Goal: Task Accomplishment & Management: Use online tool/utility

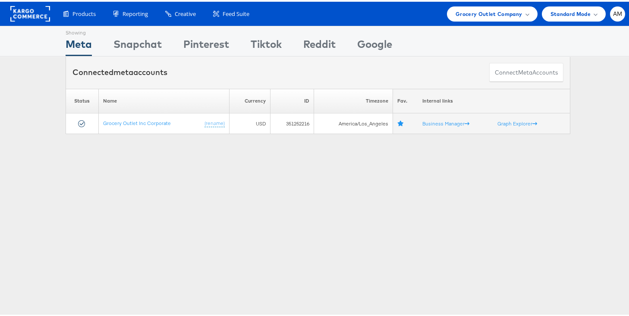
click at [31, 12] on rect at bounding box center [30, 12] width 40 height 16
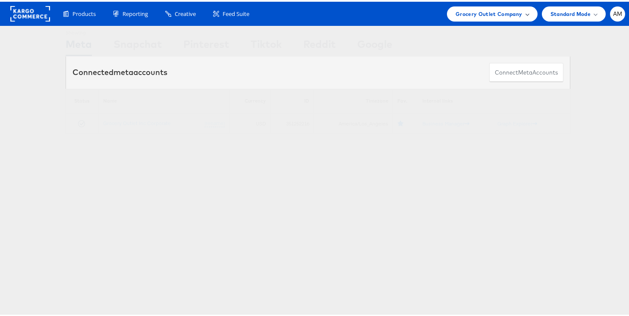
click at [479, 11] on span "Grocery Outlet Company" at bounding box center [489, 12] width 67 height 9
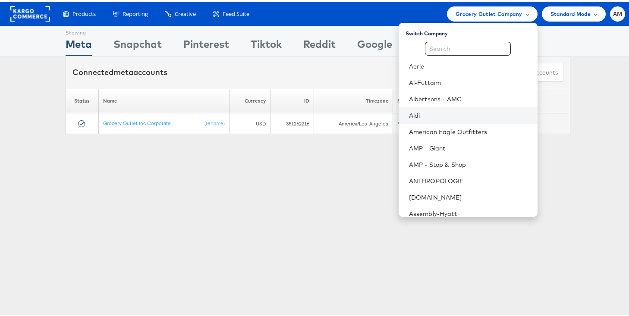
click at [423, 116] on link "Aldi" at bounding box center [470, 114] width 122 height 9
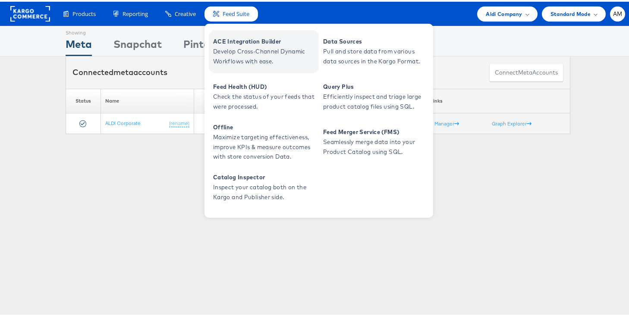
click at [243, 50] on span "Develop Cross-Channel Dynamic Workflows with ease." at bounding box center [265, 55] width 104 height 20
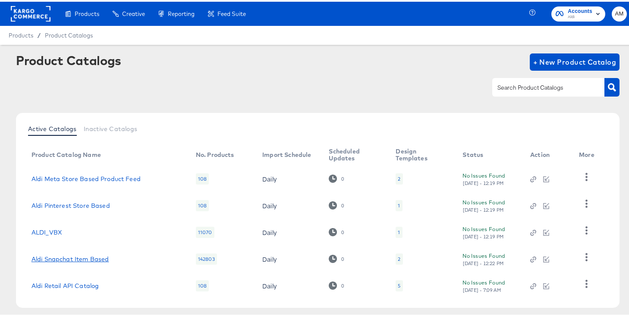
click at [88, 260] on link "Aldi Snapchat Item Based" at bounding box center [71, 257] width 78 height 7
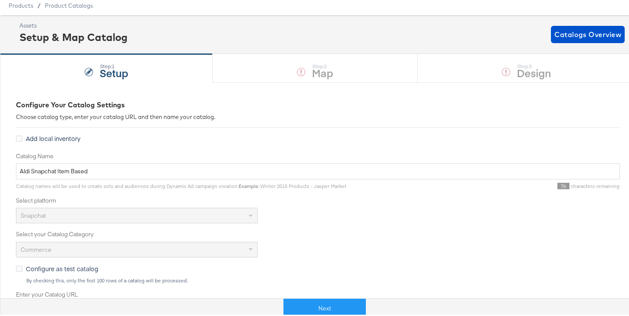
scroll to position [51, 0]
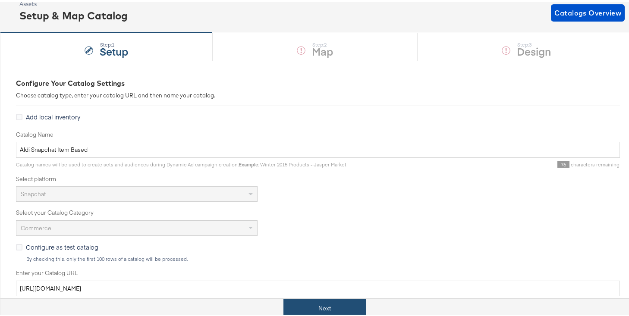
click at [308, 306] on button "Next" at bounding box center [325, 306] width 82 height 19
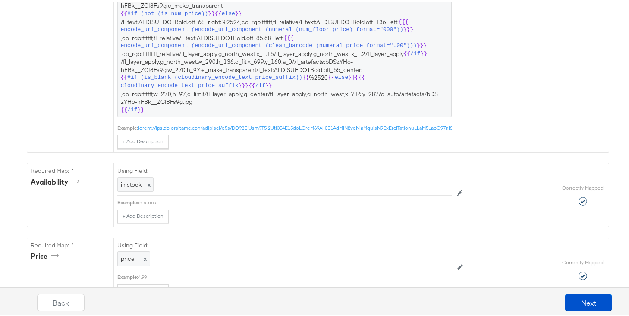
scroll to position [711, 0]
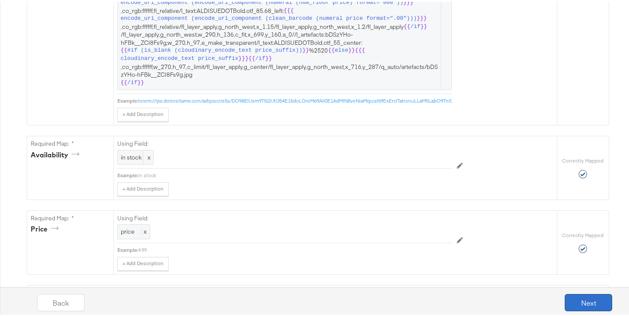
click at [586, 300] on button "Next" at bounding box center [588, 301] width 47 height 17
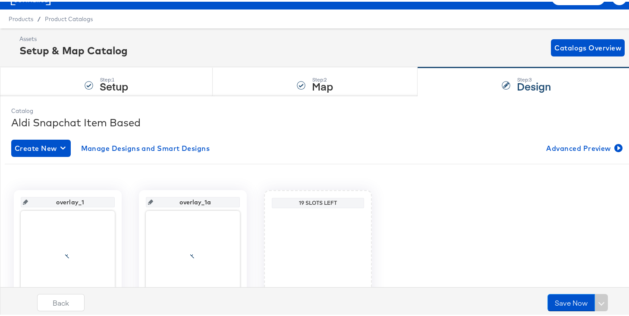
scroll to position [95, 0]
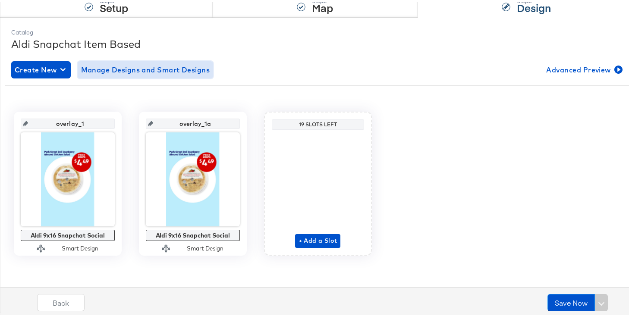
click at [101, 71] on span "Manage Designs and Smart Designs" at bounding box center [145, 68] width 129 height 12
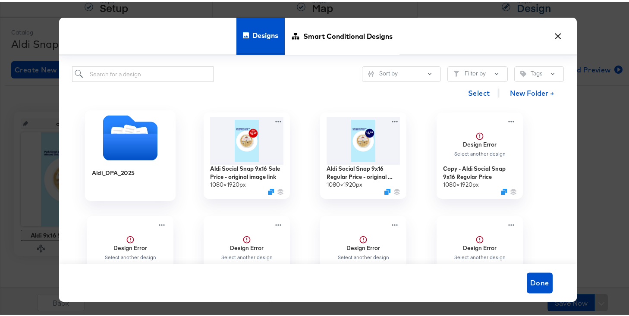
click at [120, 147] on icon "Folder" at bounding box center [130, 145] width 54 height 27
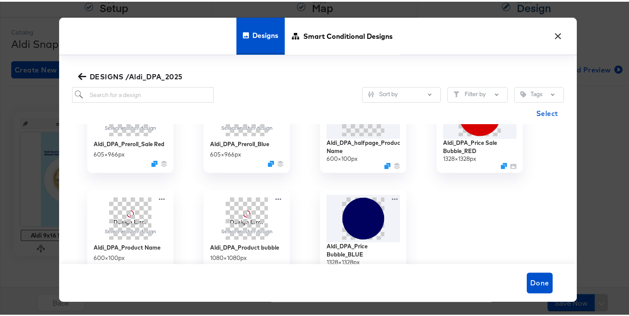
scroll to position [44, 0]
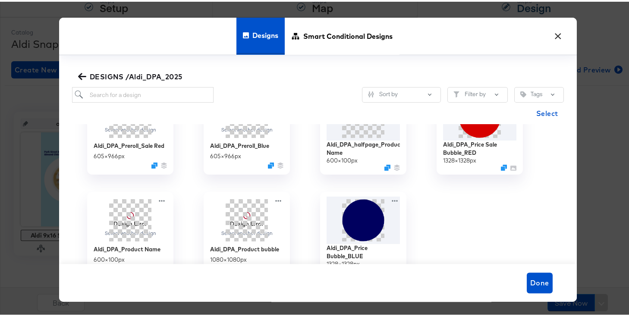
click at [120, 73] on span "DESIGNS /Aldi_DPA_2025" at bounding box center [131, 75] width 103 height 12
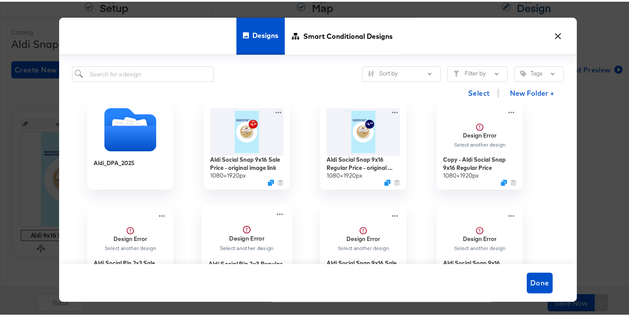
scroll to position [0, 0]
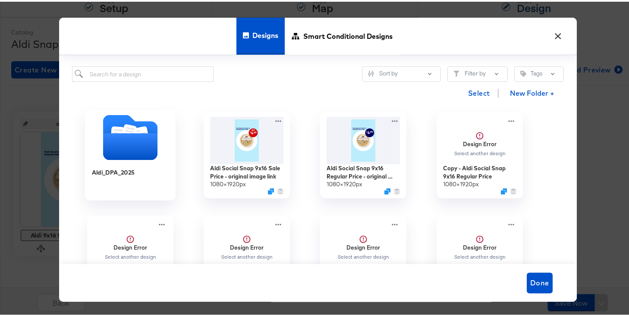
click at [119, 145] on icon "Folder" at bounding box center [130, 145] width 54 height 27
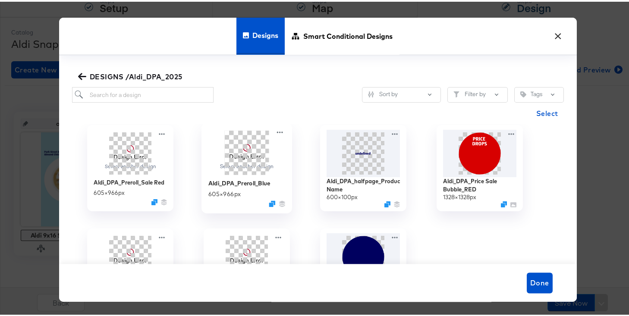
scroll to position [0, 0]
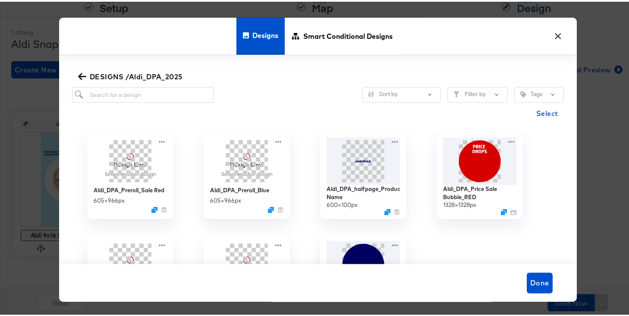
click at [78, 72] on icon "button" at bounding box center [82, 75] width 8 height 8
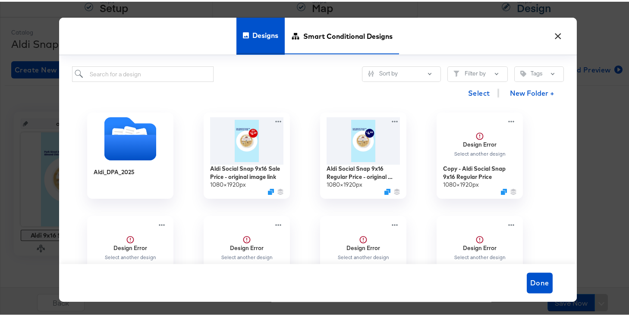
click at [315, 35] on span "Smart Conditional Designs" at bounding box center [347, 34] width 89 height 38
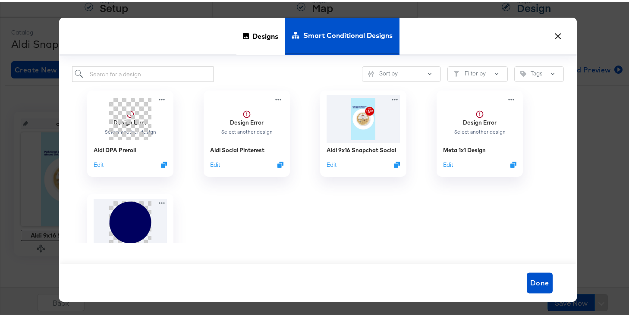
click at [554, 33] on button "×" at bounding box center [559, 33] width 16 height 16
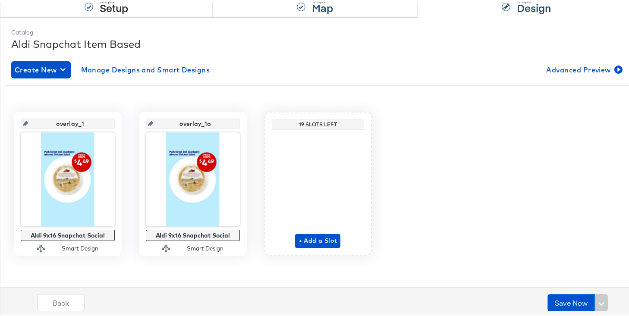
click at [262, 6] on div "Step: 2 Map" at bounding box center [315, 1] width 205 height 28
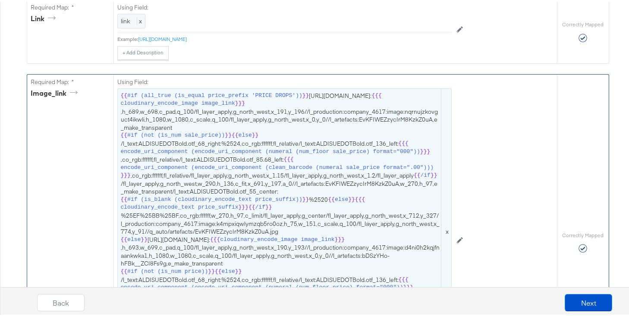
scroll to position [628, 0]
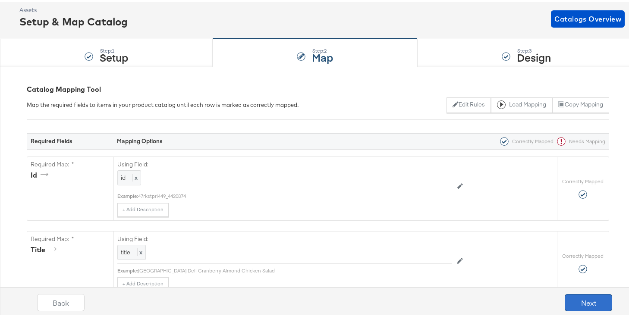
click at [576, 302] on button "Next" at bounding box center [588, 301] width 47 height 17
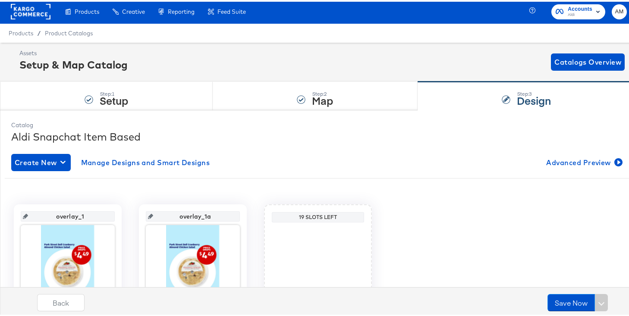
scroll to position [95, 0]
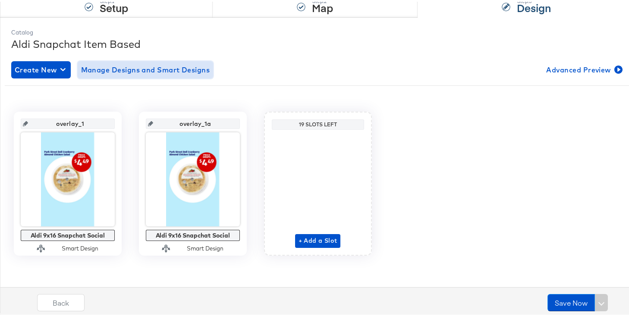
click at [143, 66] on span "Manage Designs and Smart Designs" at bounding box center [145, 68] width 129 height 12
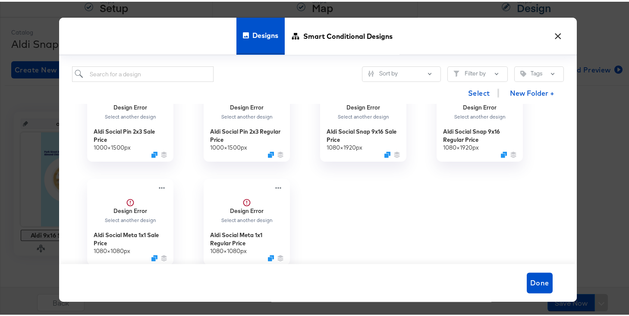
scroll to position [0, 0]
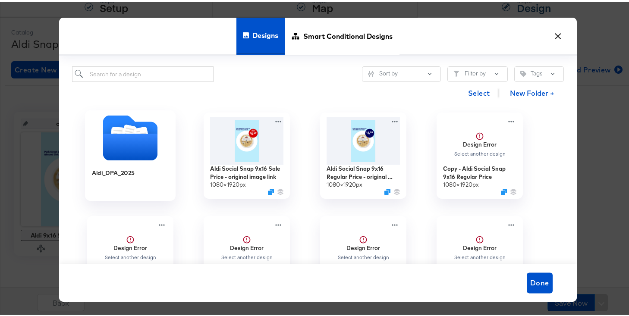
click at [128, 143] on icon "Folder" at bounding box center [130, 145] width 54 height 27
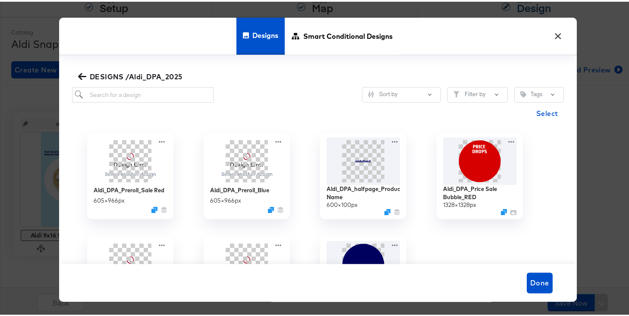
click at [93, 76] on span "DESIGNS /Aldi_DPA_2025" at bounding box center [131, 75] width 103 height 12
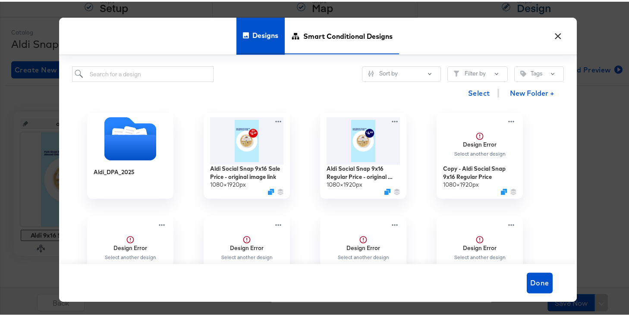
click at [320, 35] on span "Smart Conditional Designs" at bounding box center [347, 34] width 89 height 38
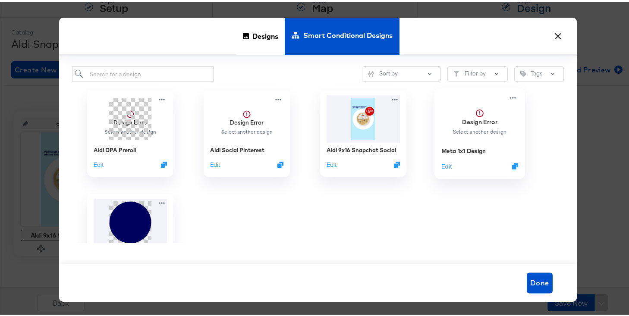
drag, startPoint x: 458, startPoint y: 149, endPoint x: 432, endPoint y: 150, distance: 26.3
click at [435, 150] on div "Design Error Select another design Meta 1x1 Design Edit" at bounding box center [480, 132] width 91 height 91
click at [252, 44] on span "Designs" at bounding box center [265, 34] width 26 height 38
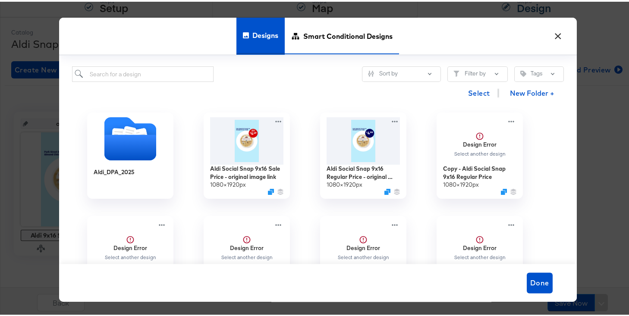
click at [307, 35] on span "Smart Conditional Designs" at bounding box center [347, 34] width 89 height 38
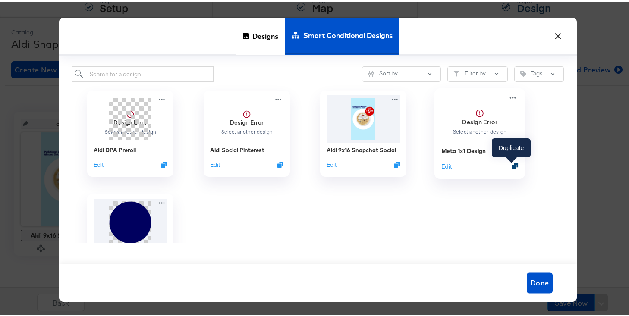
click at [514, 164] on icon "Duplicate" at bounding box center [515, 164] width 6 height 6
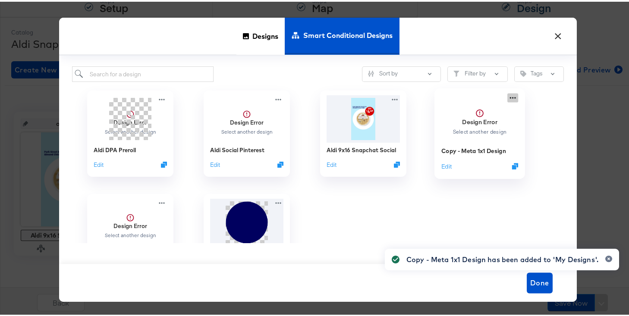
click at [508, 94] on div "Design Error Select another design Copy - Meta 1x1 Design Edit" at bounding box center [480, 132] width 117 height 104
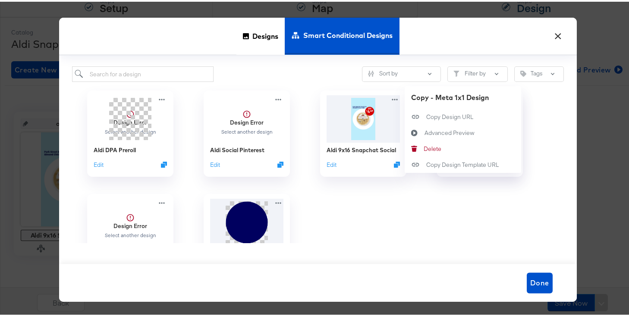
click at [461, 217] on div at bounding box center [480, 236] width 117 height 104
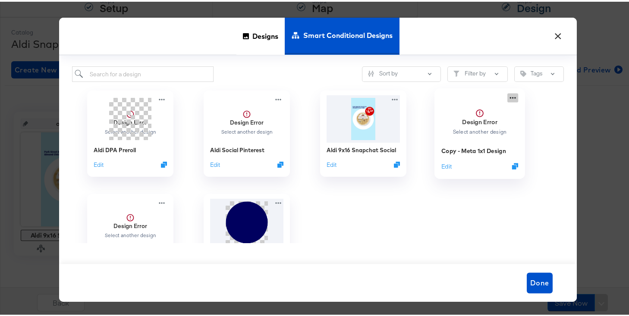
click at [507, 97] on div "Design Error Select another design Copy - Meta 1x1 Design Edit" at bounding box center [480, 132] width 117 height 104
click at [449, 210] on div at bounding box center [480, 236] width 117 height 104
click at [447, 164] on button "Edit" at bounding box center [446, 165] width 10 height 8
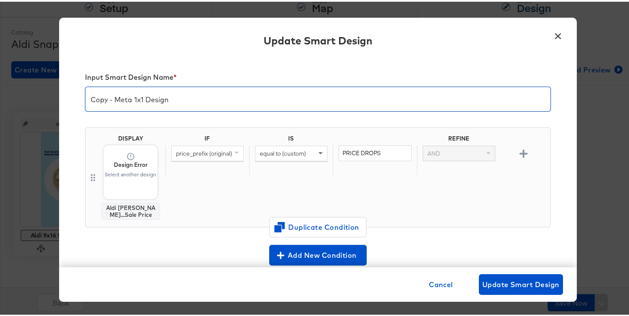
drag, startPoint x: 86, startPoint y: 101, endPoint x: 81, endPoint y: 101, distance: 4.8
click at [85, 101] on div "Copy - Meta 1x1 Design" at bounding box center [318, 97] width 466 height 25
drag, startPoint x: 128, startPoint y: 98, endPoint x: 85, endPoint y: 100, distance: 43.6
click at [85, 100] on input "Copy - Meta 1x1 Design" at bounding box center [317, 94] width 465 height 24
type input "Snapchat 1x1 Design"
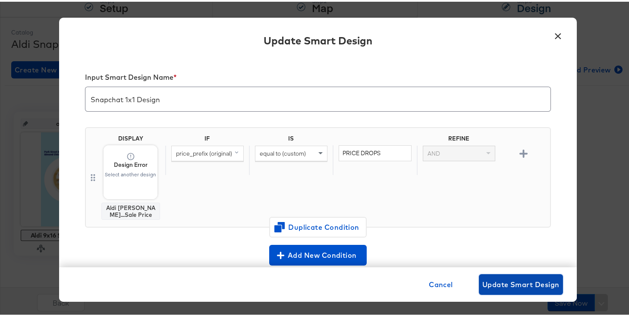
click at [514, 284] on span "Update Smart Design" at bounding box center [520, 283] width 77 height 12
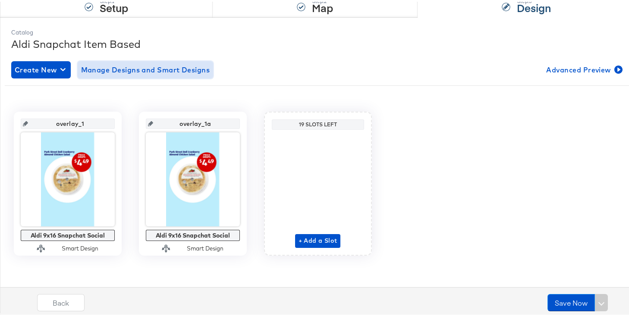
click at [144, 69] on span "Manage Designs and Smart Designs" at bounding box center [145, 68] width 129 height 12
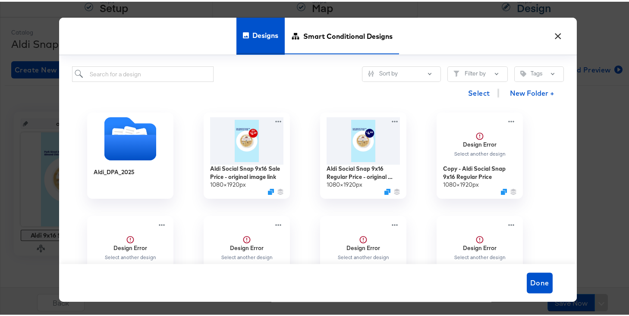
click at [338, 26] on span "Smart Conditional Designs" at bounding box center [347, 34] width 89 height 38
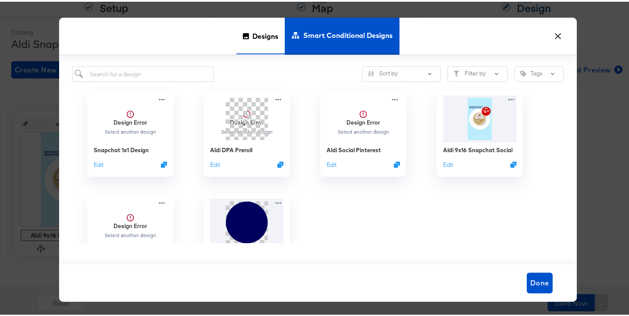
click at [257, 35] on span "Designs" at bounding box center [265, 34] width 26 height 38
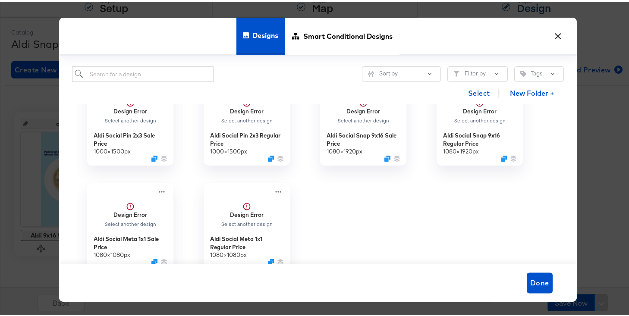
scroll to position [142, 0]
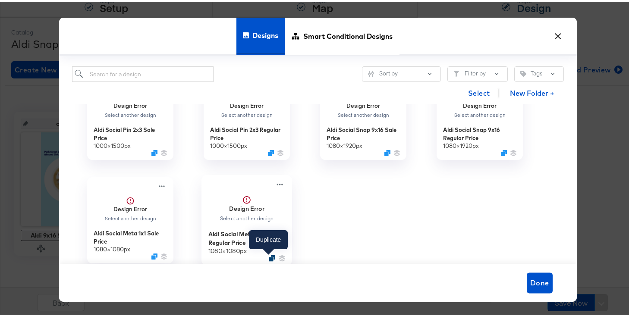
click at [269, 256] on icon "Duplicate" at bounding box center [272, 256] width 6 height 6
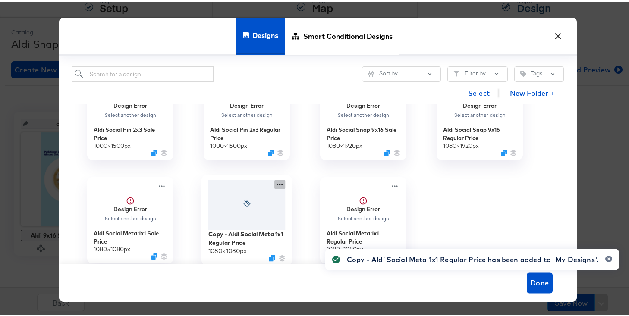
click at [277, 185] on icon at bounding box center [279, 182] width 11 height 9
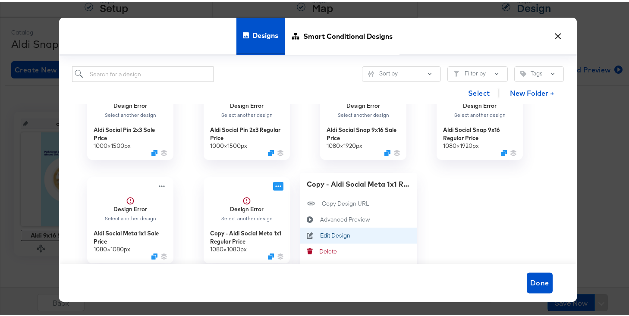
click at [320, 234] on div "Edit Design Edit Design" at bounding box center [320, 234] width 0 height 0
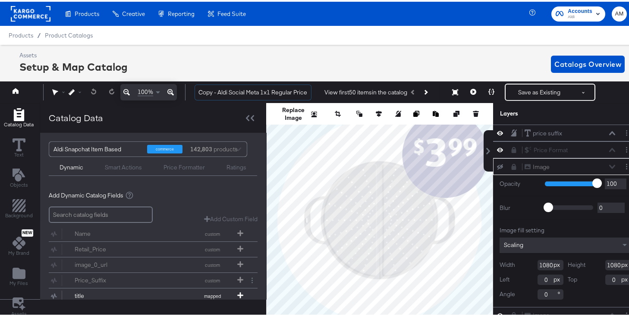
drag, startPoint x: 219, startPoint y: 92, endPoint x: 184, endPoint y: 93, distance: 34.5
click at [184, 93] on div "100% Copy - Aldi Social Meta 1x1 Regular Price View first 50 items in the catal…" at bounding box center [318, 91] width 640 height 22
click at [232, 92] on input "Aldi Social Meta 1x1 Regular Price" at bounding box center [253, 91] width 117 height 16
click at [241, 91] on input "Aldi Social Meta 1x1 Regular Price" at bounding box center [253, 91] width 117 height 16
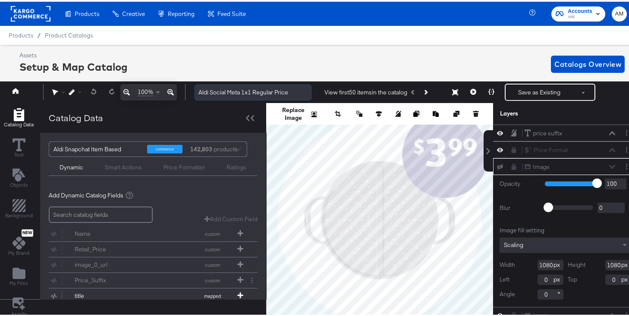
drag, startPoint x: 241, startPoint y: 91, endPoint x: 216, endPoint y: 91, distance: 25.0
click at [216, 91] on input "Aldi Social Meta 1x1 Regular Price" at bounding box center [253, 91] width 117 height 16
type input "Aldi Snapchat 1x1 Regular Price"
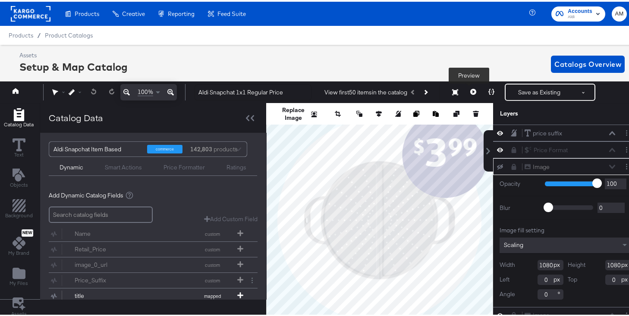
click at [470, 89] on icon at bounding box center [473, 90] width 6 height 6
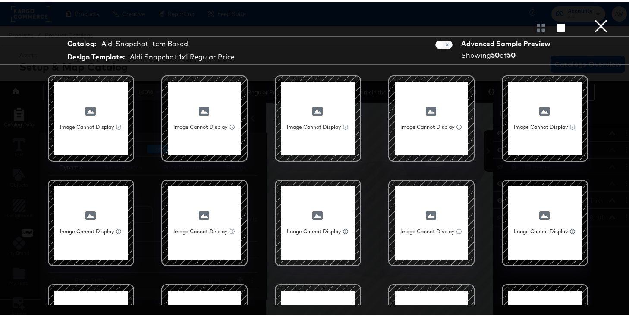
click at [594, 17] on button "×" at bounding box center [600, 8] width 17 height 17
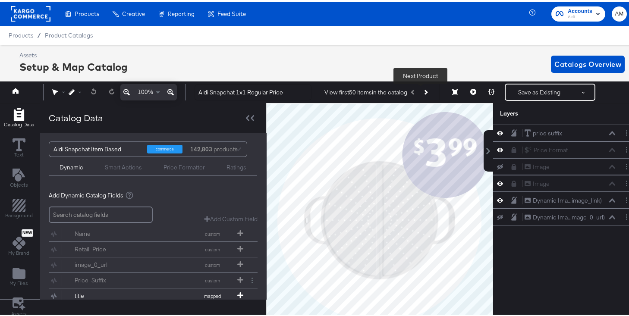
click at [422, 91] on button "Next Product" at bounding box center [425, 91] width 12 height 16
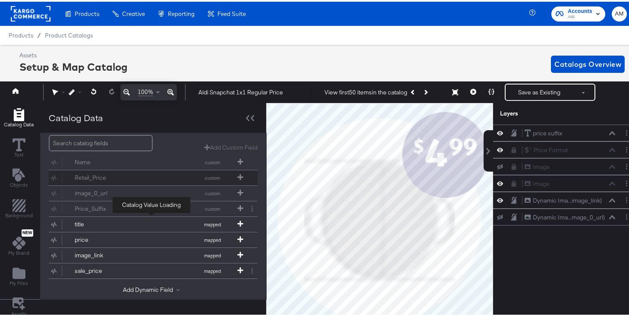
scroll to position [89, 0]
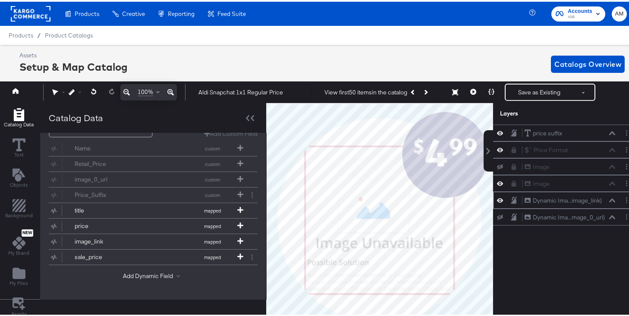
click at [494, 203] on div "Dynamic Ima...image_link) Dynamic Image (image_link)" at bounding box center [565, 198] width 145 height 17
click at [497, 200] on icon at bounding box center [500, 198] width 6 height 7
click at [152, 271] on button "Add Dynamic Field" at bounding box center [153, 275] width 60 height 8
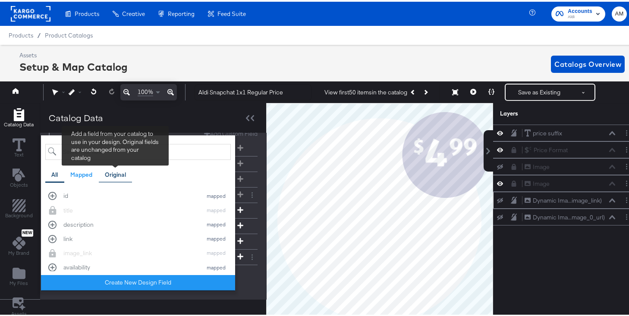
click at [117, 176] on div "Original" at bounding box center [115, 173] width 21 height 8
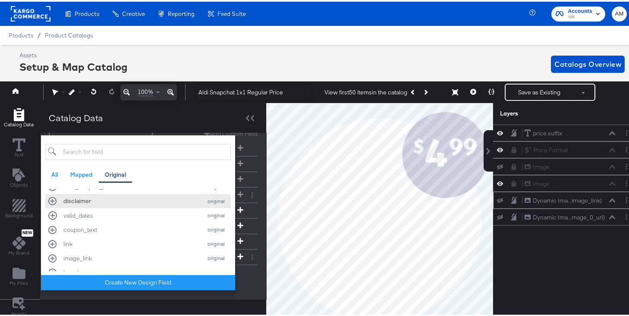
scroll to position [268, 0]
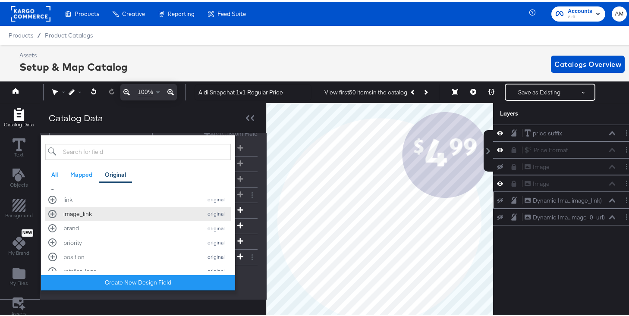
click at [126, 215] on div "image_link" at bounding box center [130, 212] width 134 height 8
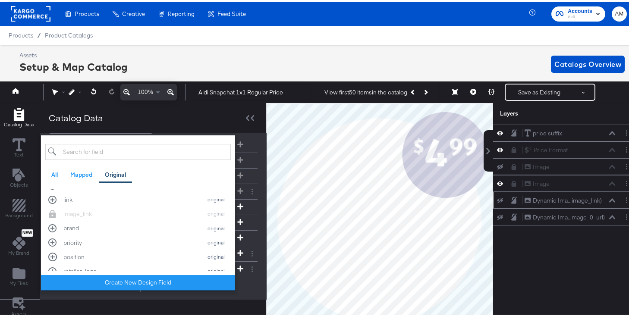
click at [250, 282] on div "Name custom Catalog Value Loading Retail_Price custom Catalog Value Loading ima…" at bounding box center [153, 213] width 209 height 162
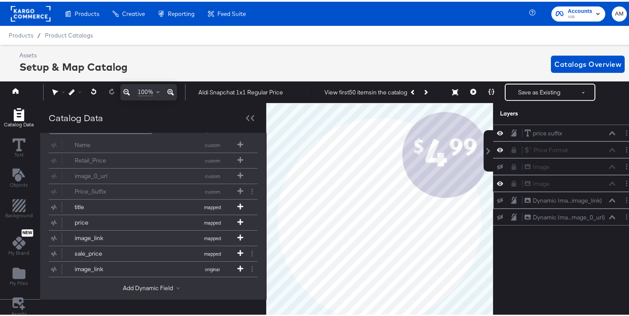
click at [497, 201] on icon at bounding box center [500, 199] width 6 height 6
click at [609, 199] on icon at bounding box center [612, 199] width 6 height 4
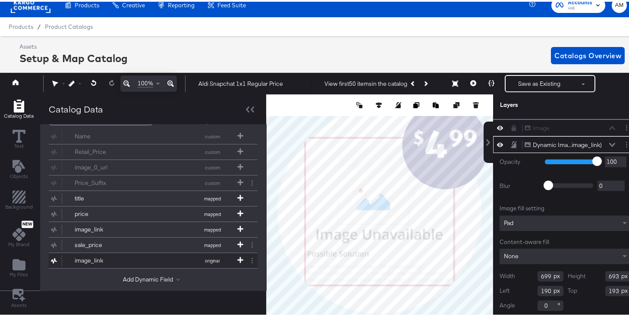
click at [239, 255] on button "image_link original" at bounding box center [148, 259] width 198 height 15
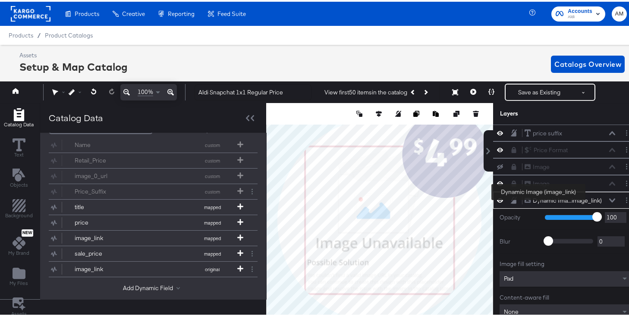
scroll to position [0, 0]
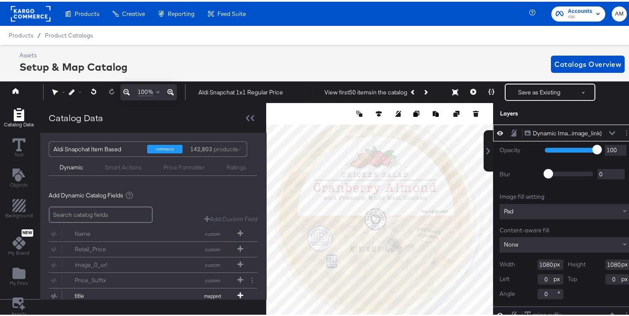
click at [538, 264] on input "1080" at bounding box center [551, 263] width 26 height 10
type input "699"
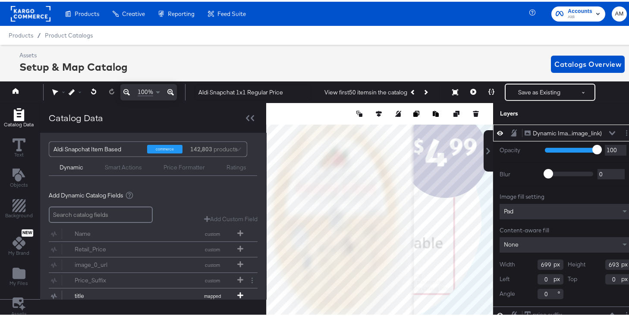
type input "693"
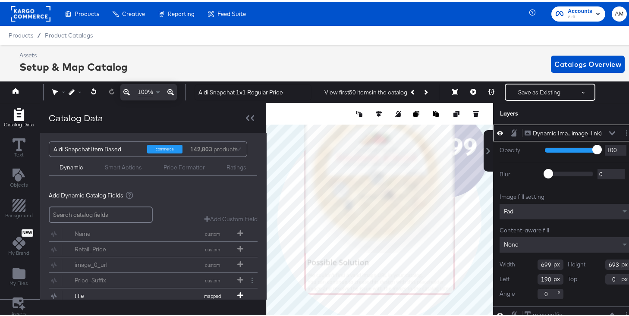
type input "190"
type input "32"
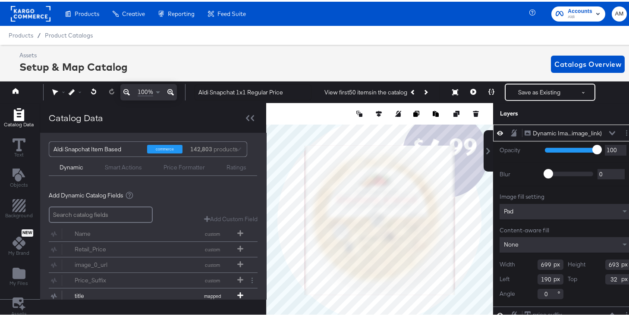
type input "191"
type input "194"
click at [609, 132] on icon at bounding box center [612, 131] width 6 height 4
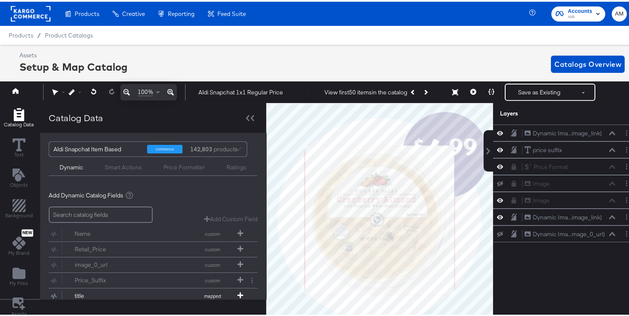
scroll to position [0, 2]
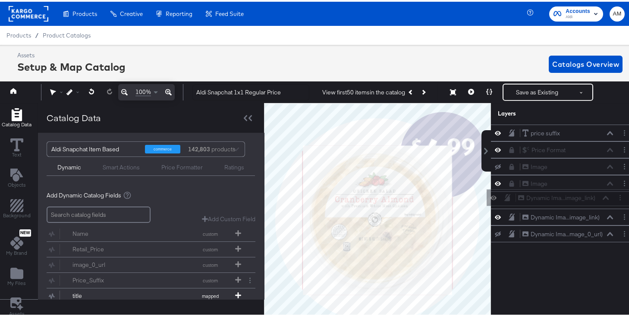
drag, startPoint x: 515, startPoint y: 130, endPoint x: 515, endPoint y: 198, distance: 68.2
click at [515, 198] on div "Dynamic Ima...image_link) Dynamic Image (image_link) price suffix price suffix …" at bounding box center [563, 182] width 145 height 118
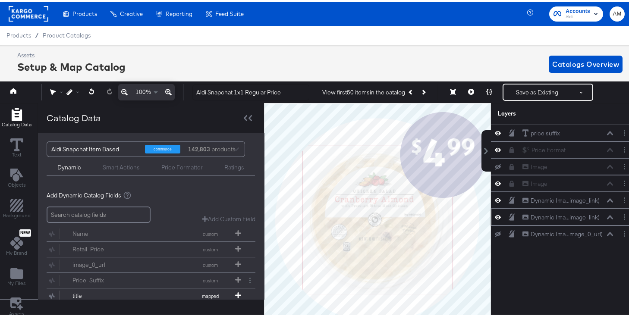
click at [607, 217] on button at bounding box center [610, 215] width 7 height 5
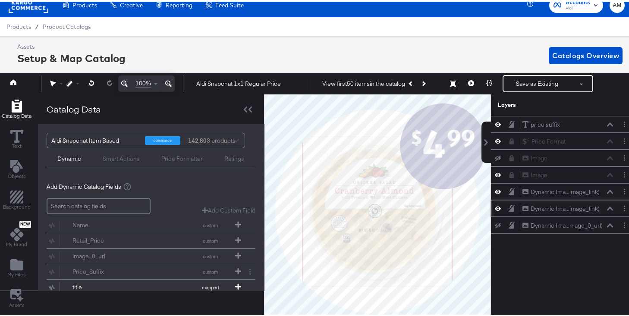
scroll to position [64, 0]
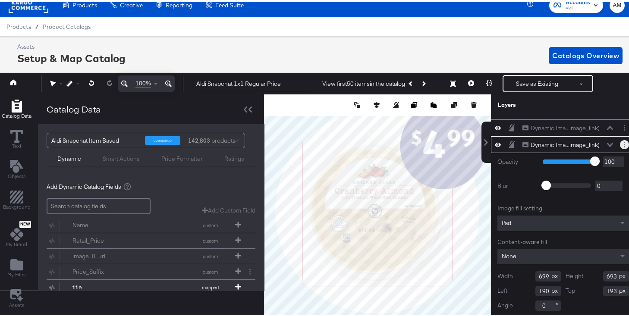
click at [624, 144] on icon "Layer Options" at bounding box center [624, 143] width 1 height 6
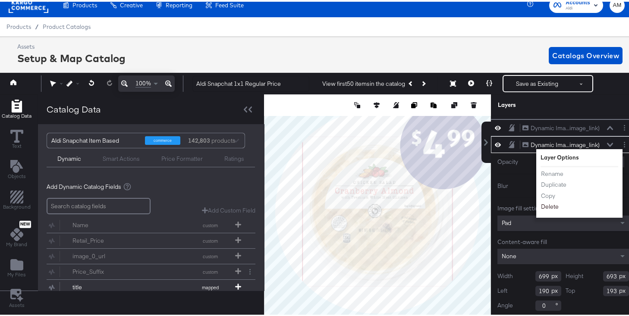
click at [544, 205] on button "Delete" at bounding box center [550, 205] width 19 height 9
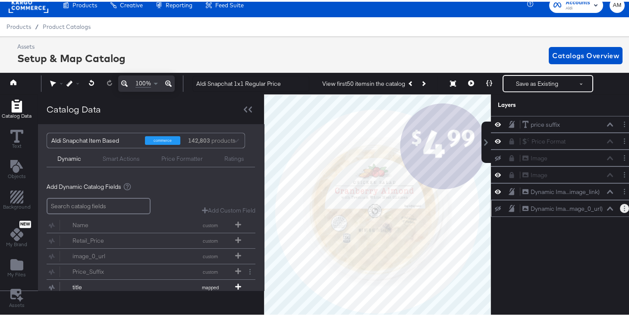
click at [620, 208] on button "Layer Options" at bounding box center [624, 206] width 9 height 9
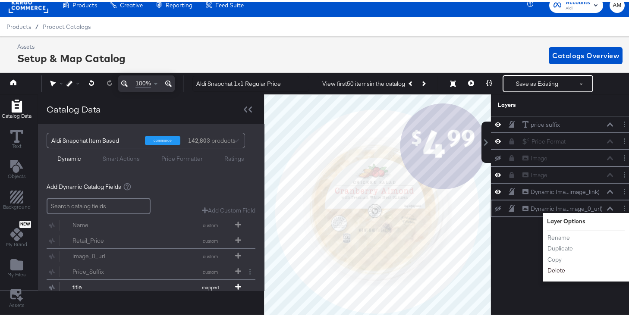
click at [552, 270] on button "Delete" at bounding box center [556, 269] width 19 height 9
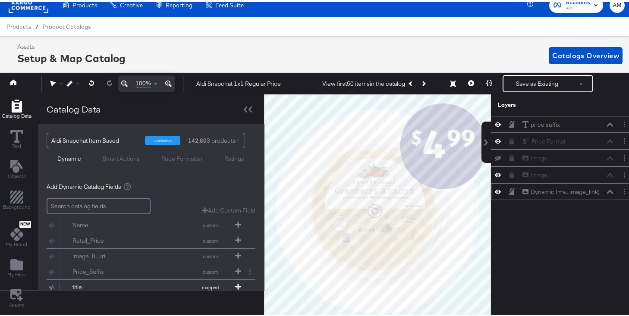
click at [605, 194] on div "Dynamic Ima...image_link) Dynamic Image (image_link)" at bounding box center [567, 190] width 91 height 9
click at [607, 190] on icon at bounding box center [610, 190] width 6 height 4
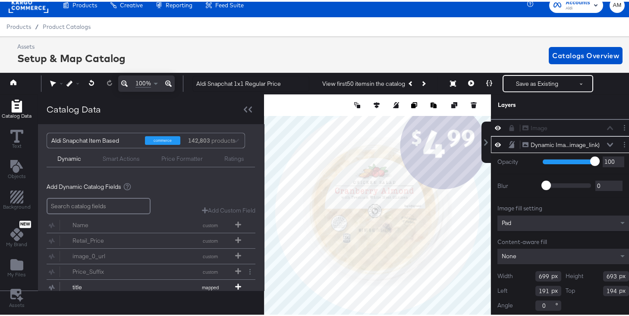
click at [605, 289] on input "194" at bounding box center [616, 289] width 26 height 10
type input "193"
click at [561, 235] on div "Image fill setting Pad Content-aware fill None Width 699 Height 693 Left 191 To…" at bounding box center [564, 256] width 132 height 106
click at [468, 81] on icon at bounding box center [471, 82] width 6 height 6
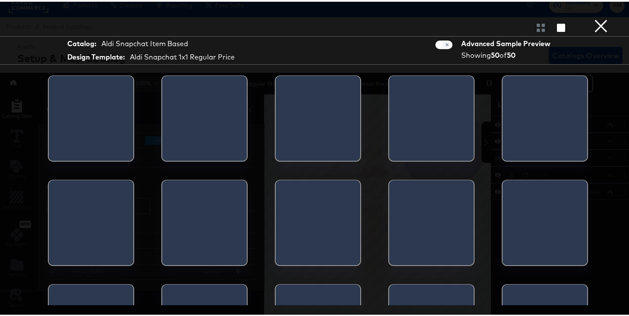
scroll to position [0, 0]
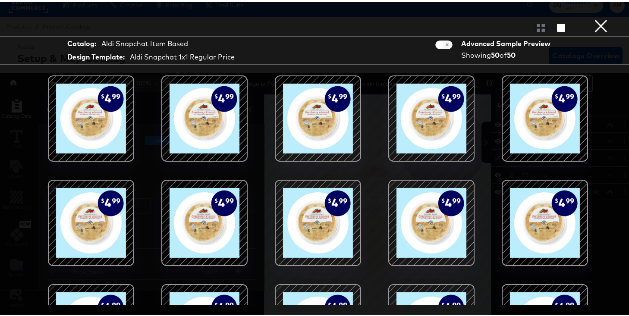
click at [593, 17] on button "×" at bounding box center [600, 8] width 17 height 17
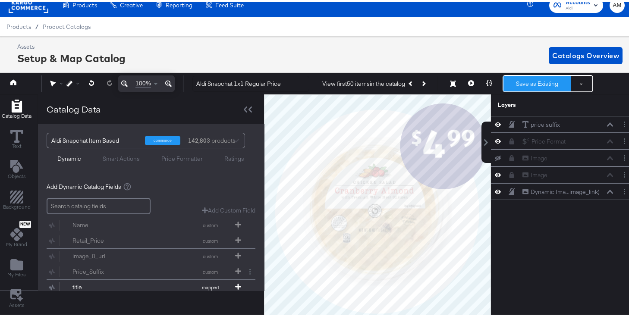
click at [525, 80] on button "Save as Existing" at bounding box center [537, 82] width 67 height 16
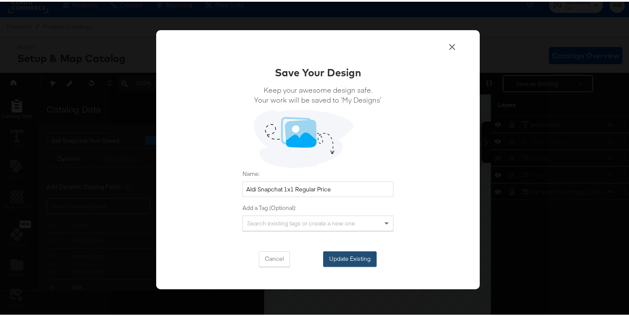
click at [341, 252] on button "Update Existing" at bounding box center [350, 258] width 54 height 16
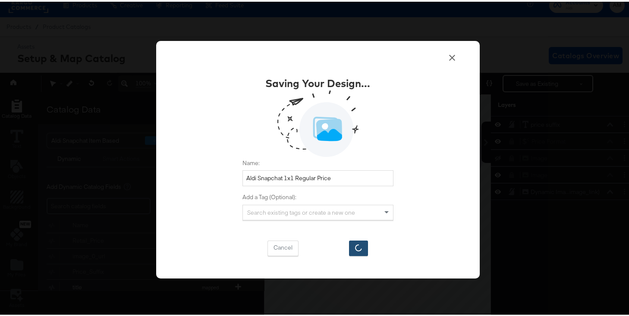
scroll to position [9, 0]
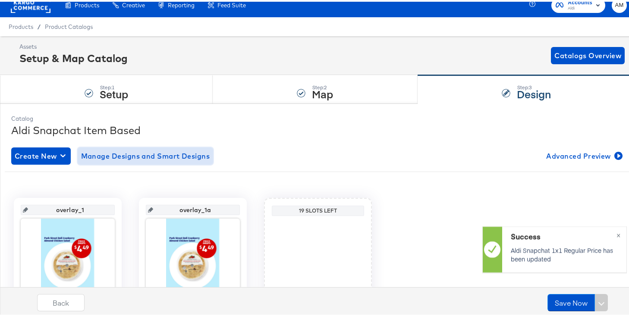
click at [157, 153] on span "Manage Designs and Smart Designs" at bounding box center [145, 154] width 129 height 12
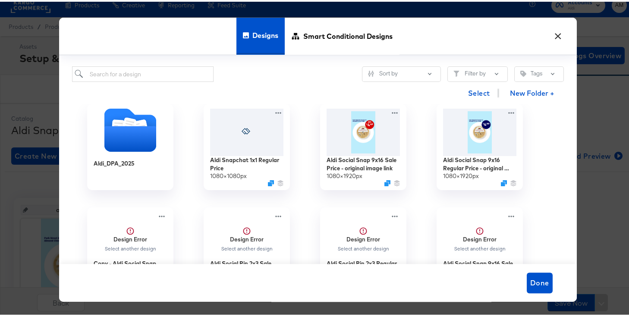
scroll to position [150, 0]
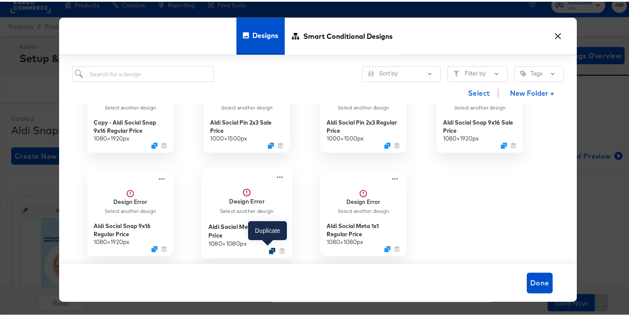
click at [269, 249] on icon "Duplicate" at bounding box center [272, 249] width 6 height 6
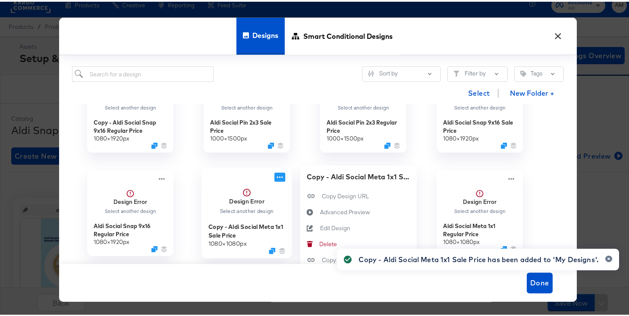
click at [274, 176] on icon at bounding box center [279, 175] width 11 height 9
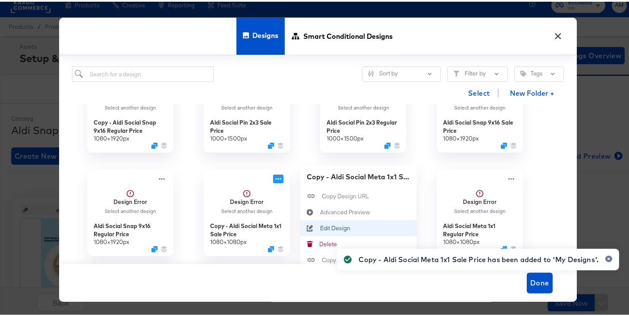
click at [320, 227] on div "Edit Design Edit Design" at bounding box center [320, 227] width 0 height 0
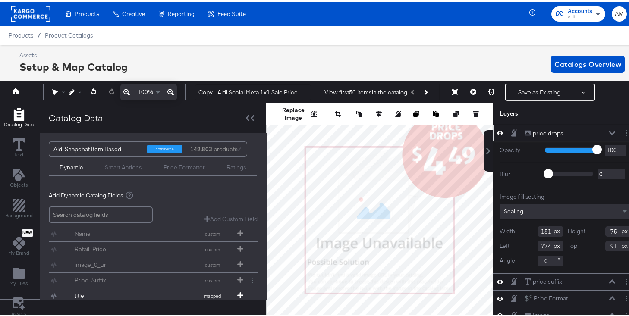
click at [609, 131] on icon at bounding box center [612, 131] width 6 height 4
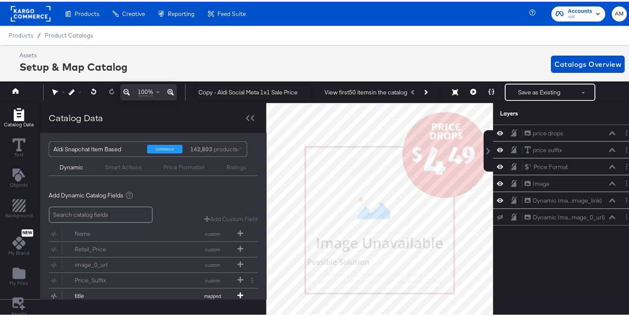
click at [26, 118] on div "Catalog Data" at bounding box center [19, 117] width 30 height 20
click at [25, 118] on div "Catalog Data" at bounding box center [19, 117] width 30 height 20
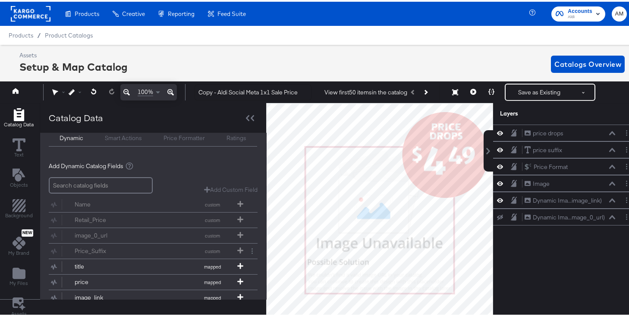
scroll to position [91, 0]
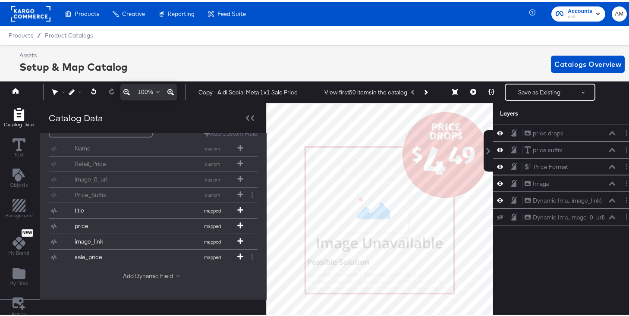
click at [137, 271] on button "Add Dynamic Field" at bounding box center [153, 275] width 60 height 8
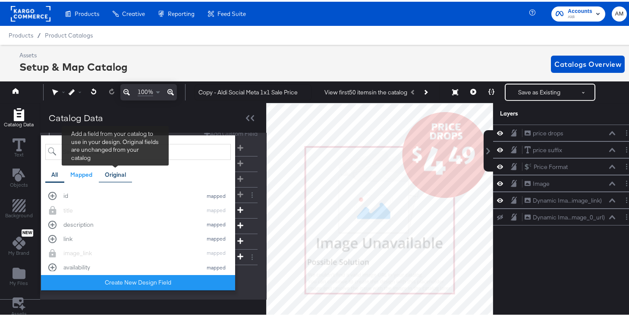
click at [119, 172] on div "Original" at bounding box center [115, 173] width 21 height 8
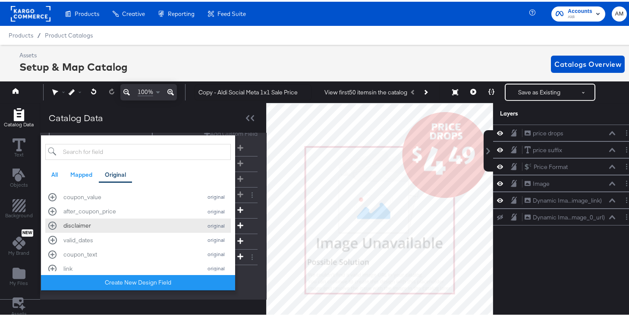
scroll to position [241, 0]
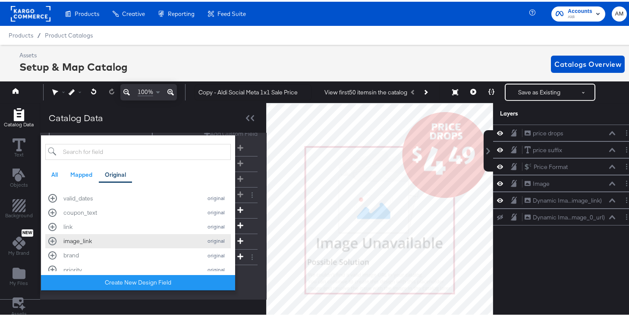
click at [109, 240] on div "image_link" at bounding box center [130, 240] width 134 height 8
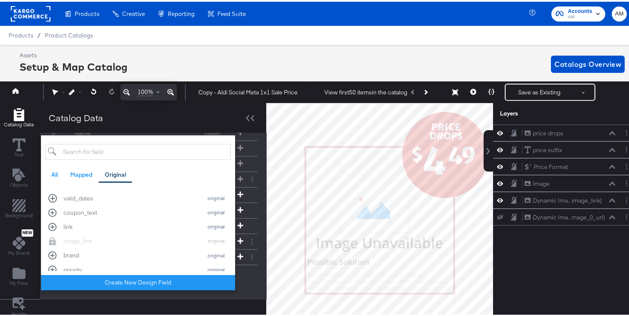
click at [227, 124] on div "Catalog Data" at bounding box center [153, 116] width 226 height 30
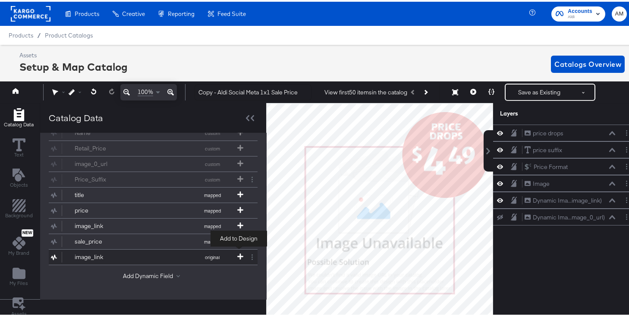
click at [241, 252] on icon at bounding box center [240, 255] width 6 height 6
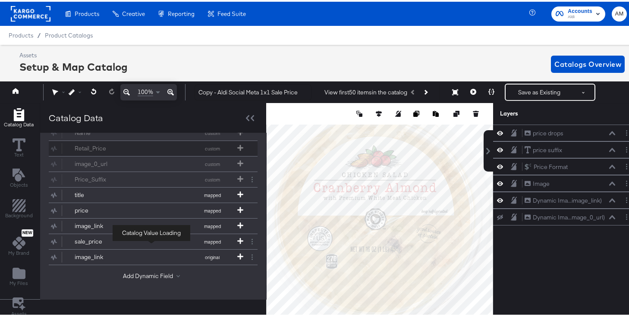
scroll to position [0, 0]
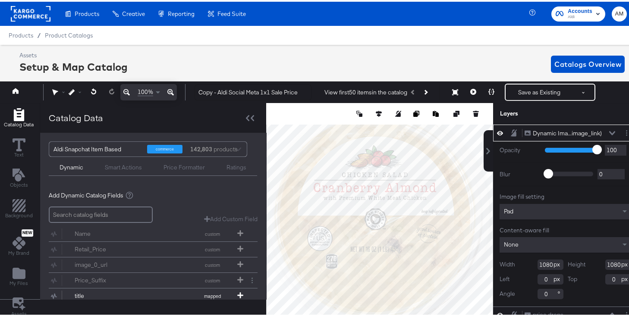
click at [538, 264] on input "1080" at bounding box center [551, 263] width 26 height 10
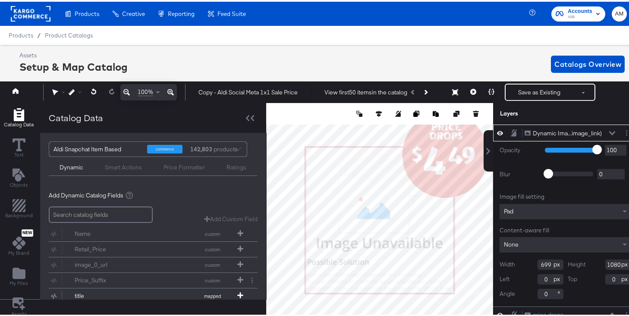
type input "699"
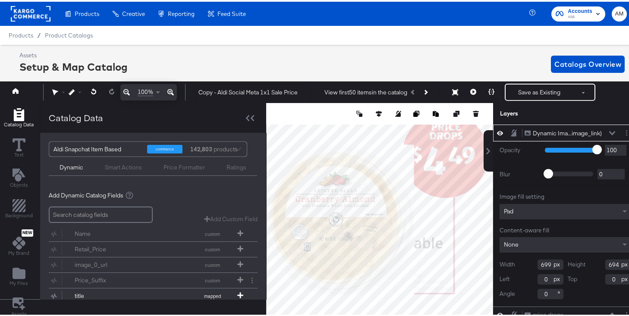
type input "694"
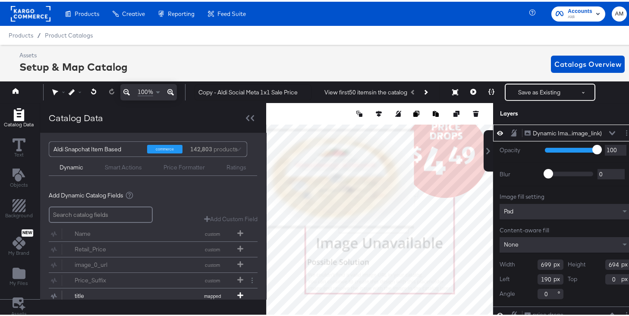
type input "190"
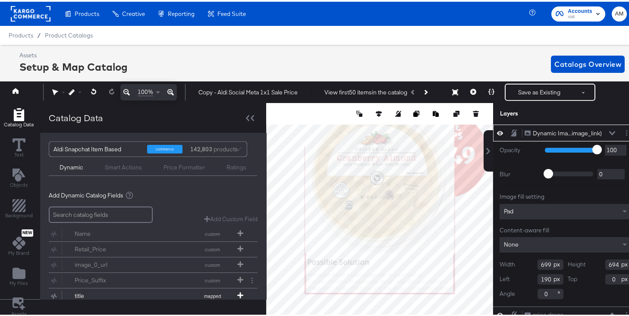
drag, startPoint x: 607, startPoint y: 279, endPoint x: 586, endPoint y: 279, distance: 20.7
click at [586, 279] on div "Top 0" at bounding box center [600, 278] width 64 height 10
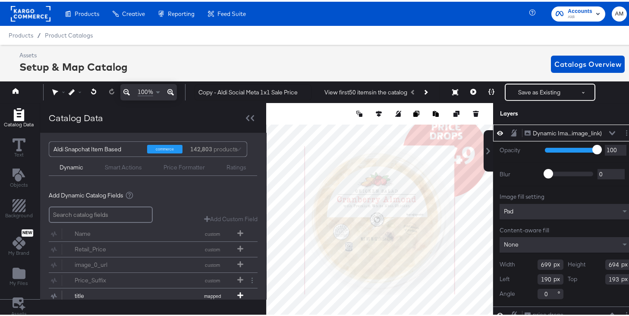
type input "193"
click at [609, 132] on icon at bounding box center [612, 131] width 6 height 4
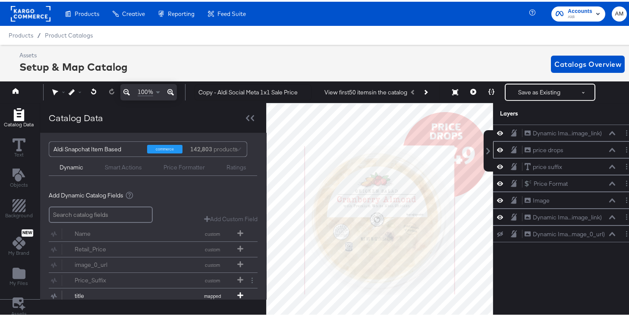
scroll to position [0, 2]
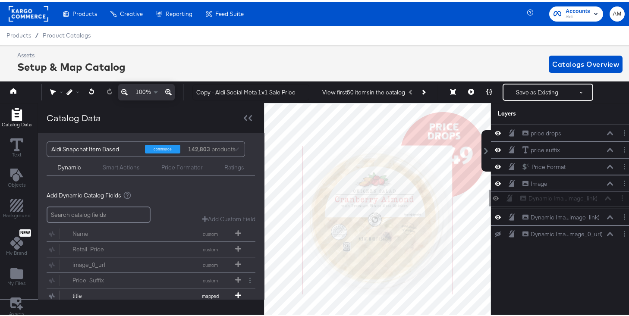
drag, startPoint x: 516, startPoint y: 134, endPoint x: 519, endPoint y: 202, distance: 67.8
click at [519, 202] on div "Dynamic Ima...image_link) Dynamic Image (image_link) price drops price drops pr…" at bounding box center [563, 182] width 145 height 118
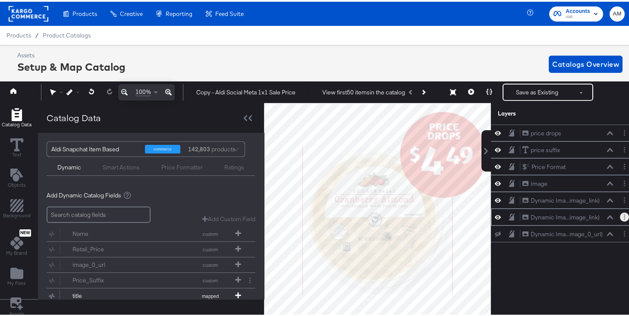
click at [624, 217] on icon "Layer Options" at bounding box center [624, 216] width 1 height 6
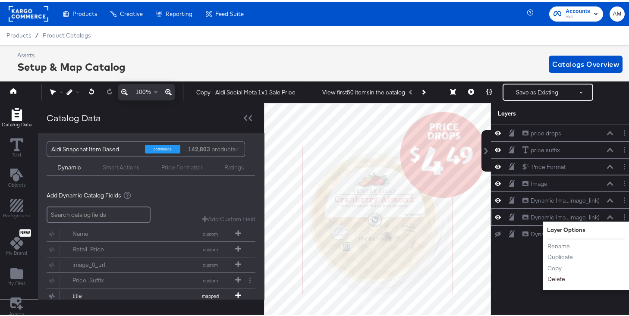
click at [547, 277] on button "Delete" at bounding box center [556, 278] width 19 height 9
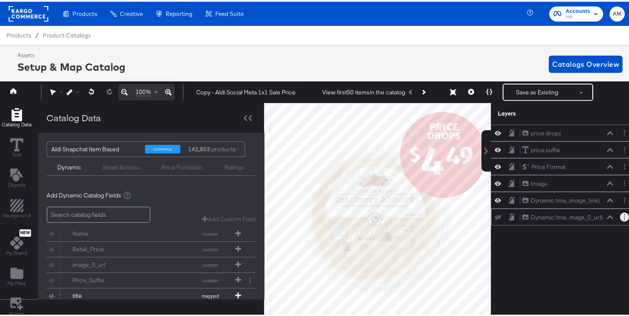
click at [624, 217] on circle "Layer Options" at bounding box center [624, 217] width 1 height 1
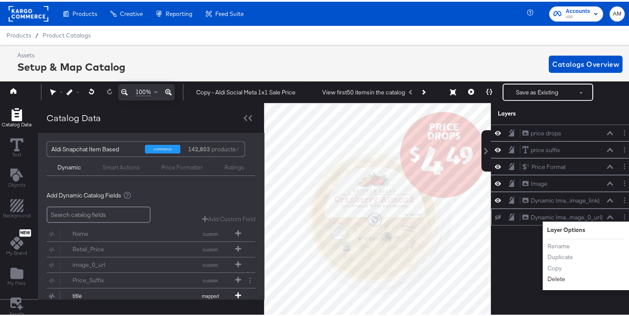
click at [552, 277] on button "Delete" at bounding box center [556, 278] width 19 height 9
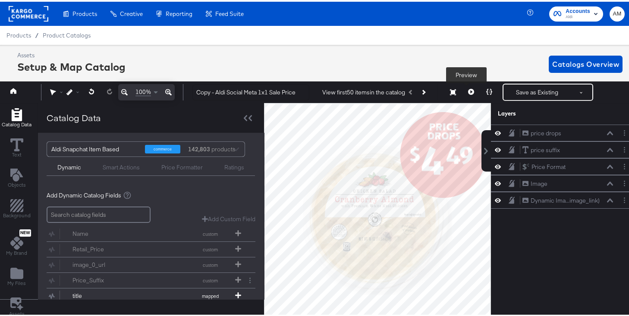
click at [468, 90] on icon at bounding box center [471, 90] width 6 height 6
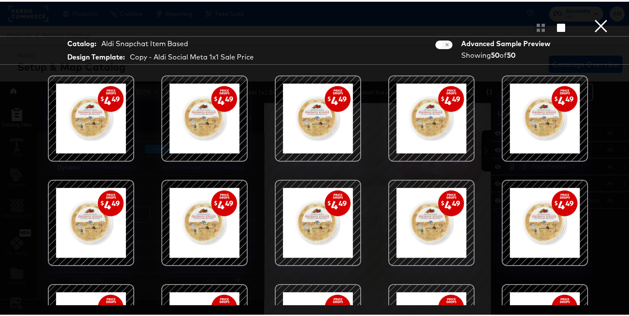
click at [595, 17] on button "×" at bounding box center [600, 8] width 17 height 17
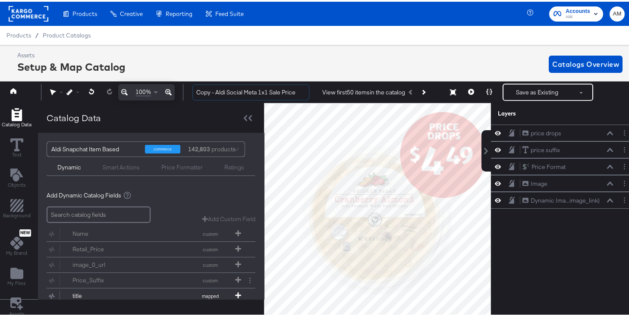
drag, startPoint x: 217, startPoint y: 92, endPoint x: 189, endPoint y: 91, distance: 27.6
click at [189, 91] on div "Copy - Aldi Social Meta 1x1 Sale Price View first 50 items in the catalog Next …" at bounding box center [406, 90] width 441 height 17
click at [208, 91] on input "Aldi Social Meta 1x1 Sale Price" at bounding box center [250, 91] width 117 height 16
drag, startPoint x: 224, startPoint y: 91, endPoint x: 236, endPoint y: 91, distance: 11.7
click at [236, 91] on input "Aldi Social Meta 1x1 Sale Price" at bounding box center [250, 91] width 117 height 16
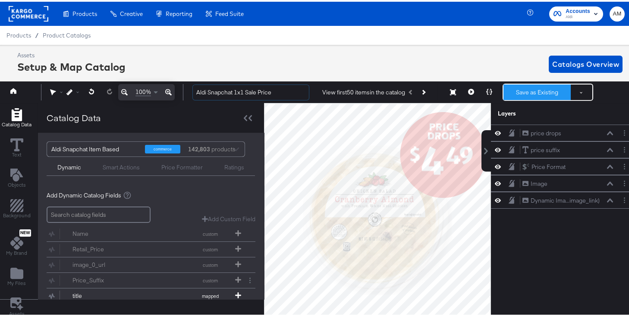
type input "Aldi Snapchat 1x1 Sale Price"
click at [539, 89] on button "Save as Existing" at bounding box center [537, 91] width 67 height 16
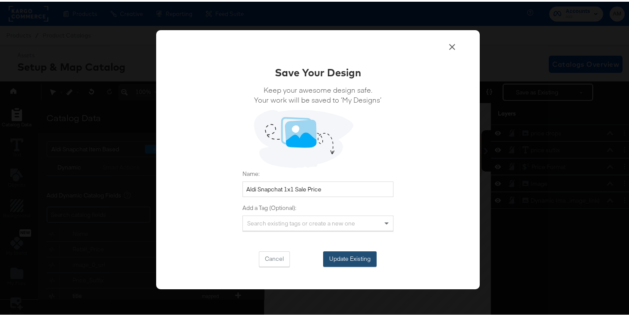
click at [345, 258] on button "Update Existing" at bounding box center [350, 258] width 54 height 16
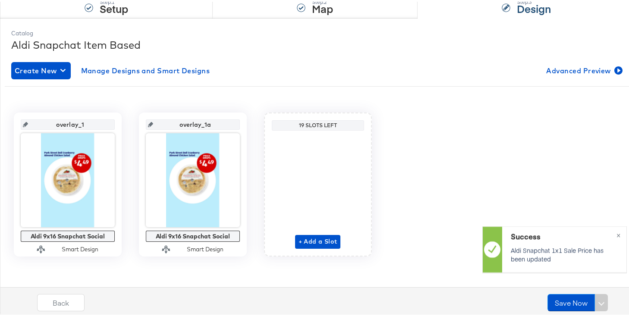
scroll to position [95, 0]
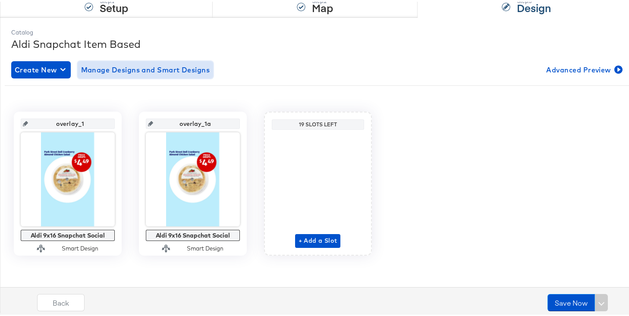
click at [149, 66] on span "Manage Designs and Smart Designs" at bounding box center [145, 68] width 129 height 12
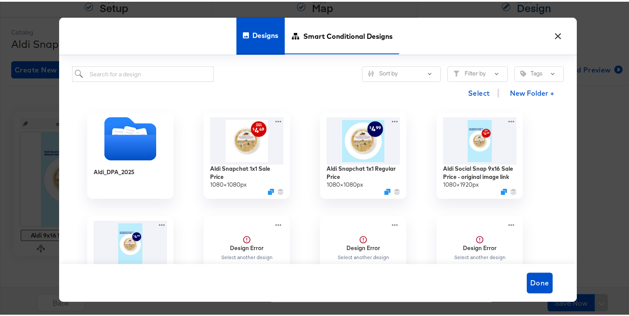
click at [325, 36] on span "Smart Conditional Designs" at bounding box center [347, 34] width 89 height 38
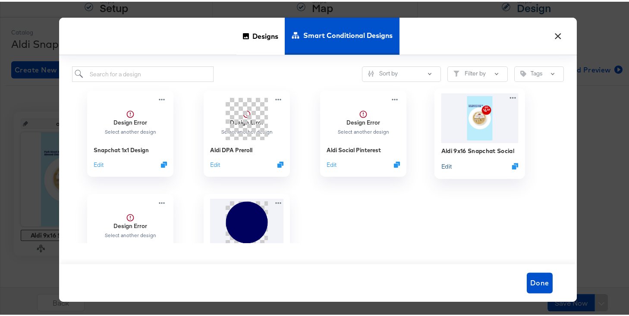
click at [441, 165] on button "Edit" at bounding box center [446, 165] width 10 height 8
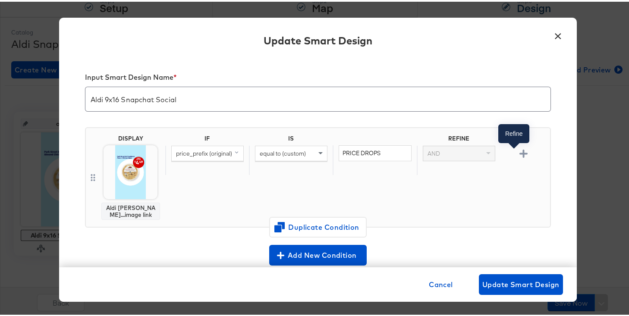
click at [520, 151] on icon "button" at bounding box center [524, 152] width 8 height 8
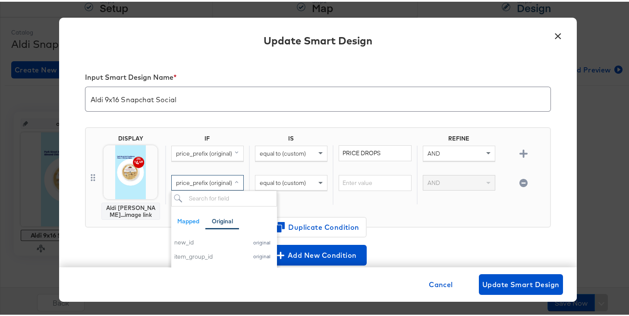
click at [206, 181] on span "price_prefix (original)" at bounding box center [204, 181] width 56 height 8
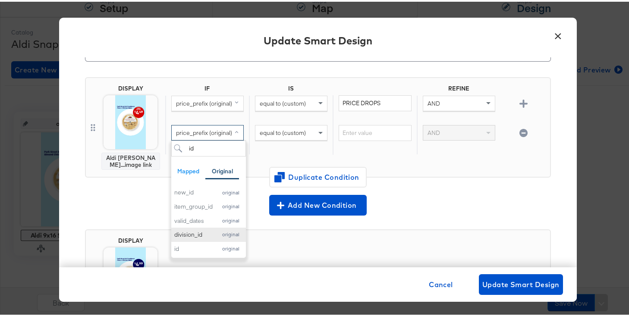
scroll to position [57, 0]
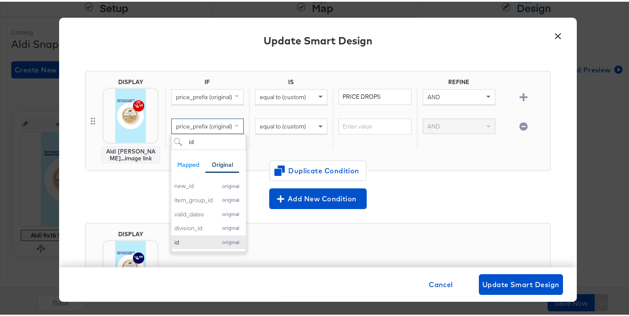
type input "id"
click at [188, 243] on div "id" at bounding box center [193, 241] width 38 height 8
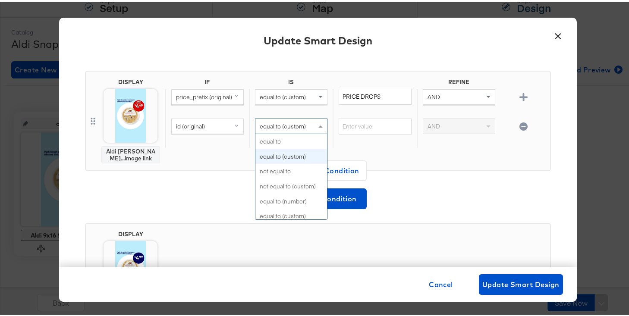
click at [278, 126] on span "equal to (custom)" at bounding box center [283, 125] width 46 height 8
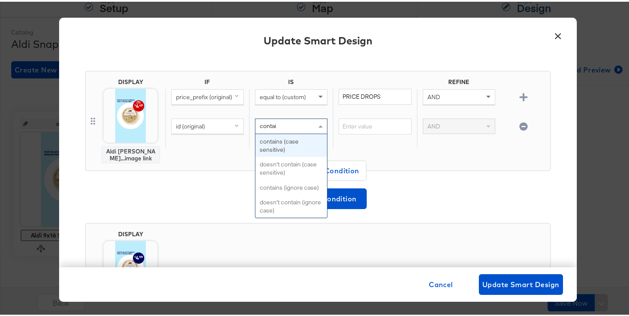
type input "contain"
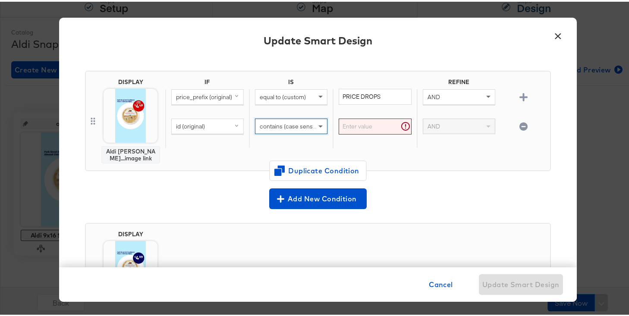
click at [350, 123] on input "text" at bounding box center [375, 125] width 72 height 16
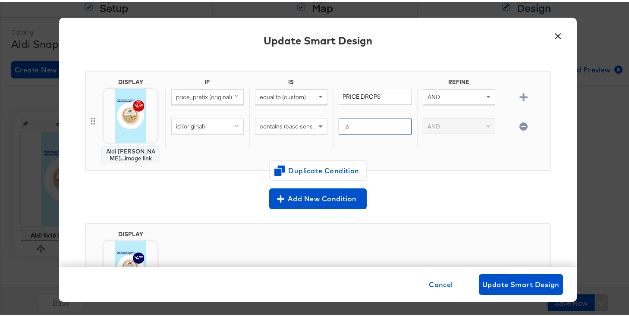
click at [343, 126] on input "_a" at bounding box center [375, 125] width 72 height 16
type input "_b"
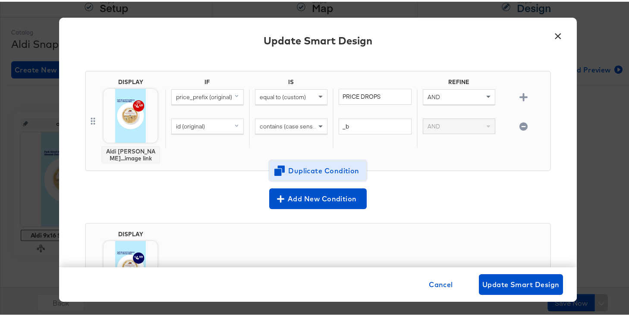
click at [331, 168] on span "Duplicate Condition" at bounding box center [318, 169] width 84 height 12
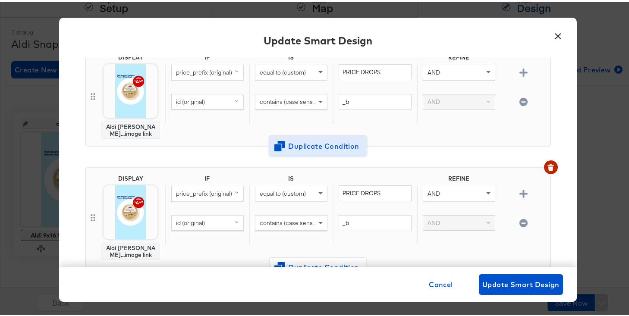
scroll to position [81, 0]
click at [300, 189] on span "equal to (custom)" at bounding box center [283, 192] width 46 height 8
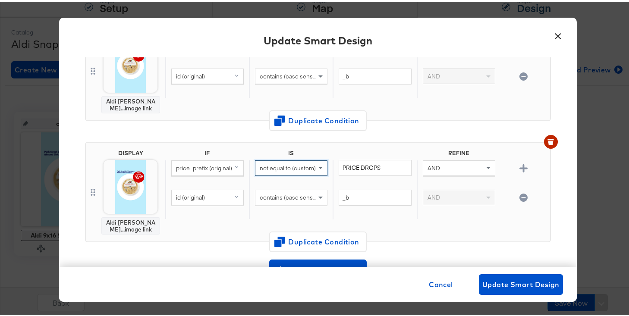
scroll to position [107, 0]
click at [143, 190] on img at bounding box center [131, 185] width 54 height 54
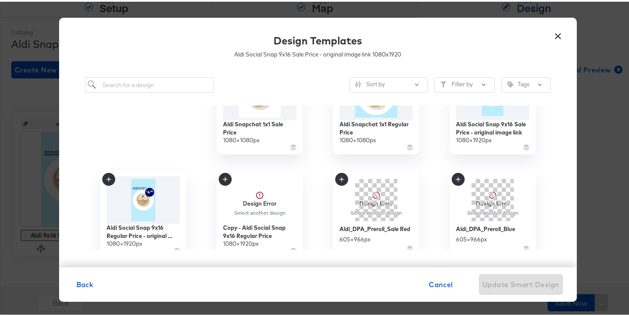
scroll to position [47, 0]
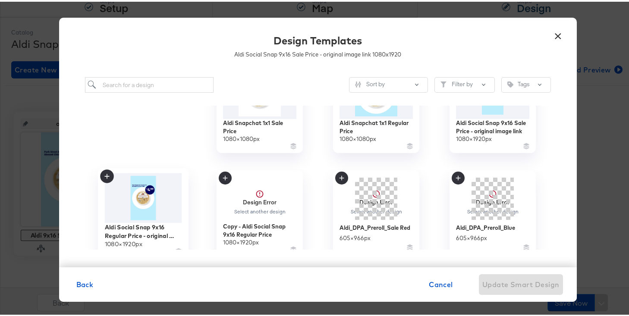
click at [132, 193] on img at bounding box center [142, 197] width 77 height 50
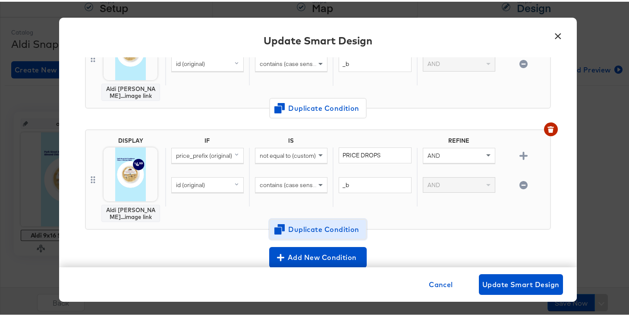
click at [330, 227] on span "Duplicate Condition" at bounding box center [318, 228] width 84 height 12
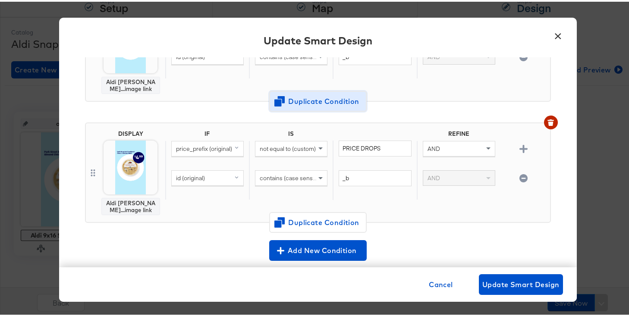
scroll to position [249, 0]
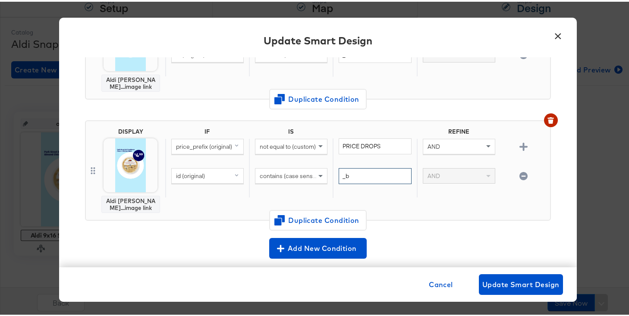
click at [340, 177] on input "_b" at bounding box center [375, 175] width 72 height 16
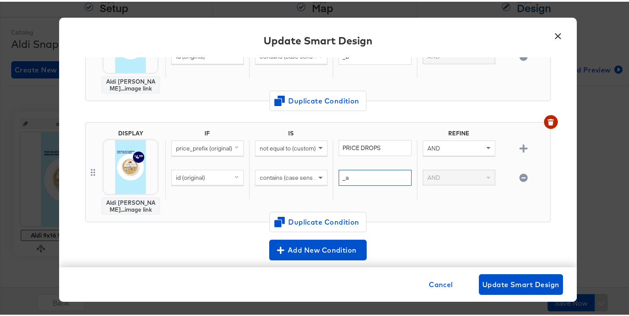
type input "_a"
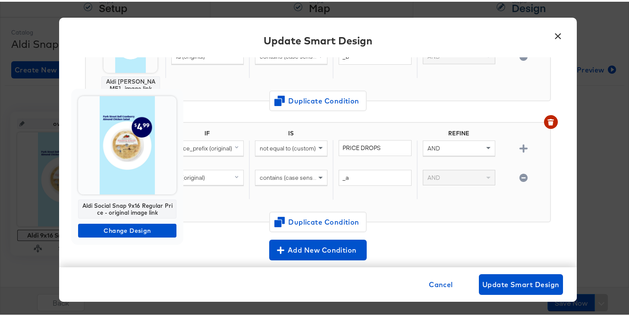
click at [121, 170] on img at bounding box center [127, 144] width 98 height 98
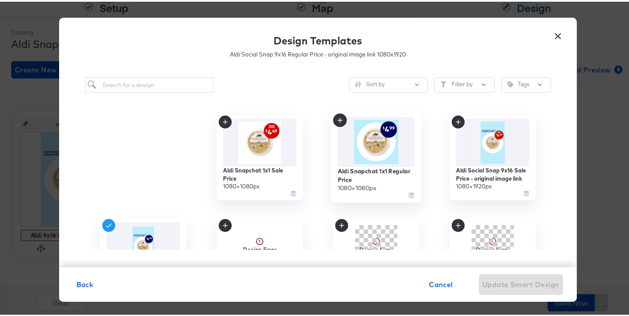
click at [374, 149] on img at bounding box center [375, 141] width 77 height 50
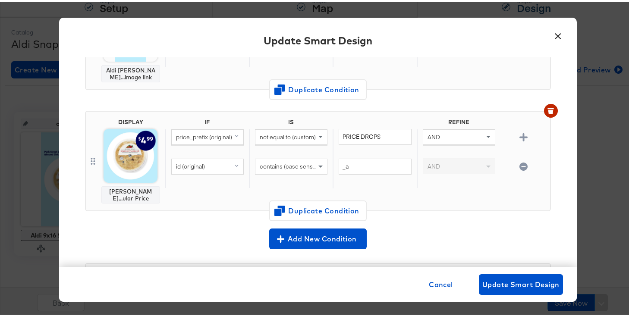
scroll to position [273, 0]
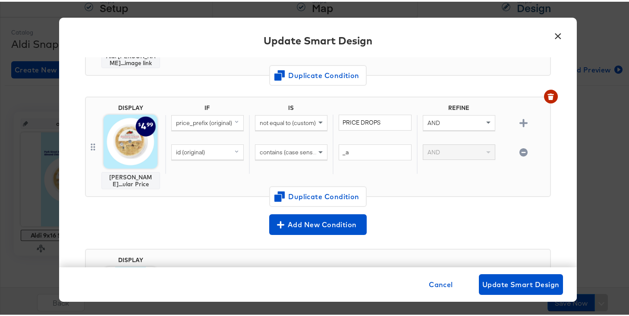
click at [276, 123] on span "not equal to (custom)" at bounding box center [288, 121] width 56 height 8
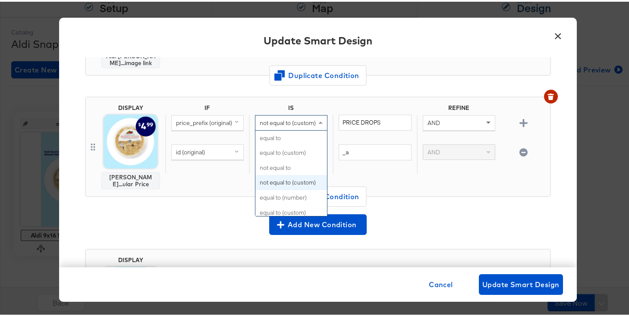
scroll to position [45, 0]
type input "equal"
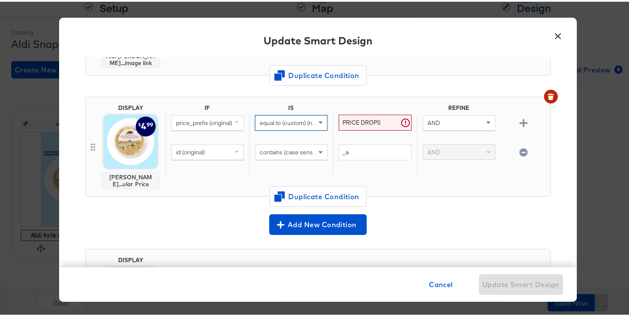
click at [292, 124] on span "equal to (custom) (number)" at bounding box center [296, 121] width 72 height 8
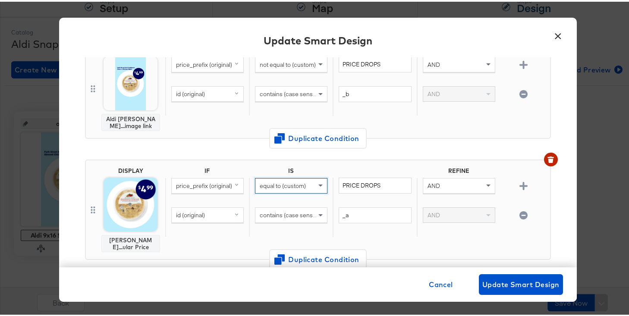
scroll to position [274, 0]
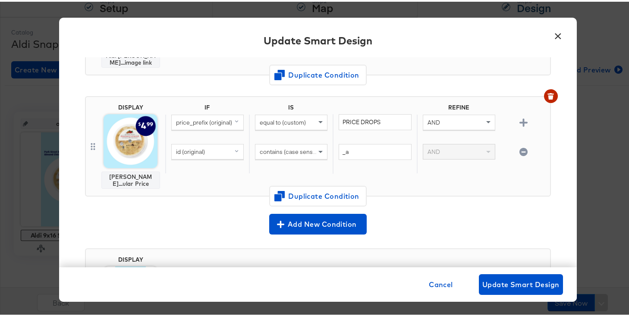
click at [135, 147] on img at bounding box center [131, 140] width 54 height 54
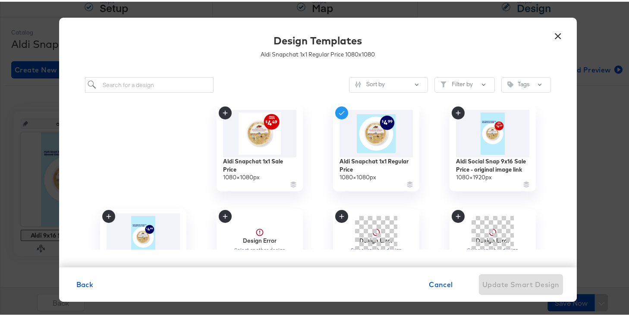
scroll to position [28, 0]
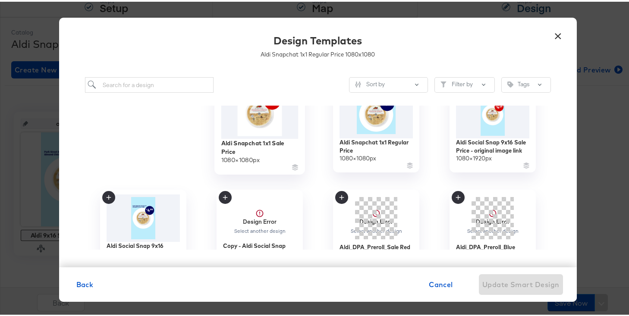
click at [253, 119] on img at bounding box center [259, 113] width 77 height 50
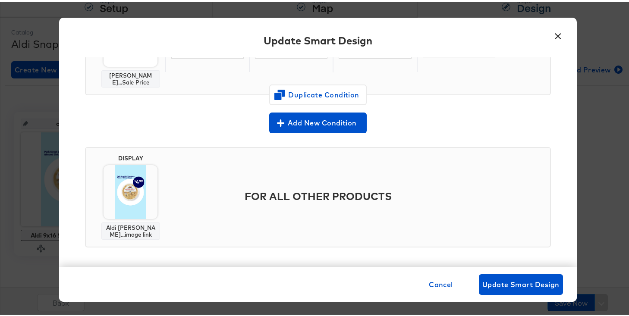
scroll to position [378, 0]
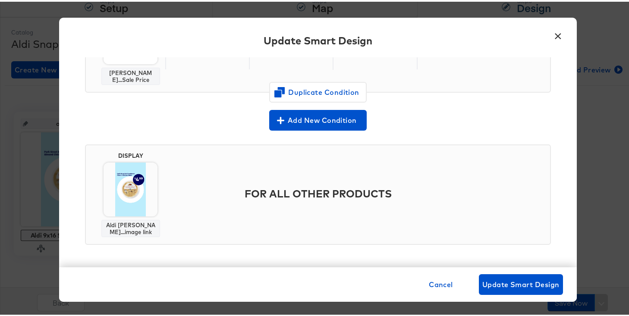
click at [123, 196] on body "Products Creative Reporting Feed Suite Accounts Aldi AM Products / Product Cata…" at bounding box center [318, 111] width 636 height 412
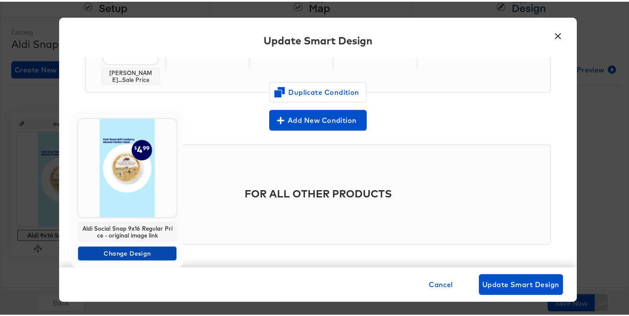
click at [140, 252] on span "Change Design" at bounding box center [127, 252] width 91 height 11
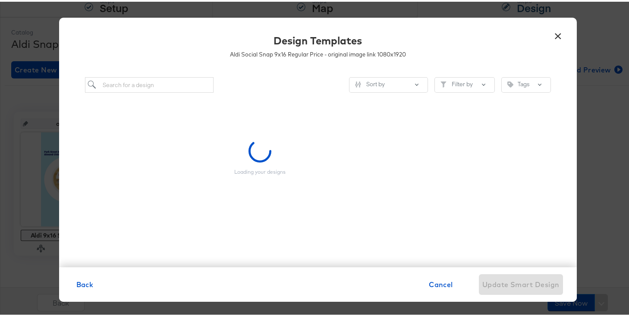
scroll to position [0, 0]
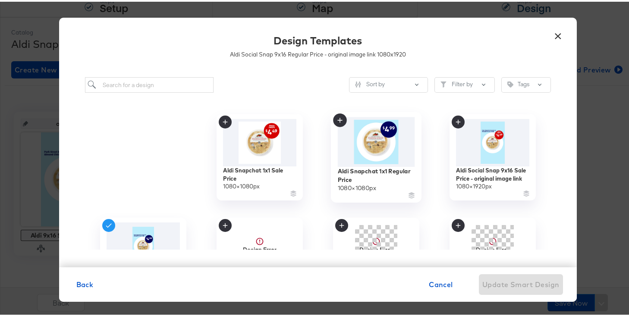
click at [370, 146] on img at bounding box center [375, 141] width 77 height 50
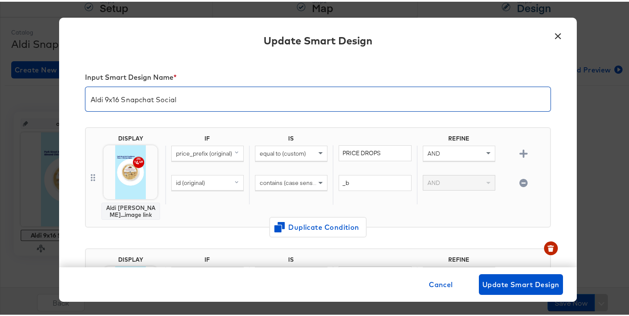
drag, startPoint x: 102, startPoint y: 100, endPoint x: 116, endPoint y: 101, distance: 13.4
click at [116, 101] on input "Aldi 9x16 Snapchat Social" at bounding box center [317, 94] width 465 height 24
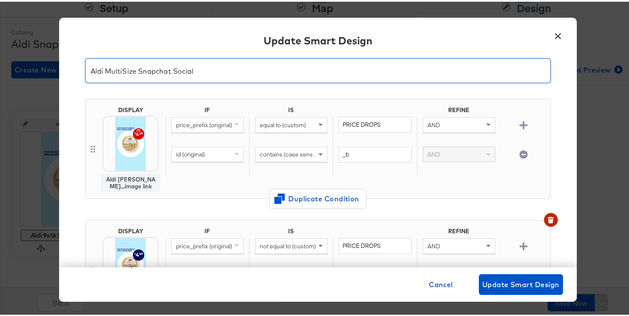
scroll to position [34, 0]
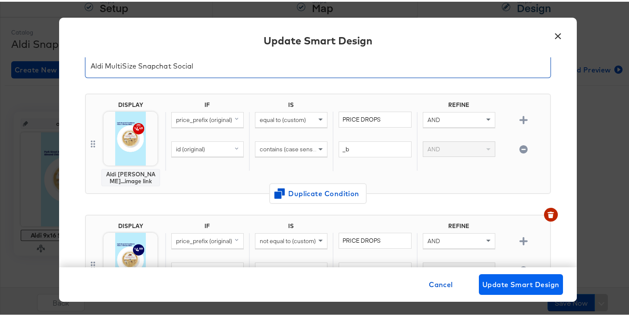
type input "Aldi MultiSize Snapchat Social"
click at [513, 283] on span "Update Smart Design" at bounding box center [520, 283] width 77 height 12
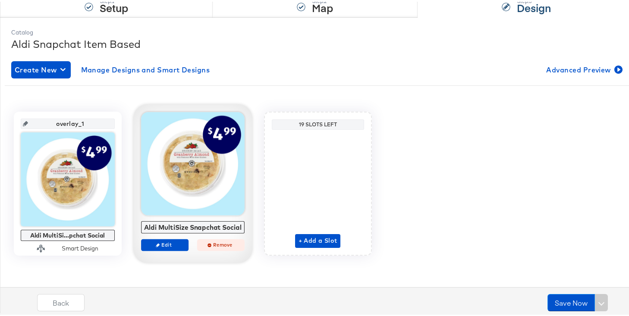
click at [214, 242] on span "Remove" at bounding box center [221, 243] width 40 height 6
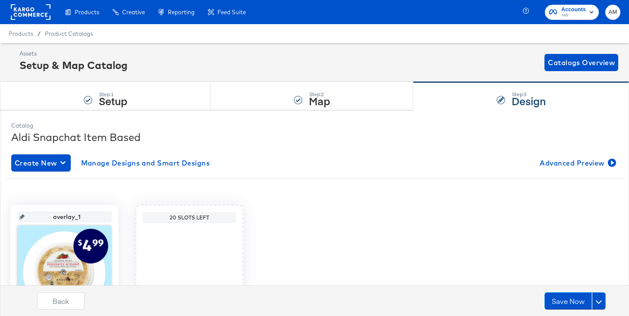
scroll to position [95, 0]
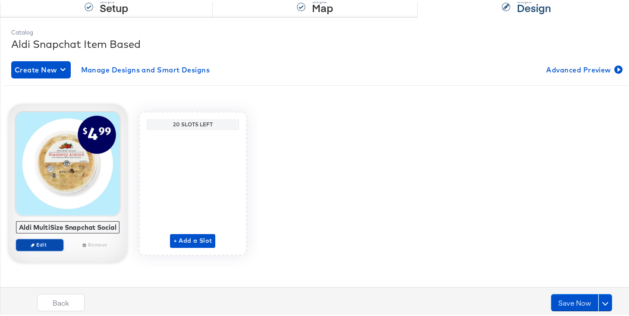
click at [51, 242] on span "Edit" at bounding box center [39, 243] width 40 height 6
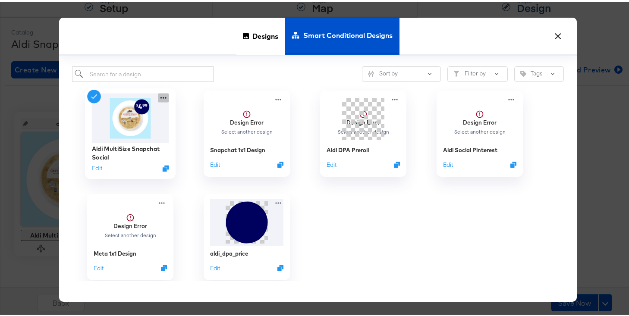
click at [160, 98] on icon at bounding box center [163, 96] width 11 height 9
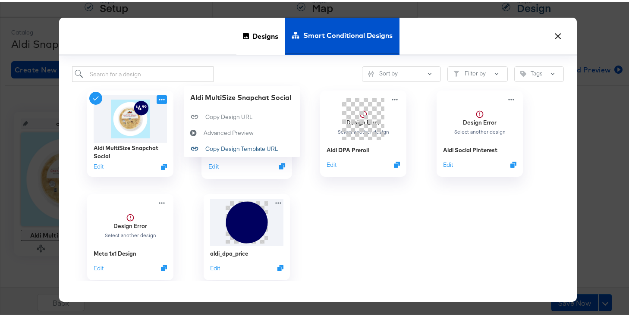
click at [205, 148] on div "Copy Design Template URL Copy Design Template URL" at bounding box center [205, 148] width 0 height 0
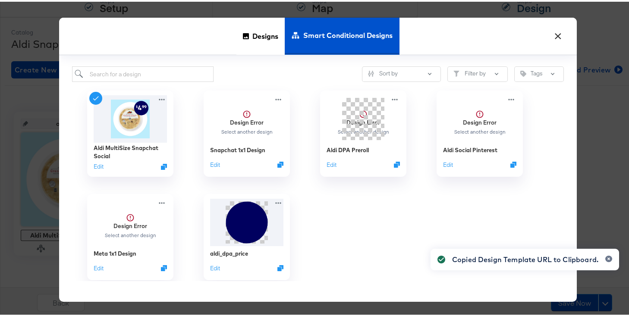
click at [556, 33] on button "×" at bounding box center [559, 33] width 16 height 16
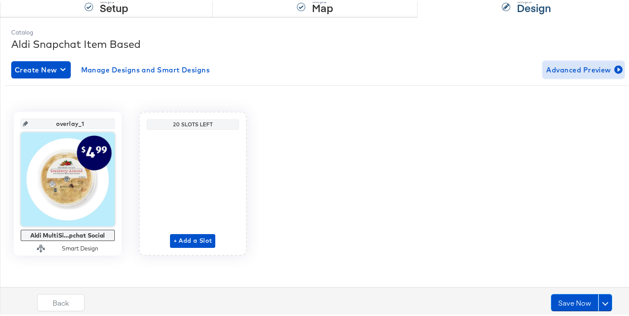
click at [580, 66] on span "Advanced Preview" at bounding box center [583, 68] width 75 height 12
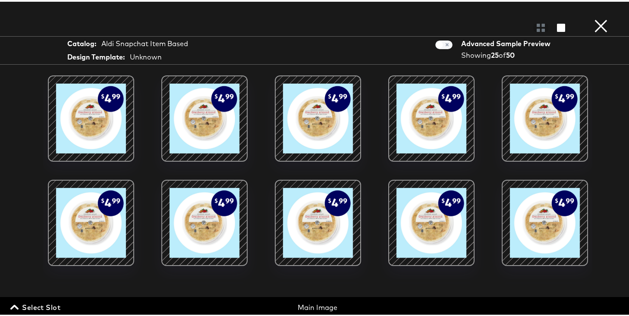
click at [595, 17] on button "×" at bounding box center [600, 8] width 17 height 17
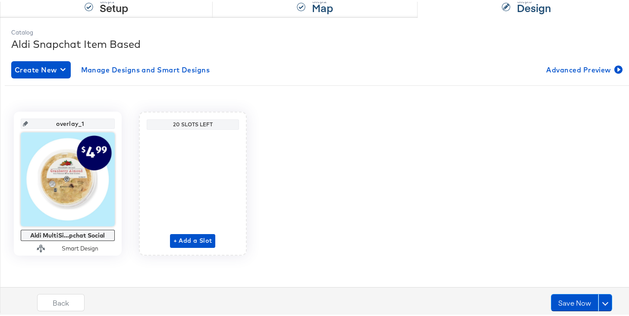
click at [262, 12] on div "Step: 2 Map" at bounding box center [315, 1] width 205 height 28
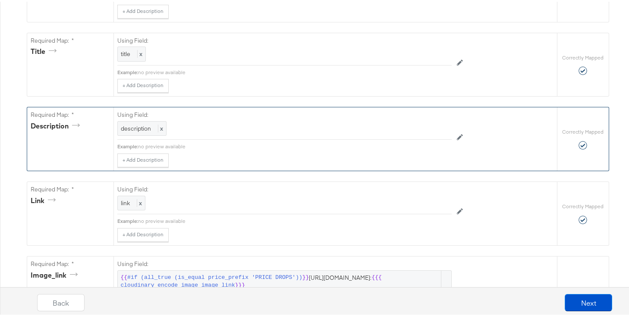
scroll to position [392, 0]
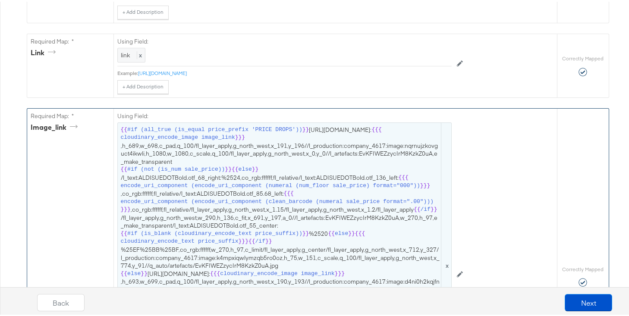
click at [204, 179] on span "{{ #if (all_true (is_equal price_prefix 'PRICE DROPS')) }} https://api.stitcher…" at bounding box center [285, 264] width 328 height 280
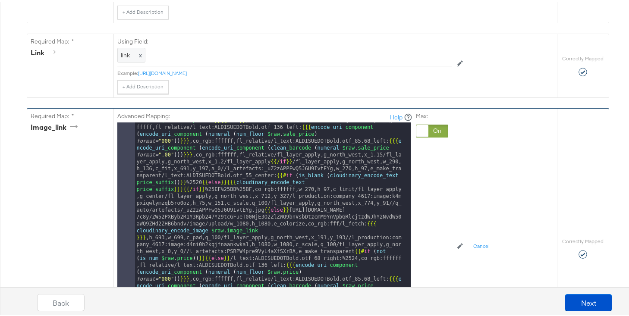
scroll to position [0, 0]
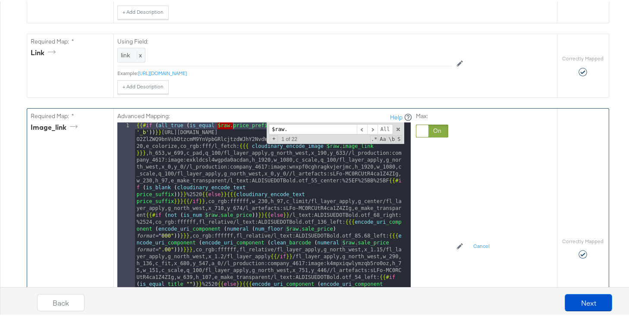
click at [270, 139] on span "+" at bounding box center [274, 137] width 8 height 7
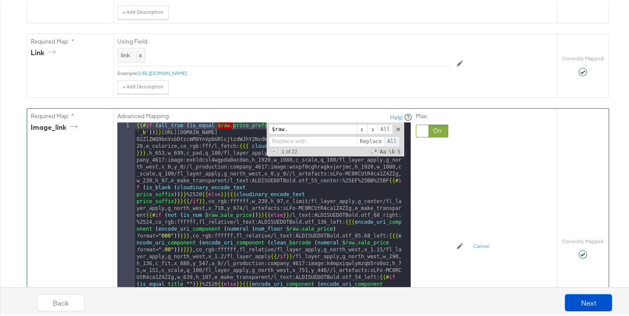
click at [389, 140] on span "All" at bounding box center [392, 140] width 16 height 11
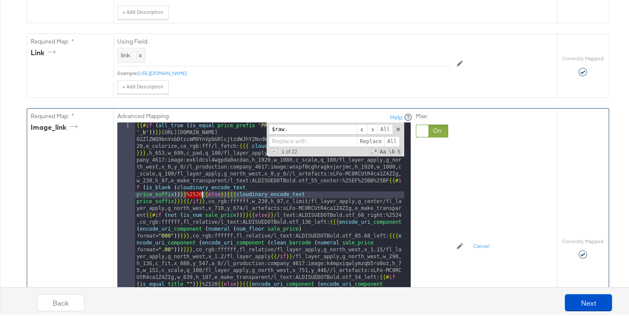
drag, startPoint x: 183, startPoint y: 195, endPoint x: 198, endPoint y: 195, distance: 14.7
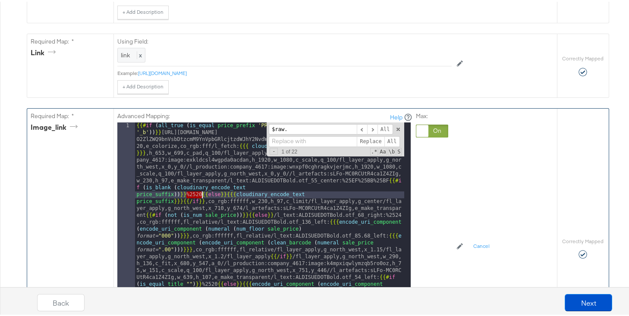
drag, startPoint x: 183, startPoint y: 195, endPoint x: 198, endPoint y: 195, distance: 14.7
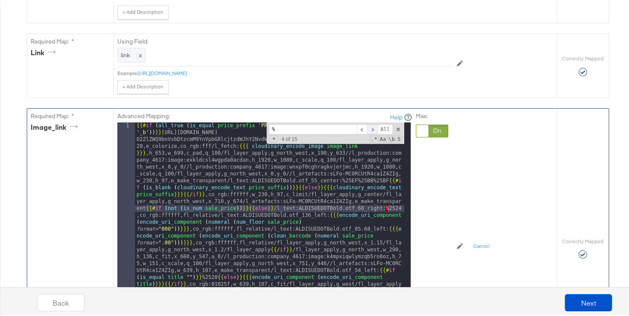
click at [368, 126] on span at bounding box center [372, 128] width 10 height 11
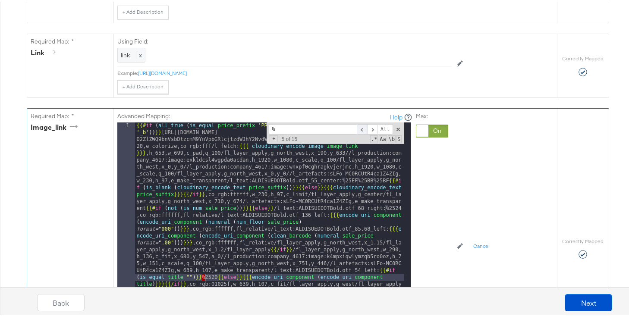
click at [359, 128] on span at bounding box center [362, 128] width 10 height 11
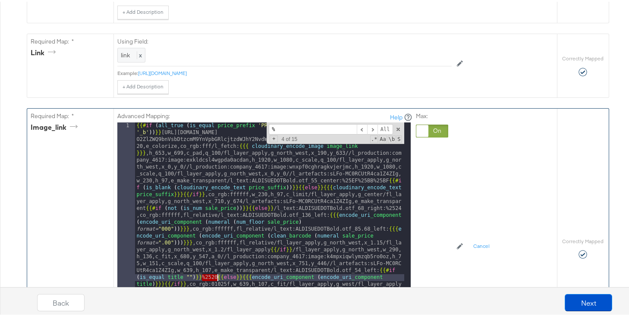
drag, startPoint x: 198, startPoint y: 277, endPoint x: 214, endPoint y: 277, distance: 16.0
click at [360, 128] on span at bounding box center [362, 128] width 10 height 11
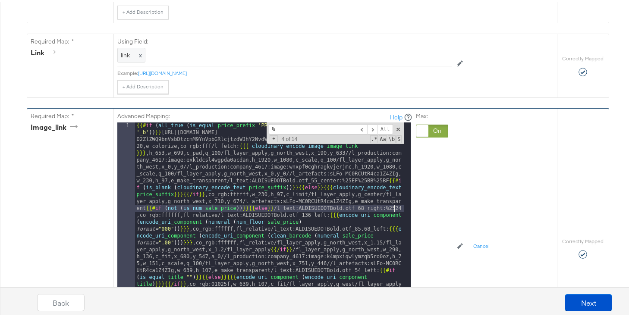
drag, startPoint x: 382, startPoint y: 208, endPoint x: 400, endPoint y: 208, distance: 17.7
click at [400, 208] on div "1 {{# if ( all_true ( is_equal price_prefix 'PRICE DROPS' ) ( contains id '_b' …" at bounding box center [263, 229] width 293 height 216
drag, startPoint x: 398, startPoint y: 208, endPoint x: 384, endPoint y: 208, distance: 13.8
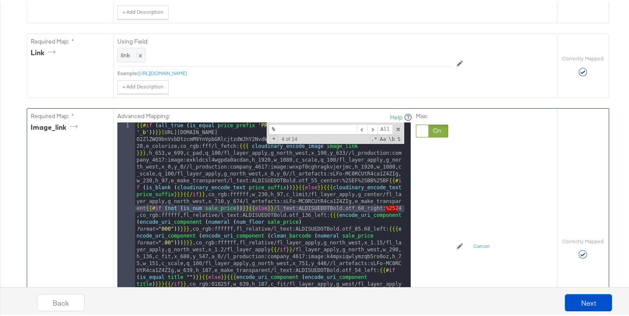
drag, startPoint x: 383, startPoint y: 208, endPoint x: 398, endPoint y: 208, distance: 15.5
click at [293, 127] on input "%252" at bounding box center [313, 128] width 88 height 11
click at [292, 129] on input "%252" at bounding box center [313, 128] width 88 height 11
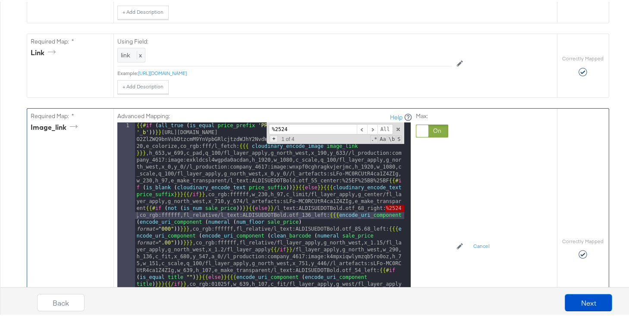
type input "%2524"
click at [270, 139] on span "+" at bounding box center [274, 137] width 8 height 7
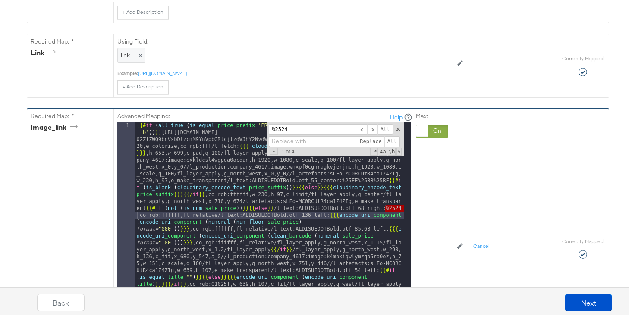
click at [288, 141] on input at bounding box center [313, 140] width 88 height 11
paste input "{{{cloudinary_encode_text "TEXT HERE" }}}"
drag, startPoint x: 307, startPoint y: 140, endPoint x: 335, endPoint y: 143, distance: 27.7
click at [335, 143] on input "{{{cloudinary_encode_text "TEXT HERE" }}}" at bounding box center [313, 140] width 88 height 11
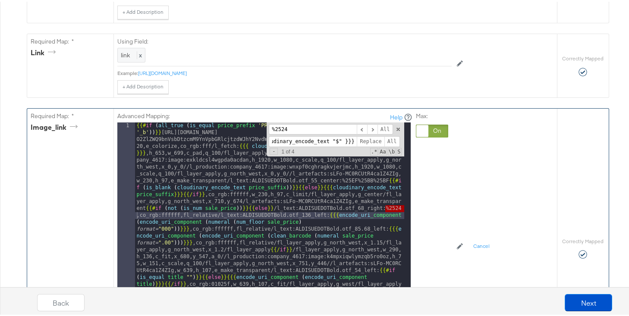
scroll to position [0, 20]
type input "{{{cloudinary_encode_text "$" }}}"
click at [388, 139] on span "All" at bounding box center [392, 140] width 16 height 11
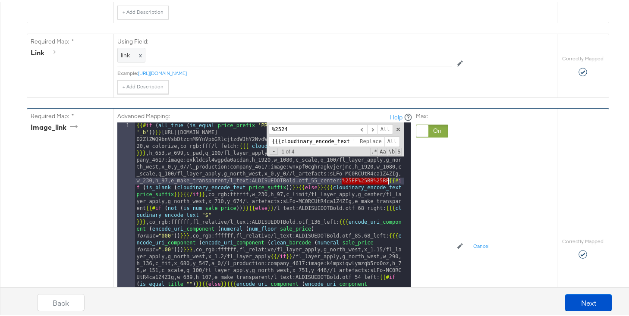
drag, startPoint x: 338, startPoint y: 181, endPoint x: 384, endPoint y: 181, distance: 46.2
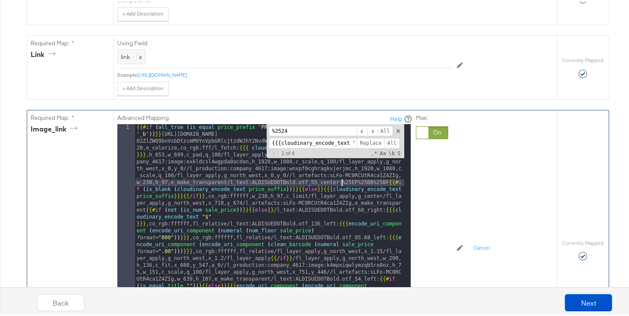
drag, startPoint x: 339, startPoint y: 181, endPoint x: 385, endPoint y: 183, distance: 45.8
click at [369, 129] on span at bounding box center [372, 129] width 10 height 11
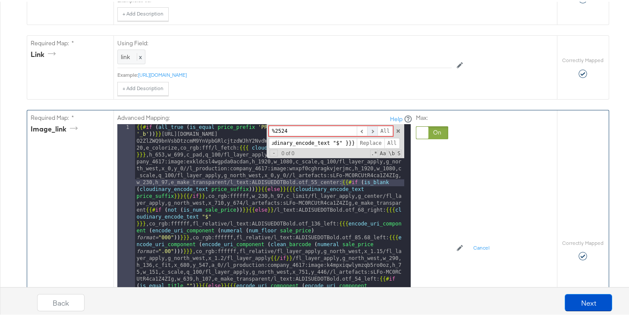
click at [369, 129] on span at bounding box center [372, 129] width 10 height 11
click at [360, 129] on span at bounding box center [362, 129] width 10 height 11
click at [328, 130] on input "%2524" at bounding box center [313, 129] width 88 height 11
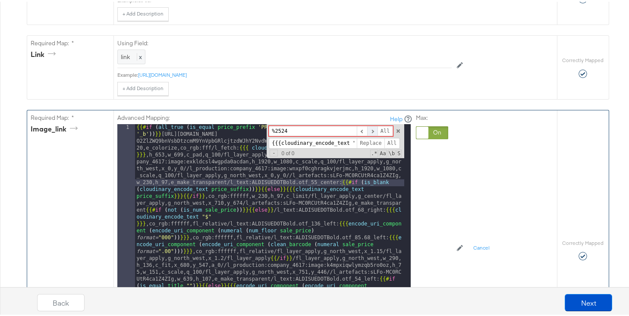
click at [367, 129] on span at bounding box center [372, 129] width 10 height 11
click at [369, 129] on span at bounding box center [372, 129] width 10 height 11
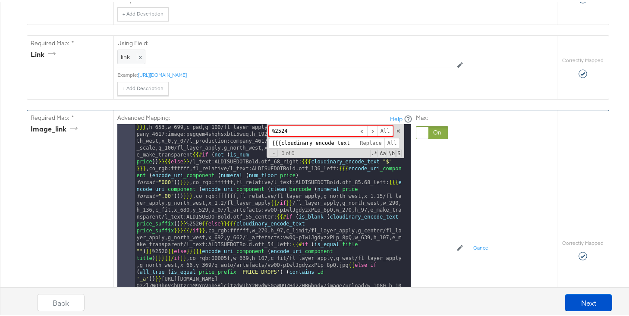
scroll to position [207, 0]
drag, startPoint x: 287, startPoint y: 129, endPoint x: 271, endPoint y: 131, distance: 16.1
click at [271, 131] on input "%2524" at bounding box center [313, 129] width 88 height 11
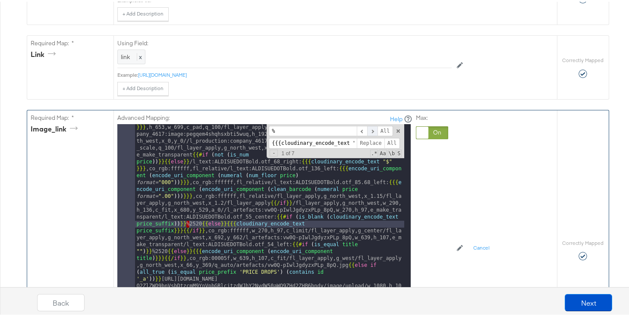
type input "%"
click at [371, 127] on span at bounding box center [372, 129] width 10 height 11
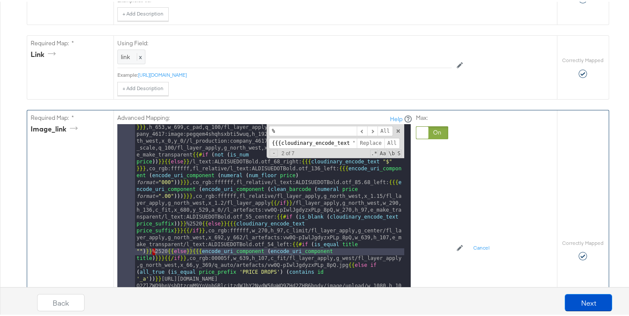
drag, startPoint x: 165, startPoint y: 252, endPoint x: 150, endPoint y: 253, distance: 15.1
click at [369, 130] on span at bounding box center [372, 129] width 10 height 11
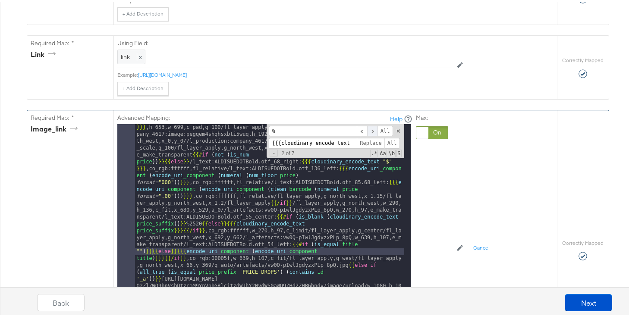
scroll to position [362, 0]
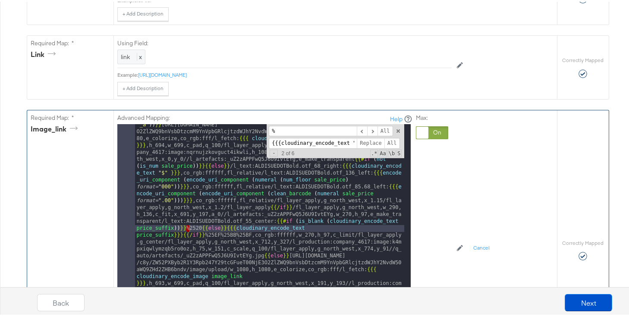
click at [369, 129] on span at bounding box center [372, 129] width 10 height 11
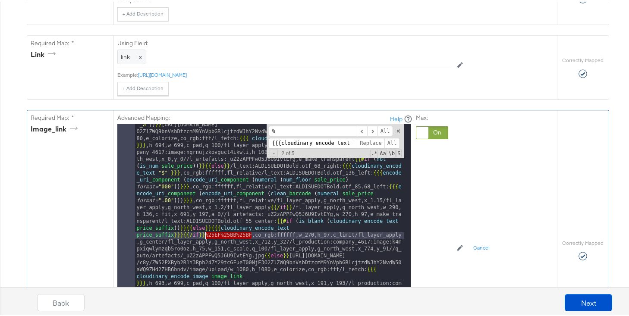
drag, startPoint x: 249, startPoint y: 234, endPoint x: 203, endPoint y: 235, distance: 46.2
click at [369, 129] on span at bounding box center [372, 129] width 10 height 11
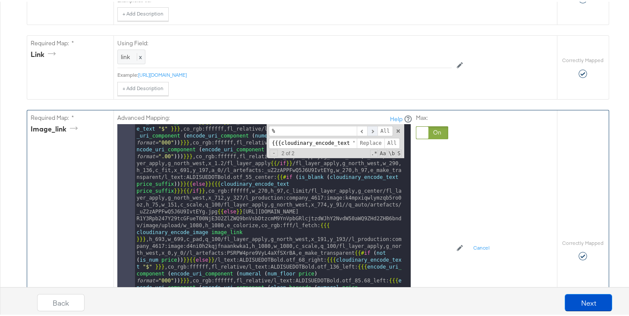
click at [369, 129] on span at bounding box center [372, 129] width 10 height 11
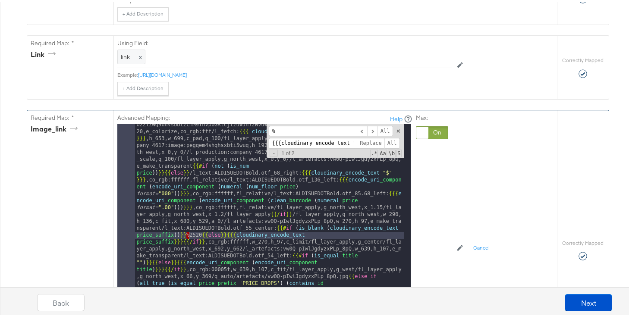
click at [369, 130] on span at bounding box center [372, 129] width 10 height 11
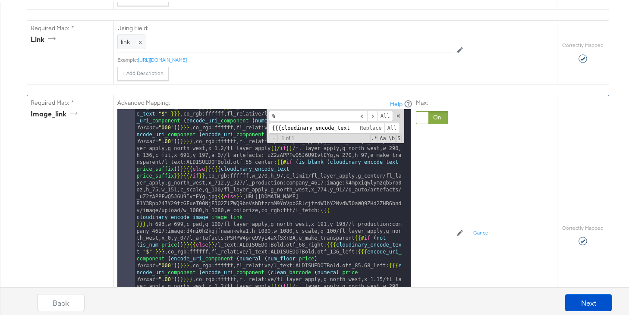
scroll to position [406, 0]
click at [368, 115] on span at bounding box center [372, 114] width 10 height 11
click at [359, 115] on span at bounding box center [362, 114] width 10 height 11
click at [367, 114] on span at bounding box center [372, 114] width 10 height 11
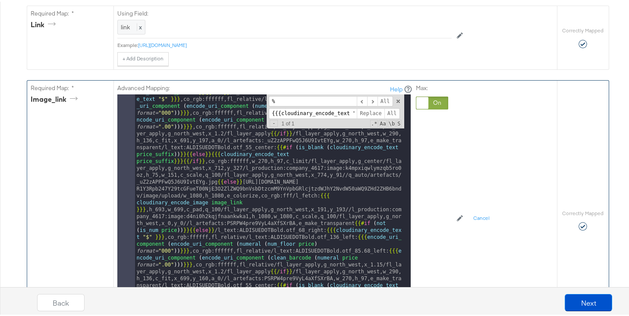
scroll to position [500, 0]
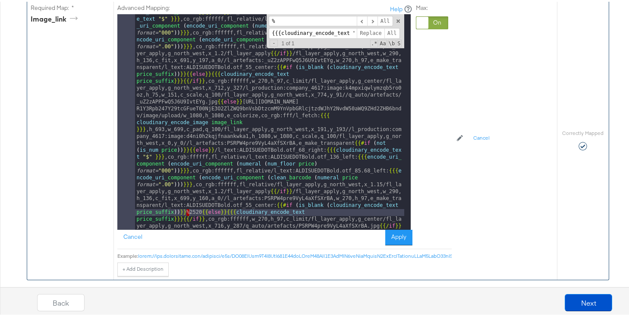
click at [392, 235] on button "Apply" at bounding box center [398, 236] width 27 height 16
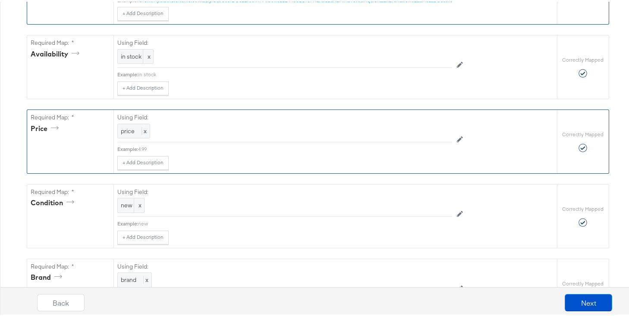
scroll to position [1174, 0]
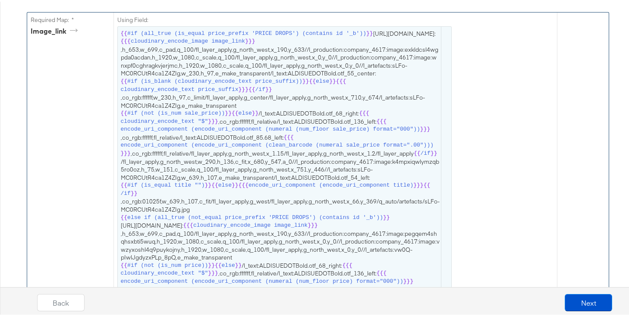
scroll to position [529, 0]
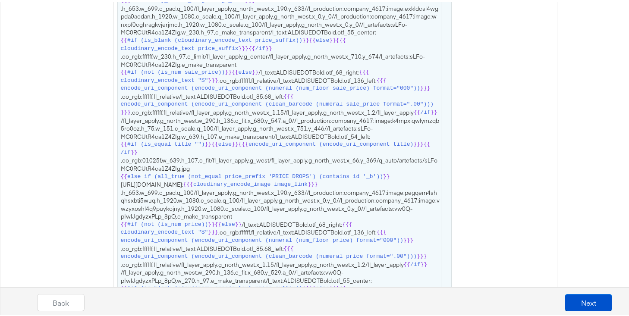
click at [281, 59] on span "{{ #if (all_true (is_equal price_prefix 'PRICE DROPS') (contains id '_b')) }} h…" at bounding box center [285, 307] width 328 height 641
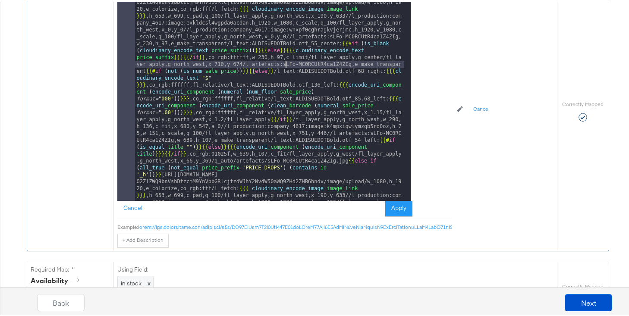
scroll to position [361, 0]
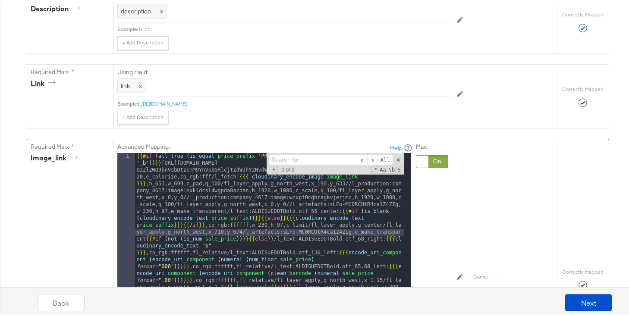
drag, startPoint x: 303, startPoint y: 157, endPoint x: 298, endPoint y: 157, distance: 4.8
click at [302, 157] on input at bounding box center [313, 158] width 88 height 11
click at [369, 159] on span at bounding box center [372, 158] width 10 height 11
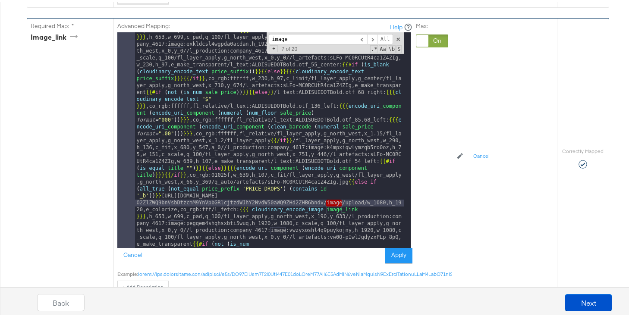
scroll to position [497, 0]
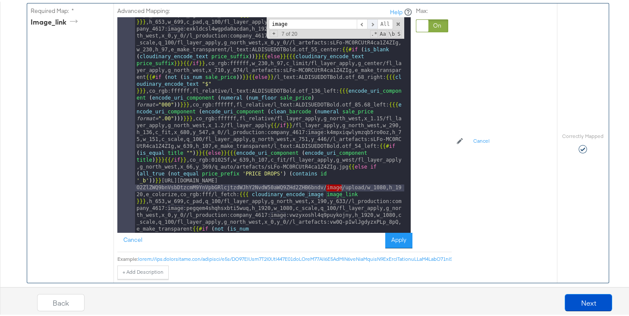
click at [370, 24] on span at bounding box center [372, 22] width 10 height 11
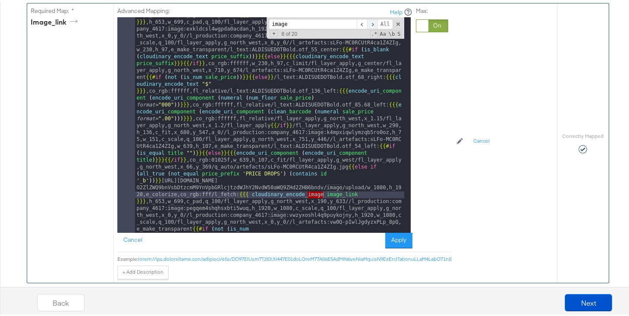
click at [369, 24] on span at bounding box center [372, 22] width 10 height 11
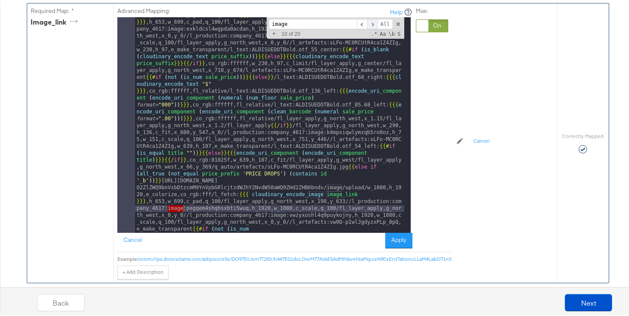
click at [369, 24] on span at bounding box center [372, 22] width 10 height 11
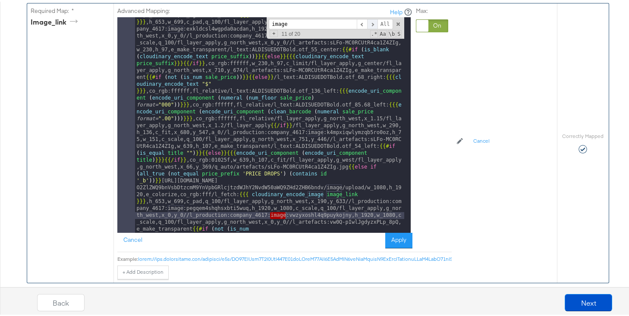
click at [369, 24] on span at bounding box center [372, 22] width 10 height 11
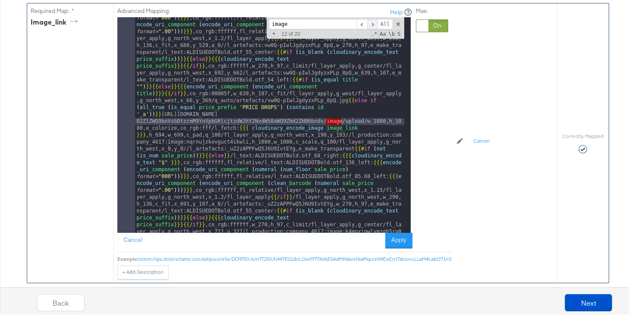
click at [369, 24] on span at bounding box center [372, 22] width 10 height 11
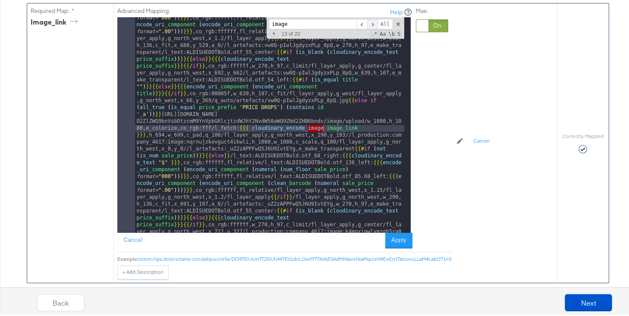
click at [369, 24] on span at bounding box center [372, 22] width 10 height 11
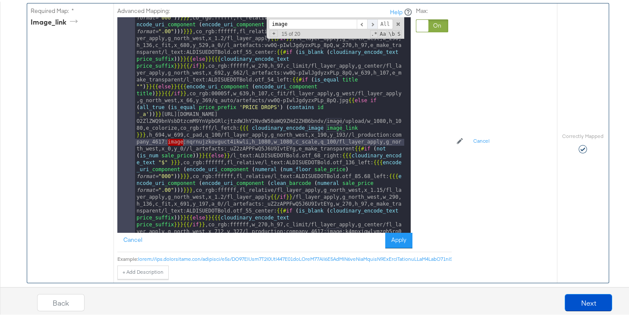
click at [369, 24] on span at bounding box center [372, 22] width 10 height 11
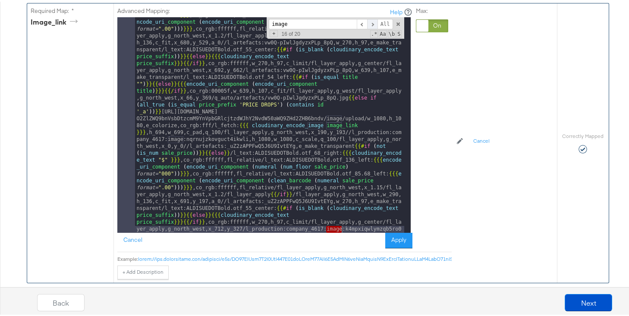
click at [369, 24] on span at bounding box center [372, 22] width 10 height 11
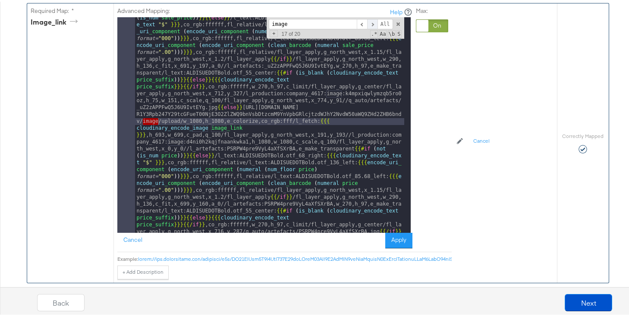
click at [369, 24] on span at bounding box center [372, 22] width 10 height 11
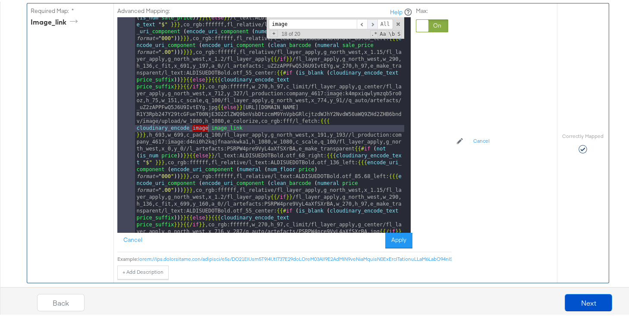
click at [368, 24] on span at bounding box center [372, 22] width 10 height 11
click at [367, 24] on span at bounding box center [372, 22] width 10 height 11
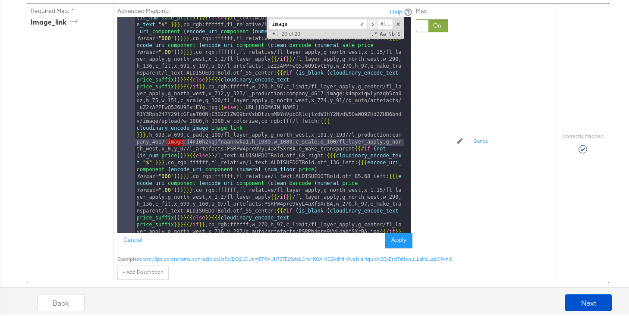
click at [368, 22] on span at bounding box center [372, 22] width 10 height 11
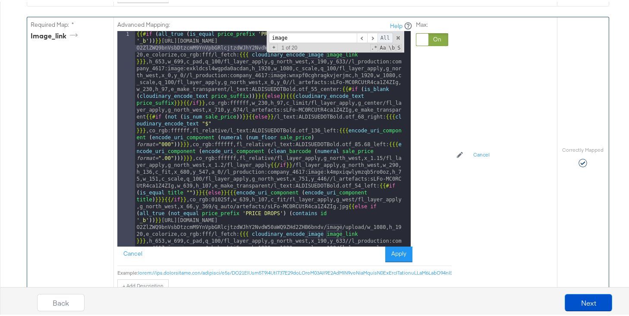
scroll to position [483, 0]
click at [371, 36] on span at bounding box center [372, 37] width 10 height 11
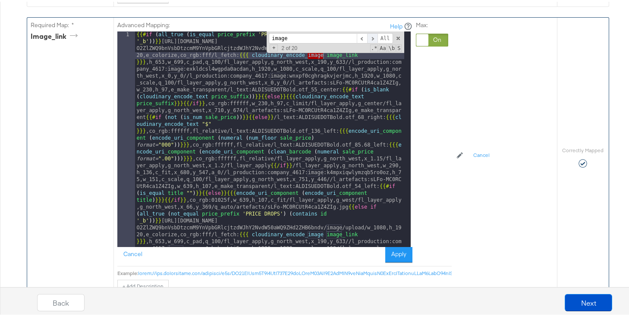
click at [371, 36] on span at bounding box center [372, 37] width 10 height 11
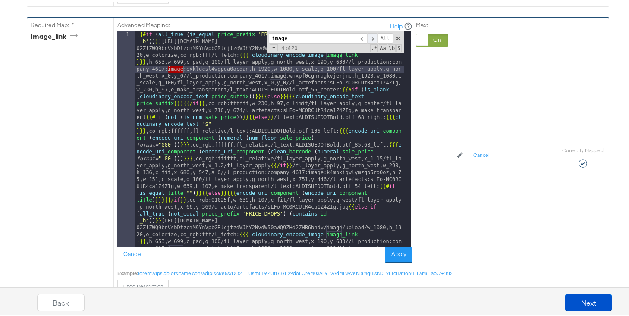
click at [370, 36] on span at bounding box center [372, 37] width 10 height 11
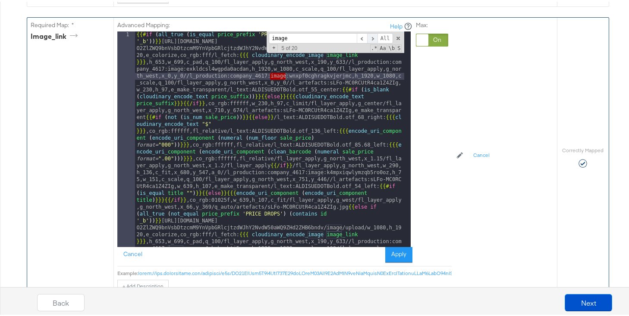
click at [370, 36] on span at bounding box center [372, 37] width 10 height 11
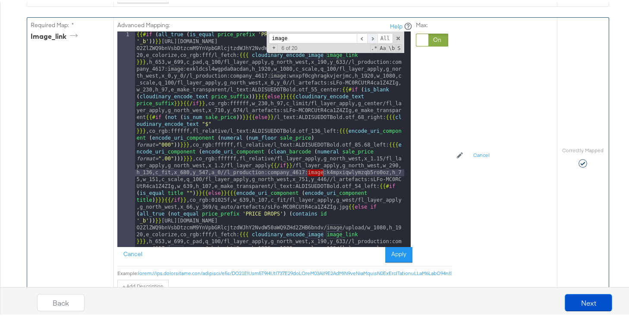
click at [370, 36] on span at bounding box center [372, 37] width 10 height 11
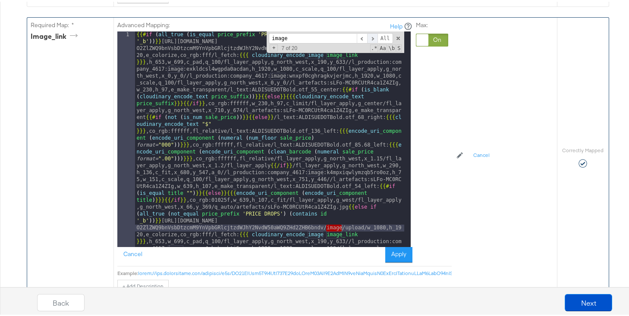
click at [370, 36] on span at bounding box center [372, 37] width 10 height 11
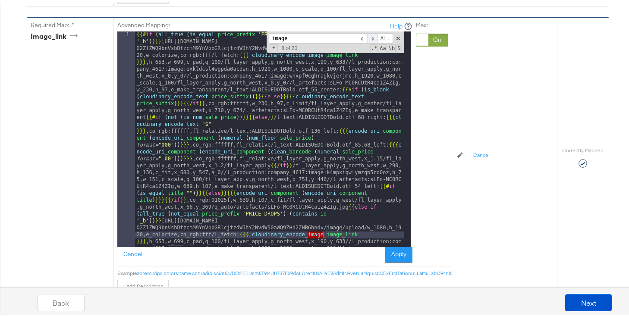
click at [370, 36] on span at bounding box center [372, 37] width 10 height 11
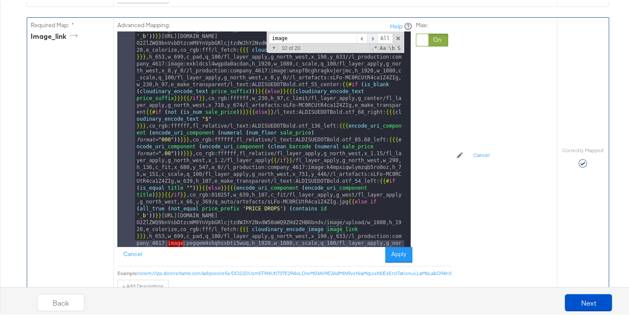
click at [370, 36] on span at bounding box center [372, 37] width 10 height 11
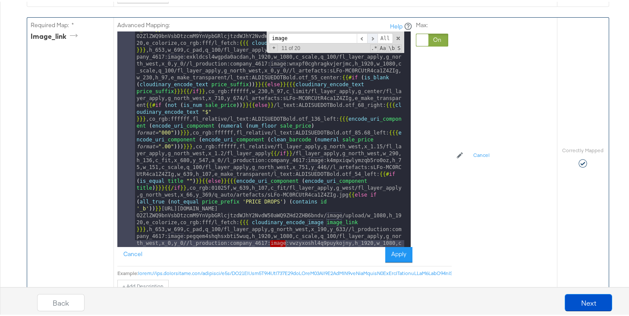
click at [369, 36] on span at bounding box center [372, 37] width 10 height 11
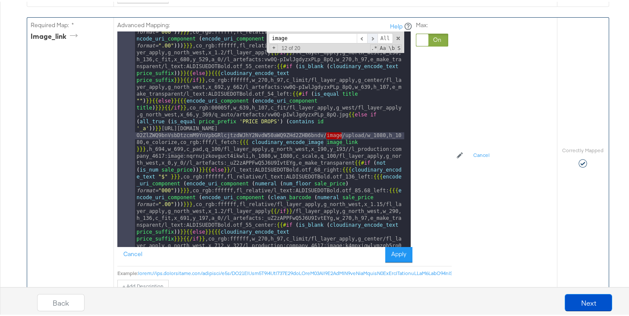
scroll to position [265, 0]
click at [369, 36] on span at bounding box center [372, 37] width 10 height 11
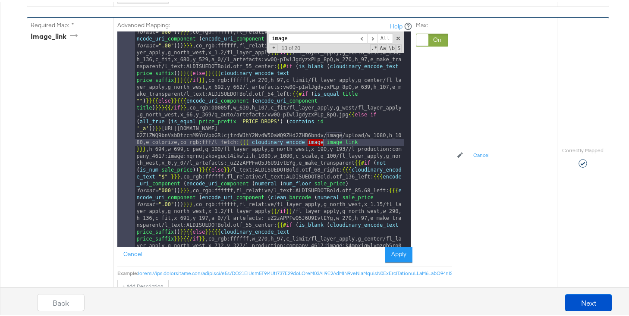
drag, startPoint x: 302, startPoint y: 37, endPoint x: 244, endPoint y: 39, distance: 57.4
click at [244, 39] on div "{{# if ( all_true ( is_equal price_prefix 'PRICE DROPS' ) ( contains id '_b' ))…" at bounding box center [269, 138] width 269 height 216
type input "%"
click at [368, 37] on span at bounding box center [372, 37] width 10 height 11
click at [368, 36] on span at bounding box center [372, 37] width 10 height 11
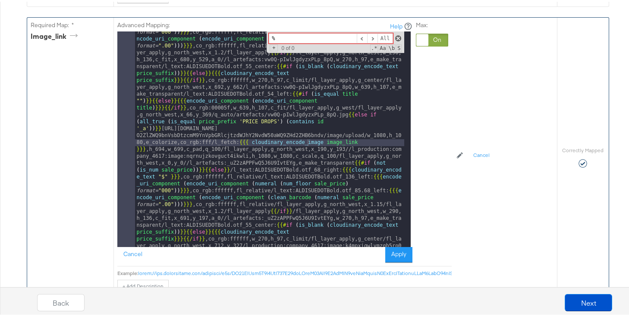
click at [395, 36] on span at bounding box center [398, 37] width 6 height 6
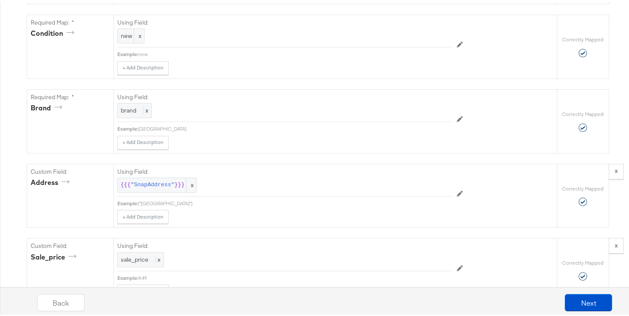
scroll to position [924, 0]
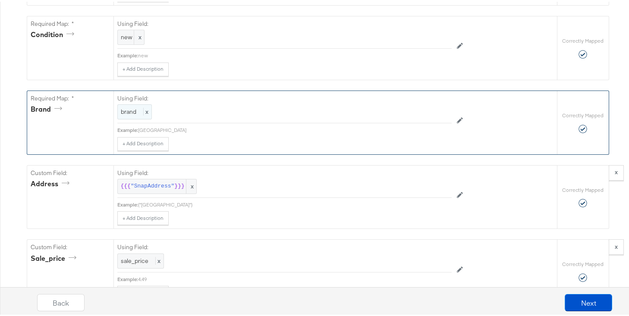
click at [127, 114] on span "brand" at bounding box center [129, 110] width 16 height 8
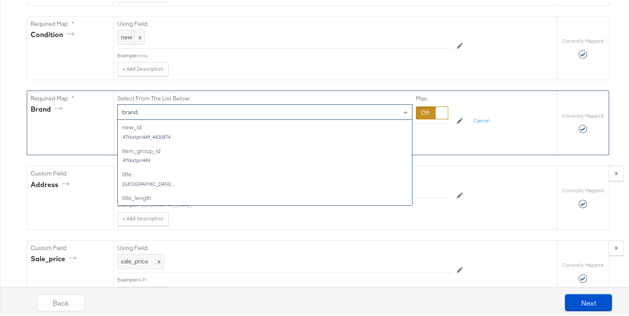
click at [134, 118] on div "brand" at bounding box center [265, 110] width 294 height 15
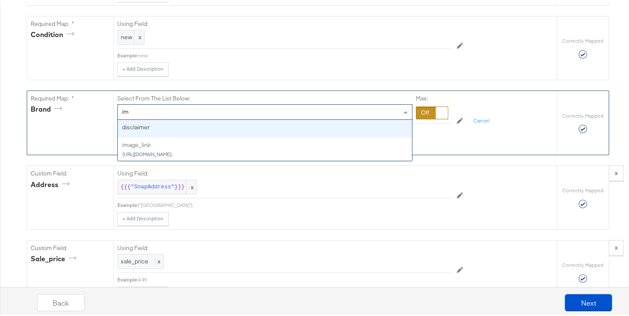
type input "i"
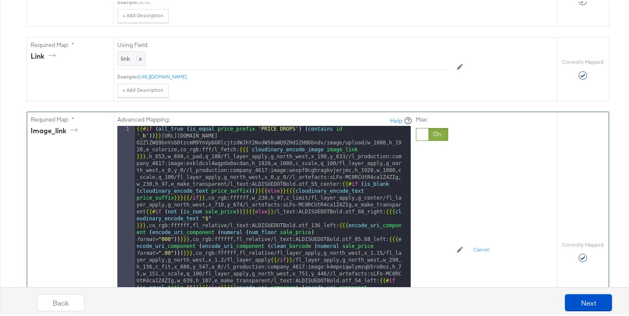
scroll to position [389, 0]
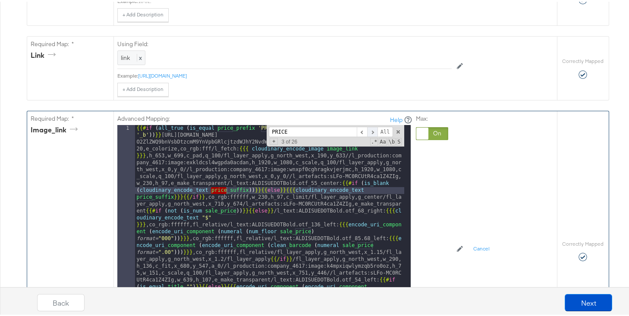
click at [368, 130] on span at bounding box center [372, 130] width 10 height 11
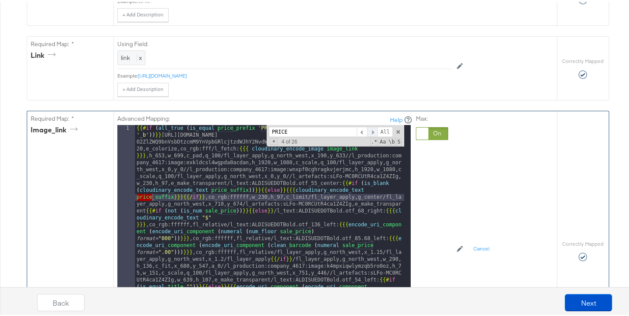
click at [368, 131] on span at bounding box center [372, 130] width 10 height 11
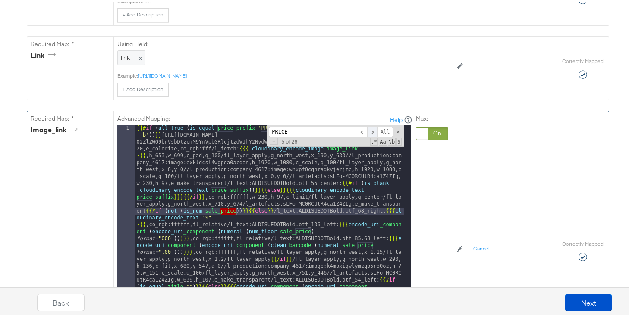
click at [367, 131] on span at bounding box center [372, 130] width 10 height 11
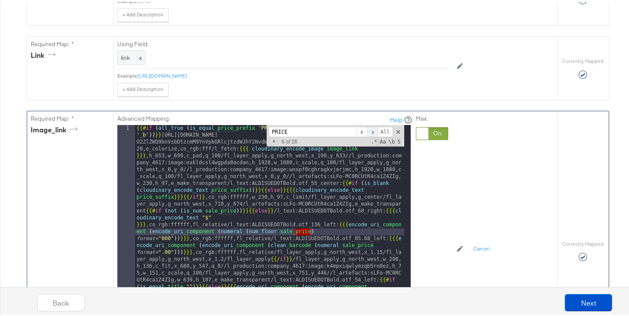
click at [367, 131] on span at bounding box center [372, 130] width 10 height 11
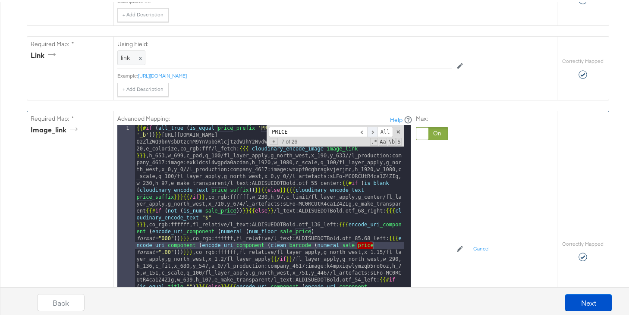
click at [367, 131] on span at bounding box center [372, 130] width 10 height 11
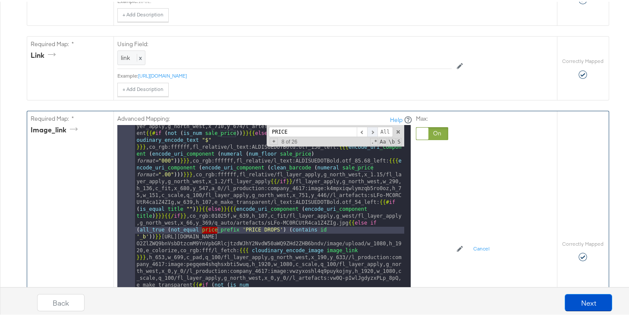
click at [368, 129] on span at bounding box center [372, 130] width 10 height 11
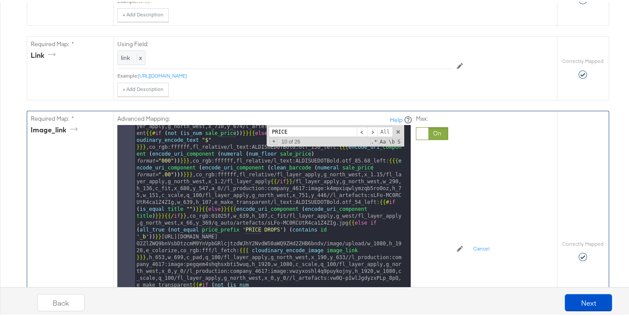
scroll to position [181, 0]
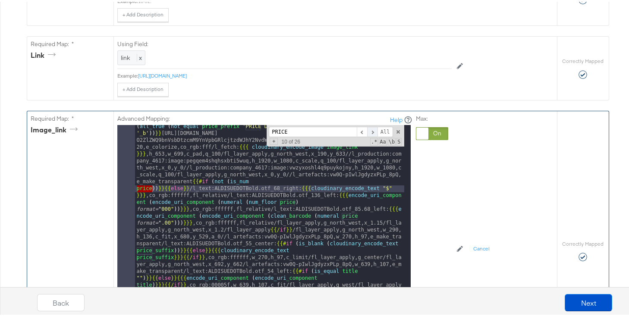
click at [367, 130] on span at bounding box center [372, 130] width 10 height 11
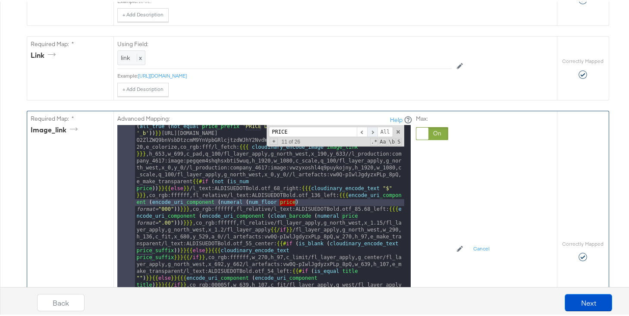
click at [367, 130] on span at bounding box center [372, 130] width 10 height 11
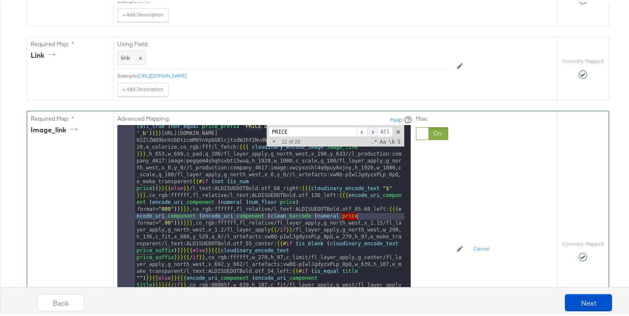
click at [367, 130] on span at bounding box center [372, 130] width 10 height 11
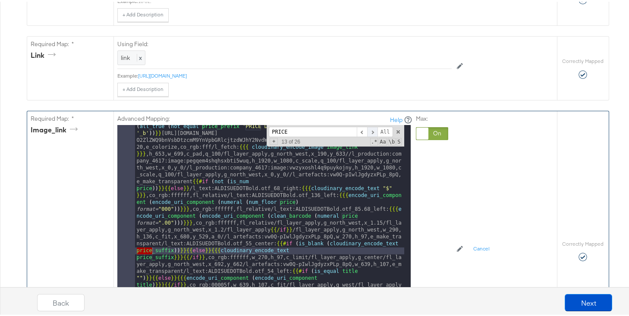
click at [367, 130] on span at bounding box center [372, 130] width 10 height 11
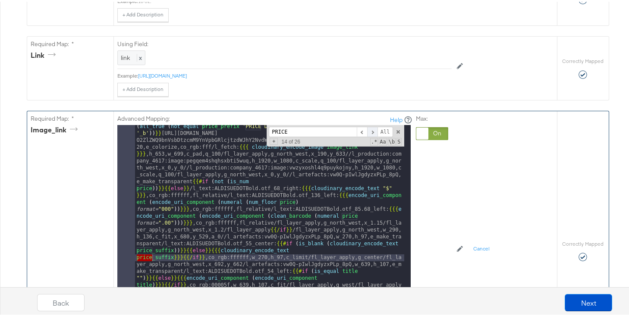
click at [367, 130] on span at bounding box center [372, 130] width 10 height 11
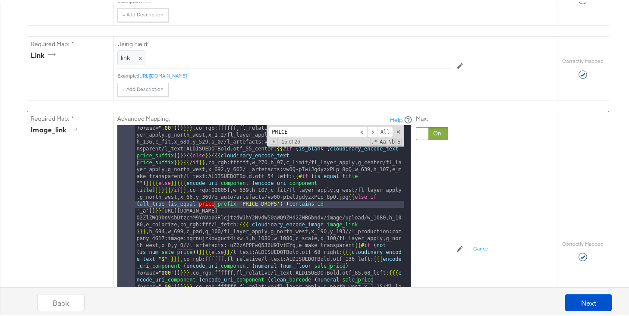
scroll to position [302, 0]
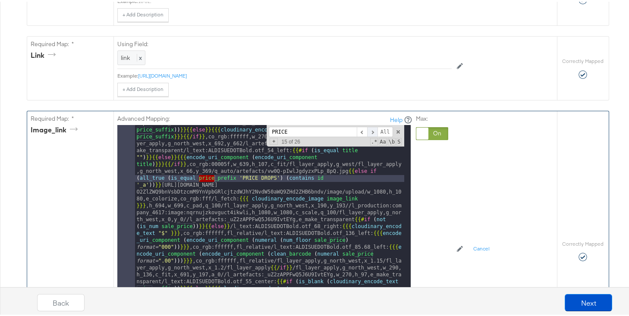
click at [367, 130] on span at bounding box center [372, 130] width 10 height 11
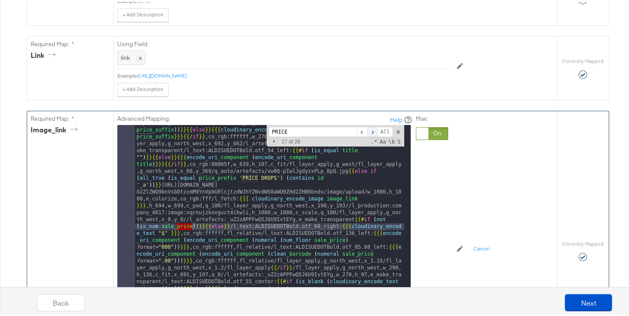
click at [367, 130] on span at bounding box center [372, 130] width 10 height 11
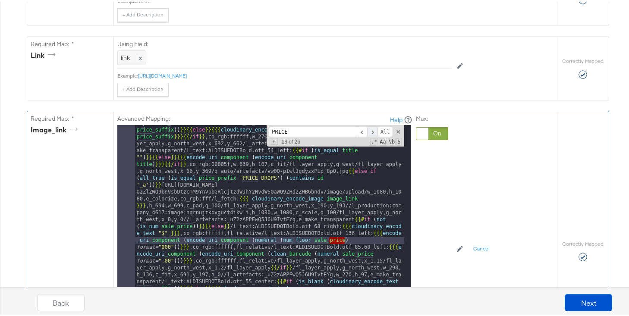
click at [367, 130] on span at bounding box center [372, 130] width 10 height 11
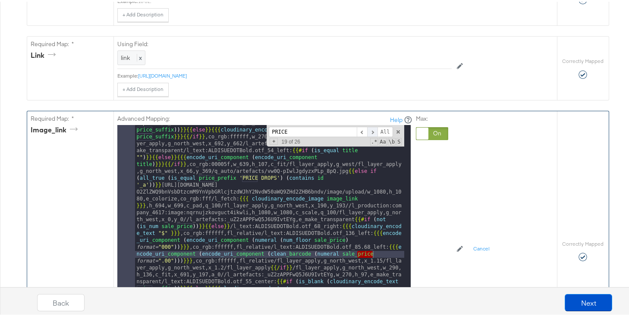
click at [367, 130] on span at bounding box center [372, 130] width 10 height 11
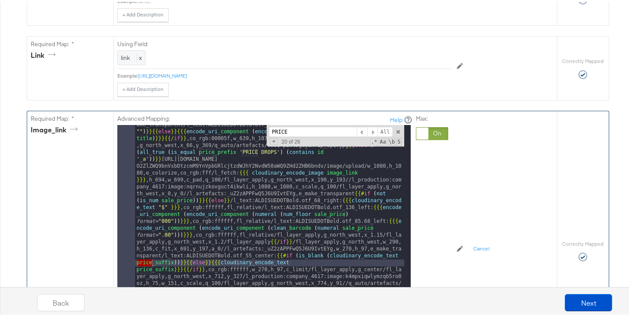
scroll to position [380, 0]
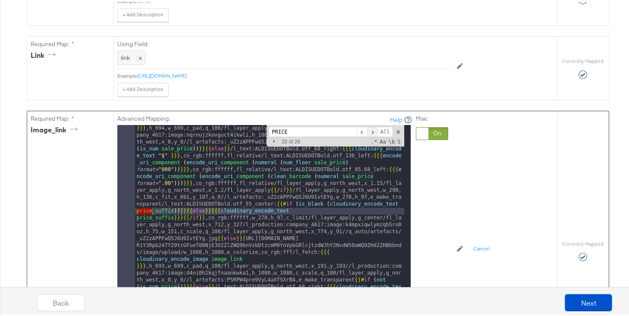
click at [367, 129] on span at bounding box center [372, 130] width 10 height 11
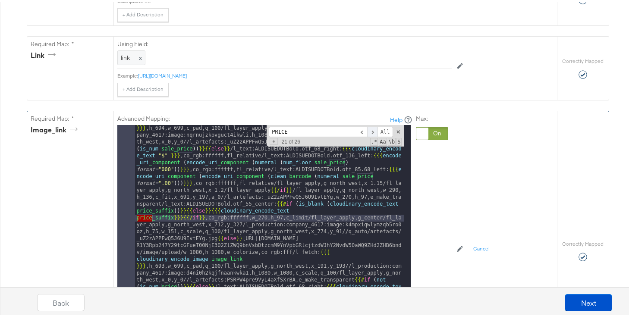
click at [367, 129] on span at bounding box center [372, 130] width 10 height 11
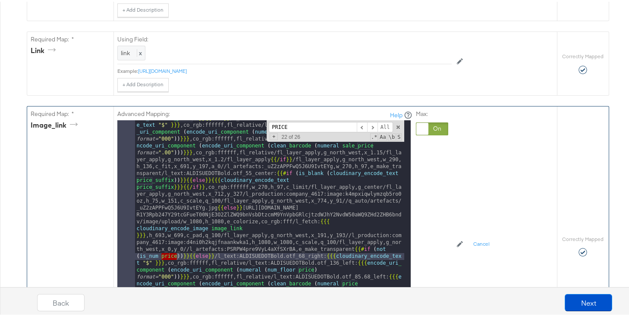
scroll to position [398, 0]
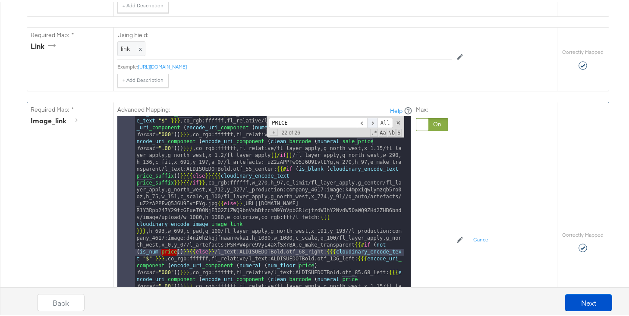
click at [367, 121] on span at bounding box center [372, 121] width 10 height 11
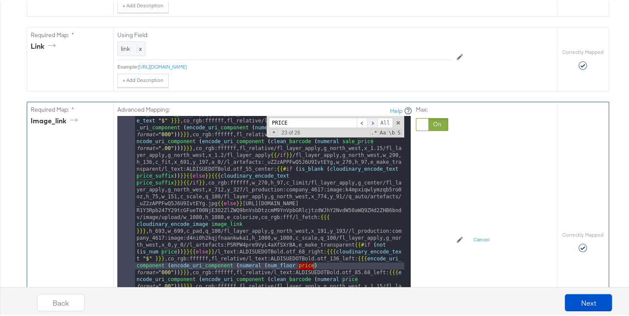
click at [367, 121] on span at bounding box center [372, 121] width 10 height 11
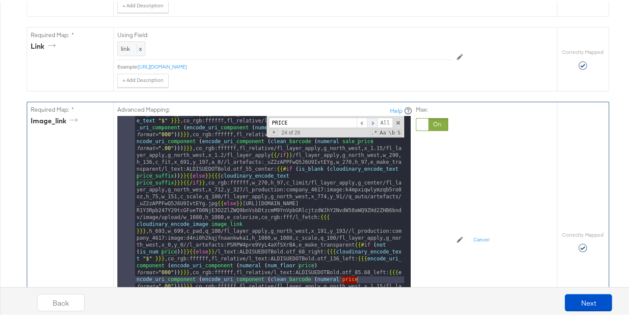
click at [369, 123] on span at bounding box center [372, 121] width 10 height 11
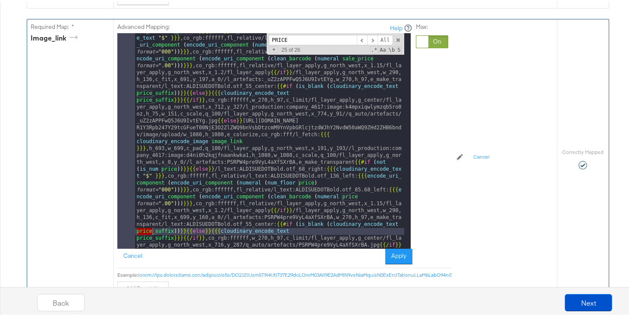
scroll to position [486, 0]
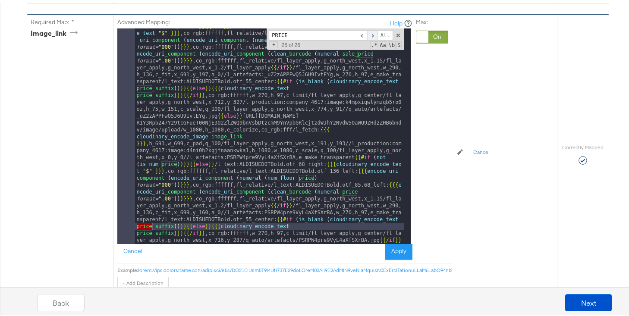
click at [369, 34] on span at bounding box center [372, 33] width 10 height 11
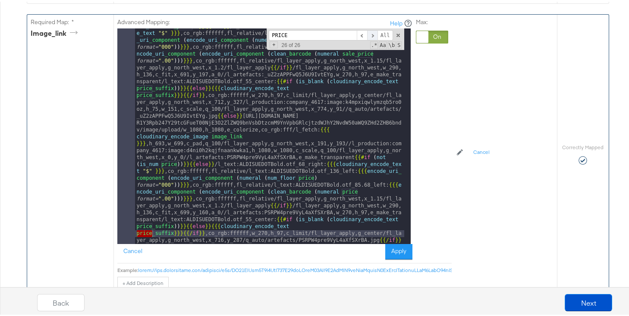
click at [369, 34] on span at bounding box center [372, 33] width 10 height 11
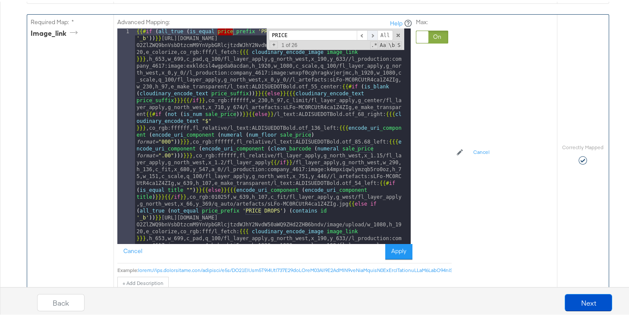
click at [371, 32] on span at bounding box center [372, 33] width 10 height 11
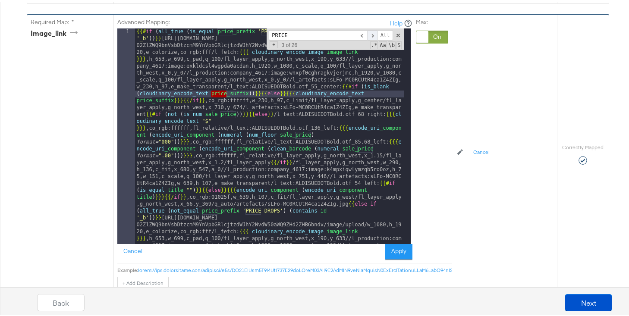
click at [371, 32] on span at bounding box center [372, 33] width 10 height 11
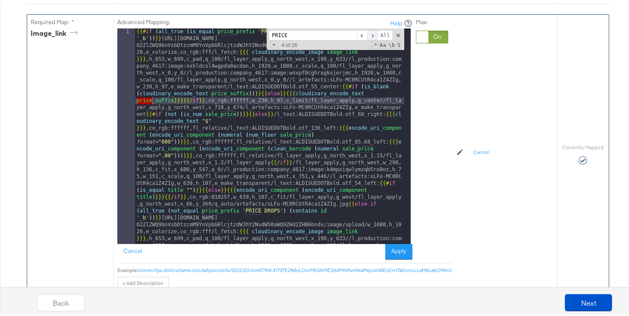
click at [371, 32] on span at bounding box center [372, 33] width 10 height 11
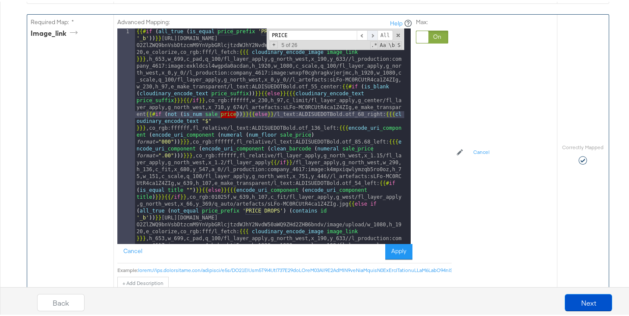
click at [371, 32] on span at bounding box center [372, 33] width 10 height 11
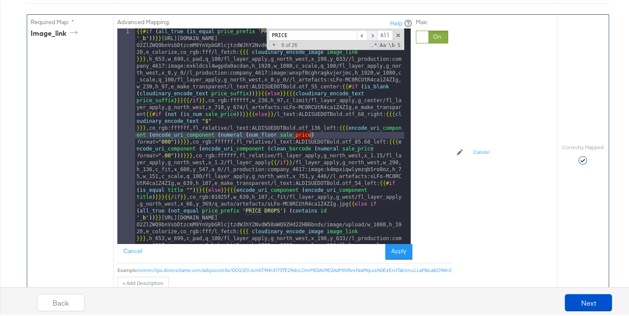
click at [371, 32] on span at bounding box center [372, 33] width 10 height 11
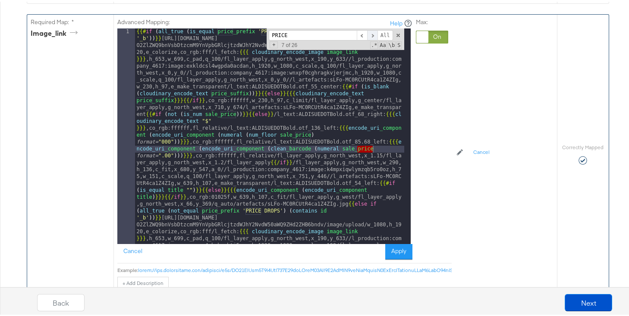
click at [371, 32] on span at bounding box center [372, 33] width 10 height 11
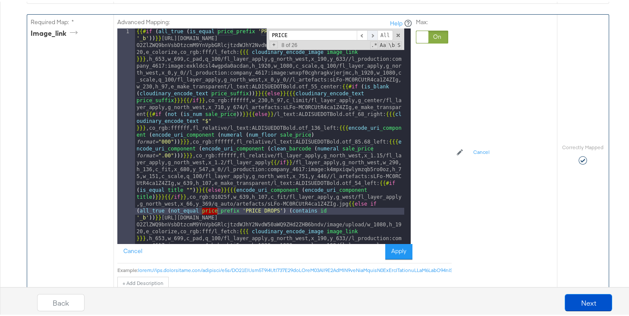
click at [371, 32] on span at bounding box center [372, 33] width 10 height 11
click at [372, 32] on span at bounding box center [372, 33] width 10 height 11
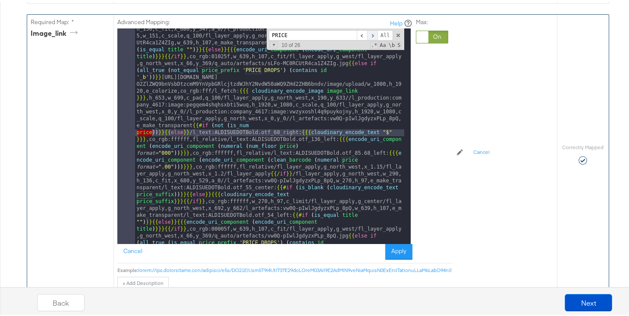
click at [372, 32] on span at bounding box center [372, 33] width 10 height 11
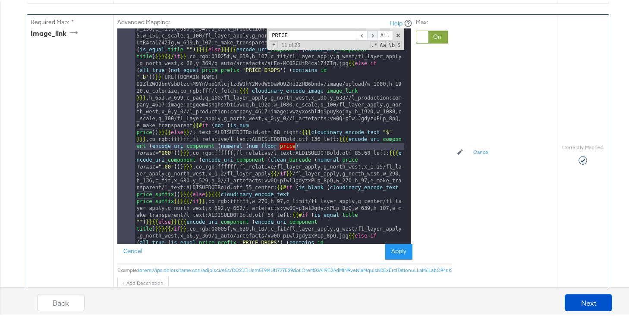
click at [372, 32] on span at bounding box center [372, 33] width 10 height 11
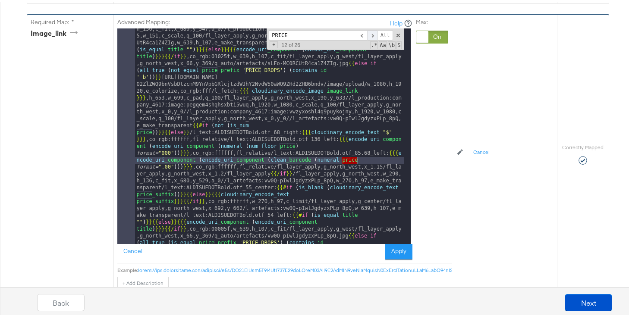
click at [372, 32] on span at bounding box center [372, 33] width 10 height 11
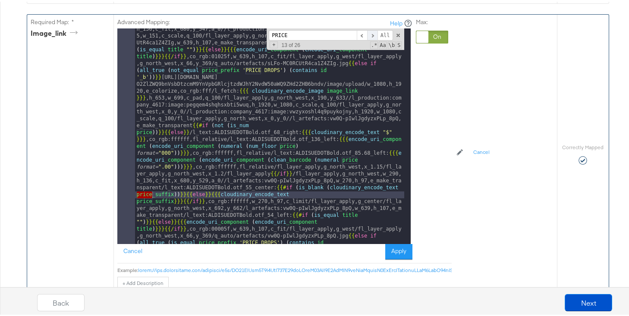
click at [372, 32] on span at bounding box center [372, 33] width 10 height 11
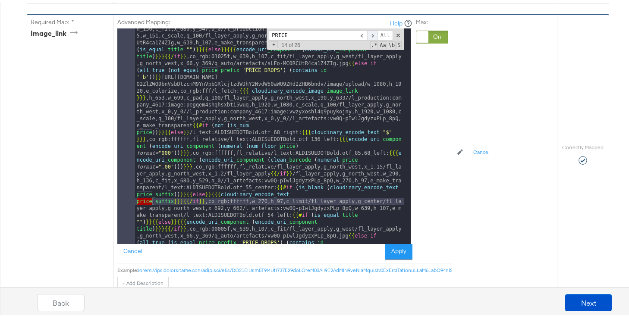
click at [372, 32] on span at bounding box center [372, 33] width 10 height 11
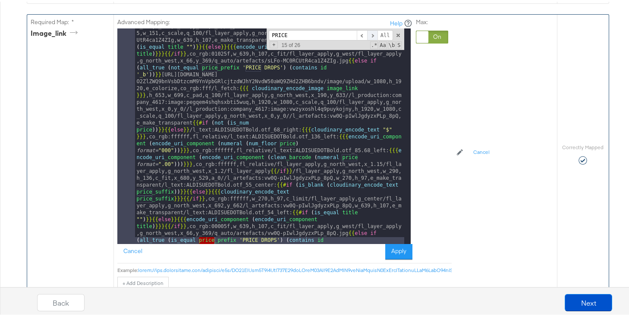
click at [371, 31] on span at bounding box center [372, 33] width 10 height 11
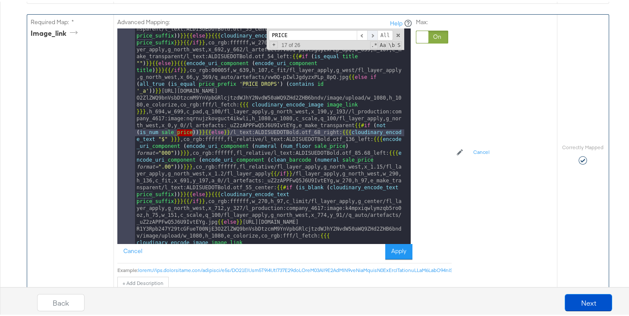
click at [371, 31] on span at bounding box center [372, 33] width 10 height 11
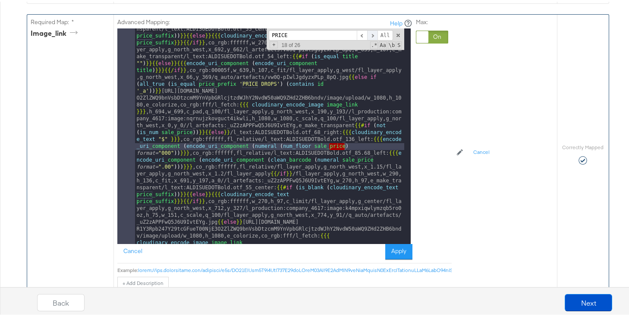
click at [371, 31] on span at bounding box center [372, 33] width 10 height 11
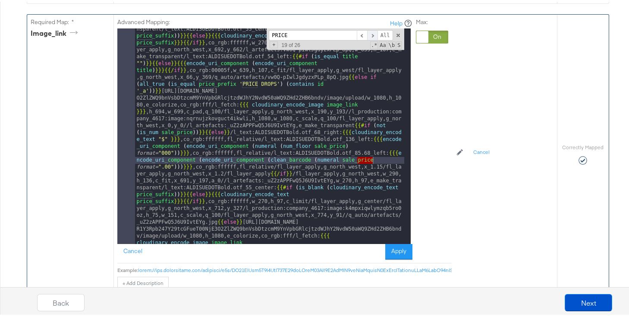
click at [370, 31] on span at bounding box center [372, 33] width 10 height 11
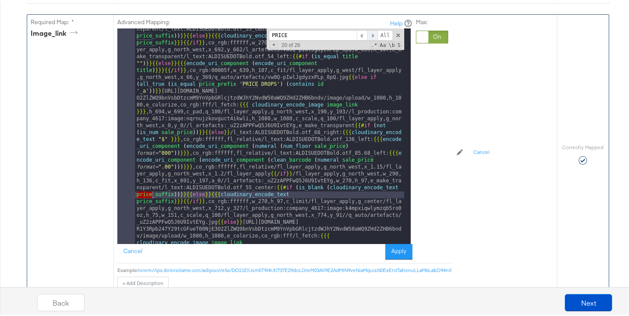
click at [370, 31] on span at bounding box center [372, 33] width 10 height 11
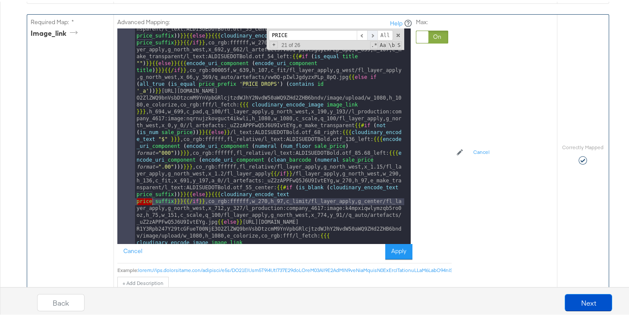
click at [370, 31] on span at bounding box center [372, 33] width 10 height 11
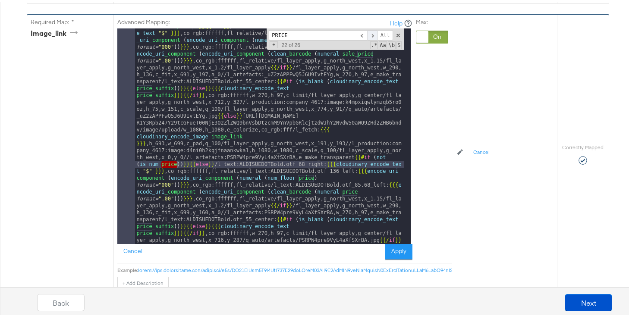
click at [370, 31] on span at bounding box center [372, 33] width 10 height 11
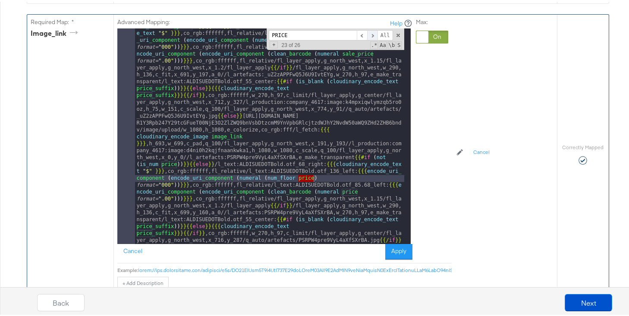
click at [370, 31] on span at bounding box center [372, 33] width 10 height 11
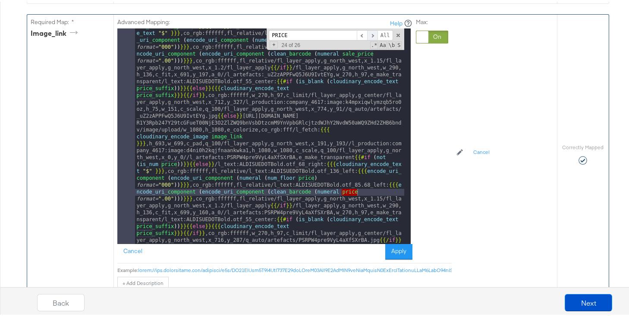
click at [370, 31] on span at bounding box center [372, 33] width 10 height 11
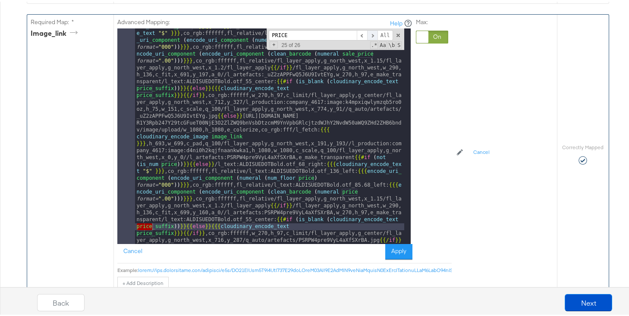
click at [370, 31] on span at bounding box center [372, 33] width 10 height 11
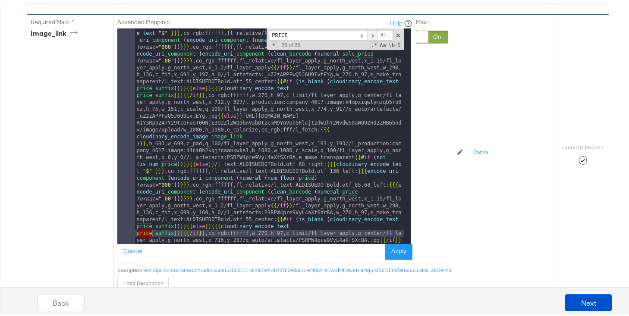
click at [370, 31] on span at bounding box center [372, 33] width 10 height 11
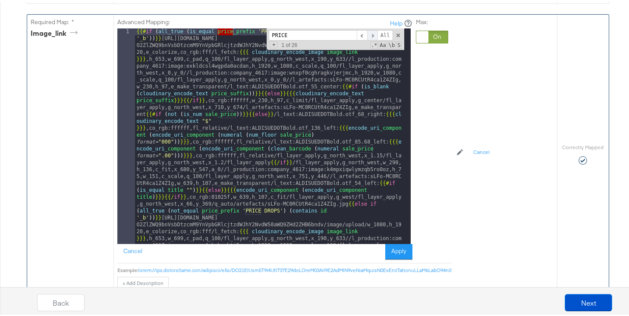
click at [370, 31] on span at bounding box center [372, 33] width 10 height 11
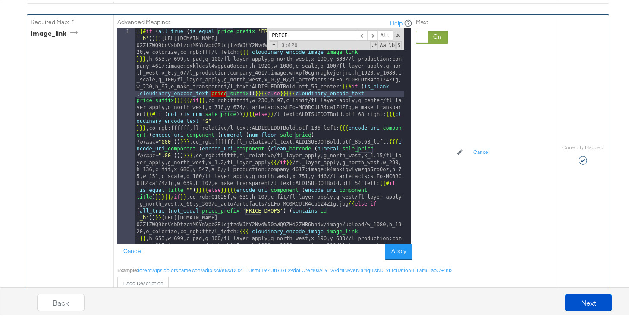
drag, startPoint x: 296, startPoint y: 35, endPoint x: 231, endPoint y: 34, distance: 65.6
click at [235, 34] on div "{{# if ( all_true ( is_equal price_prefix 'PRICE DROPS' ) ( contains id '_b' ))…" at bounding box center [269, 135] width 269 height 216
type input "%"
click at [371, 36] on span at bounding box center [372, 33] width 10 height 11
click at [390, 250] on button "Apply" at bounding box center [398, 251] width 27 height 16
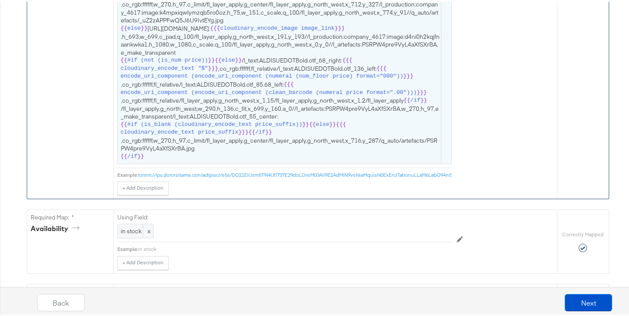
scroll to position [1001, 0]
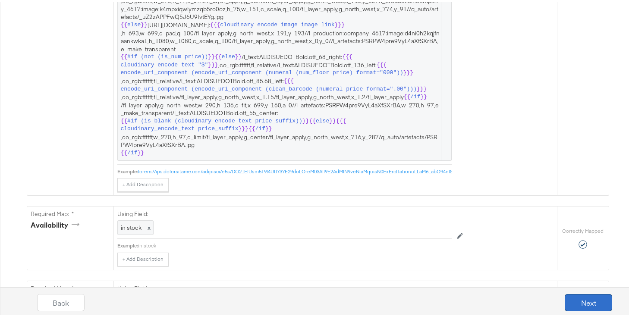
click at [575, 295] on button "Next" at bounding box center [588, 301] width 47 height 17
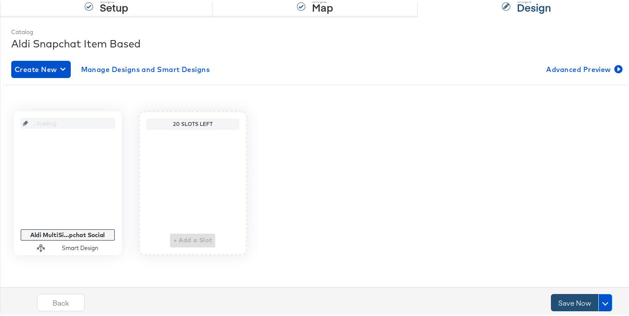
scroll to position [0, 0]
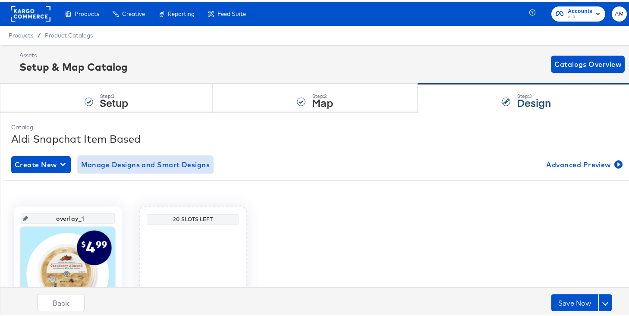
click at [158, 163] on span "Manage Designs and Smart Designs" at bounding box center [145, 163] width 129 height 12
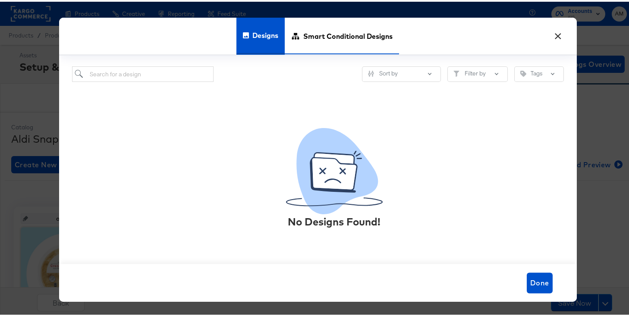
click at [317, 31] on span "Smart Conditional Designs" at bounding box center [347, 34] width 89 height 38
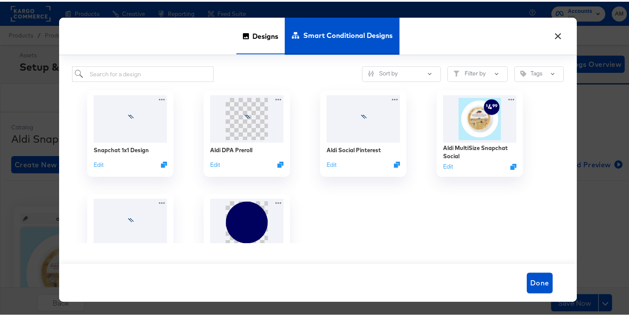
click at [265, 36] on span "Designs" at bounding box center [265, 34] width 26 height 38
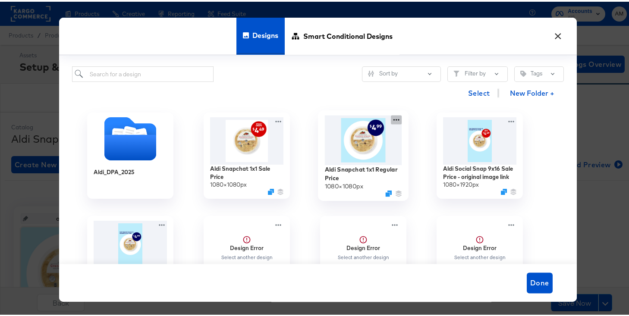
click at [392, 118] on icon at bounding box center [396, 117] width 11 height 9
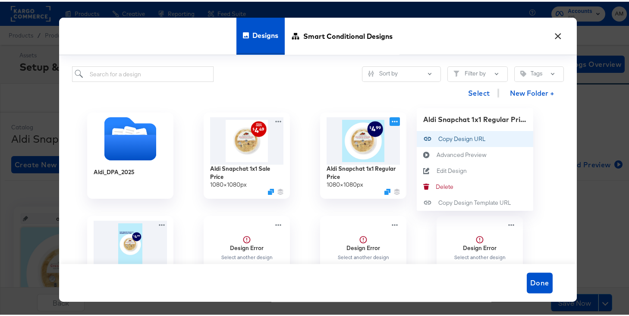
click at [438, 137] on div "Copy Design URL Copy Design URL" at bounding box center [438, 137] width 0 height 0
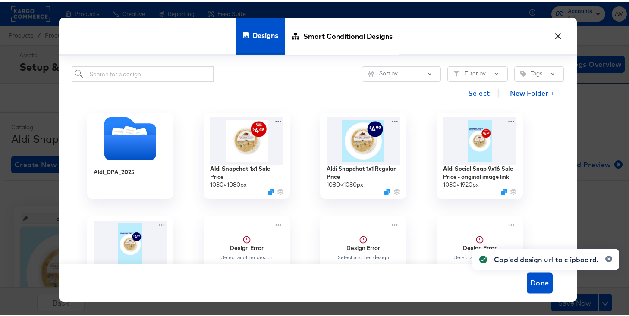
click at [558, 33] on button "×" at bounding box center [559, 33] width 16 height 16
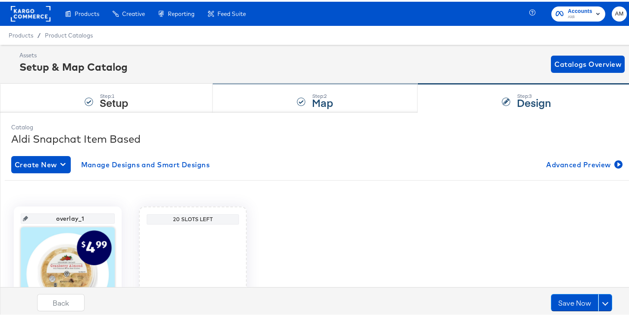
click at [305, 101] on div "Step: 2 Map" at bounding box center [315, 96] width 205 height 28
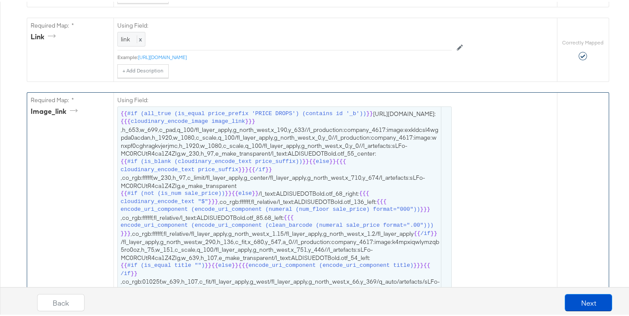
scroll to position [409, 0]
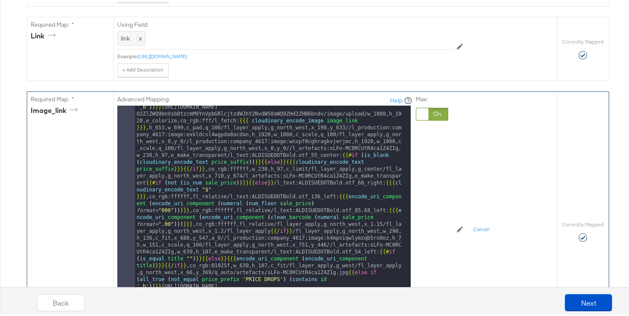
scroll to position [0, 0]
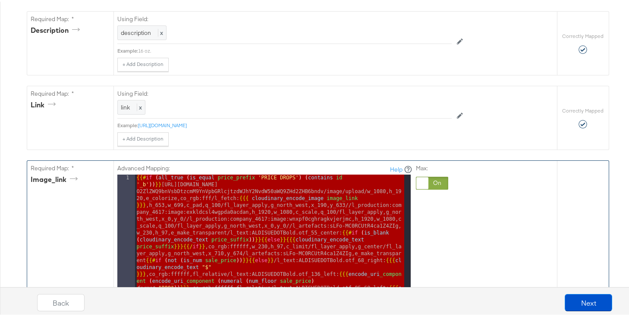
scroll to position [337, 0]
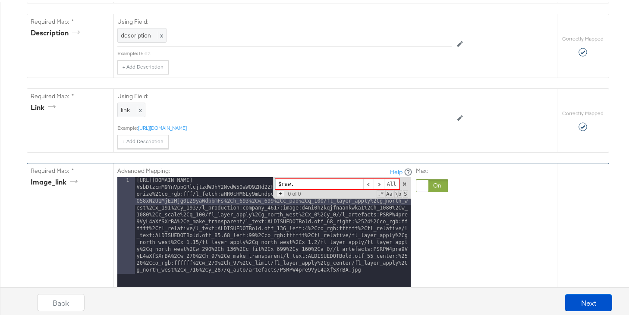
click at [277, 194] on span "+" at bounding box center [280, 192] width 8 height 7
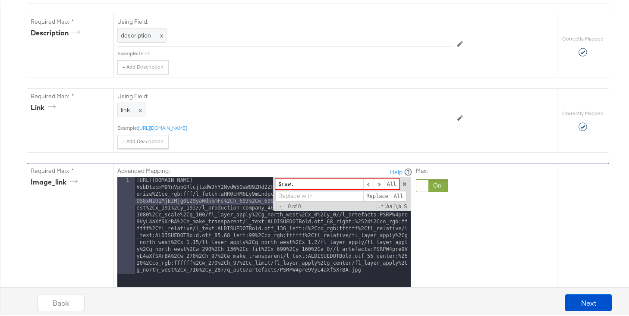
click at [337, 195] on input at bounding box center [319, 194] width 88 height 11
click at [377, 184] on span at bounding box center [379, 182] width 10 height 11
drag, startPoint x: 309, startPoint y: 184, endPoint x: 258, endPoint y: 183, distance: 50.5
click at [258, 183] on div "https://api.stitcherads.com/creative/c8y/ZW52PXByb2R1Y3Rpb247Y29tcGFueT00NjE3O2…" at bounding box center [273, 284] width 276 height 216
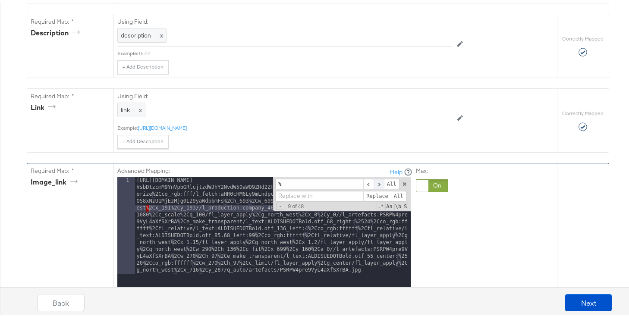
type input "%"
click at [374, 183] on span at bounding box center [379, 182] width 10 height 11
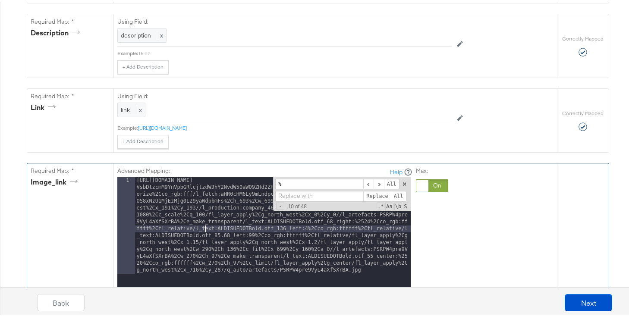
click at [402, 182] on span at bounding box center [405, 183] width 6 height 6
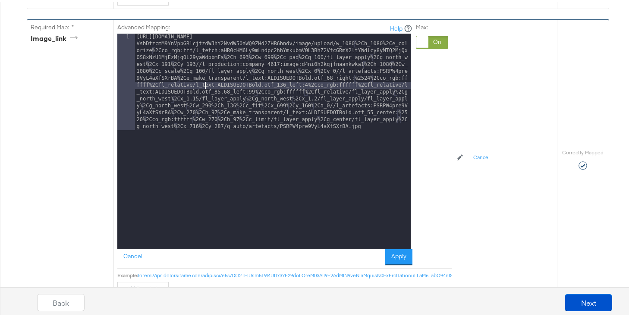
scroll to position [480, 0]
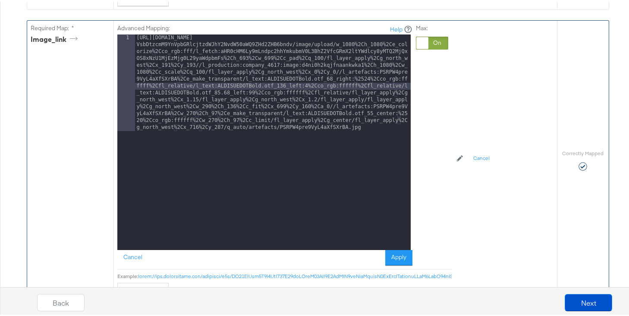
click at [325, 86] on div "https://api.stitcherads.com/creative/c8y/ZW52PXByb2R1Y3Rpb247Y29tcGFueT00NjE3O2…" at bounding box center [273, 237] width 276 height 409
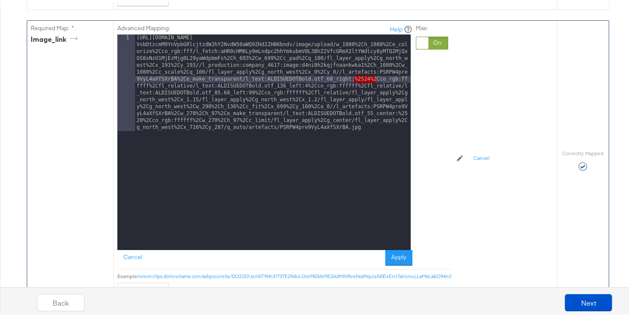
drag, startPoint x: 350, startPoint y: 80, endPoint x: 372, endPoint y: 80, distance: 21.6
click at [372, 80] on div "https://api.stitcherads.com/creative/c8y/ZW52PXByb2R1Y3Rpb247Y29tcGFueT00NjE3O2…" at bounding box center [273, 237] width 276 height 409
click at [573, 302] on button "Next" at bounding box center [588, 301] width 47 height 17
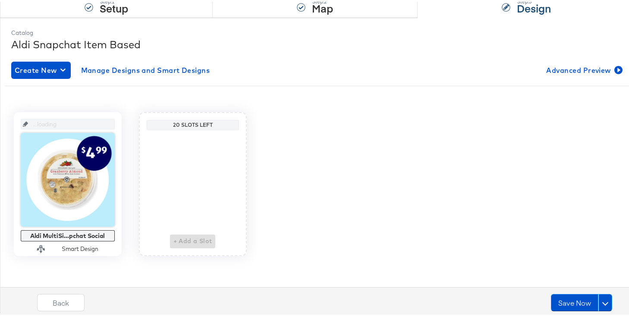
scroll to position [95, 0]
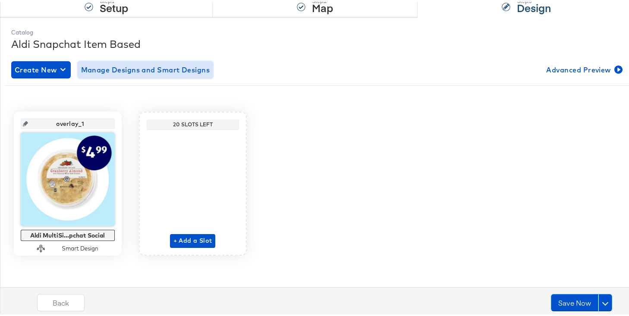
click at [181, 68] on span "Manage Designs and Smart Designs" at bounding box center [145, 68] width 129 height 12
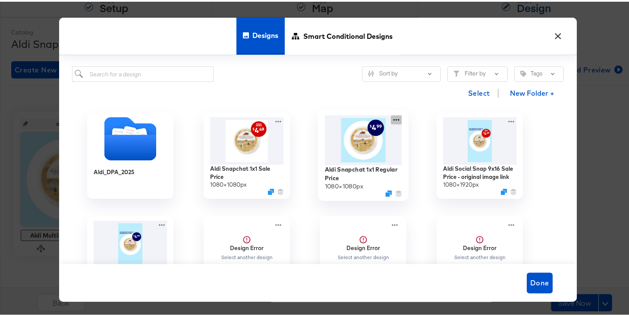
click at [395, 118] on icon at bounding box center [396, 118] width 6 height 2
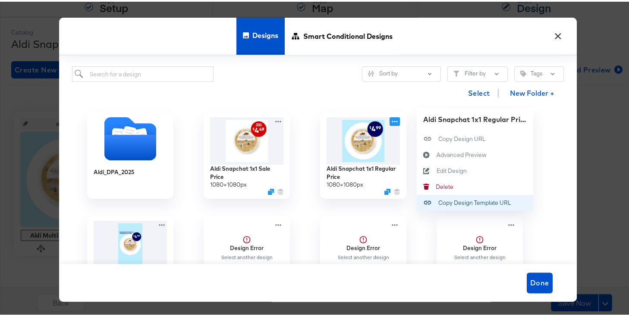
click at [438, 201] on div "Copy Design Template URL Copy Design Template URL" at bounding box center [438, 201] width 0 height 0
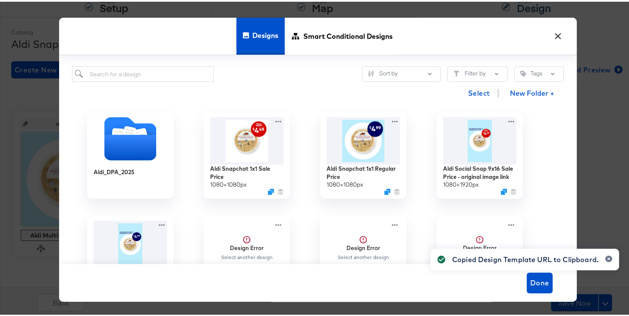
click at [551, 33] on button "×" at bounding box center [559, 33] width 16 height 16
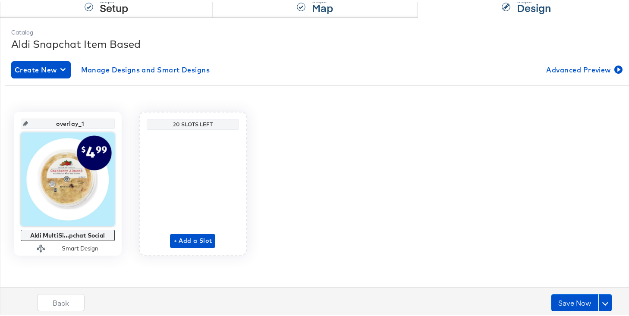
drag, startPoint x: 280, startPoint y: 7, endPoint x: 284, endPoint y: 22, distance: 15.0
click at [280, 7] on div "Step: 2 Map" at bounding box center [315, 1] width 205 height 28
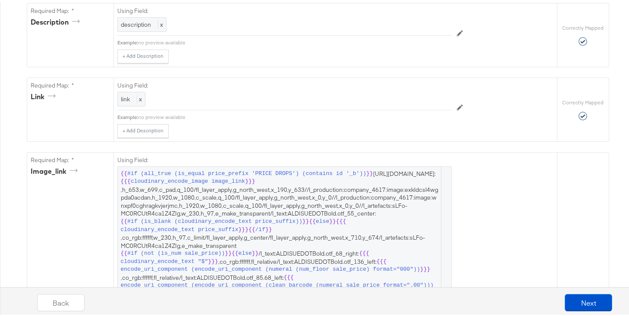
scroll to position [384, 0]
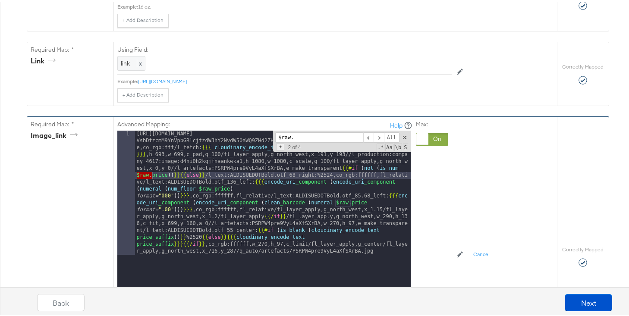
click at [277, 147] on span "+" at bounding box center [280, 145] width 8 height 7
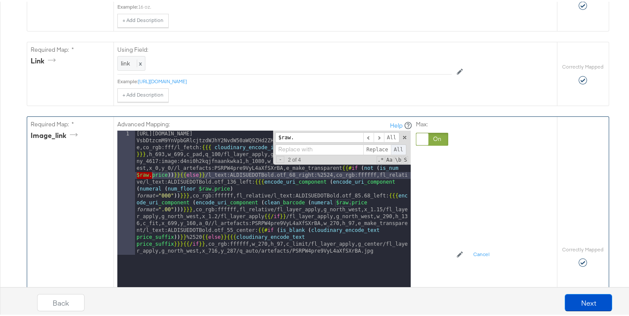
click at [397, 148] on span "All" at bounding box center [399, 148] width 16 height 11
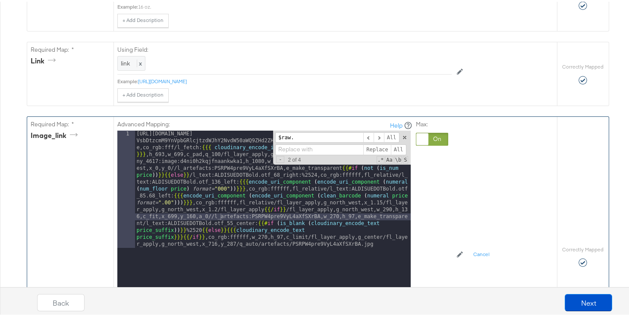
drag, startPoint x: 311, startPoint y: 138, endPoint x: 238, endPoint y: 137, distance: 72.9
click at [238, 137] on div "https://api.stitcherads.com/creative/c8y/ZW52PXByb2R1Y3Rpb247Y29tcGFueT00NjE3O2…" at bounding box center [273, 237] width 276 height 216
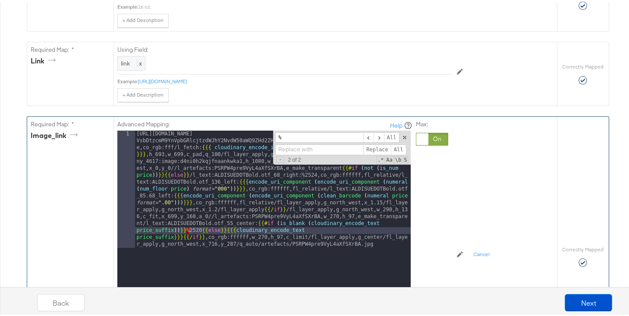
type input "%"
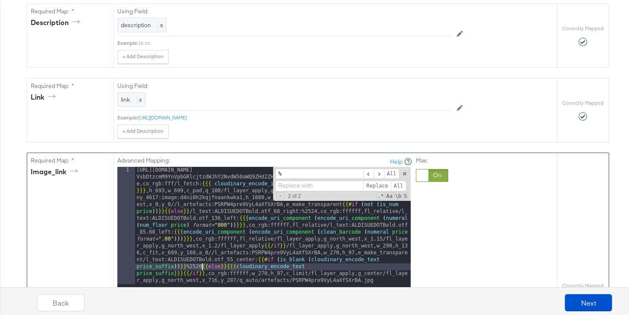
scroll to position [346, 0]
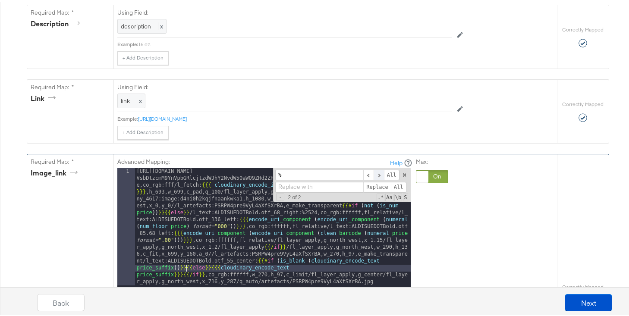
click at [376, 175] on span at bounding box center [379, 173] width 10 height 11
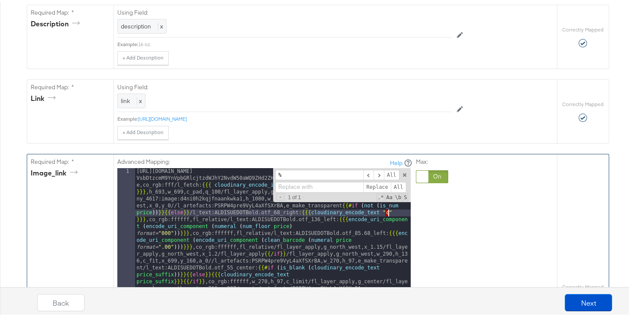
click at [375, 173] on span at bounding box center [379, 173] width 10 height 11
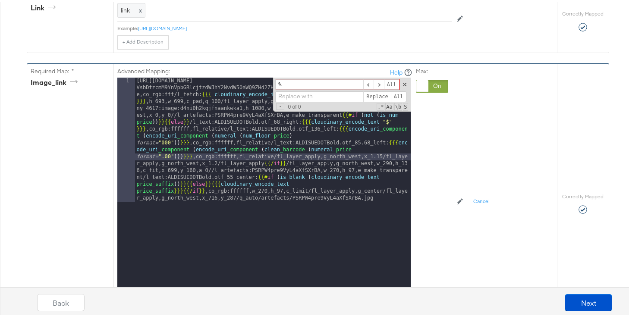
scroll to position [461, 0]
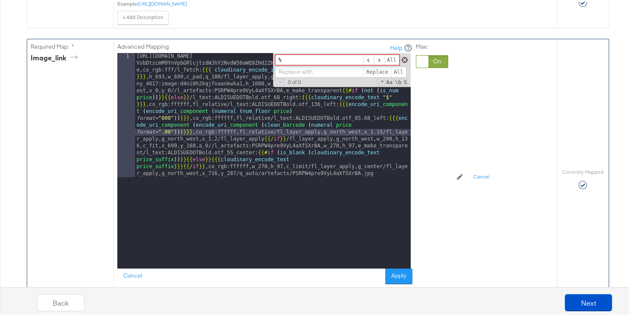
click at [403, 57] on span at bounding box center [405, 58] width 6 height 6
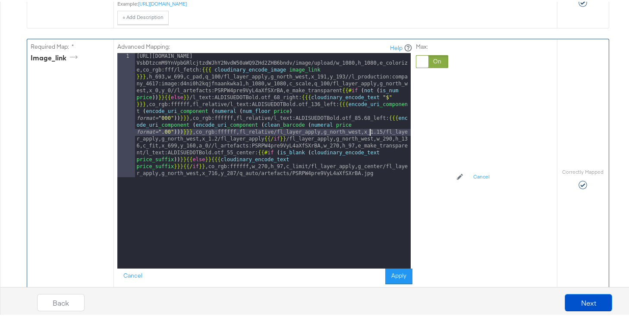
click at [403, 57] on div "https://api.stitcherads.com/creative/c8y/ZW52PXByb2R1Y3Rpb247Y29tcGFueT00NjE3O2…" at bounding box center [273, 283] width 276 height 464
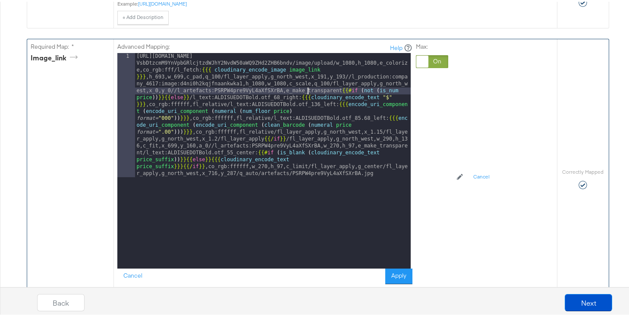
click at [304, 91] on div "https://api.stitcherads.com/creative/c8y/ZW52PXByb2R1Y3Rpb247Y29tcGFueT00NjE3O2…" at bounding box center [273, 283] width 276 height 464
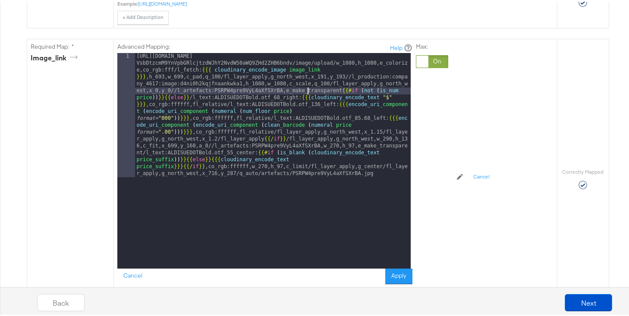
click at [393, 280] on div "Back Next" at bounding box center [325, 297] width 636 height 37
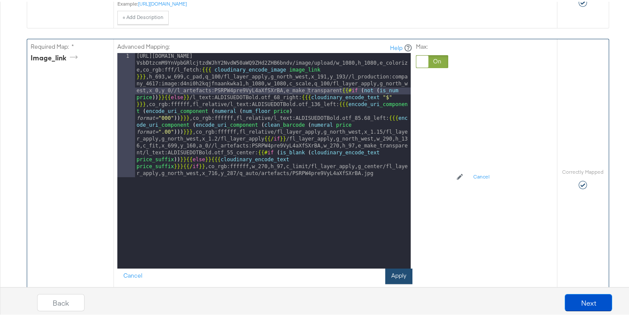
click at [393, 275] on button "Apply" at bounding box center [398, 275] width 27 height 16
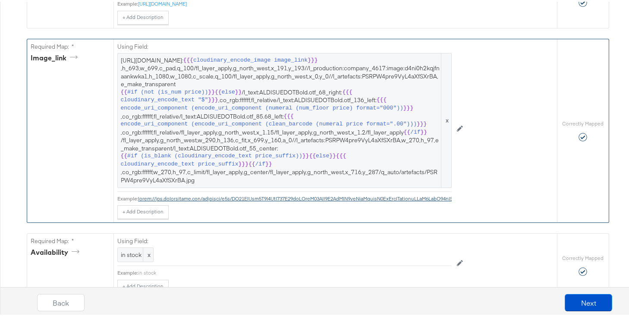
click at [321, 143] on span "https://api.stitcherads.com/creative/c8y/ZW52PXByb2R1Y3Rpb247Y29tcGFueT00NjE3O2…" at bounding box center [285, 119] width 328 height 128
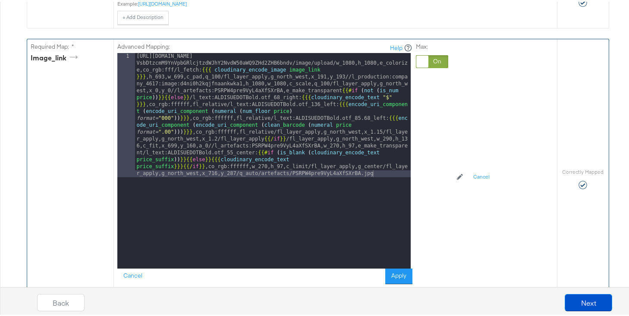
click at [183, 159] on div "https://api.stitcherads.com/creative/c8y/ZW52PXByb2R1Y3Rpb247Y29tcGFueT00NjE3O2…" at bounding box center [273, 283] width 276 height 464
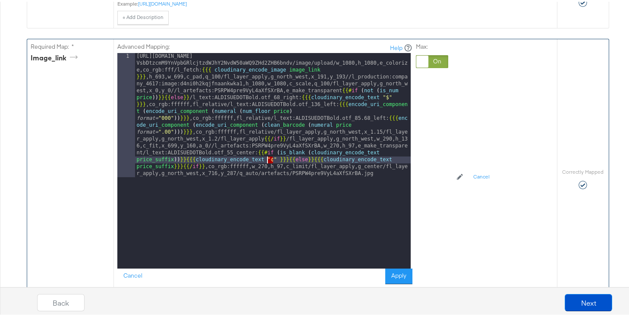
drag, startPoint x: 271, startPoint y: 159, endPoint x: 265, endPoint y: 159, distance: 5.6
click at [265, 159] on div "https://api.stitcherads.com/creative/c8y/ZW52PXByb2R1Y3Rpb247Y29tcGFueT00NjE3O2…" at bounding box center [273, 283] width 276 height 464
click at [271, 160] on div "https://api.stitcherads.com/creative/c8y/ZW52PXByb2R1Y3Rpb247Y29tcGFueT00NjE3O2…" at bounding box center [273, 283] width 276 height 464
click at [394, 271] on button "Apply" at bounding box center [398, 275] width 27 height 16
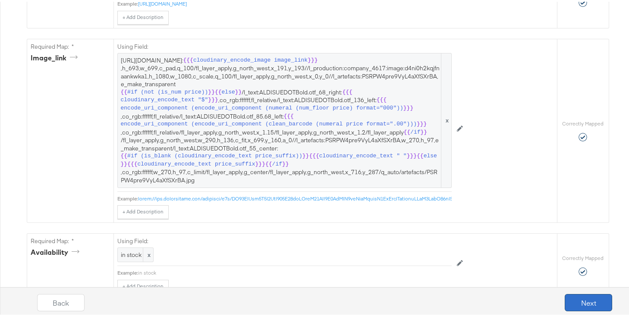
click at [587, 301] on button "Next" at bounding box center [588, 301] width 47 height 17
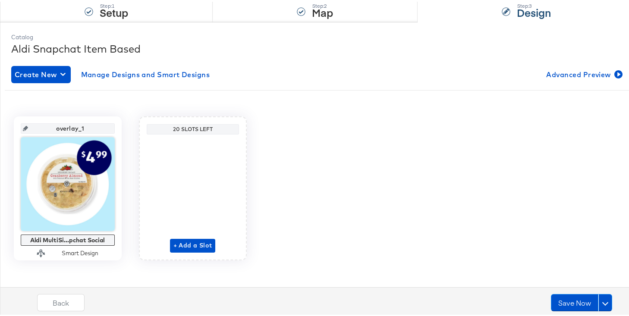
scroll to position [95, 0]
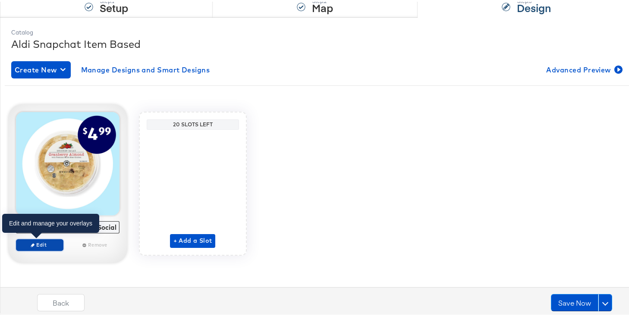
click at [31, 243] on icon "button" at bounding box center [33, 244] width 4 height 4
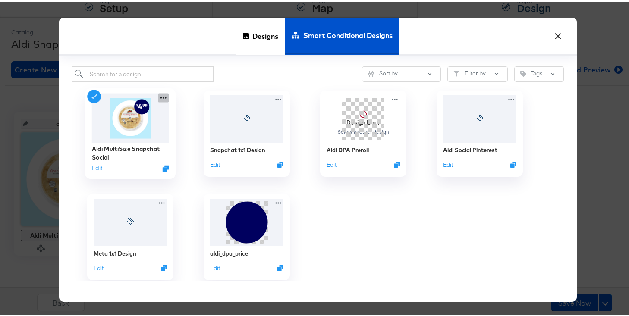
click at [164, 95] on icon at bounding box center [163, 96] width 11 height 9
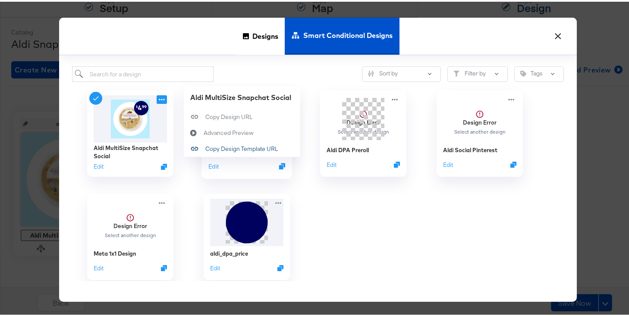
click at [205, 148] on div "Copy Design Template URL Copy Design Template URL" at bounding box center [205, 148] width 0 height 0
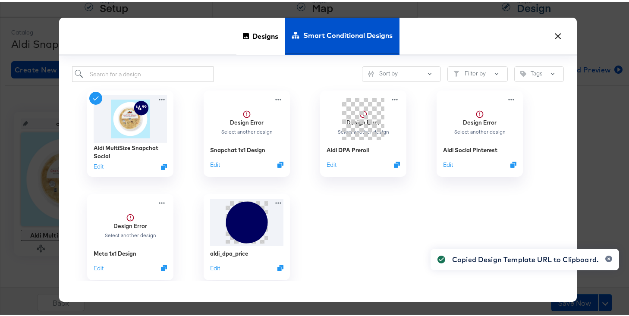
click at [556, 33] on button "×" at bounding box center [559, 33] width 16 height 16
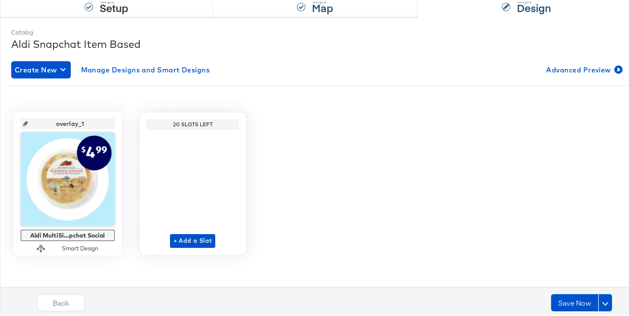
click at [313, 7] on strong "Map" at bounding box center [322, 6] width 21 height 14
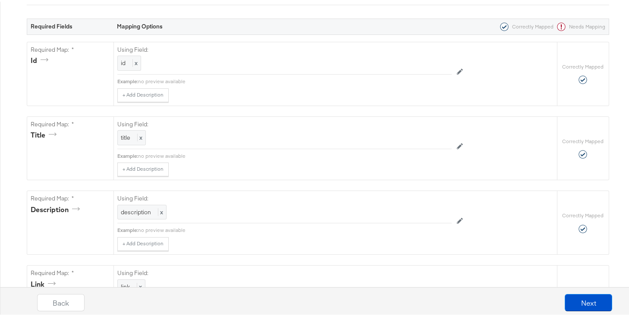
scroll to position [357, 0]
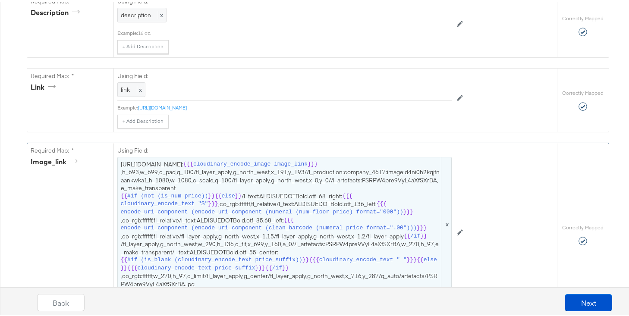
click at [290, 179] on span "https://api.stitcherads.com/creative/c8y/ZW52PXByb2R1Y3Rpb247Y29tcGFueT00NjE3O2…" at bounding box center [285, 223] width 328 height 128
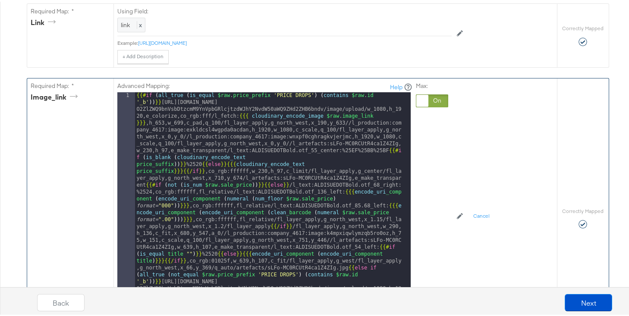
scroll to position [323, 0]
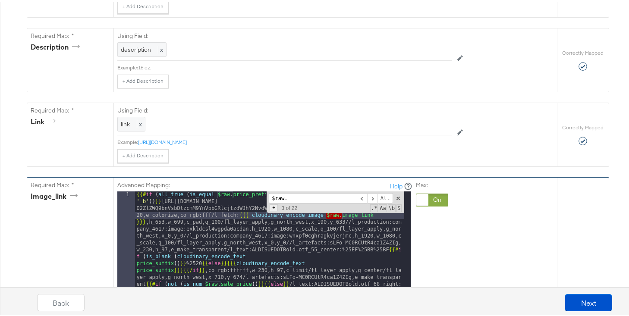
click at [271, 209] on span "+" at bounding box center [274, 206] width 8 height 7
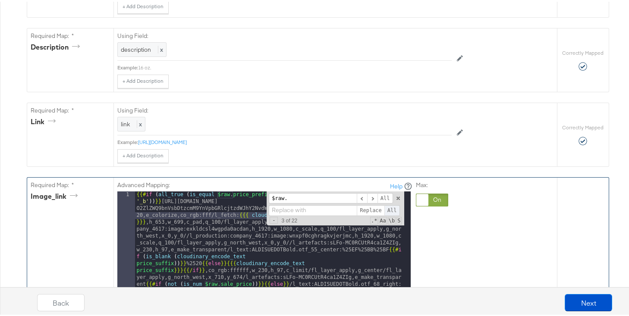
click at [386, 209] on span "All" at bounding box center [392, 209] width 16 height 11
drag, startPoint x: 310, startPoint y: 197, endPoint x: 224, endPoint y: 185, distance: 86.4
click at [224, 185] on div "Advanced Mapping: Help 1 {{# if ( all_true ( is_equal price_prefix 'PRICE DROPS…" at bounding box center [264, 301] width 295 height 242
click at [371, 198] on span at bounding box center [372, 197] width 10 height 11
drag, startPoint x: 272, startPoint y: 195, endPoint x: 266, endPoint y: 195, distance: 6.0
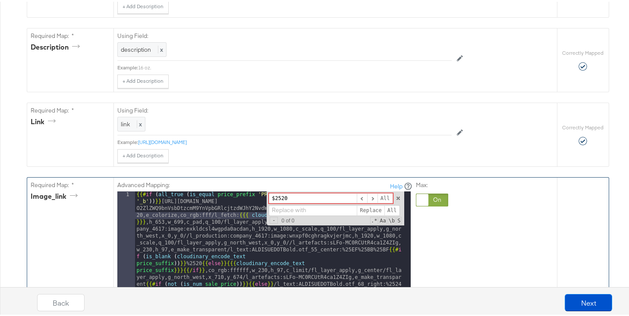
click at [269, 195] on input "$2520" at bounding box center [313, 197] width 88 height 11
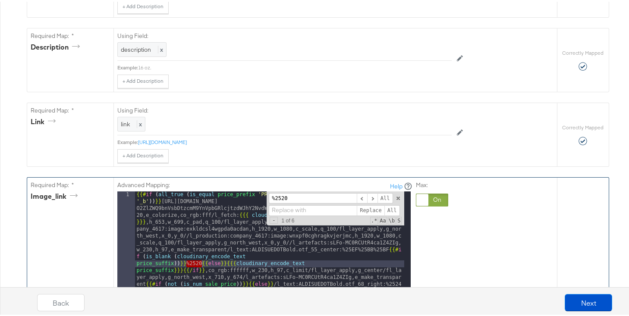
type input "%2520"
click at [300, 210] on input at bounding box center [313, 209] width 88 height 11
paste input "{{#if (all_true (is_equal $raw.price_prefix 'PRICE DROPS') (contains $raw.id '_…"
type input "{{#if (all_true (is_equal $raw.price_prefix 'PRICE DROPS') (contains $raw.id '_…"
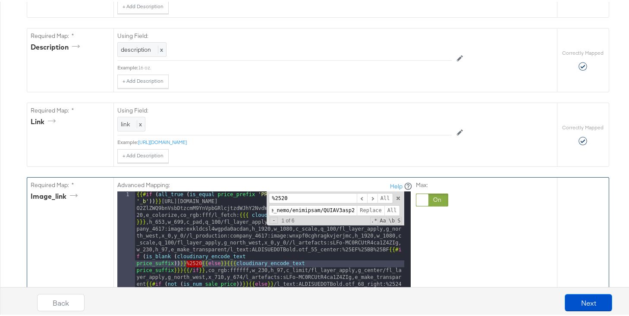
click at [351, 210] on input at bounding box center [313, 209] width 88 height 11
drag, startPoint x: 352, startPoint y: 211, endPoint x: 86, endPoint y: 213, distance: 265.4
click at [86, 213] on div "Required Map: * image_link Advanced Mapping: Help 1 {{# if ( all_true ( is_equa…" at bounding box center [292, 316] width 530 height 280
click at [298, 211] on input at bounding box center [313, 209] width 88 height 11
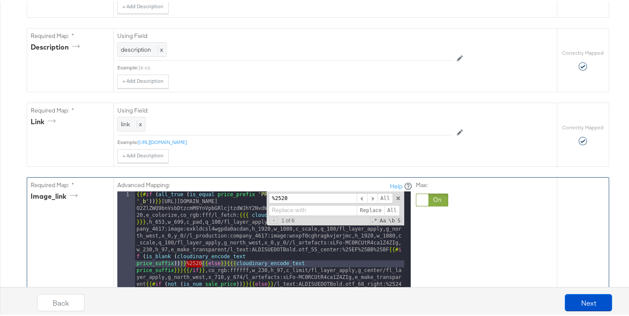
click at [299, 208] on input at bounding box center [313, 209] width 88 height 11
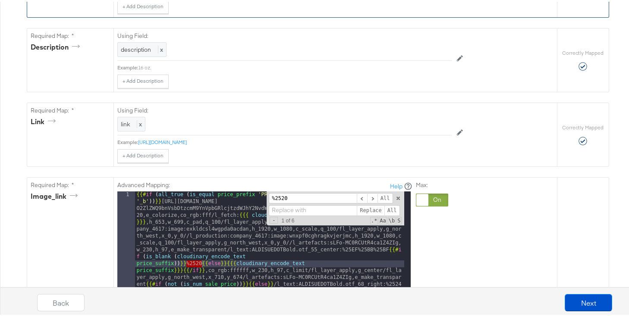
paste input "{{{cloudinary_encode_text "¢" }}}"
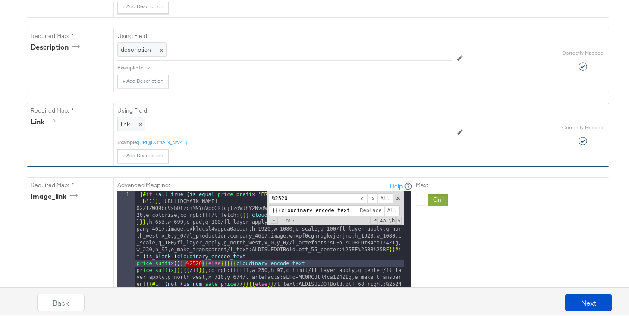
scroll to position [0, 20]
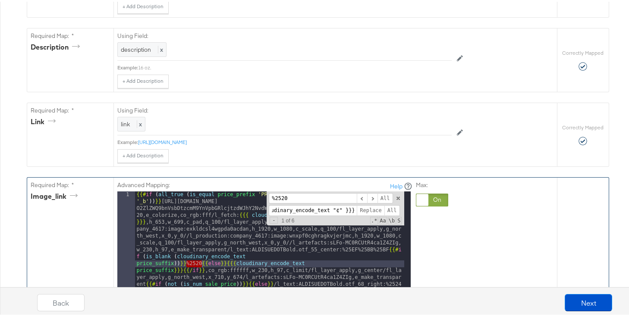
click at [334, 211] on input "{{{cloudinary_encode_text "¢" }}}" at bounding box center [313, 209] width 88 height 11
type input "{{{cloudinary_encode_text " " }}}"
click at [388, 209] on span "All" at bounding box center [392, 209] width 16 height 11
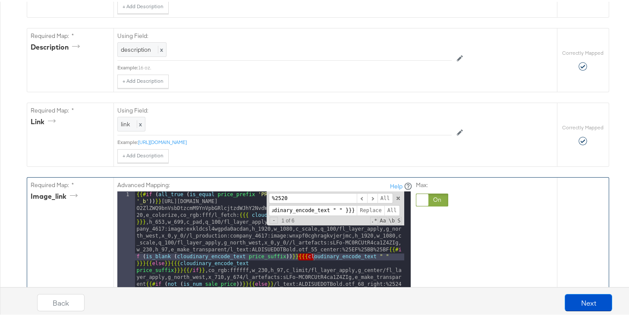
scroll to position [0, 0]
drag, startPoint x: 286, startPoint y: 197, endPoint x: 281, endPoint y: 197, distance: 4.7
click at [281, 197] on input "%2520" at bounding box center [313, 197] width 88 height 11
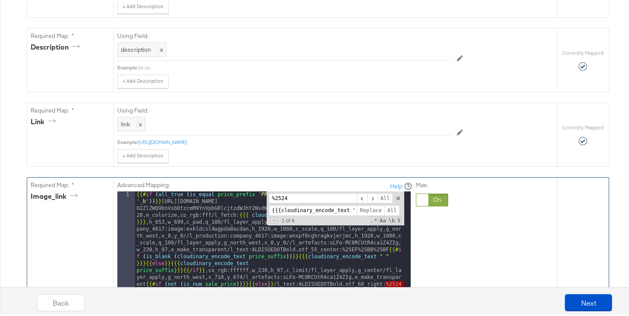
type input "%2524"
drag, startPoint x: 312, startPoint y: 211, endPoint x: 371, endPoint y: 210, distance: 58.7
click at [371, 210] on div "{{{cloudinary_encode_text " " }}} Replace All" at bounding box center [335, 209] width 132 height 11
click at [333, 210] on input "{{{cloudinary_encode_text " " }}}" at bounding box center [313, 209] width 88 height 11
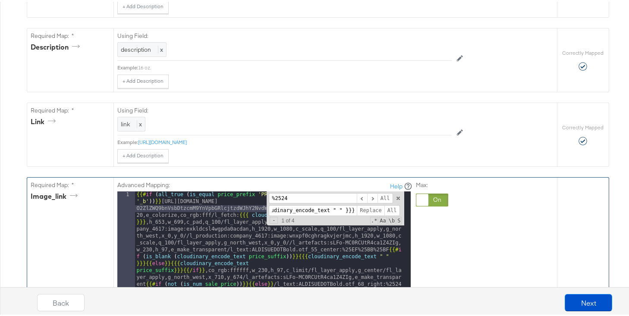
click at [336, 210] on input "{{{cloudinary_encode_text " " }}}" at bounding box center [313, 209] width 88 height 11
type input "{{{cloudinary_encode_text "$" }}}"
click at [388, 209] on span "All" at bounding box center [392, 209] width 16 height 11
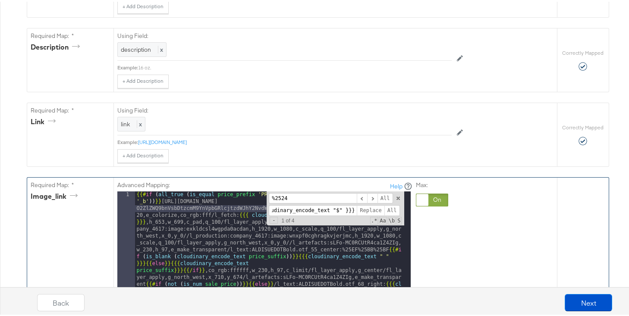
scroll to position [0, 0]
click at [235, 192] on div "{{# if ( all_true ( is_equal price_prefix 'PRICE DROPS' ) ( contains id '_b' ))…" at bounding box center [269, 298] width 269 height 216
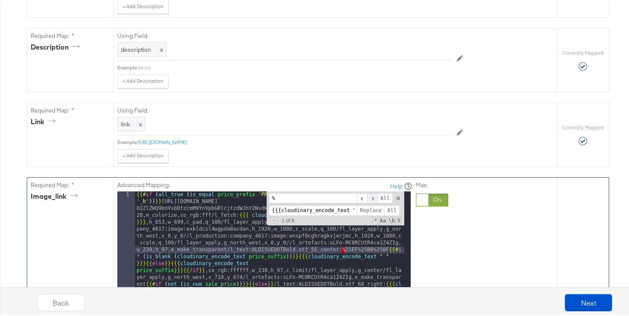
click at [369, 198] on span at bounding box center [372, 197] width 10 height 11
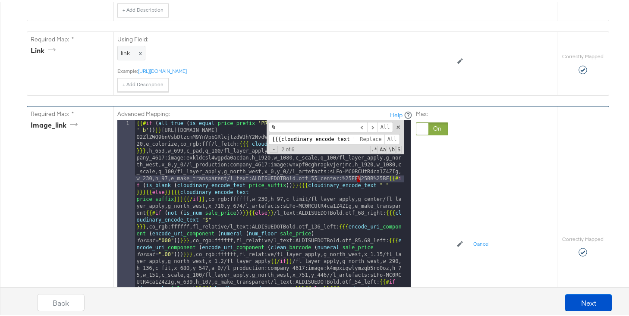
scroll to position [394, 0]
drag, startPoint x: 386, startPoint y: 178, endPoint x: 340, endPoint y: 180, distance: 46.2
click at [355, 177] on div "{{# if ( all_true ( is_equal price_prefix 'PRICE DROPS' ) ( contains id '_b' ))…" at bounding box center [269, 226] width 269 height 216
drag, startPoint x: 354, startPoint y: 178, endPoint x: 338, endPoint y: 180, distance: 15.6
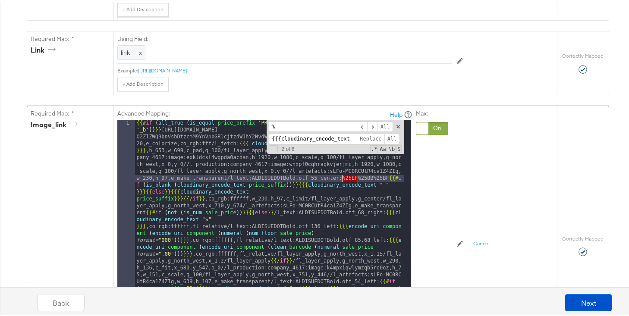
drag, startPoint x: 386, startPoint y: 177, endPoint x: 339, endPoint y: 178, distance: 46.6
drag, startPoint x: 386, startPoint y: 178, endPoint x: 338, endPoint y: 180, distance: 47.9
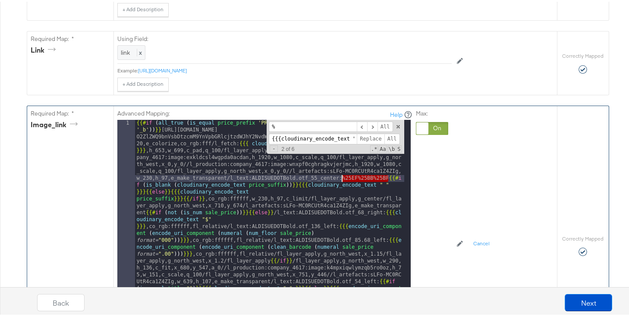
drag, startPoint x: 287, startPoint y: 126, endPoint x: 239, endPoint y: 123, distance: 48.0
click at [239, 123] on div "{{# if ( all_true ( is_equal price_prefix 'PRICE DROPS' ) ( contains id '_b' ))…" at bounding box center [269, 226] width 269 height 216
paste input "25EF%25BB%25BF"
type input "%25EF%25BB%25BF"
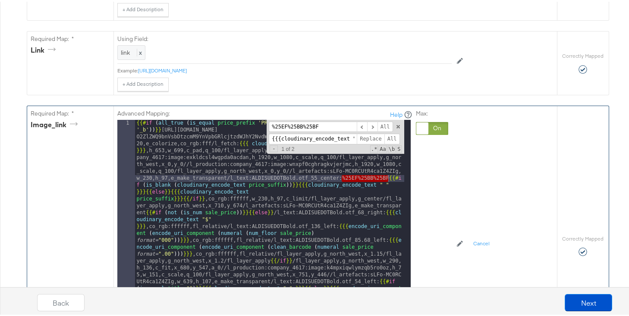
scroll to position [0, 20]
drag, startPoint x: 268, startPoint y: 138, endPoint x: 459, endPoint y: 134, distance: 190.3
click at [459, 134] on div "Advanced Mapping: Help 1 {{# if ( all_true ( is_equal price_prefix 'PRICE DROPS…" at bounding box center [306, 242] width 378 height 276
paste input "%25EF%25BB%25BF"
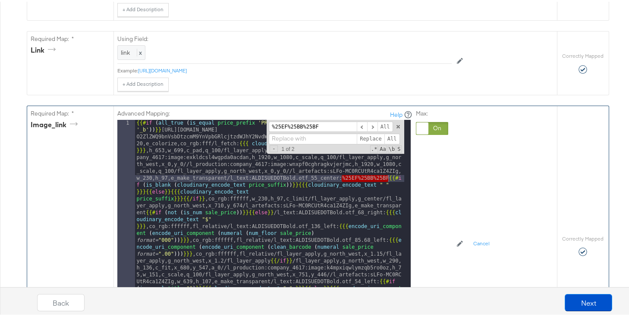
type input "%25EF%25BB%25BF"
drag, startPoint x: 327, startPoint y: 138, endPoint x: 266, endPoint y: 132, distance: 60.6
click at [269, 132] on input "%25EF%25BB%25BF" at bounding box center [313, 137] width 88 height 11
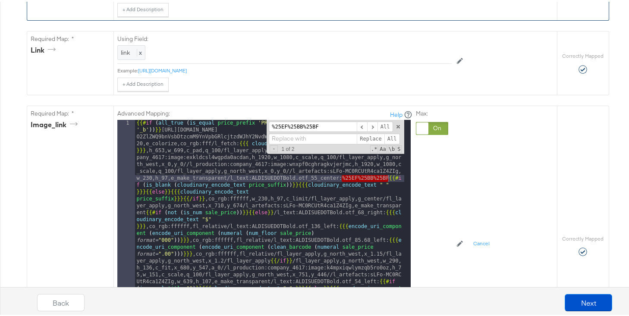
paste input "{{{cloudinary_encode_text "TEXT HERE" }}}"
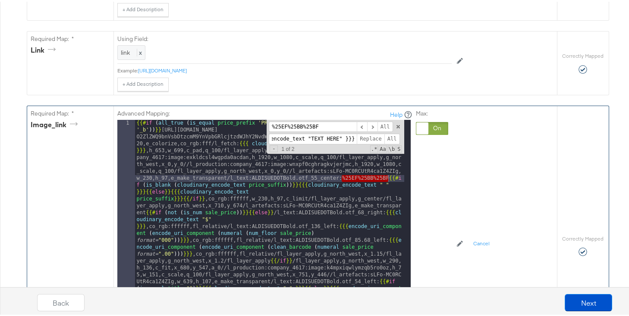
drag, startPoint x: 308, startPoint y: 138, endPoint x: 335, endPoint y: 139, distance: 26.8
click at [335, 139] on input "{{{cloudinary_encode_text "TEXT HERE" }}}" at bounding box center [313, 137] width 88 height 11
type input "{{{cloudinary_encode_text " " }}}"
click at [390, 139] on span "All" at bounding box center [392, 137] width 16 height 11
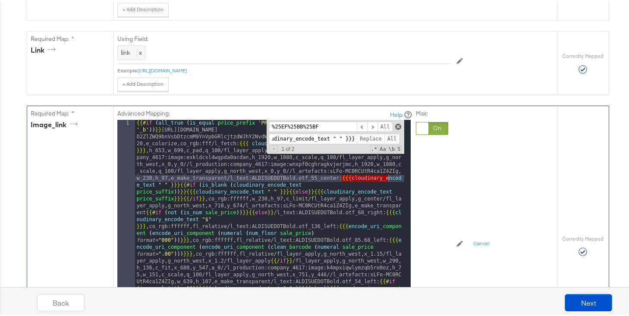
scroll to position [0, 20]
click at [395, 127] on span at bounding box center [398, 125] width 6 height 6
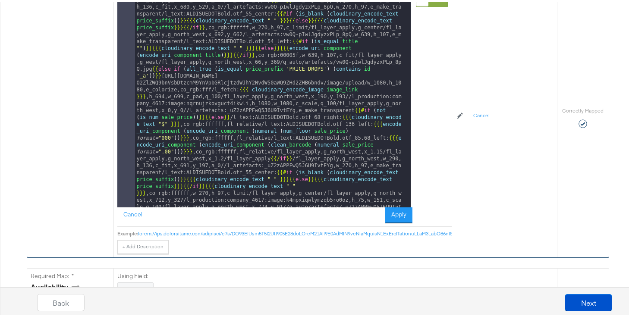
scroll to position [526, 0]
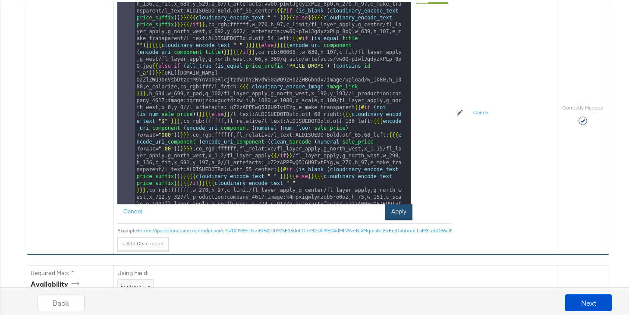
click at [390, 211] on button "Apply" at bounding box center [398, 211] width 27 height 16
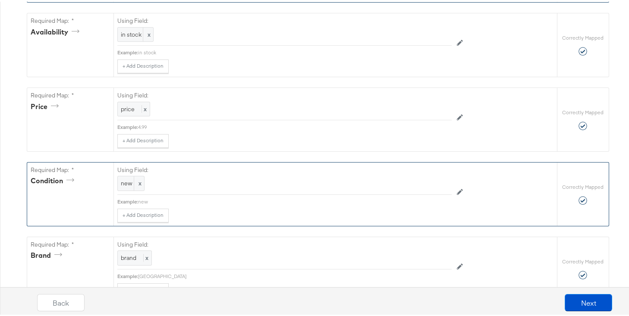
scroll to position [1216, 0]
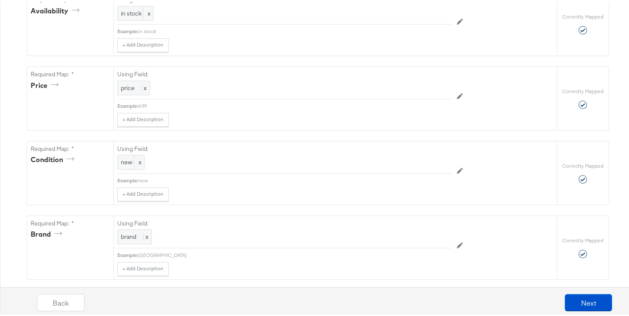
click at [577, 300] on button "Next" at bounding box center [588, 301] width 47 height 17
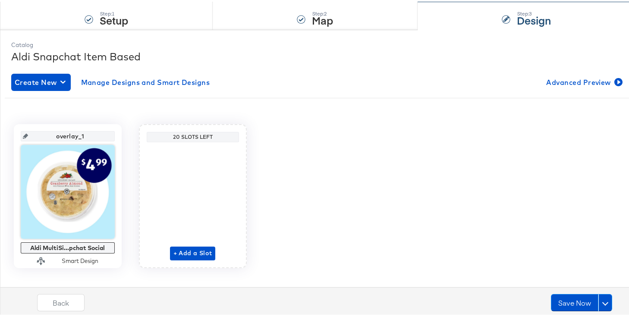
scroll to position [95, 0]
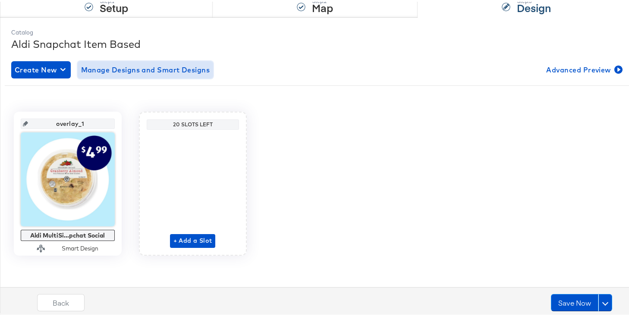
click at [150, 67] on span "Manage Designs and Smart Designs" at bounding box center [145, 68] width 129 height 12
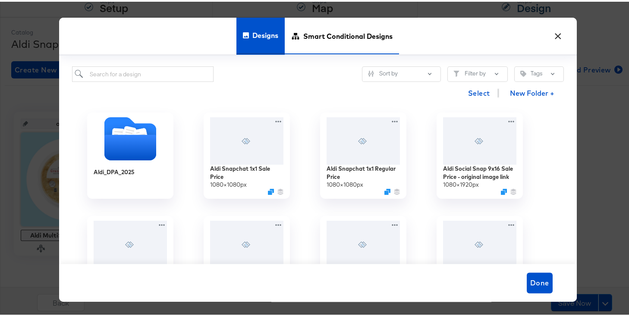
click at [322, 35] on span "Smart Conditional Designs" at bounding box center [347, 34] width 89 height 38
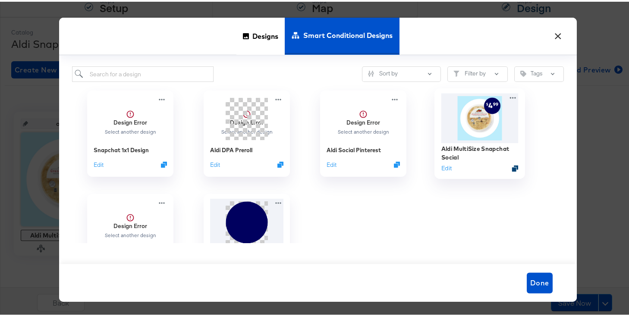
click at [512, 167] on icon "Duplicate" at bounding box center [515, 167] width 6 height 6
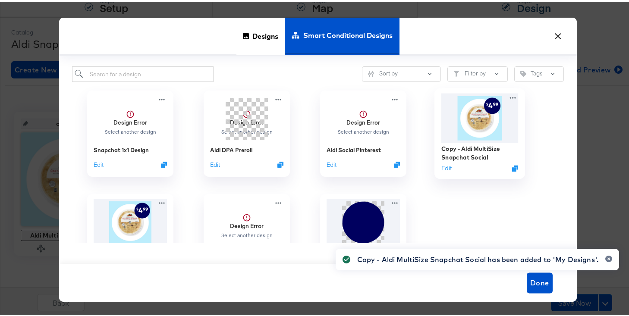
click at [435, 167] on div "Copy - Aldi MultiSize Snapchat Social Edit" at bounding box center [480, 132] width 91 height 91
click at [441, 166] on button "Edit" at bounding box center [446, 167] width 10 height 8
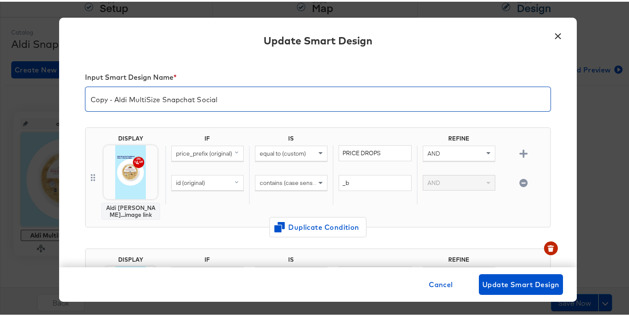
drag, startPoint x: 111, startPoint y: 101, endPoint x: 26, endPoint y: 91, distance: 85.5
click at [26, 91] on div "× Update Smart Design Input Smart Design Name * Copy - Aldi MultiSize Snapchat …" at bounding box center [318, 158] width 636 height 316
click at [112, 102] on input "Aldi MultiSize Snapchat Social" at bounding box center [317, 94] width 465 height 24
drag, startPoint x: 154, startPoint y: 99, endPoint x: 200, endPoint y: 98, distance: 46.2
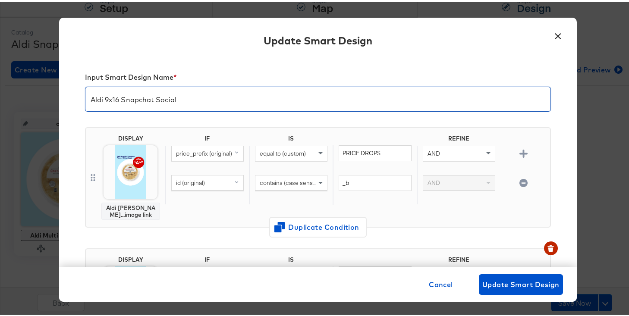
click at [201, 97] on input "Aldi 9x16 Snapchat Social" at bounding box center [317, 94] width 465 height 24
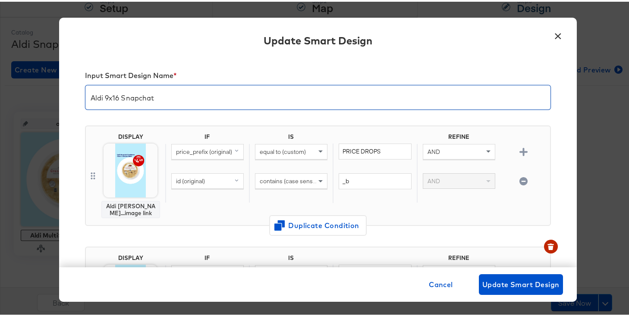
scroll to position [3, 0]
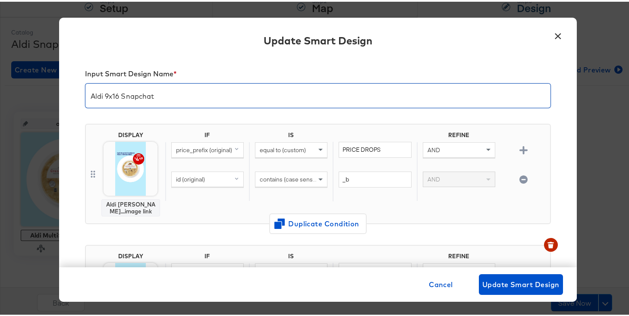
type input "Aldi 9x16 Snapchat"
click at [520, 178] on icon "button" at bounding box center [524, 178] width 8 height 8
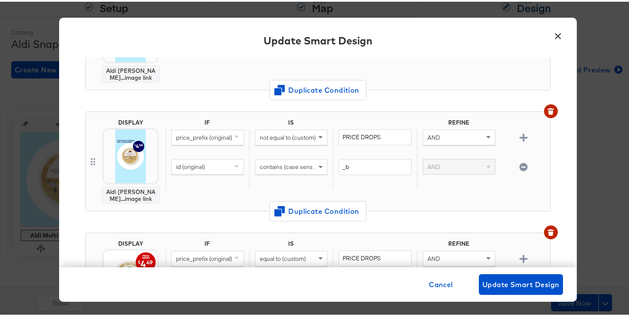
scroll to position [148, 0]
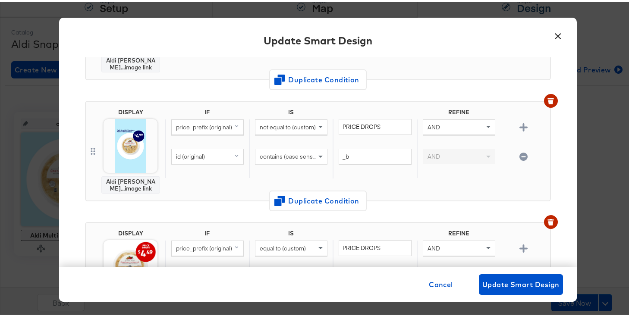
click at [520, 156] on icon "button" at bounding box center [524, 155] width 8 height 8
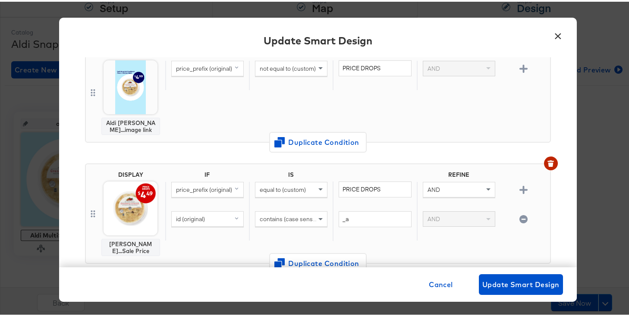
scroll to position [234, 0]
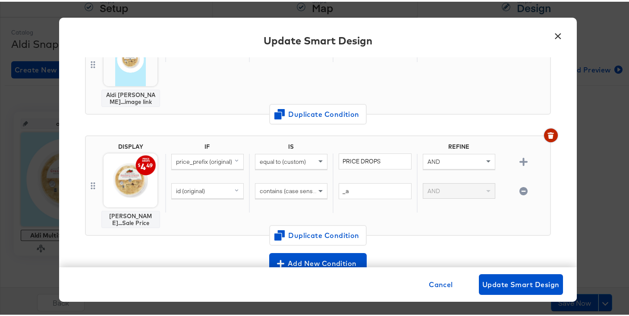
click at [548, 133] on icon "button" at bounding box center [550, 135] width 5 height 4
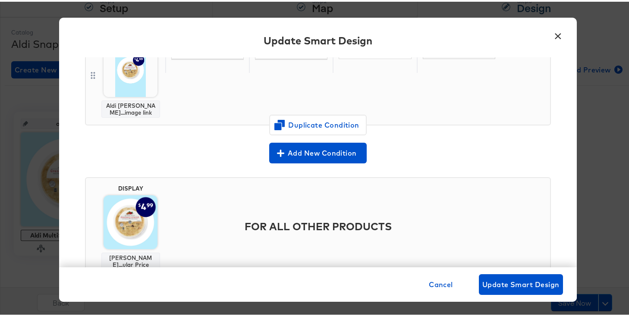
scroll to position [246, 0]
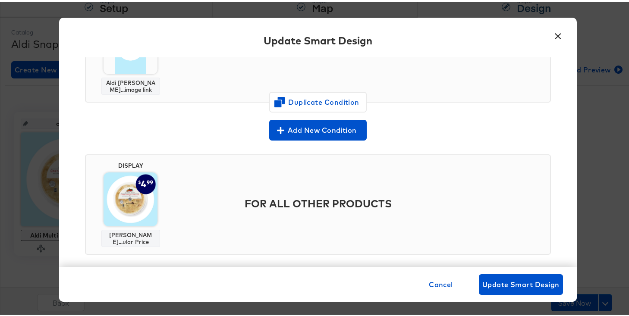
click at [128, 198] on img at bounding box center [131, 198] width 54 height 54
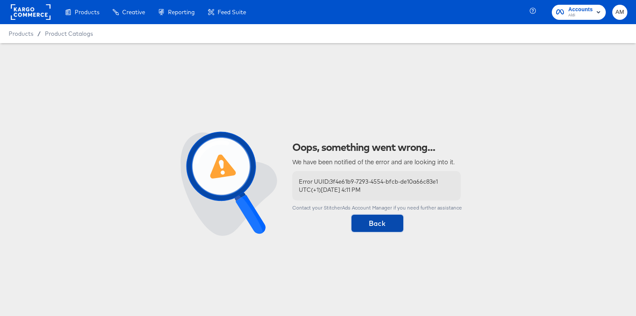
click at [373, 225] on span "Back" at bounding box center [377, 223] width 45 height 12
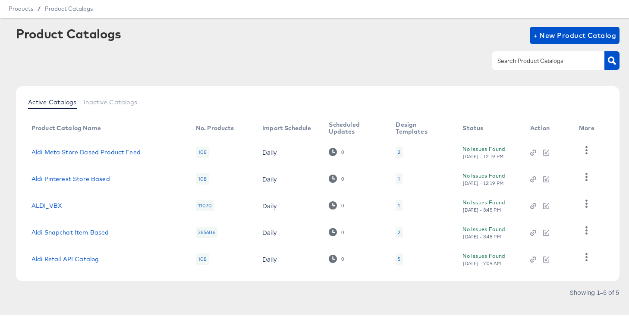
scroll to position [38, 0]
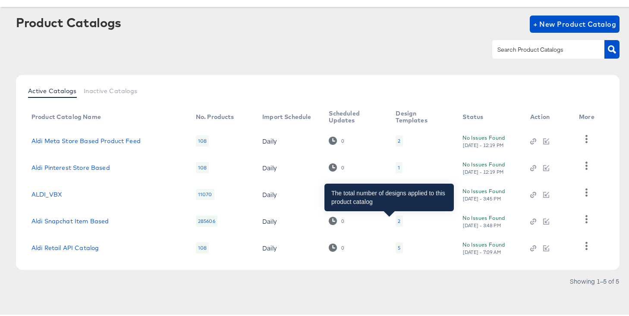
click at [398, 219] on div "2" at bounding box center [399, 219] width 3 height 7
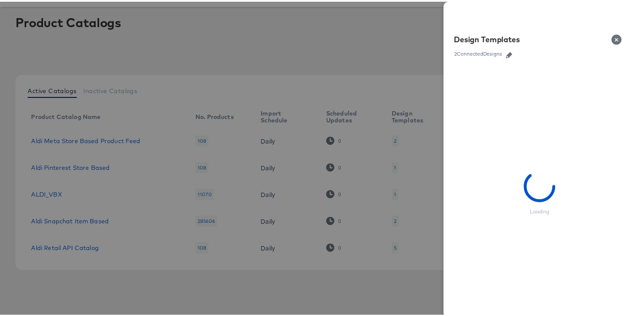
click at [507, 51] on button "button" at bounding box center [509, 53] width 13 height 6
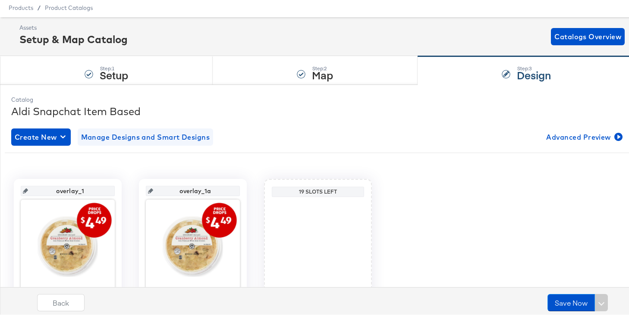
scroll to position [25, 0]
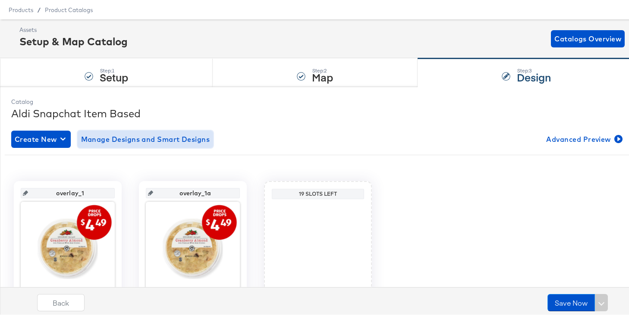
click at [167, 136] on span "Manage Designs and Smart Designs" at bounding box center [145, 138] width 129 height 12
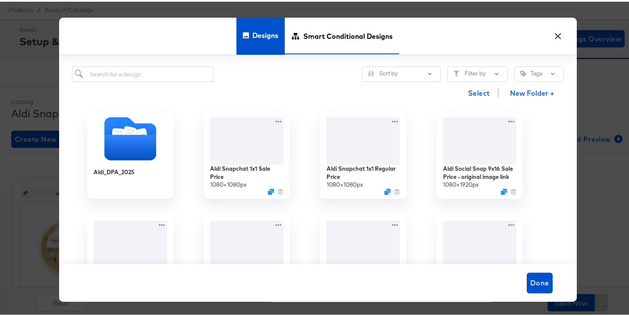
click at [314, 43] on span "Smart Conditional Designs" at bounding box center [347, 34] width 89 height 38
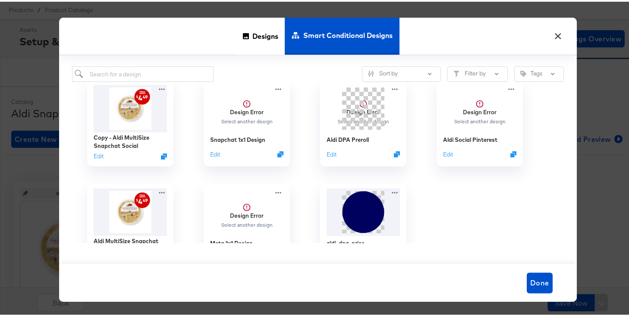
scroll to position [0, 0]
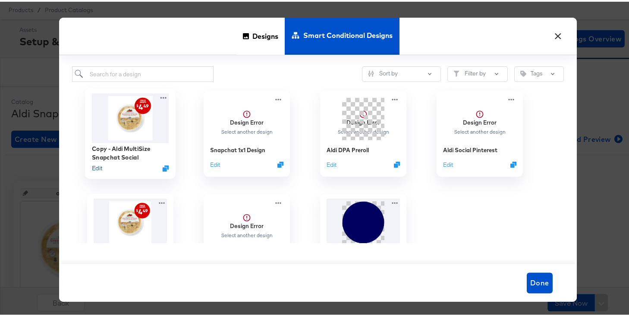
click at [97, 167] on button "Edit" at bounding box center [96, 167] width 10 height 8
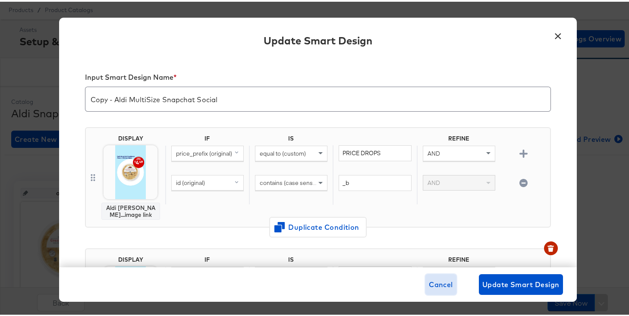
click at [440, 282] on span "Cancel" at bounding box center [441, 283] width 24 height 12
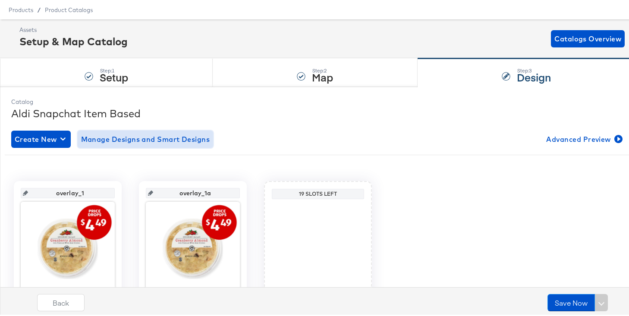
click at [166, 139] on span "Manage Designs and Smart Designs" at bounding box center [145, 138] width 129 height 12
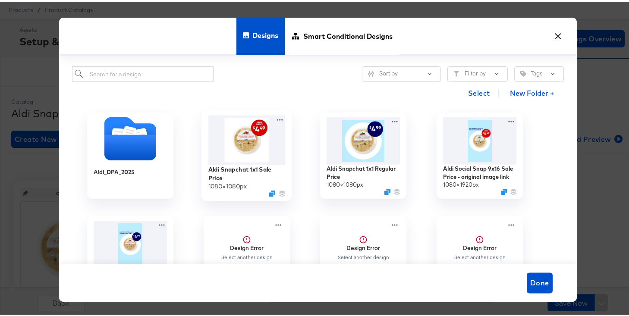
scroll to position [16, 0]
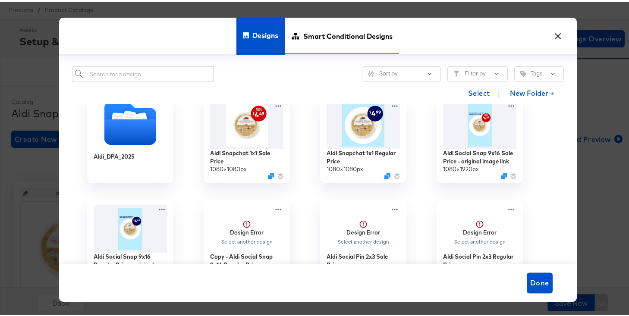
drag, startPoint x: 322, startPoint y: 17, endPoint x: 321, endPoint y: 25, distance: 8.3
click at [322, 18] on span "Smart Conditional Designs" at bounding box center [347, 34] width 89 height 38
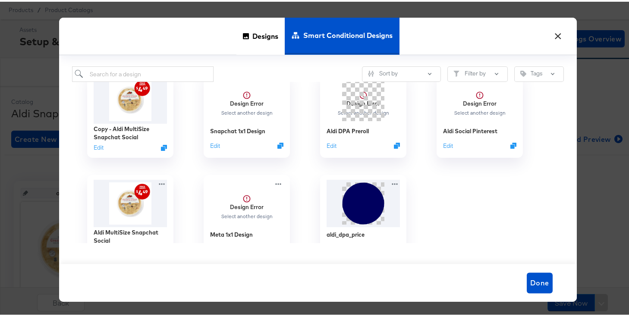
scroll to position [28, 0]
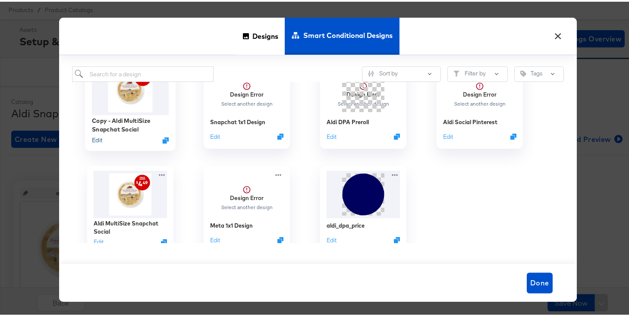
click at [93, 141] on button "Edit" at bounding box center [96, 139] width 10 height 8
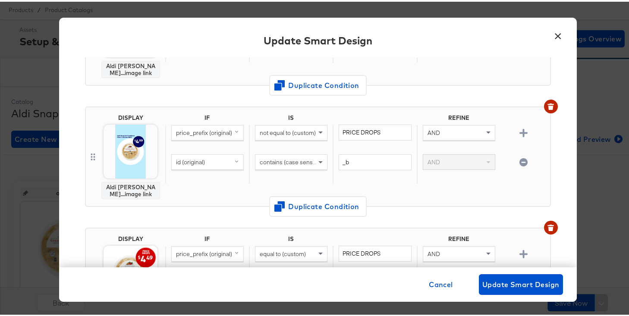
scroll to position [291, 0]
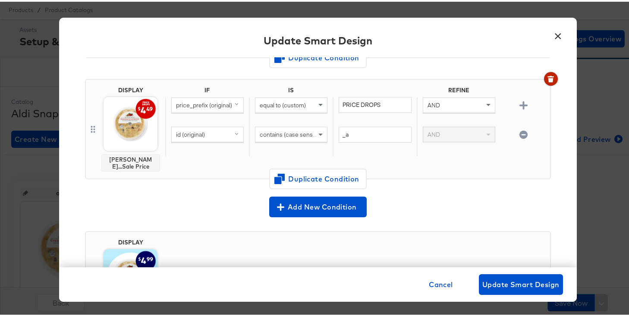
click at [548, 79] on icon "button" at bounding box center [550, 78] width 5 height 4
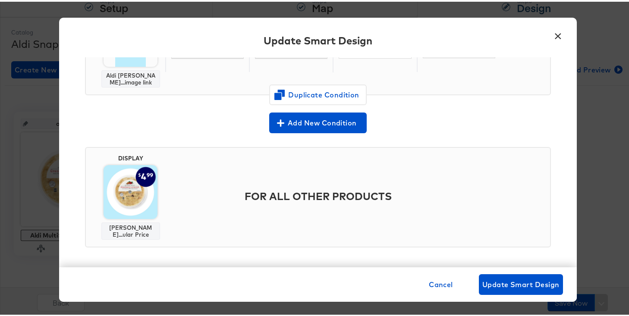
scroll to position [256, 0]
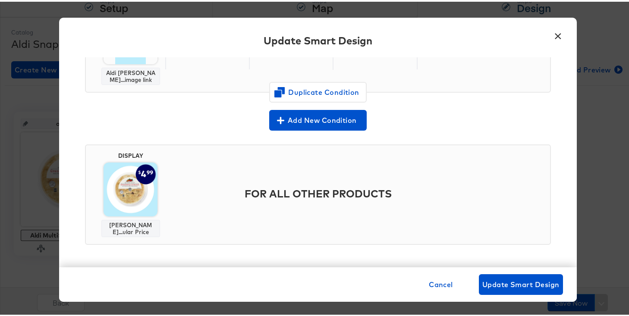
click at [132, 187] on img at bounding box center [131, 188] width 54 height 54
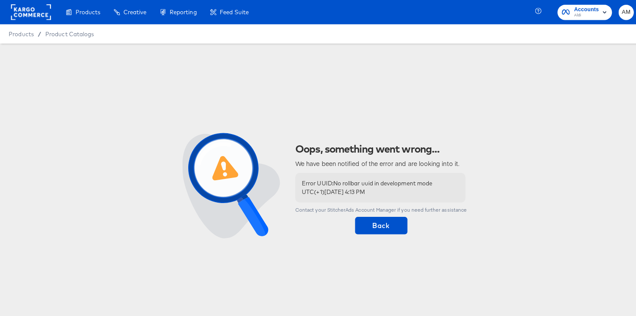
scroll to position [0, 0]
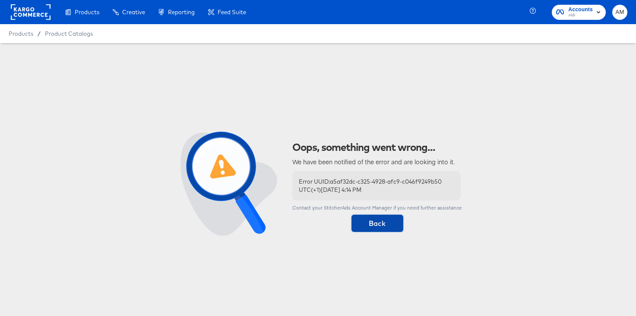
click at [372, 222] on span "Back" at bounding box center [377, 223] width 45 height 12
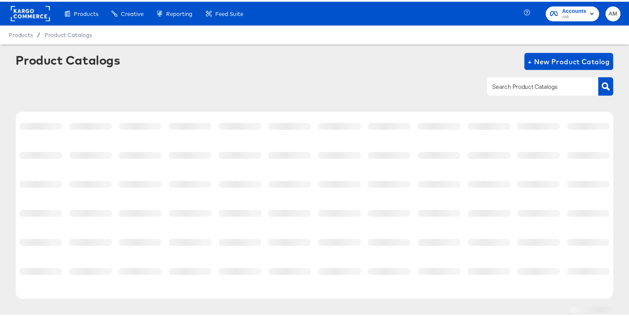
scroll to position [32, 0]
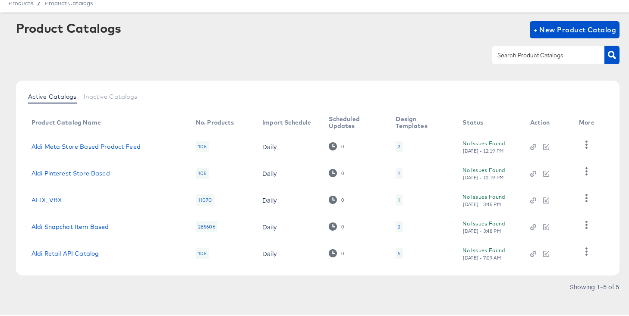
click at [396, 227] on div "2" at bounding box center [399, 225] width 7 height 11
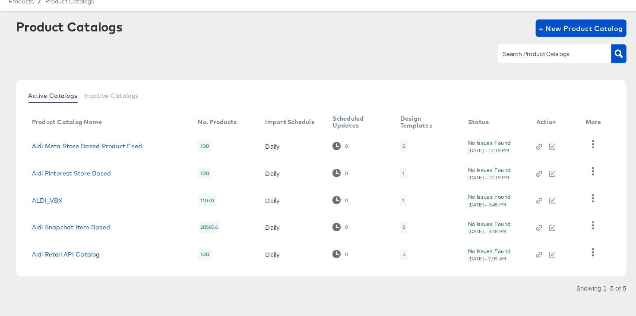
scroll to position [0, 0]
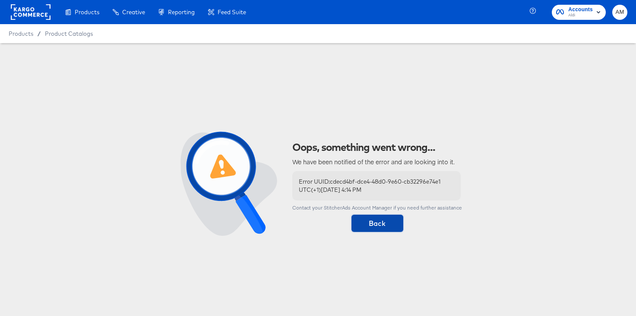
click at [377, 222] on span "Back" at bounding box center [377, 223] width 45 height 12
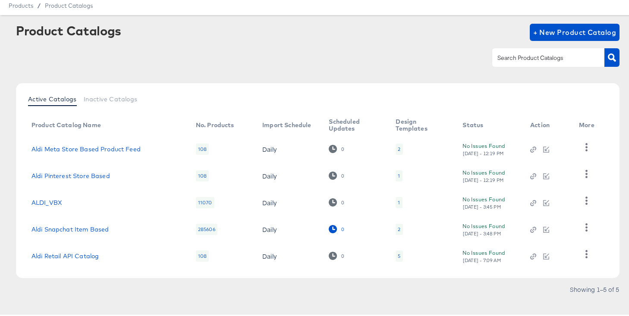
scroll to position [34, 0]
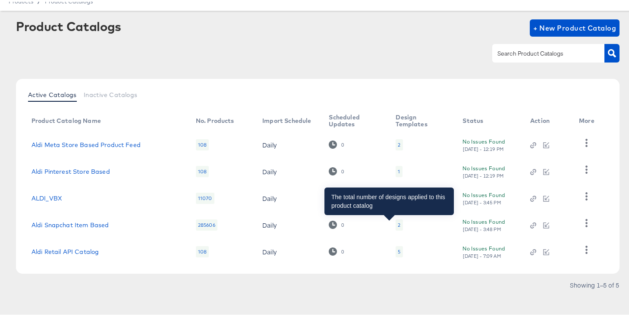
click at [398, 224] on div "2" at bounding box center [399, 223] width 3 height 7
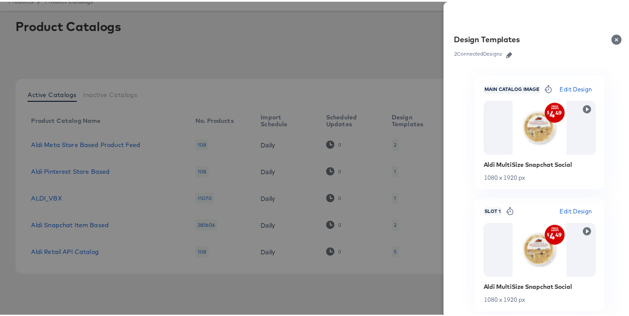
click at [506, 54] on icon "button" at bounding box center [509, 53] width 6 height 6
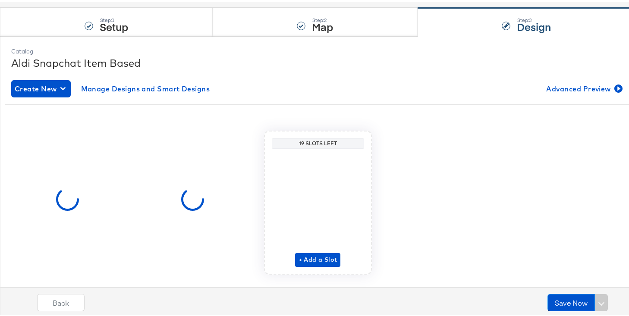
scroll to position [95, 0]
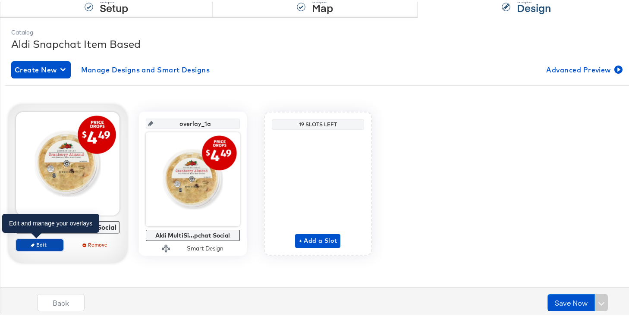
click at [41, 244] on span "Edit" at bounding box center [39, 243] width 40 height 6
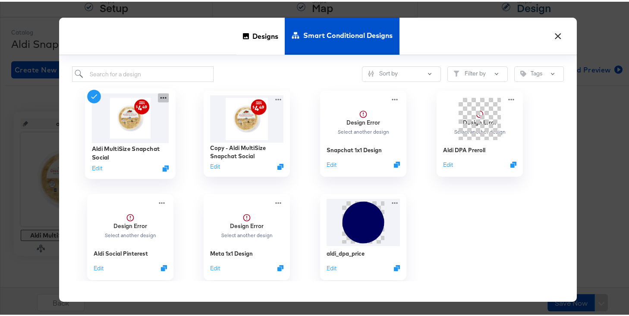
click at [159, 96] on icon at bounding box center [163, 96] width 11 height 9
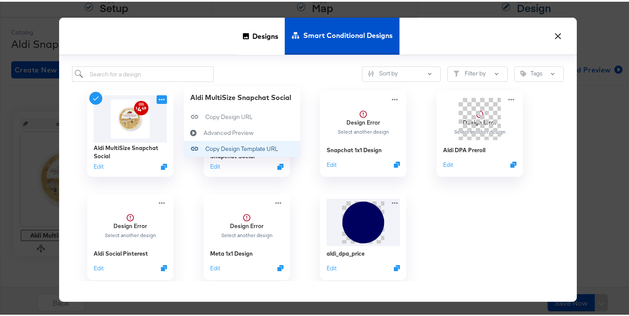
click at [205, 148] on div "Copy Design Template URL Copy Design Template URL" at bounding box center [205, 148] width 0 height 0
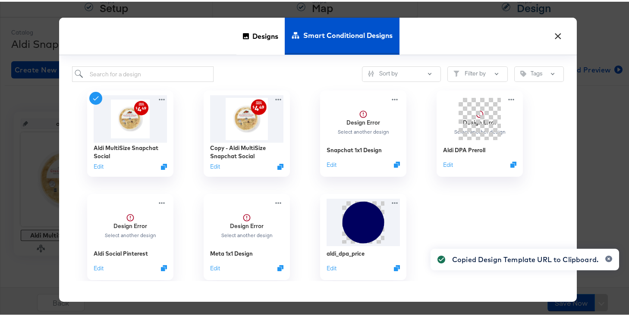
click at [556, 32] on button "×" at bounding box center [559, 33] width 16 height 16
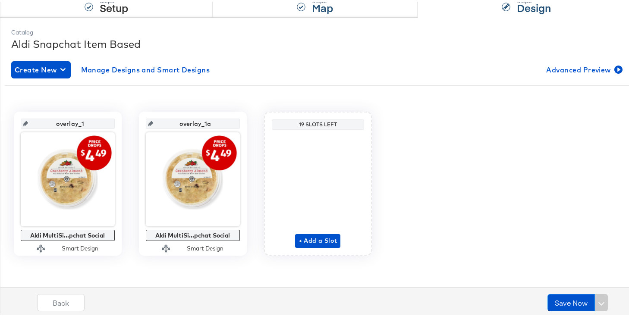
click at [318, 12] on strong "Map" at bounding box center [322, 6] width 21 height 14
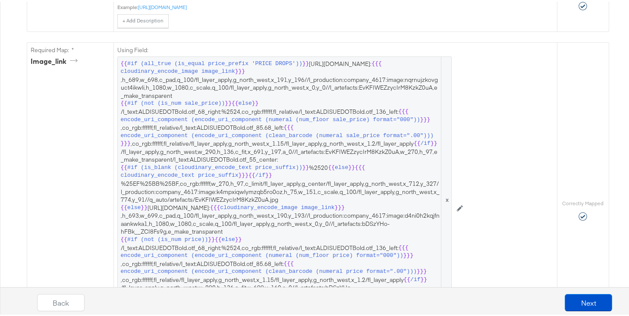
scroll to position [534, 0]
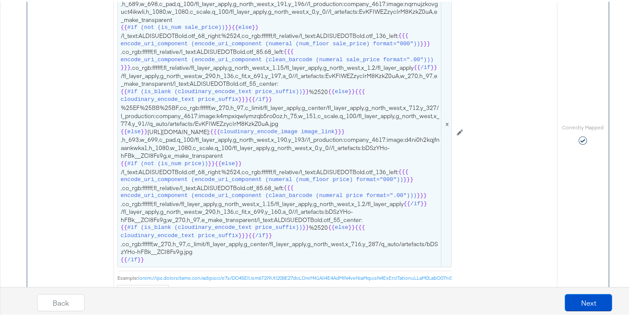
click at [332, 133] on span "{{ #if (all_true (is_equal price_prefix 'PRICE DROPS')) }} [URL][DOMAIN_NAME]: …" at bounding box center [285, 122] width 328 height 280
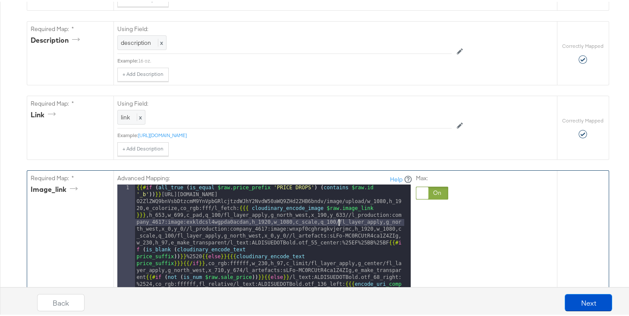
scroll to position [328, 0]
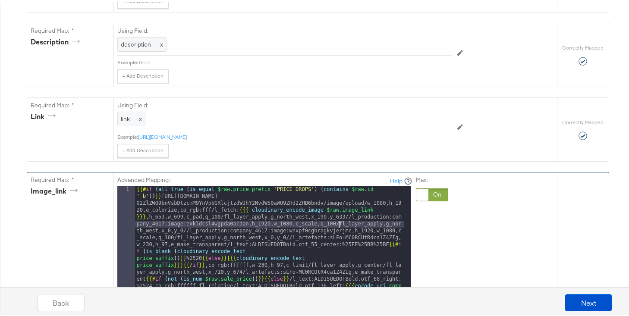
drag, startPoint x: 335, startPoint y: 221, endPoint x: 343, endPoint y: 214, distance: 10.1
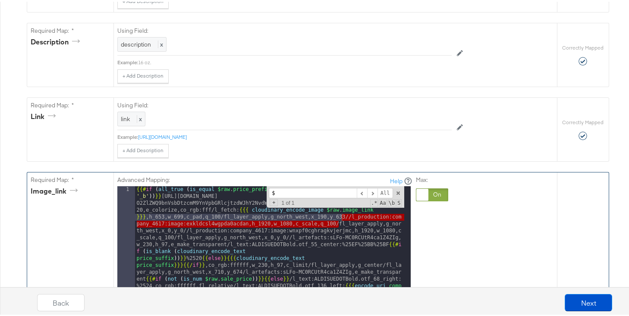
scroll to position [0, 0]
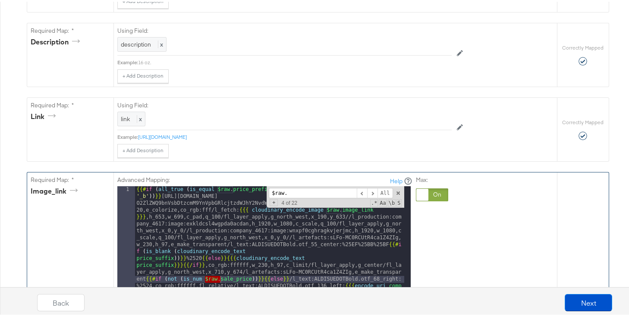
click at [271, 204] on span "+" at bounding box center [274, 201] width 8 height 7
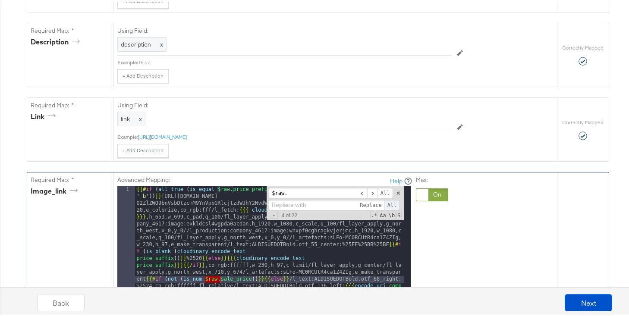
click at [387, 203] on span "All" at bounding box center [392, 203] width 16 height 11
drag, startPoint x: 302, startPoint y: 192, endPoint x: 254, endPoint y: 188, distance: 47.6
click at [269, 187] on input "$raw." at bounding box center [313, 191] width 88 height 11
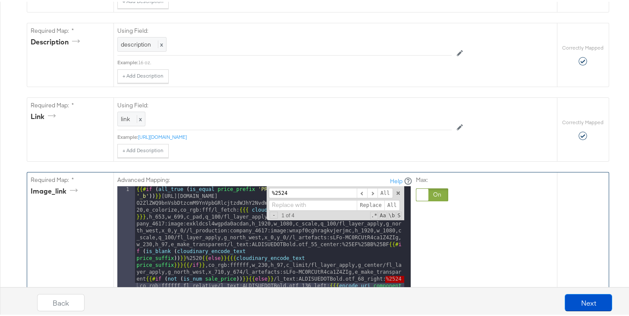
type input "%2524"
click at [285, 206] on input at bounding box center [313, 203] width 88 height 11
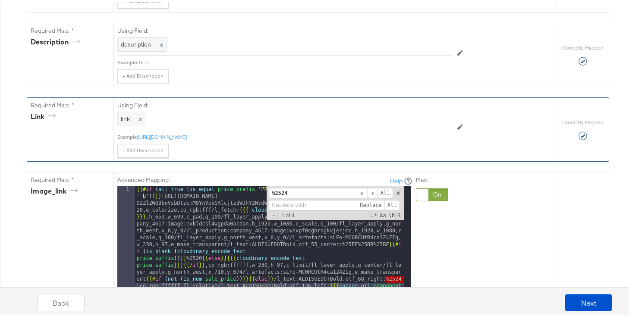
paste input "{{{cloudinary_encode_text "¢" }}}"
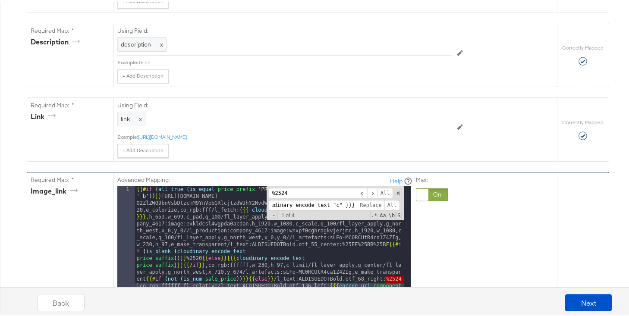
click at [334, 205] on input "{{{cloudinary_encode_text "¢" }}}" at bounding box center [313, 203] width 88 height 11
click at [333, 205] on input "{{{cloudinary_encode_text "¢" }}}" at bounding box center [313, 203] width 88 height 11
type input "{{{cloudinary_encode_text "$" }}}"
click at [388, 203] on span "All" at bounding box center [392, 203] width 16 height 11
click at [370, 192] on span at bounding box center [372, 191] width 10 height 11
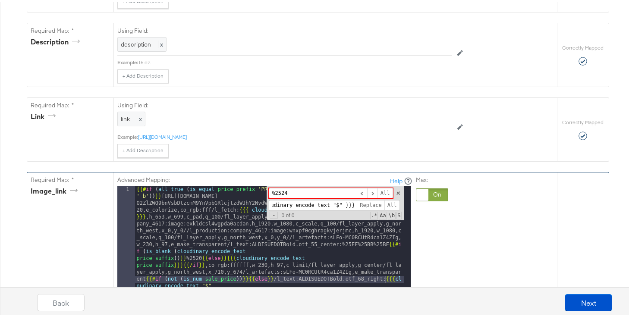
scroll to position [0, 0]
click at [280, 192] on input "%2524" at bounding box center [313, 191] width 88 height 11
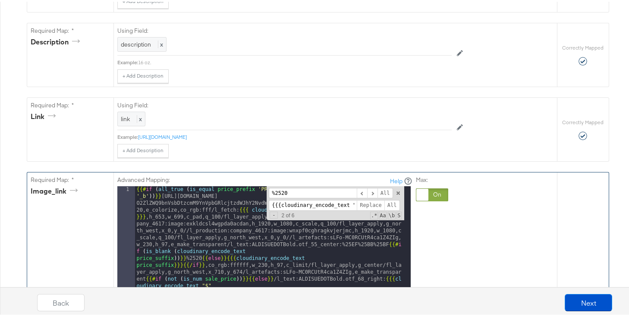
type input "%2520"
drag, startPoint x: 328, startPoint y: 205, endPoint x: 376, endPoint y: 203, distance: 47.5
click at [378, 203] on div "{{{cloudinary_encode_text "$" }}} Replace All" at bounding box center [335, 203] width 132 height 11
click at [335, 203] on input "{{{cloudinary_encode_text "$" }}}" at bounding box center [313, 203] width 88 height 11
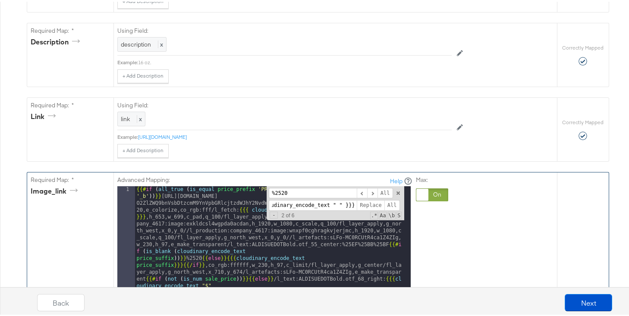
scroll to position [0, 17]
type input "{{{cloudinary_encode_text " " }}}"
click at [388, 204] on span "All" at bounding box center [392, 203] width 16 height 11
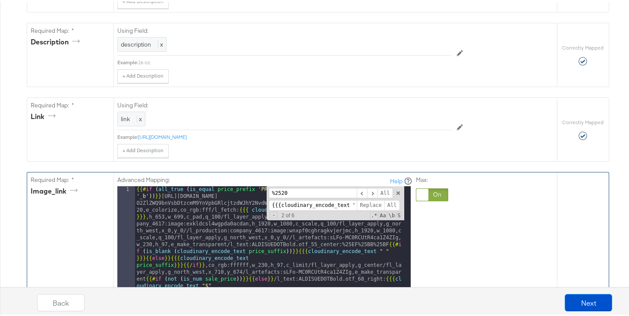
click at [280, 192] on input "%2520" at bounding box center [313, 191] width 88 height 11
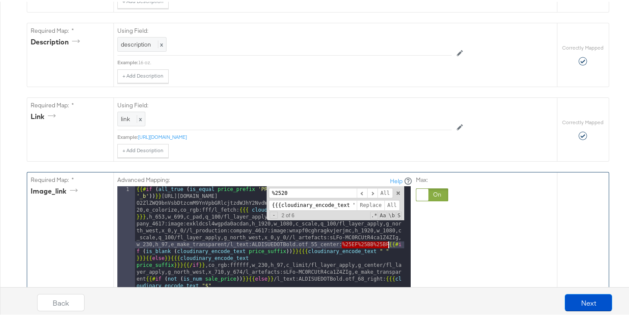
drag, startPoint x: 339, startPoint y: 244, endPoint x: 385, endPoint y: 245, distance: 46.2
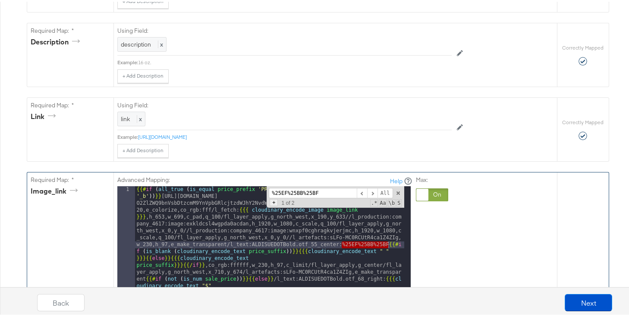
click at [270, 204] on span "+" at bounding box center [274, 201] width 8 height 7
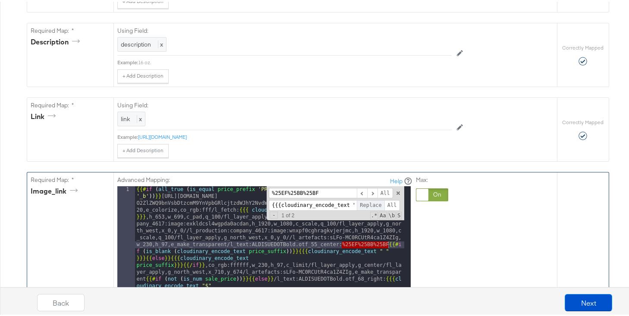
scroll to position [0, 20]
drag, startPoint x: 320, startPoint y: 206, endPoint x: 359, endPoint y: 206, distance: 39.7
click at [359, 206] on div "{{{cloudinary_encode_text " " }}} Replace All" at bounding box center [335, 203] width 132 height 11
click at [389, 203] on span "All" at bounding box center [392, 203] width 16 height 11
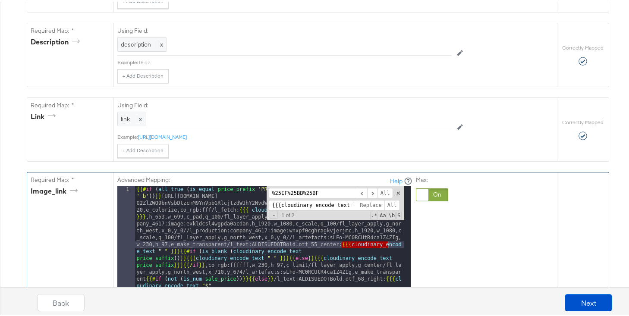
drag, startPoint x: 307, startPoint y: 190, endPoint x: 272, endPoint y: 194, distance: 35.1
click at [272, 194] on input "%25EF%25BB%25BF" at bounding box center [313, 191] width 88 height 11
type input "%"
click at [369, 191] on span at bounding box center [372, 191] width 10 height 11
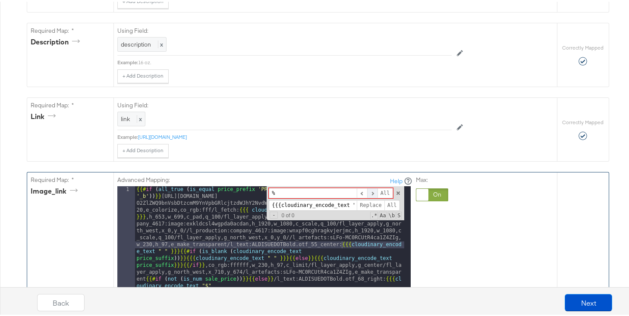
click at [369, 191] on span at bounding box center [372, 191] width 10 height 11
click at [395, 190] on span at bounding box center [398, 192] width 6 height 6
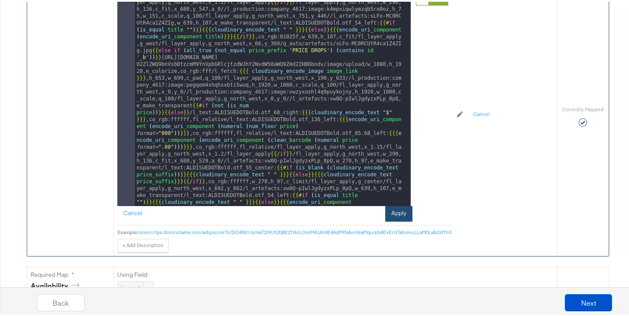
scroll to position [524, 0]
click at [394, 210] on button "Apply" at bounding box center [398, 212] width 27 height 16
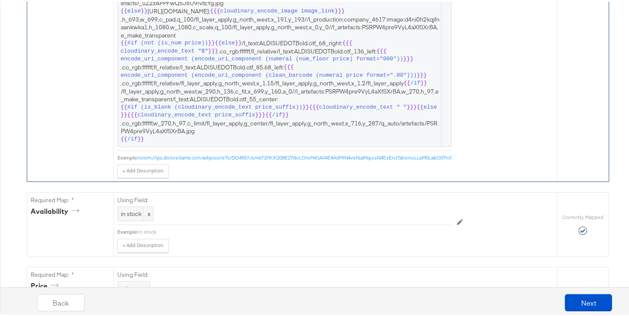
scroll to position [1064, 0]
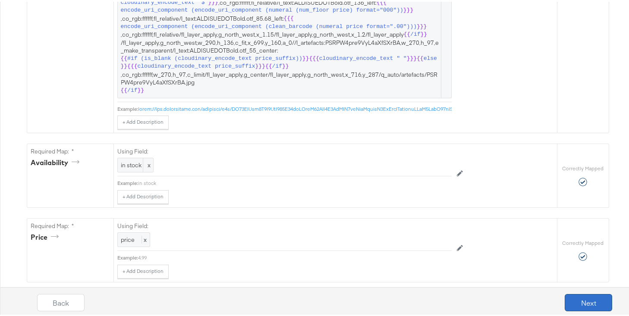
click at [574, 301] on button "Next" at bounding box center [588, 301] width 47 height 17
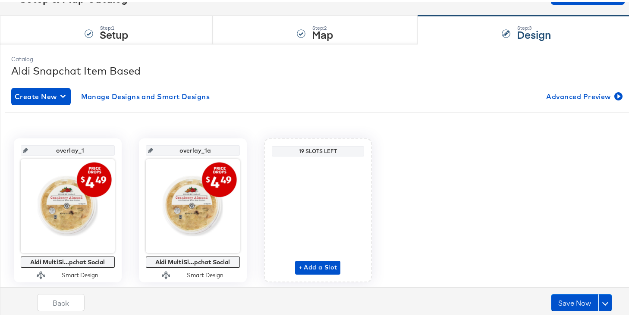
scroll to position [95, 0]
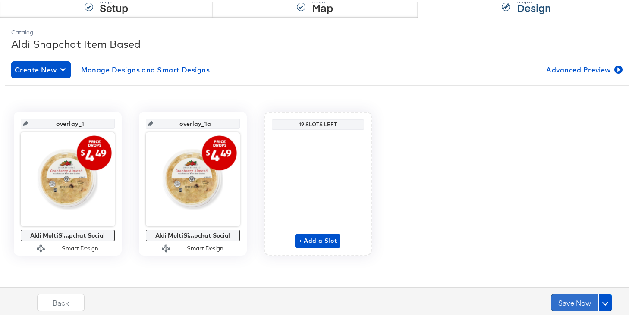
click at [560, 302] on button "Save Now" at bounding box center [574, 301] width 47 height 17
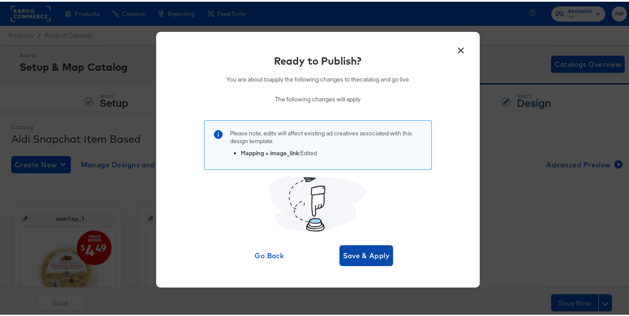
click at [353, 253] on span "Save & Apply" at bounding box center [366, 254] width 47 height 12
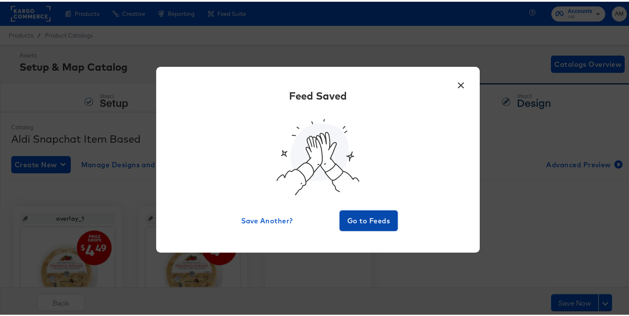
click at [369, 220] on span "Go to Feeds" at bounding box center [369, 219] width 52 height 12
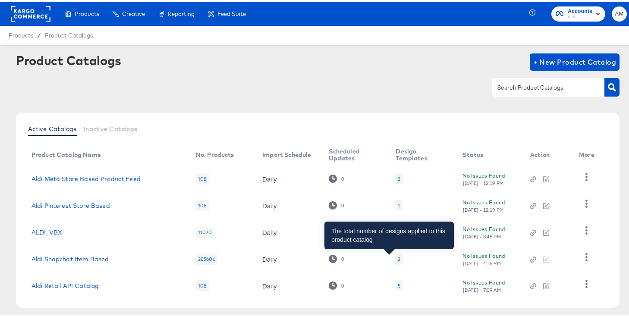
click at [398, 257] on div "2" at bounding box center [399, 257] width 3 height 7
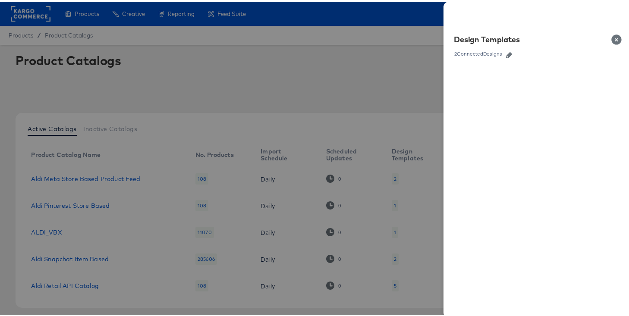
click at [506, 54] on icon "button" at bounding box center [509, 53] width 6 height 6
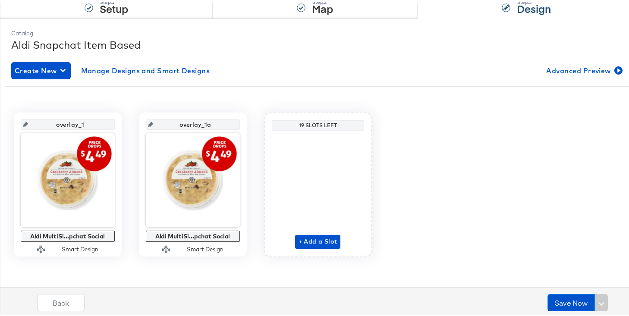
scroll to position [95, 0]
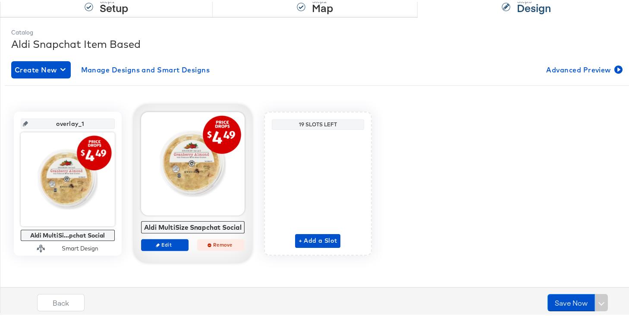
click at [221, 242] on span "Remove" at bounding box center [221, 243] width 40 height 6
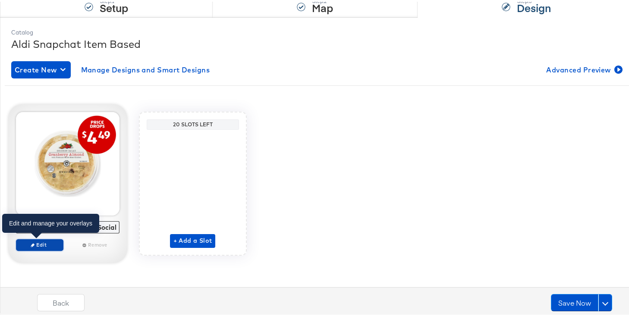
click at [47, 243] on span "Edit" at bounding box center [39, 243] width 40 height 6
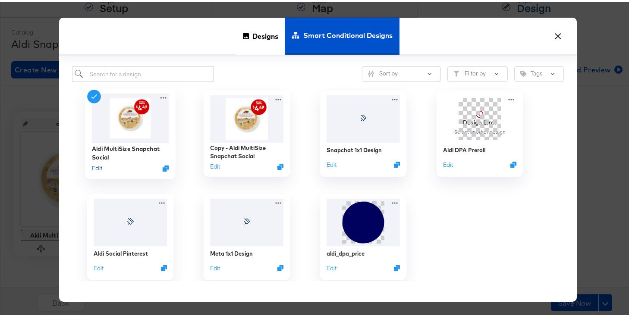
click at [96, 165] on button "Edit" at bounding box center [96, 167] width 10 height 8
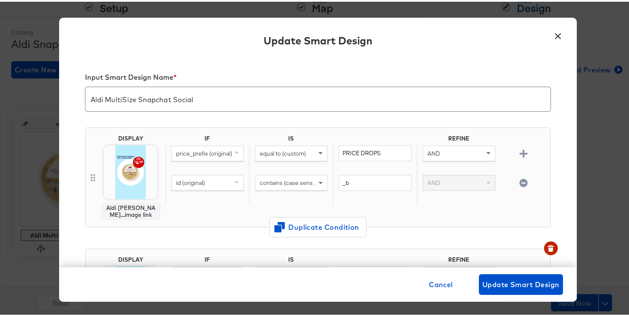
scroll to position [378, 0]
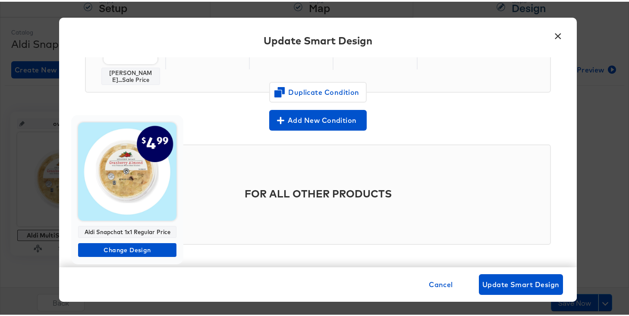
click at [119, 188] on img at bounding box center [127, 170] width 98 height 98
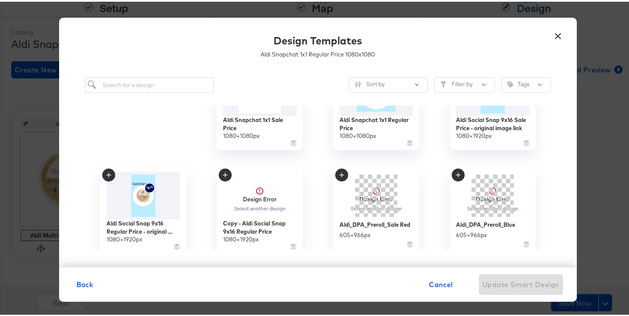
scroll to position [55, 0]
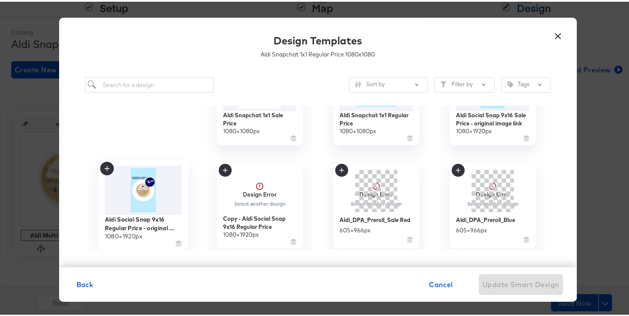
click at [137, 201] on img at bounding box center [142, 189] width 77 height 50
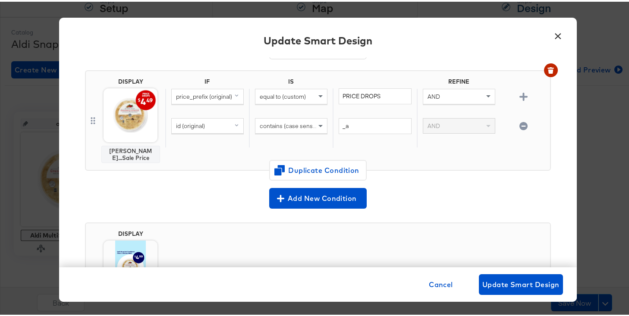
scroll to position [298, 0]
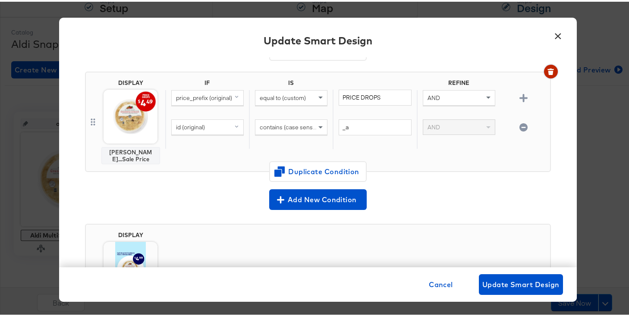
click at [548, 71] on icon "button" at bounding box center [550, 71] width 5 height 4
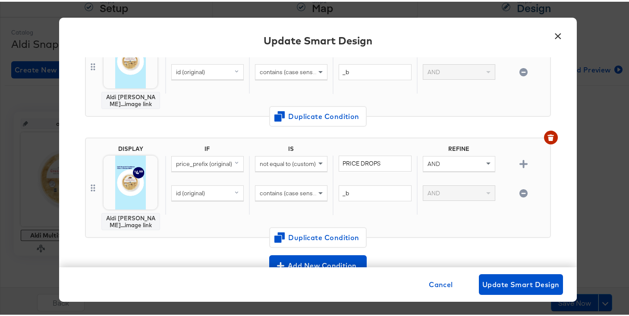
scroll to position [109, 0]
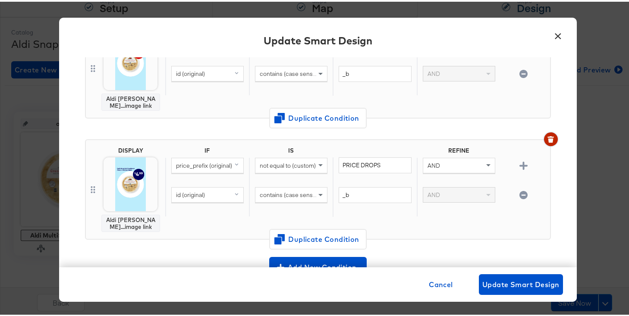
click at [548, 138] on icon "button" at bounding box center [550, 139] width 5 height 4
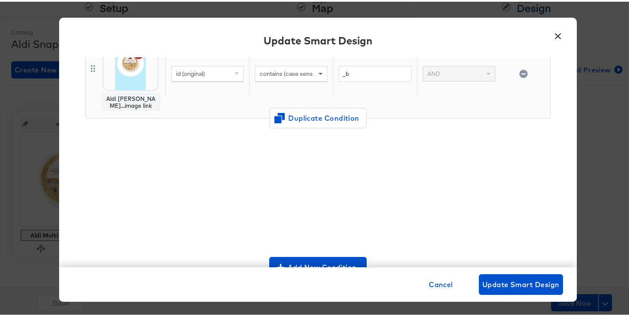
scroll to position [0, 0]
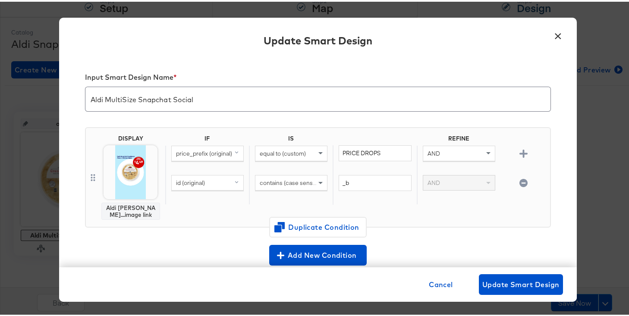
click at [520, 183] on icon "button" at bounding box center [524, 181] width 8 height 8
drag, startPoint x: 102, startPoint y: 99, endPoint x: 132, endPoint y: 101, distance: 30.3
click at [132, 101] on input "Aldi MultiSize Snapchat Social" at bounding box center [317, 94] width 465 height 24
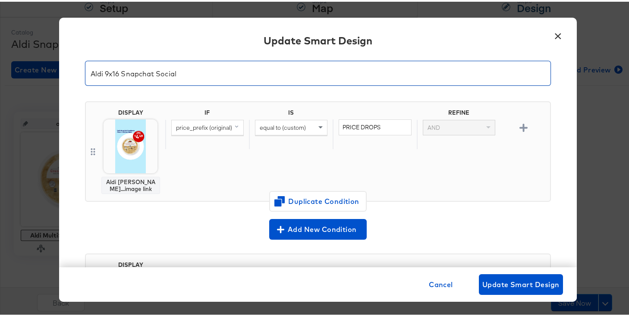
scroll to position [51, 0]
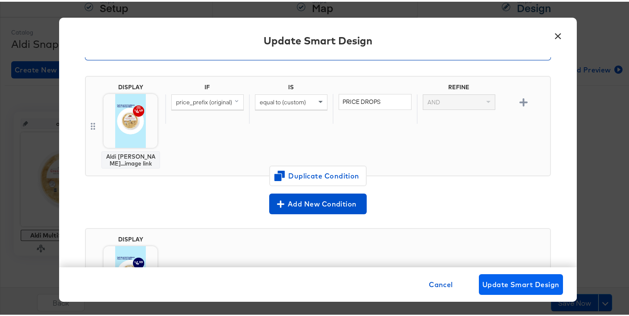
type input "Aldi 9x16 Snapchat Social"
click at [520, 283] on span "Update Smart Design" at bounding box center [520, 283] width 77 height 12
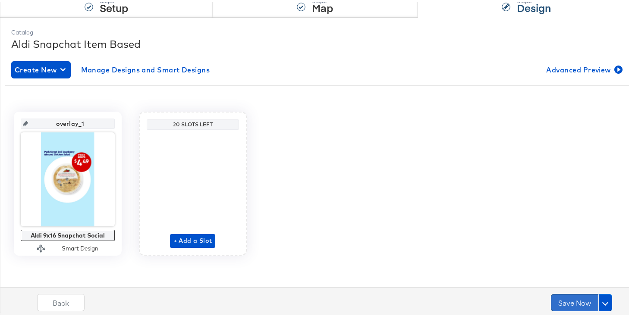
click at [564, 302] on button "Save Now" at bounding box center [574, 301] width 47 height 17
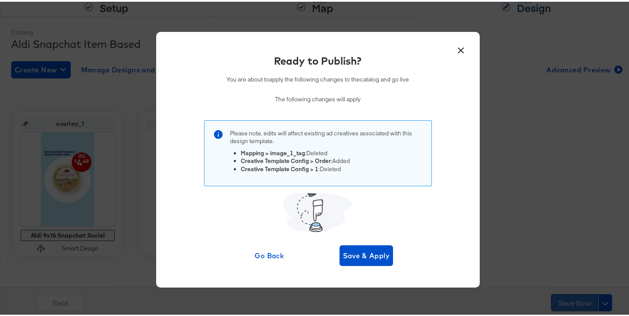
scroll to position [0, 0]
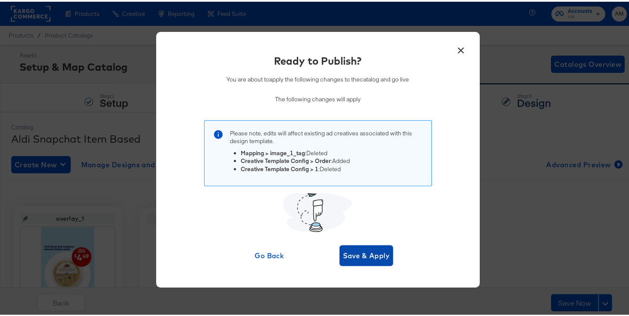
click at [371, 254] on span "Save & Apply" at bounding box center [366, 254] width 47 height 12
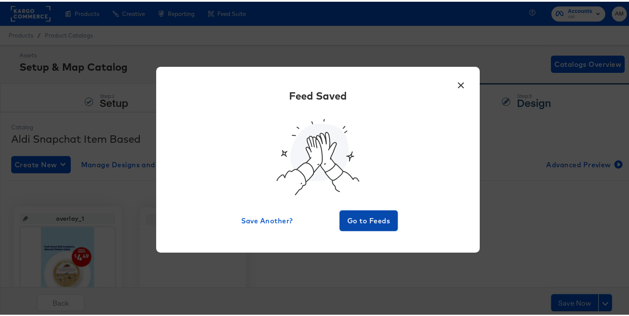
click at [370, 220] on span "Go to Feeds" at bounding box center [369, 219] width 52 height 12
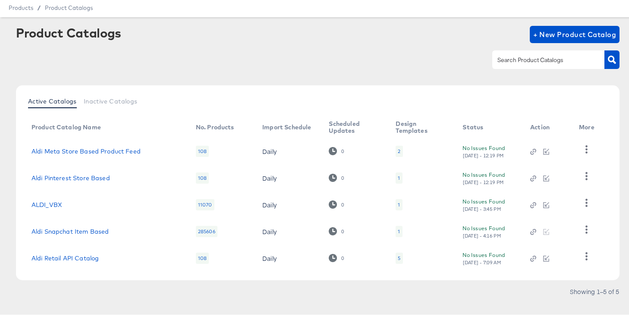
scroll to position [38, 0]
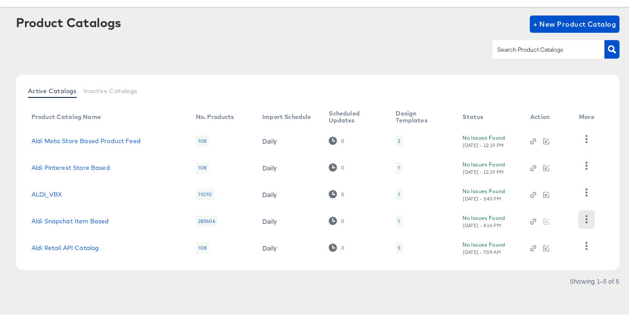
click at [588, 219] on icon "button" at bounding box center [587, 218] width 8 height 8
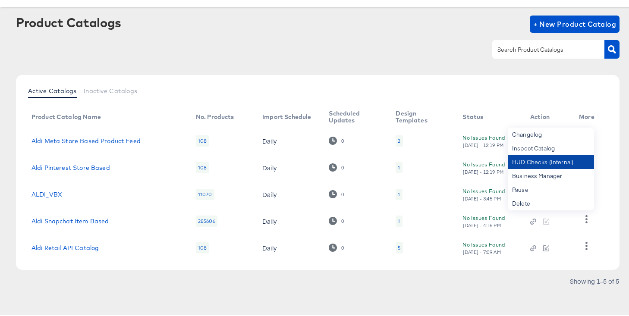
click at [533, 163] on div "HUD Checks (Internal)" at bounding box center [551, 161] width 86 height 14
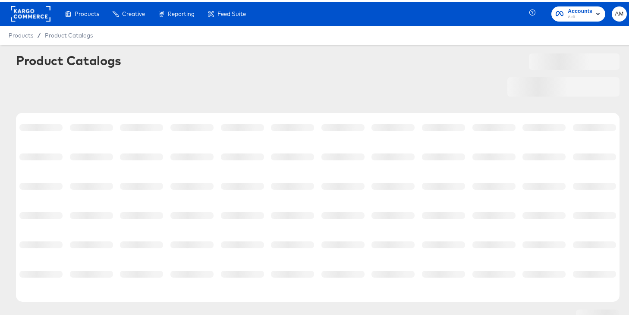
scroll to position [32, 0]
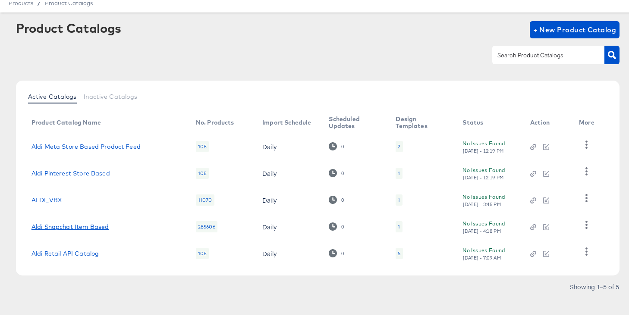
click at [90, 227] on link "Aldi Snapchat Item Based" at bounding box center [71, 225] width 78 height 7
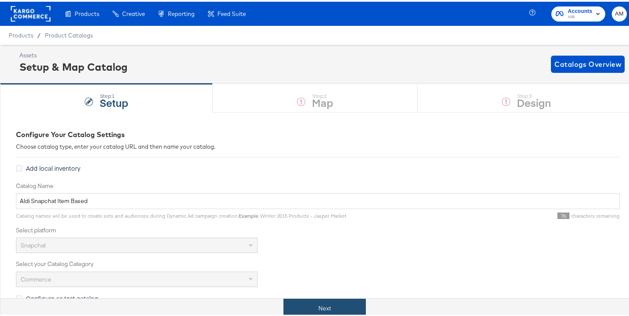
click at [307, 309] on button "Next" at bounding box center [325, 306] width 82 height 19
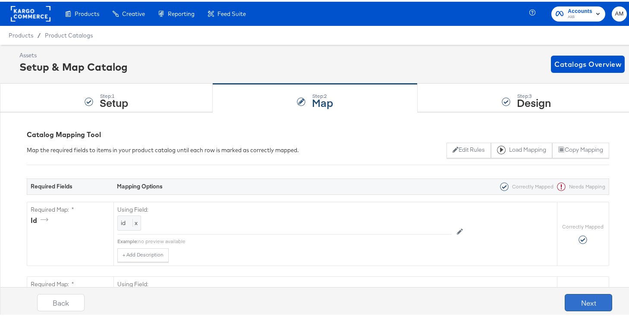
click at [575, 306] on button "Next" at bounding box center [588, 301] width 47 height 17
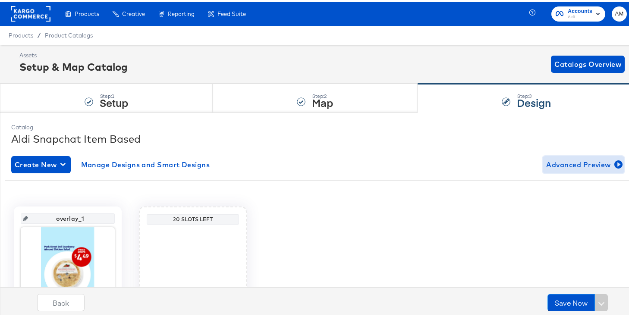
click at [563, 160] on span "Advanced Preview" at bounding box center [583, 163] width 75 height 12
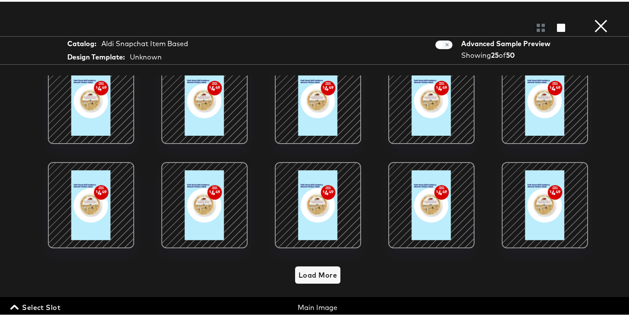
scroll to position [95, 0]
click at [311, 268] on span "Load More" at bounding box center [318, 274] width 38 height 12
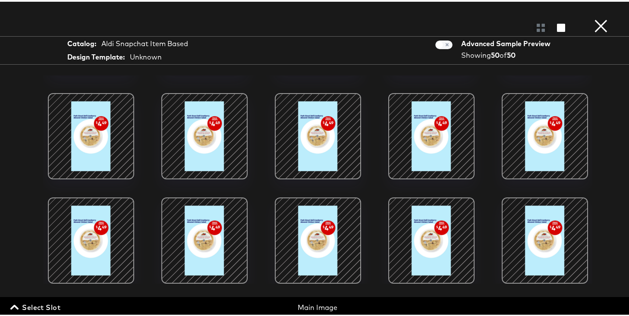
scroll to position [824, 0]
click at [596, 17] on button "×" at bounding box center [600, 8] width 17 height 17
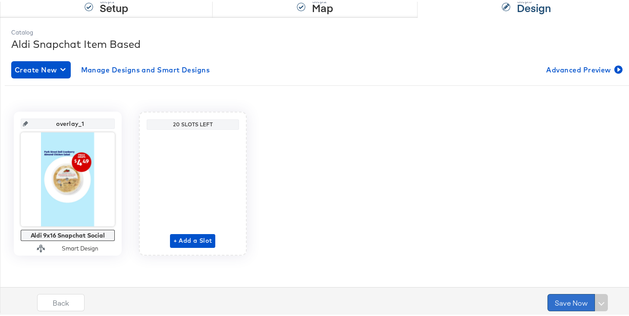
click at [560, 298] on button "Save Now" at bounding box center [571, 301] width 47 height 17
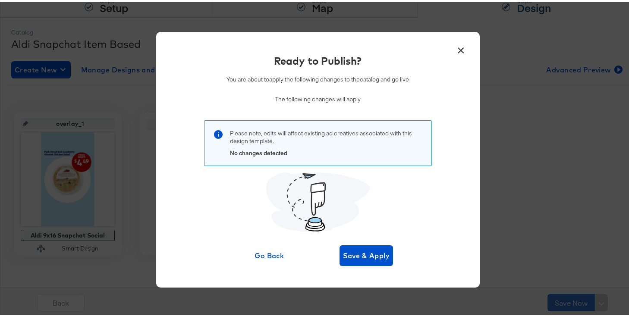
scroll to position [0, 0]
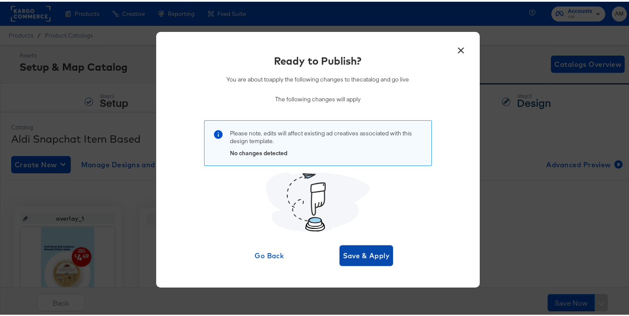
click at [354, 255] on span "Save & Apply" at bounding box center [366, 254] width 47 height 12
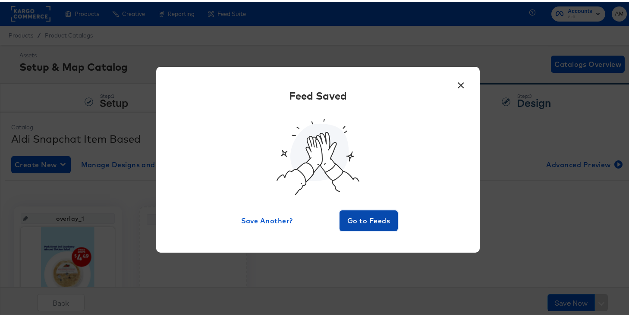
click at [356, 218] on span "Go to Feeds" at bounding box center [369, 219] width 52 height 12
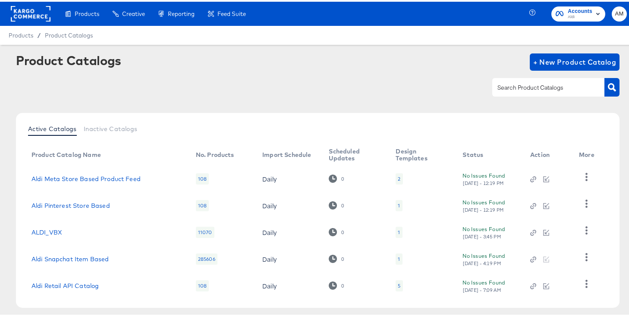
click at [24, 13] on rect at bounding box center [31, 12] width 40 height 16
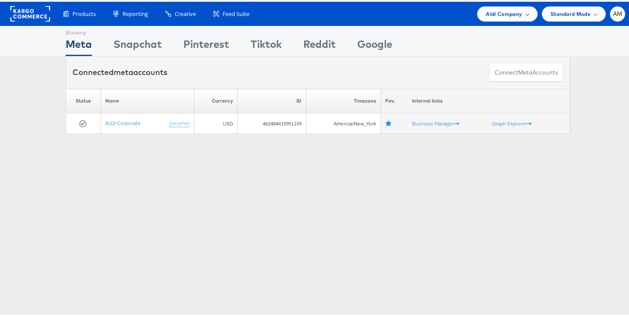
click at [488, 11] on span "Aldi Company" at bounding box center [504, 12] width 36 height 9
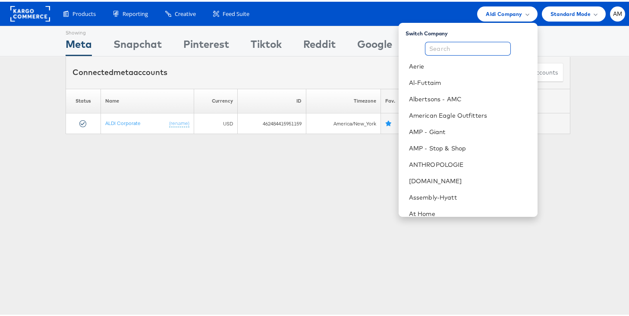
click at [464, 47] on input "text" at bounding box center [468, 47] width 86 height 14
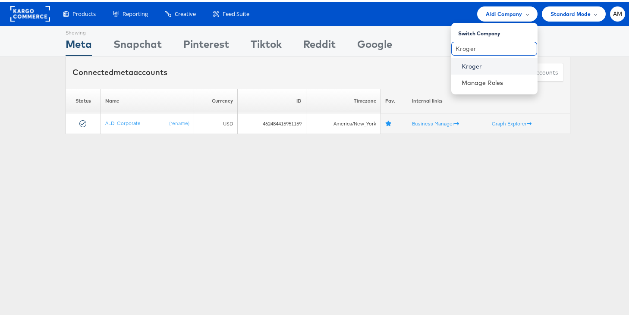
type input "Kroger"
click at [473, 66] on link "Kroger" at bounding box center [496, 64] width 69 height 9
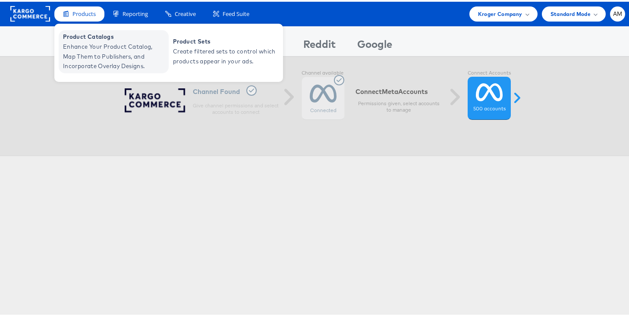
click at [95, 49] on span "Enhance Your Product Catalog, Map Them to Publishers, and Incorporate Overlay D…" at bounding box center [115, 54] width 104 height 29
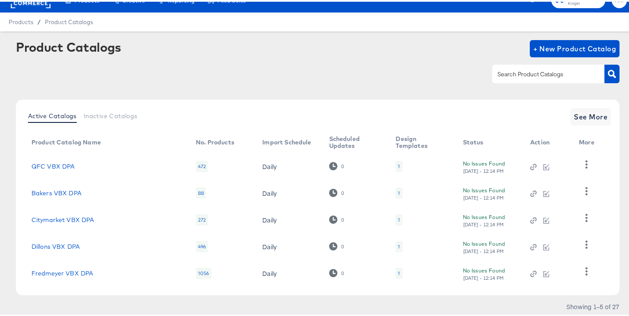
scroll to position [39, 0]
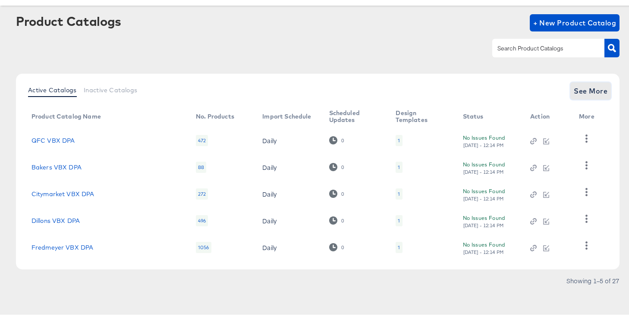
click at [586, 95] on span "See More" at bounding box center [591, 89] width 34 height 12
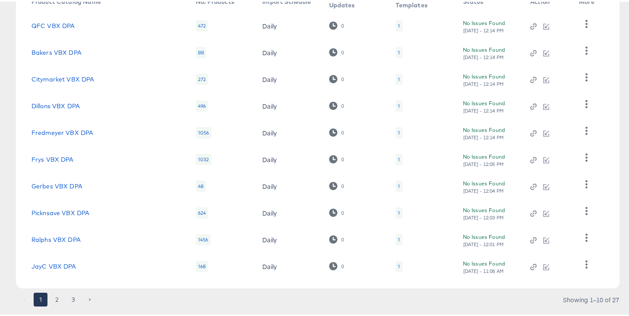
scroll to position [173, 0]
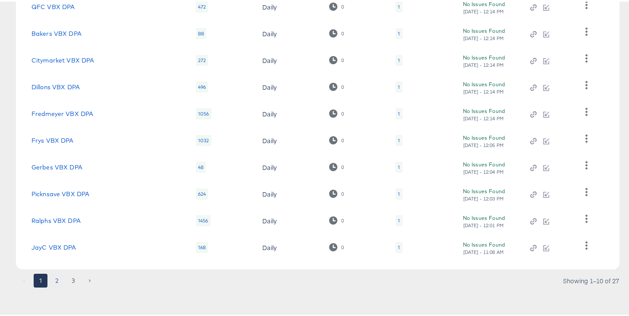
click at [55, 278] on button "2" at bounding box center [57, 279] width 14 height 14
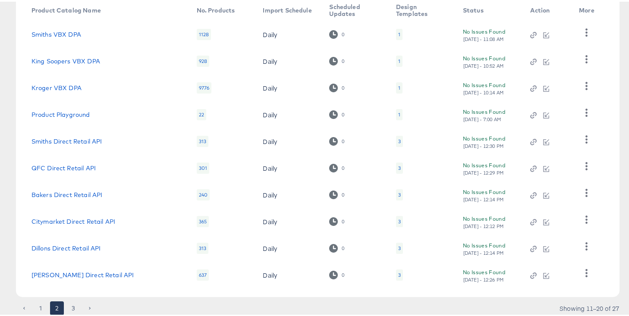
scroll to position [69, 0]
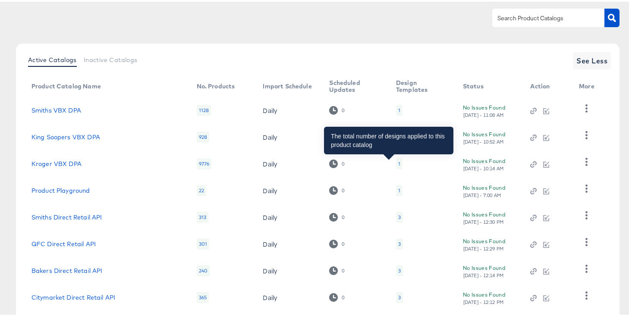
click at [398, 162] on div "1" at bounding box center [399, 162] width 2 height 7
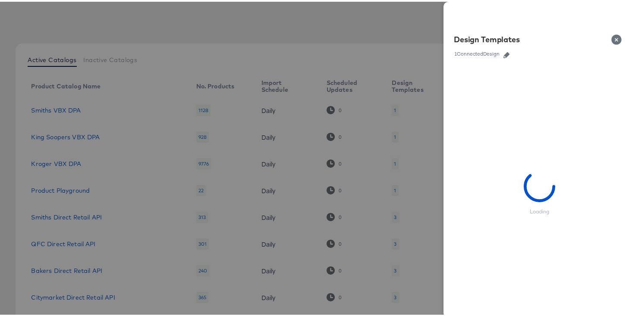
click at [504, 52] on icon "button" at bounding box center [507, 53] width 6 height 6
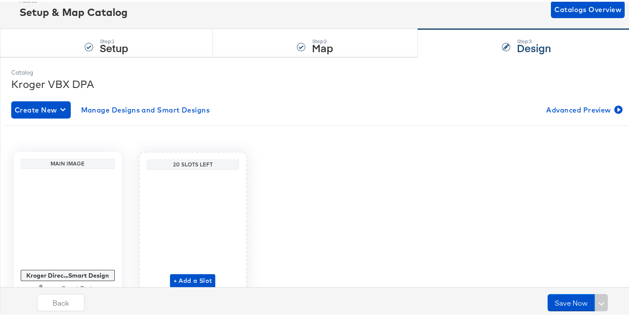
scroll to position [95, 0]
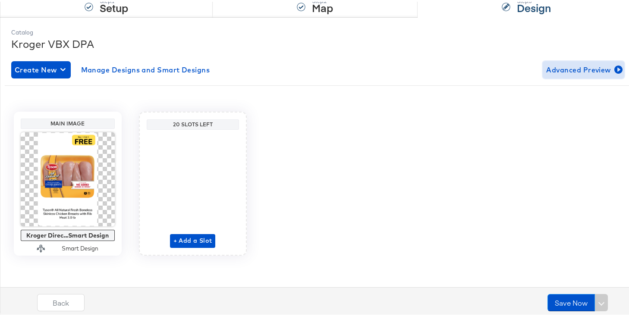
click at [575, 69] on span "Advanced Preview" at bounding box center [583, 68] width 75 height 12
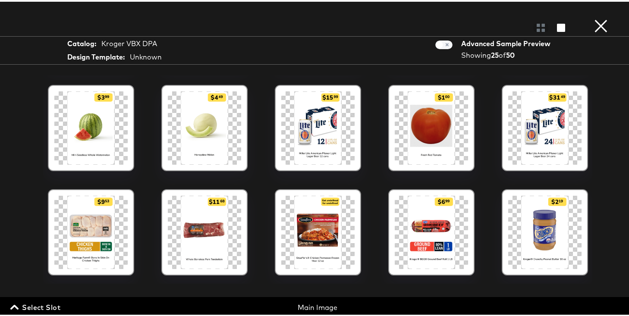
click at [593, 17] on button "×" at bounding box center [600, 8] width 17 height 17
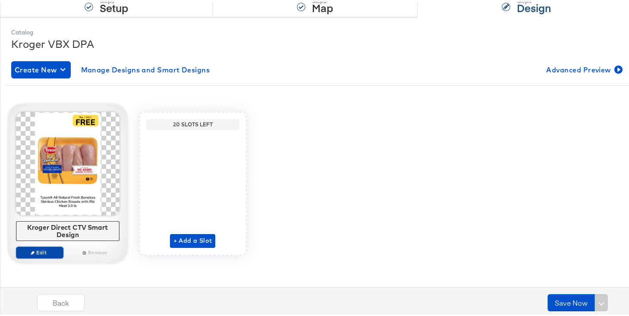
click at [46, 250] on span "Edit" at bounding box center [39, 251] width 40 height 6
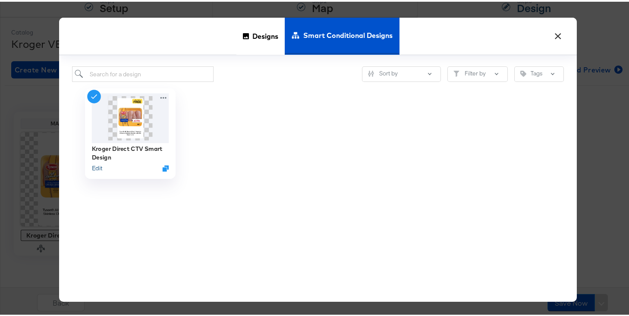
click at [96, 167] on button "Edit" at bounding box center [96, 167] width 10 height 8
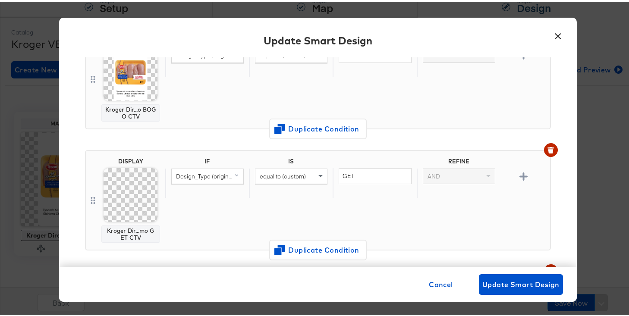
scroll to position [101, 0]
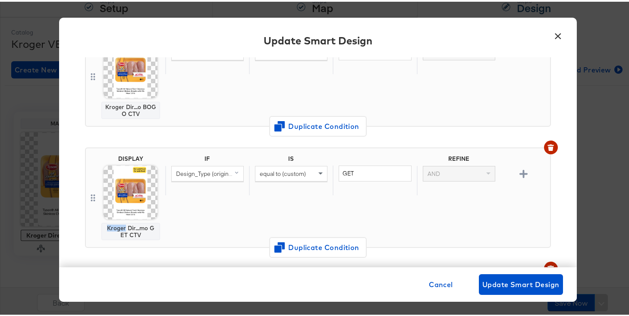
drag, startPoint x: 104, startPoint y: 228, endPoint x: 121, endPoint y: 228, distance: 17.7
click at [121, 228] on div "Kroger Dir...mo GET CTV" at bounding box center [130, 230] width 51 height 14
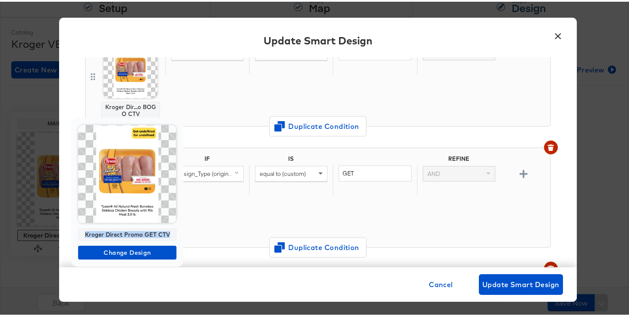
drag, startPoint x: 86, startPoint y: 235, endPoint x: 171, endPoint y: 230, distance: 84.7
click at [171, 230] on div "Kroger Direct Promo GET CTV" at bounding box center [127, 233] width 98 height 12
copy div "Kroger Direct Promo GET CTV"
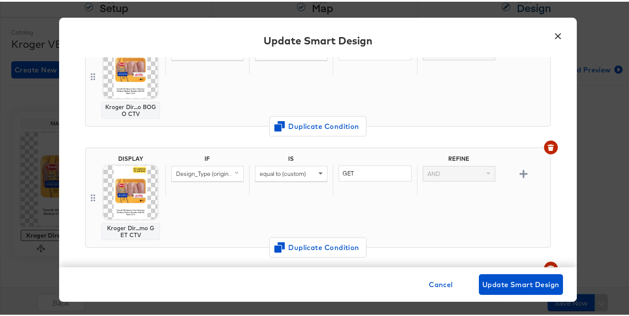
click at [555, 34] on button "×" at bounding box center [559, 33] width 16 height 16
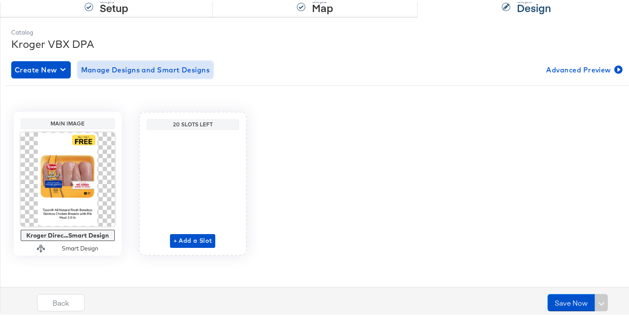
click at [112, 65] on span "Manage Designs and Smart Designs" at bounding box center [145, 68] width 129 height 12
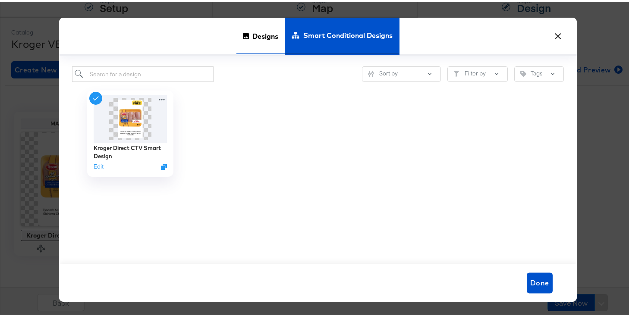
click at [259, 34] on span "Designs" at bounding box center [265, 34] width 26 height 38
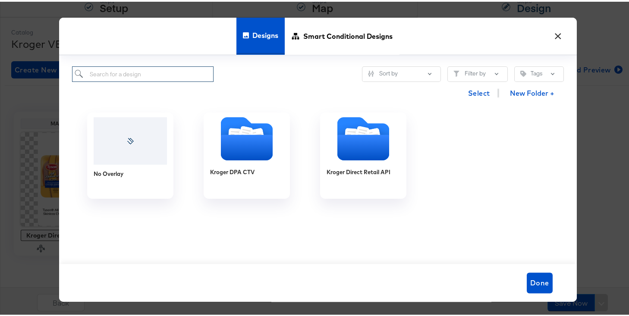
click at [118, 73] on input "search" at bounding box center [143, 73] width 142 height 16
paste input "Kroger Direct Promo GET CTV"
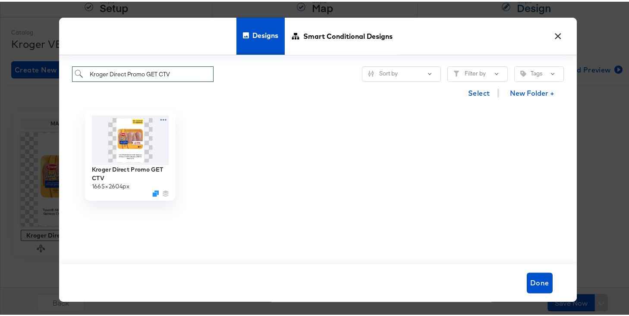
type input "Kroger Direct Promo GET CTV"
click at [154, 116] on div at bounding box center [129, 138] width 77 height 50
click at [161, 120] on icon at bounding box center [163, 117] width 11 height 9
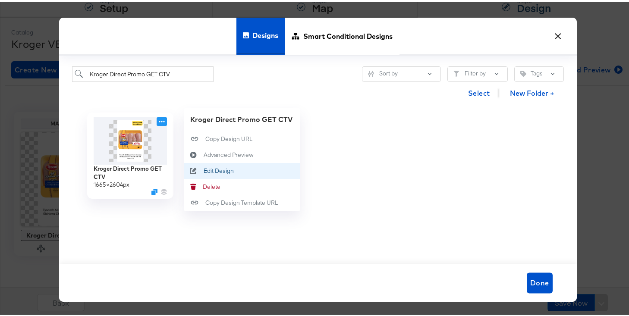
click at [203, 169] on div "Edit Design Edit Design" at bounding box center [203, 169] width 0 height 0
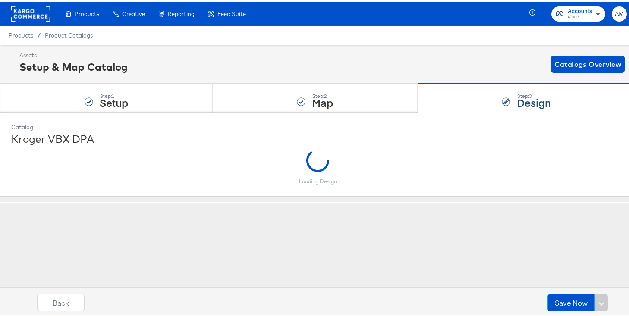
scroll to position [0, 0]
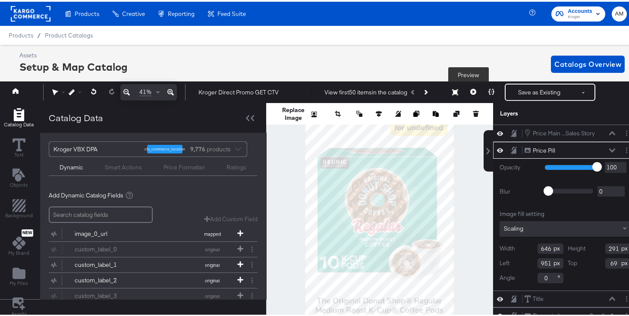
click at [470, 90] on icon at bounding box center [473, 90] width 6 height 6
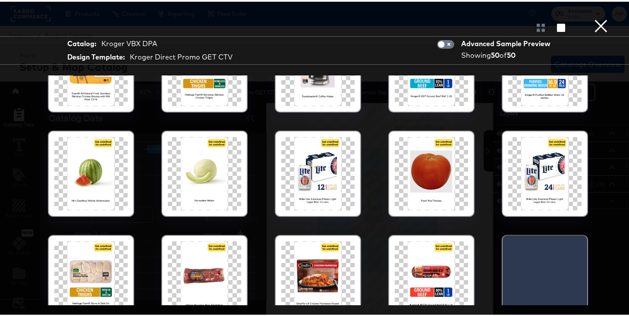
scroll to position [67, 0]
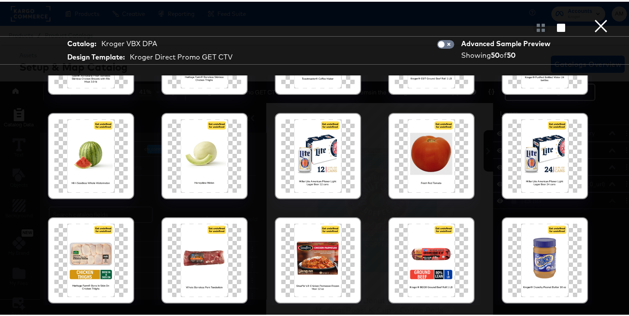
click at [315, 251] on div at bounding box center [317, 258] width 73 height 73
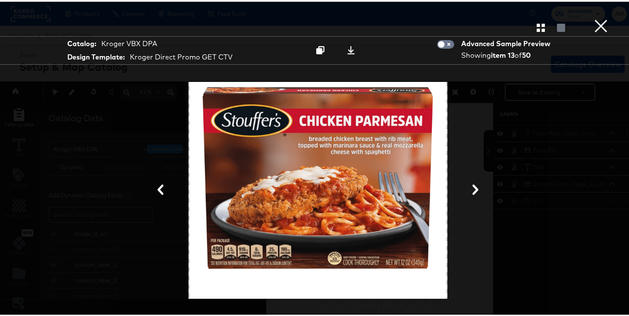
click at [595, 17] on button "×" at bounding box center [600, 8] width 17 height 17
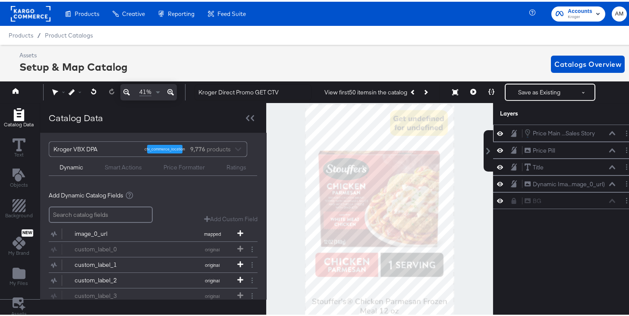
click at [497, 134] on icon at bounding box center [500, 131] width 6 height 7
click at [497, 134] on icon at bounding box center [500, 132] width 6 height 6
click at [609, 132] on icon at bounding box center [612, 131] width 6 height 4
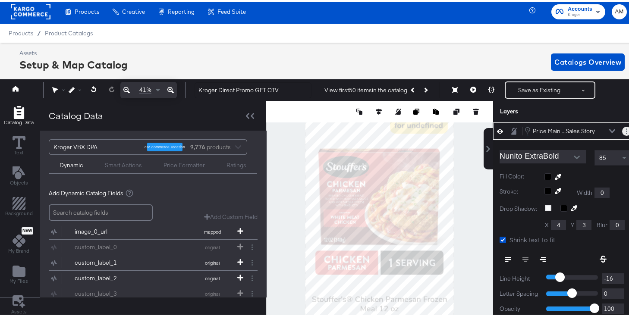
click at [626, 128] on icon "Layer Options" at bounding box center [626, 130] width 1 height 6
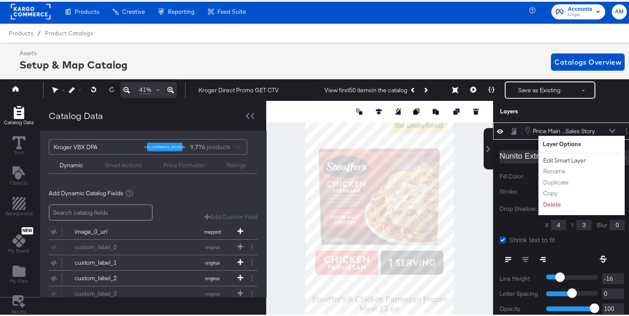
click at [563, 158] on button "Edit Smart Layer" at bounding box center [565, 158] width 44 height 9
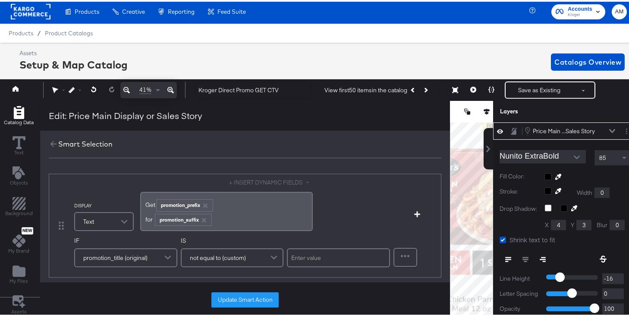
click at [265, 181] on button "+ INSERT DYNAMIC FIELDS" at bounding box center [271, 181] width 84 height 8
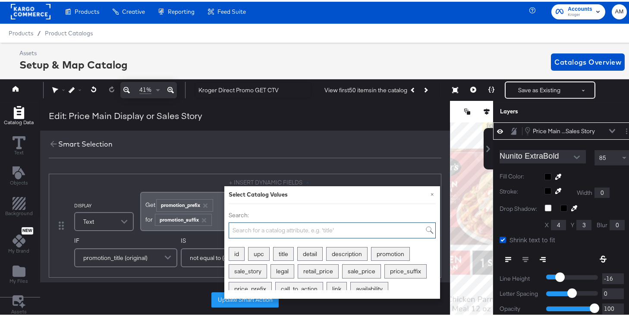
click at [266, 232] on input "Search:" at bounding box center [332, 229] width 207 height 16
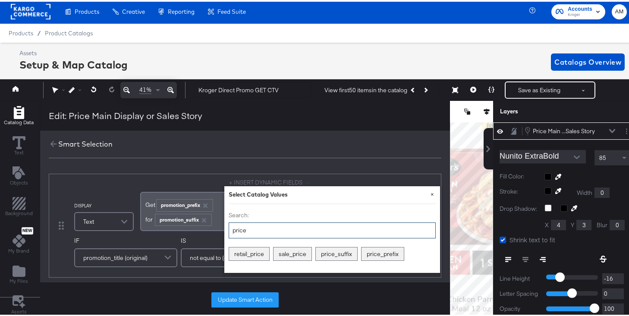
type input "price"
click at [432, 192] on button "×" at bounding box center [433, 193] width 16 height 16
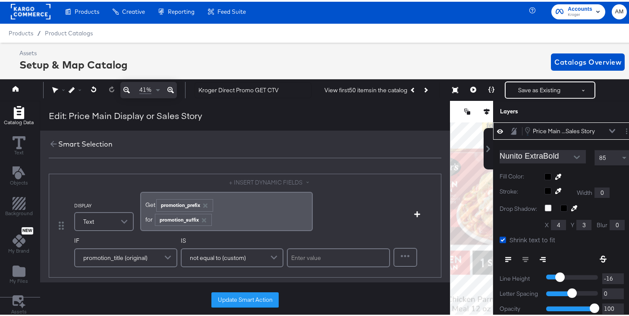
click at [155, 205] on span "Get ﻿" at bounding box center [150, 203] width 10 height 8
click at [154, 203] on span "Get ﻿" at bounding box center [150, 203] width 10 height 8
click at [242, 182] on button "+ INSERT DYNAMIC FIELDS" at bounding box center [271, 181] width 84 height 8
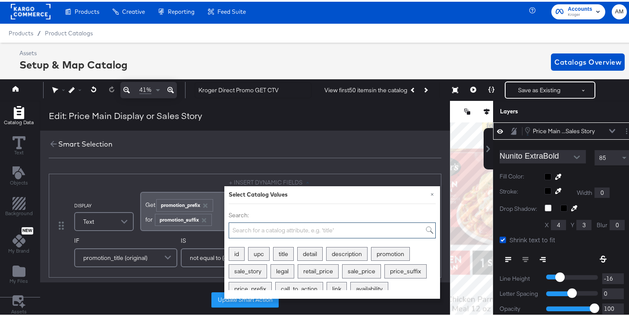
click at [255, 227] on input "Search:" at bounding box center [332, 229] width 207 height 16
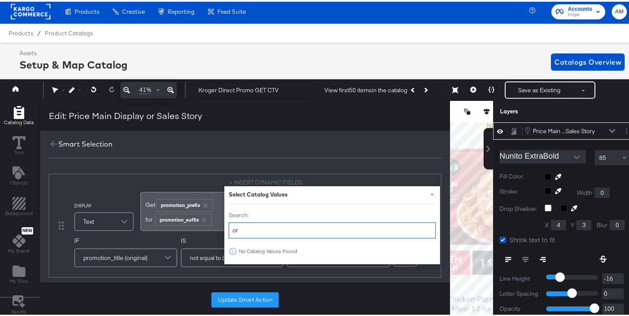
type input "o"
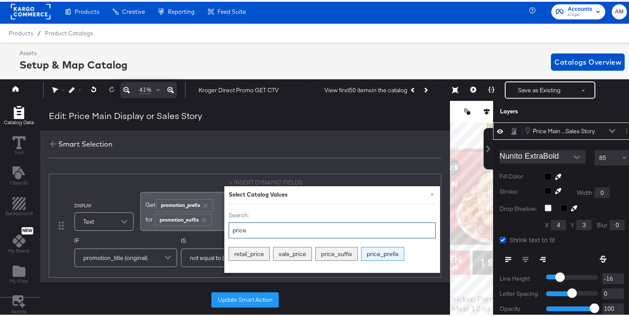
type input "price"
click at [381, 251] on div "price_prefix" at bounding box center [383, 252] width 42 height 13
click at [211, 204] on div "promotion_prefix" at bounding box center [236, 203] width 56 height 11
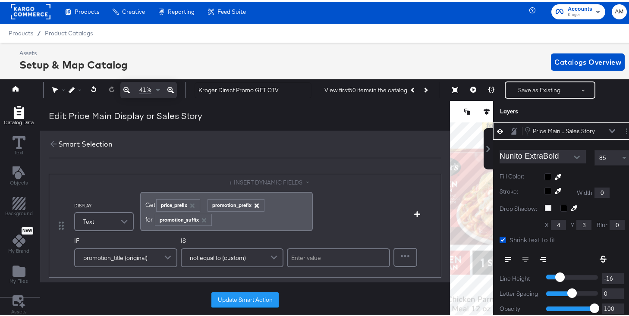
click at [257, 205] on icon "button" at bounding box center [257, 204] width 4 height 4
drag, startPoint x: 211, startPoint y: 204, endPoint x: 203, endPoint y: 205, distance: 7.8
click at [203, 205] on div "Get ﻿ price_prefix ﻿" at bounding box center [226, 202] width 162 height 14
click at [202, 218] on icon "button" at bounding box center [204, 219] width 4 height 4
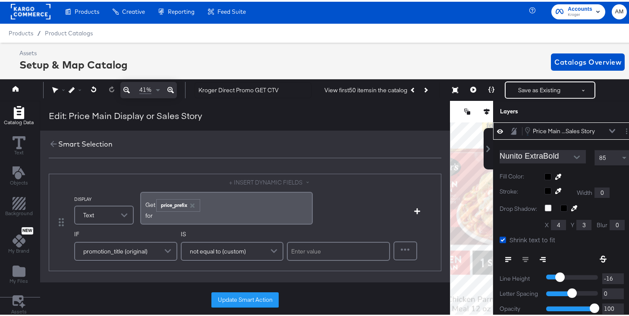
click at [157, 216] on div "﻿for" at bounding box center [226, 214] width 162 height 8
click at [163, 215] on div "﻿for" at bounding box center [226, 214] width 162 height 8
click at [277, 178] on button "+ INSERT DYNAMIC FIELDS" at bounding box center [271, 181] width 84 height 8
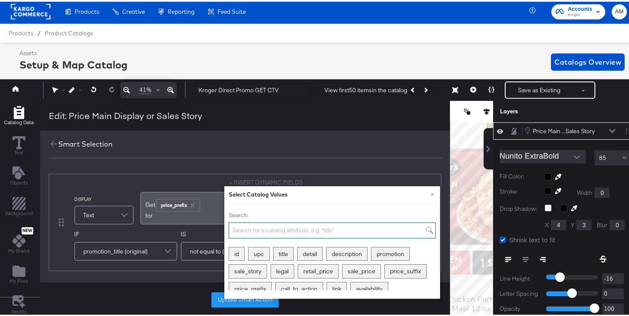
click at [274, 229] on input "Search:" at bounding box center [332, 229] width 207 height 16
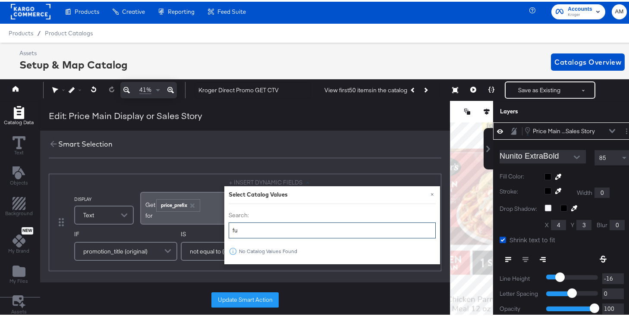
type input "f"
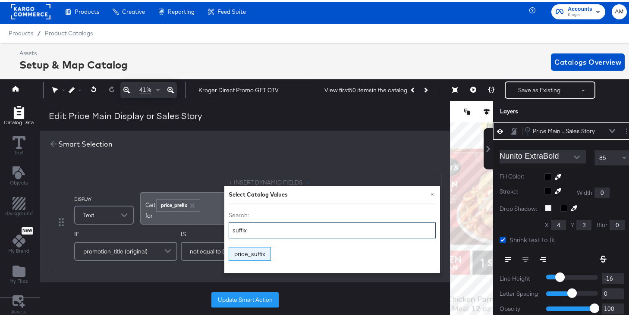
type input "suffix"
click at [256, 251] on div "price_suffix" at bounding box center [249, 252] width 41 height 13
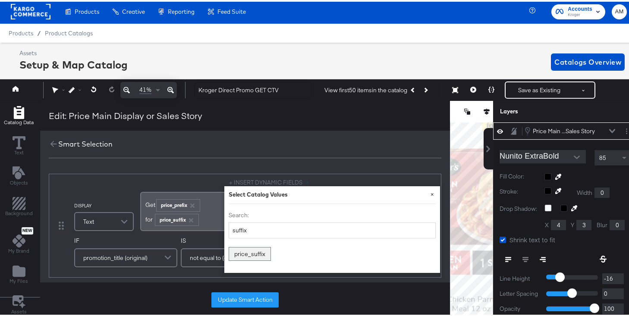
click at [434, 192] on button "×" at bounding box center [433, 193] width 16 height 16
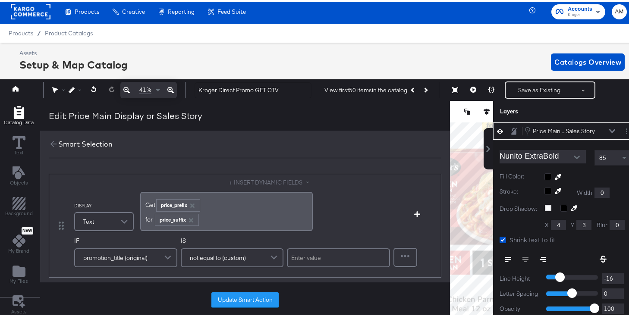
click at [260, 181] on button "+ INSERT DYNAMIC FIELDS" at bounding box center [271, 181] width 84 height 8
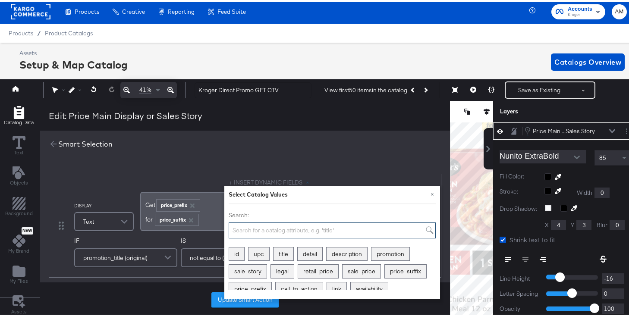
click at [259, 229] on input "Search:" at bounding box center [332, 229] width 207 height 16
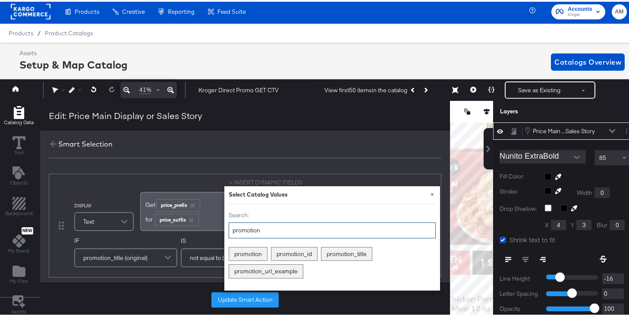
type input "promotion"
click at [434, 192] on button "×" at bounding box center [433, 193] width 16 height 16
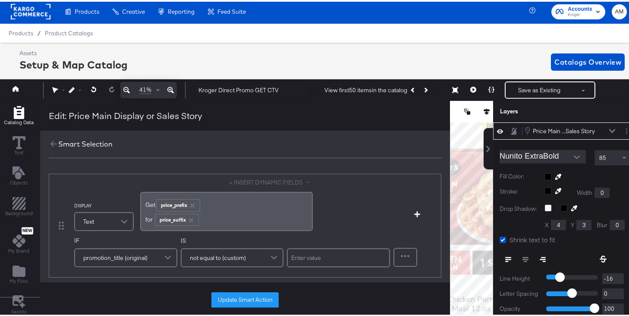
click at [256, 297] on button "Update Smart Action" at bounding box center [244, 299] width 67 height 16
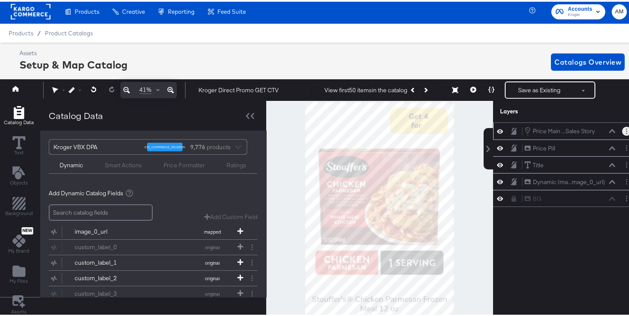
click at [622, 130] on button "Layer Options" at bounding box center [626, 129] width 9 height 9
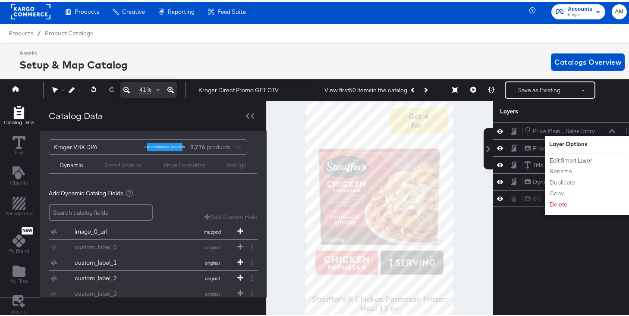
click at [557, 161] on button "Edit Smart Layer" at bounding box center [571, 158] width 44 height 9
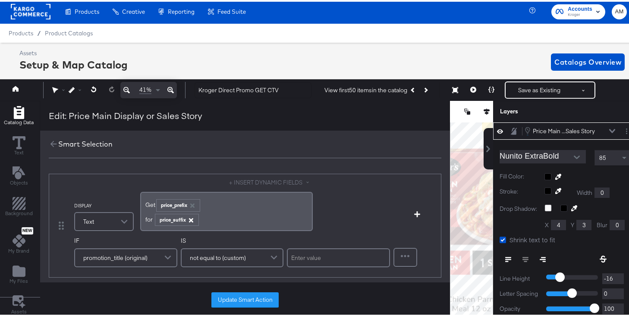
click at [189, 217] on icon "button" at bounding box center [191, 219] width 4 height 4
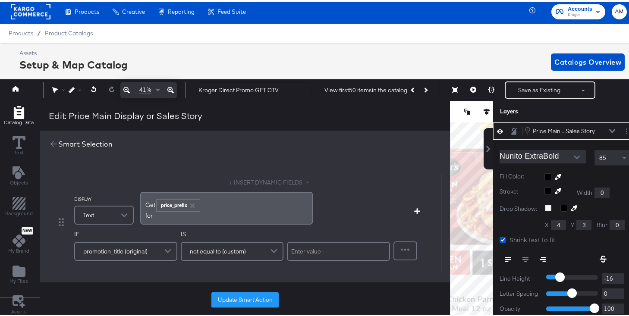
click at [190, 217] on div "﻿for" at bounding box center [226, 214] width 162 height 8
click at [202, 214] on div "﻿for" at bounding box center [226, 214] width 162 height 8
click at [287, 181] on button "+ INSERT DYNAMIC FIELDS" at bounding box center [271, 181] width 84 height 8
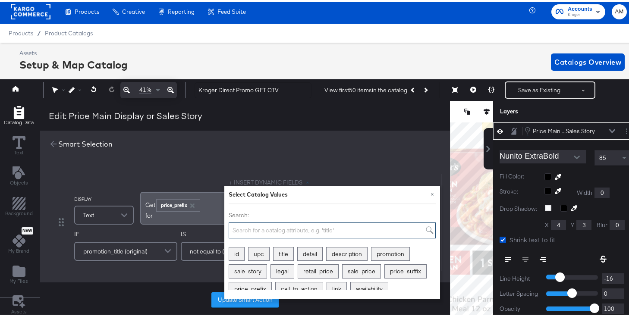
click at [249, 230] on input "Search:" at bounding box center [332, 229] width 207 height 16
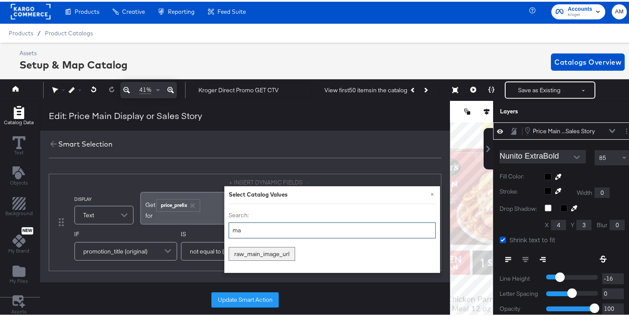
type input "m"
type input "price"
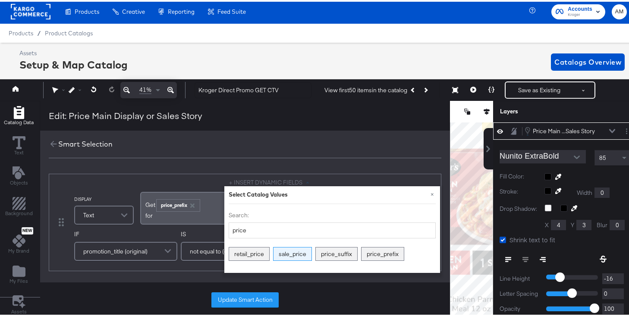
click at [291, 252] on div "sale_price" at bounding box center [293, 252] width 38 height 13
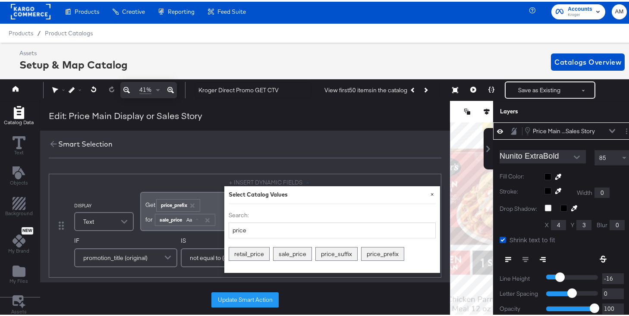
click at [433, 191] on button "×" at bounding box center [433, 193] width 16 height 16
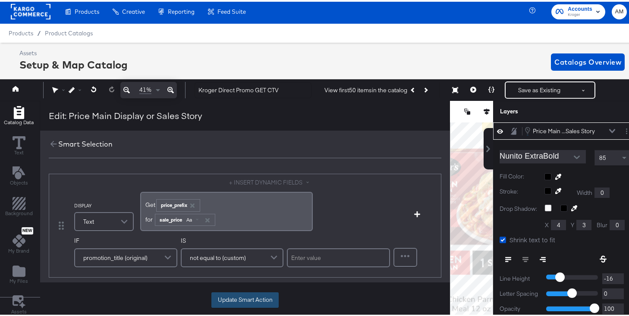
click at [252, 298] on button "Update Smart Action" at bounding box center [244, 299] width 67 height 16
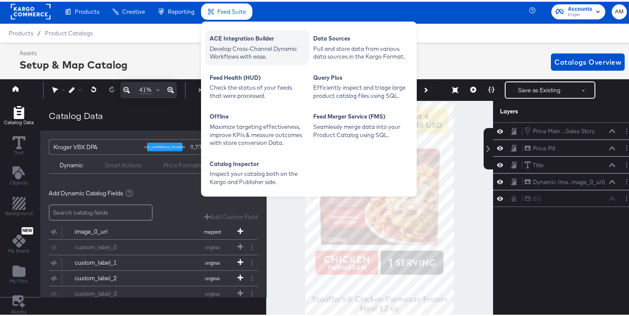
click at [239, 46] on div "Develop Cross-Channel Dynamic Workflows with ease." at bounding box center [257, 51] width 95 height 16
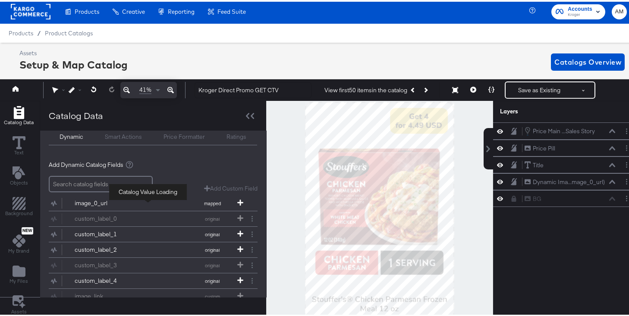
scroll to position [183, 0]
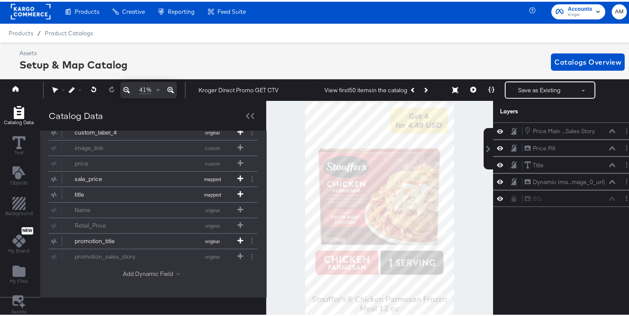
click at [142, 268] on button "Add Dynamic Field" at bounding box center [153, 272] width 60 height 8
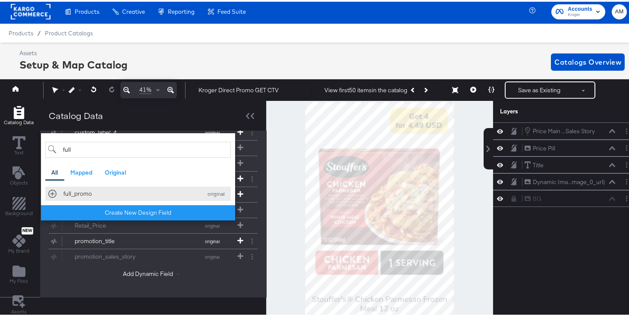
type input "full"
click at [55, 192] on div "full_promo original" at bounding box center [138, 192] width 180 height 8
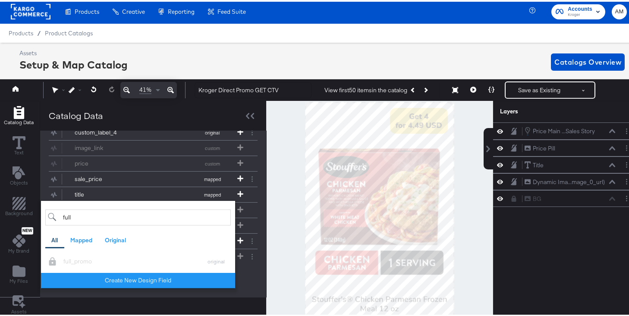
click at [248, 274] on div "Add Dynamic Catalog Fields Add Custom Field Create a custom field based on an e…" at bounding box center [153, 145] width 209 height 283
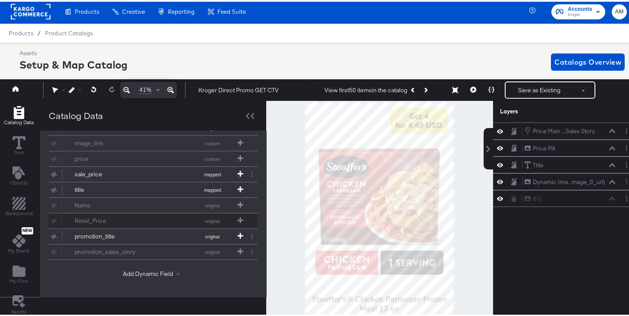
scroll to position [17, 0]
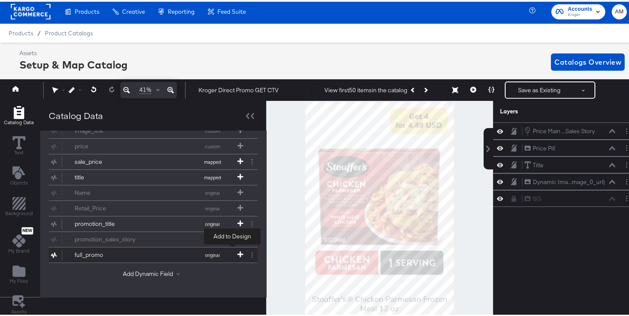
click at [237, 250] on icon at bounding box center [240, 253] width 6 height 6
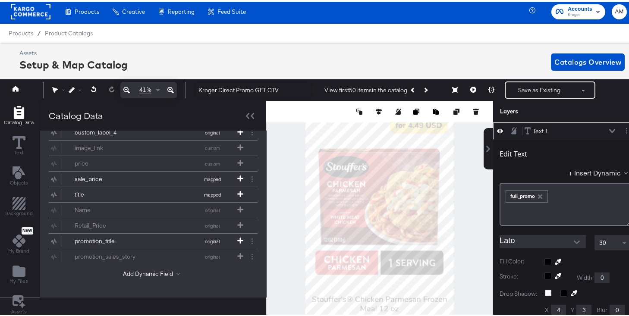
scroll to position [0, 0]
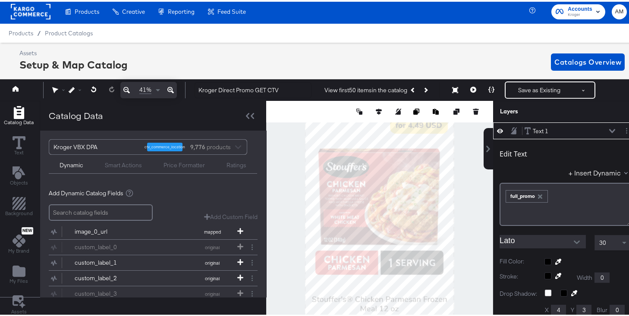
click at [574, 240] on icon "Open" at bounding box center [577, 241] width 6 height 6
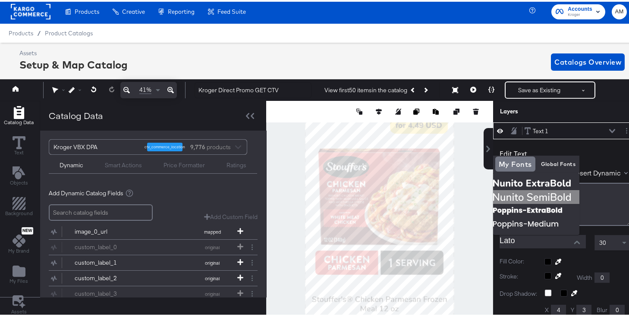
click at [535, 198] on img at bounding box center [536, 196] width 86 height 14
type input "Nunito SemiBold"
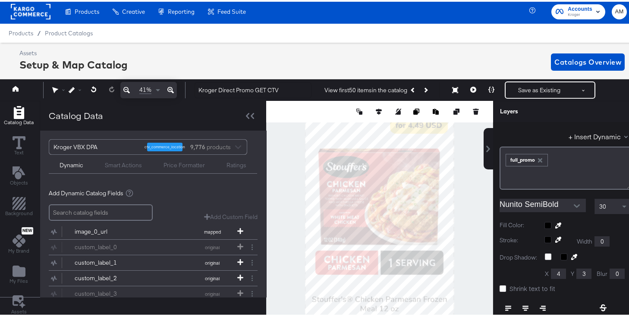
scroll to position [38, 0]
click at [500, 287] on icon at bounding box center [503, 286] width 6 height 6
click at [0, 0] on input "Shrink text to fit" at bounding box center [0, 0] width 0 height 0
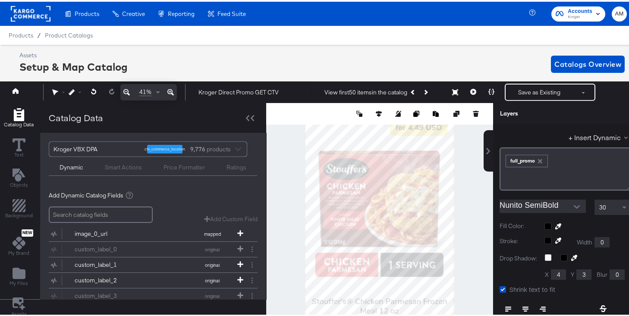
scroll to position [0, 0]
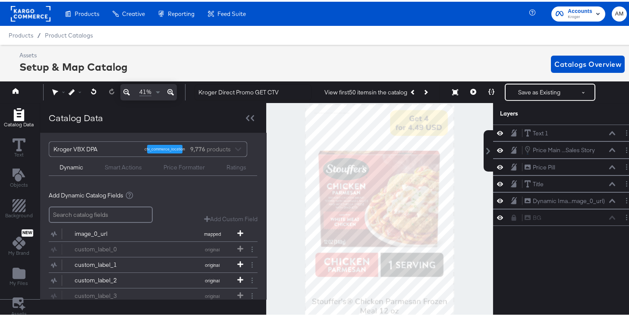
drag, startPoint x: 457, startPoint y: 164, endPoint x: 457, endPoint y: 176, distance: 12.1
click at [457, 176] on div at bounding box center [379, 218] width 227 height 234
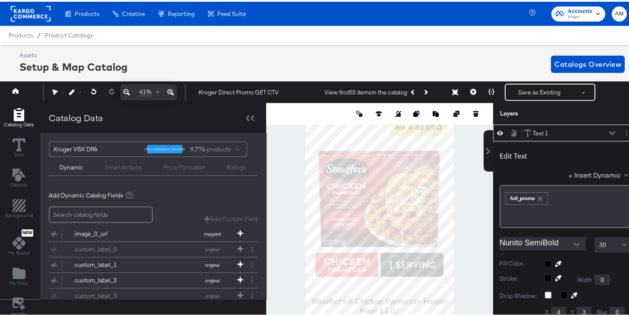
click at [125, 90] on icon at bounding box center [126, 90] width 6 height 10
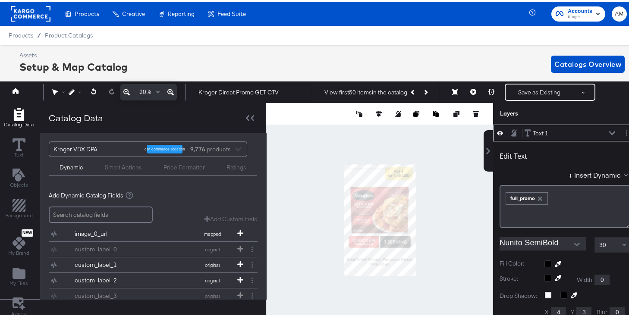
type input "1175"
type input "295"
type input "450"
click at [170, 91] on icon at bounding box center [170, 91] width 6 height 6
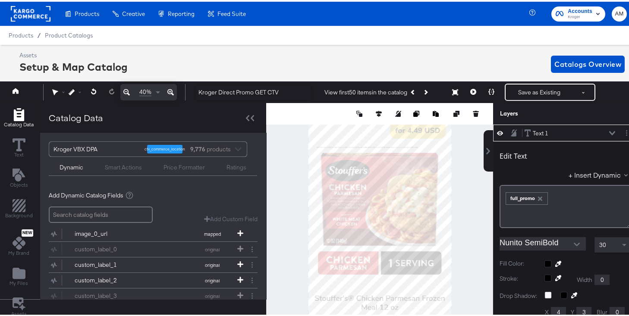
click at [170, 90] on icon at bounding box center [170, 90] width 6 height 10
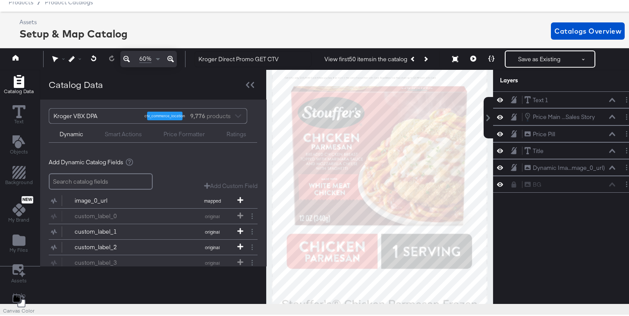
scroll to position [35, 0]
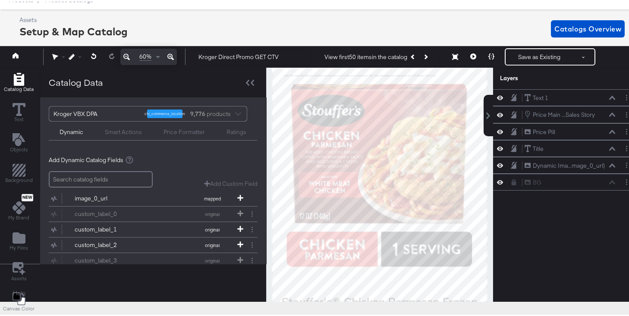
drag, startPoint x: 475, startPoint y: 194, endPoint x: 382, endPoint y: 148, distance: 103.4
click at [382, 148] on div at bounding box center [380, 183] width 226 height 234
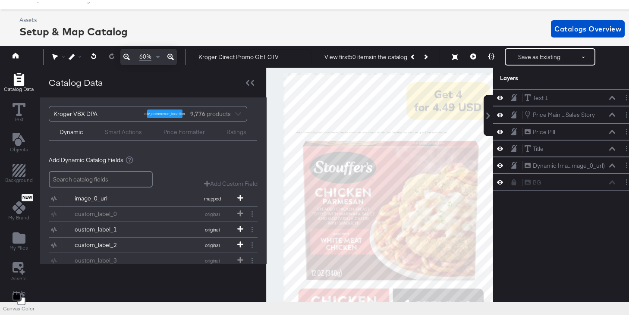
drag, startPoint x: 372, startPoint y: 130, endPoint x: 384, endPoint y: 187, distance: 58.1
click at [384, 187] on div at bounding box center [380, 183] width 226 height 234
click at [170, 55] on icon at bounding box center [170, 55] width 6 height 6
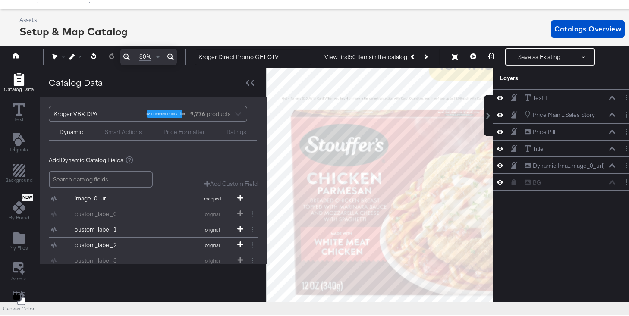
drag, startPoint x: 264, startPoint y: 74, endPoint x: 319, endPoint y: 97, distance: 59.9
click at [319, 97] on div at bounding box center [380, 183] width 226 height 234
click at [164, 47] on button at bounding box center [170, 55] width 13 height 16
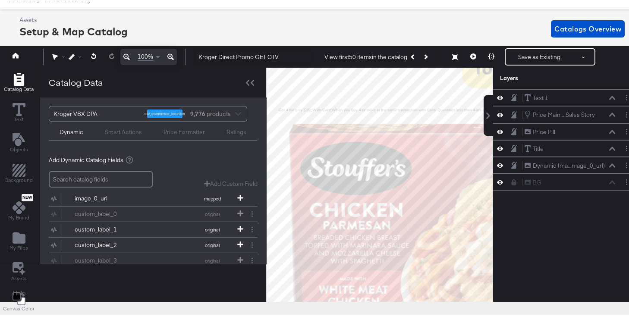
drag, startPoint x: 309, startPoint y: 78, endPoint x: 337, endPoint y: 126, distance: 55.5
click at [337, 126] on div at bounding box center [380, 183] width 226 height 234
click at [164, 47] on button at bounding box center [170, 55] width 13 height 16
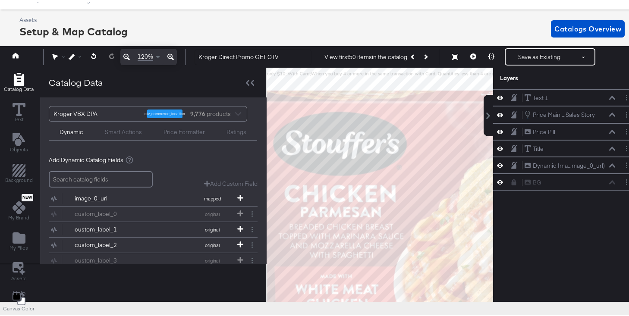
scroll to position [35, 0]
click at [609, 95] on icon at bounding box center [612, 96] width 6 height 4
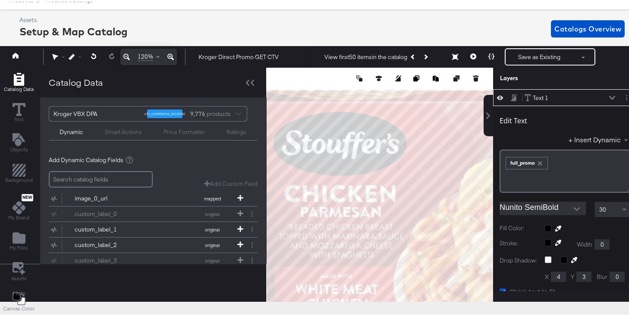
click at [538, 160] on icon "button" at bounding box center [540, 162] width 4 height 4
click at [593, 136] on button "+ Insert Dynamic" at bounding box center [600, 137] width 63 height 9
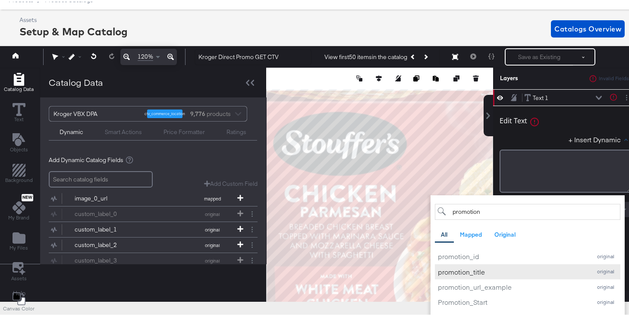
type input "promotion"
click at [476, 266] on div "promotion_title" at bounding box center [512, 270] width 149 height 9
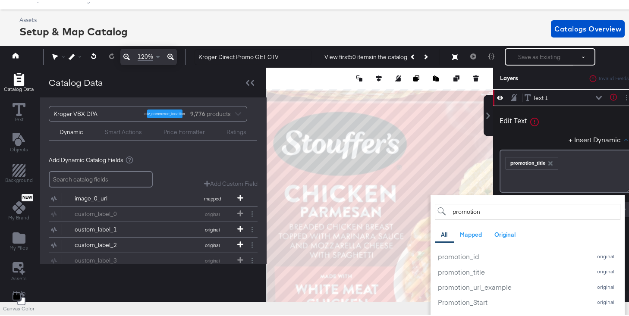
click at [540, 134] on div "+ Insert Dynamic promotion All Mapped Original promotion_id original promotion_…" at bounding box center [566, 139] width 132 height 13
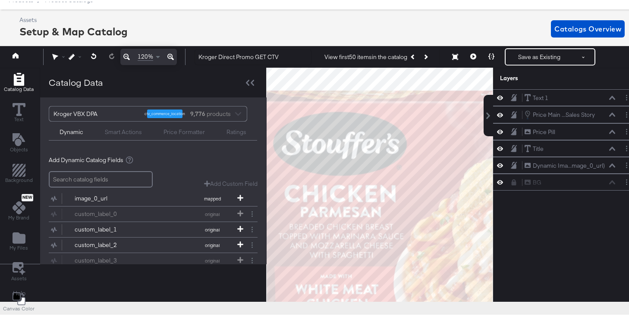
drag, startPoint x: 344, startPoint y: 166, endPoint x: 388, endPoint y: 198, distance: 54.4
click at [389, 198] on div at bounding box center [380, 183] width 226 height 234
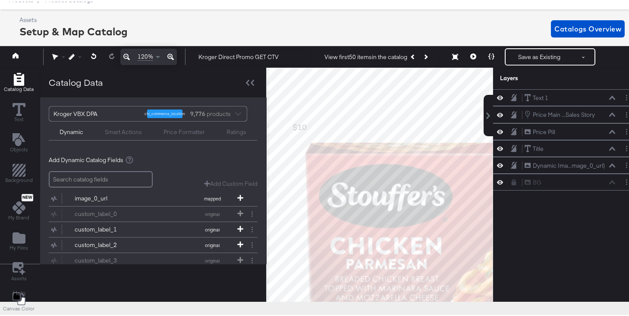
drag, startPoint x: 340, startPoint y: 145, endPoint x: 385, endPoint y: 198, distance: 69.4
click at [385, 198] on div at bounding box center [380, 183] width 226 height 234
click at [626, 97] on icon "Layer Options" at bounding box center [626, 96] width 1 height 6
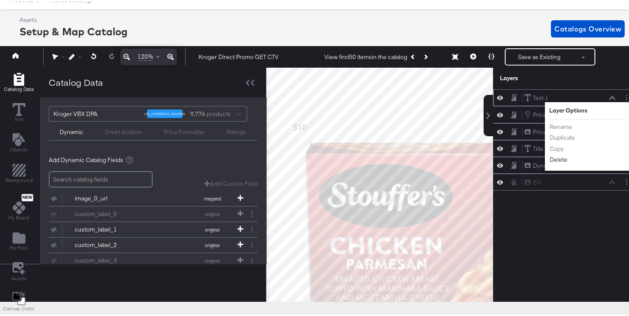
click at [552, 158] on button "Delete" at bounding box center [558, 158] width 19 height 9
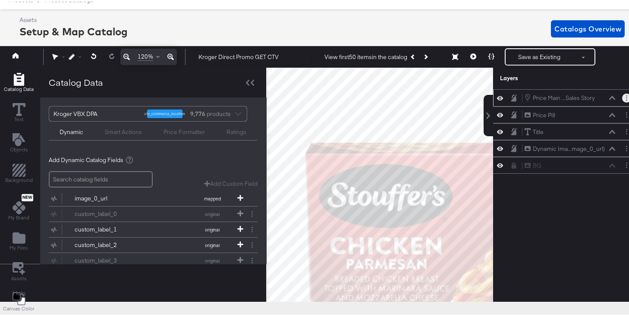
click at [622, 98] on button "Layer Options" at bounding box center [626, 96] width 9 height 9
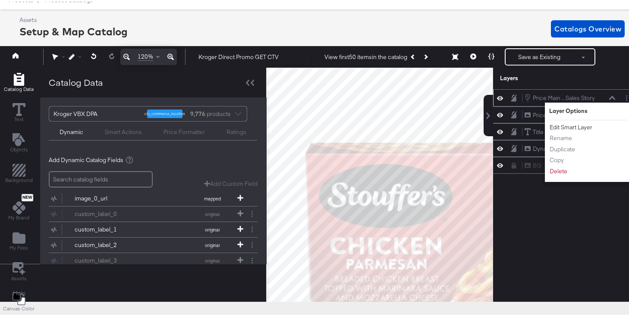
click at [568, 127] on button "Edit Smart Layer" at bounding box center [571, 125] width 44 height 9
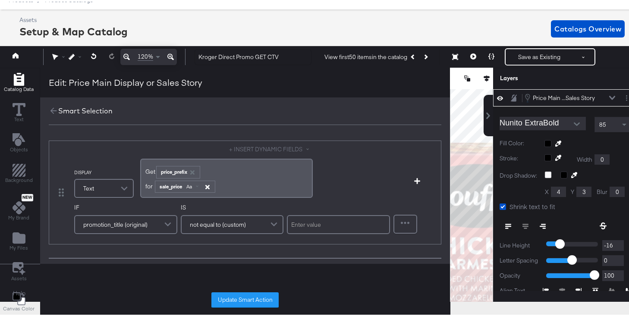
click at [208, 185] on icon "button" at bounding box center [207, 185] width 4 height 4
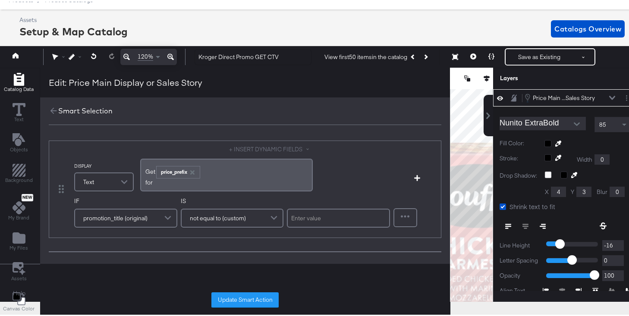
click at [180, 184] on div "﻿for" at bounding box center [226, 181] width 162 height 8
click at [176, 181] on div "﻿for" at bounding box center [226, 181] width 162 height 8
click at [252, 146] on button "+ INSERT DYNAMIC FIELDS" at bounding box center [271, 148] width 84 height 8
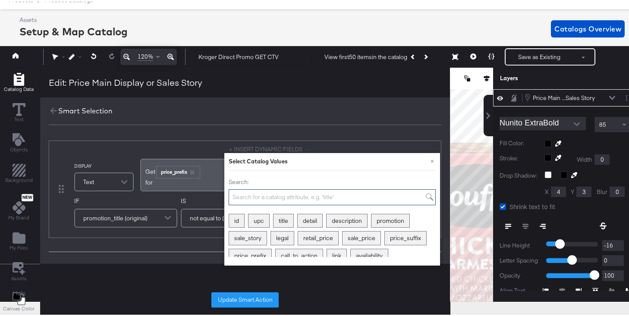
click at [261, 200] on input "Search:" at bounding box center [332, 196] width 207 height 16
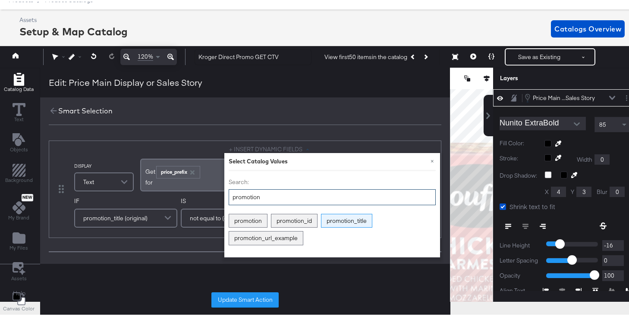
type input "promotion"
click at [354, 215] on div "promotion_title" at bounding box center [346, 219] width 50 height 13
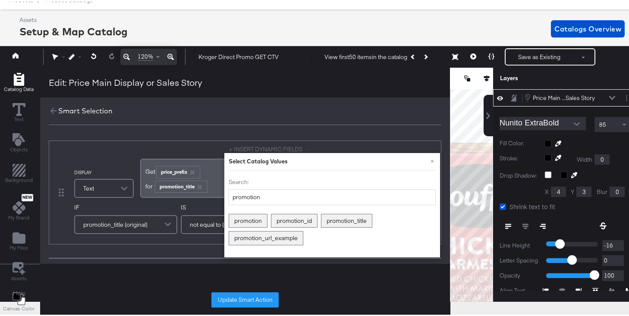
click at [238, 297] on button "Update Smart Action" at bounding box center [244, 299] width 67 height 16
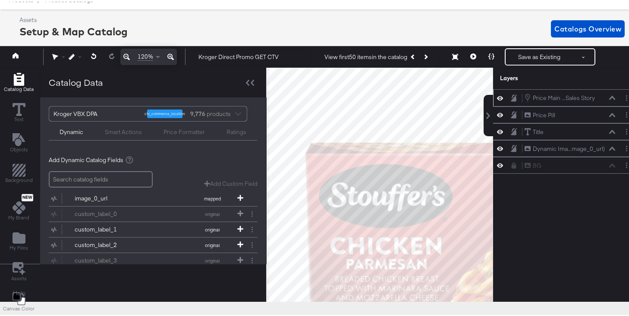
click at [126, 54] on icon at bounding box center [126, 55] width 6 height 6
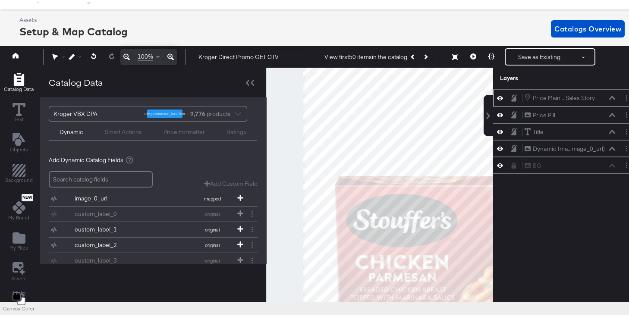
click at [126, 55] on icon at bounding box center [126, 55] width 6 height 10
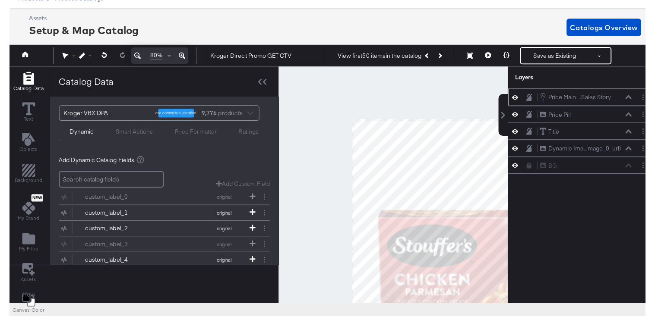
scroll to position [183, 0]
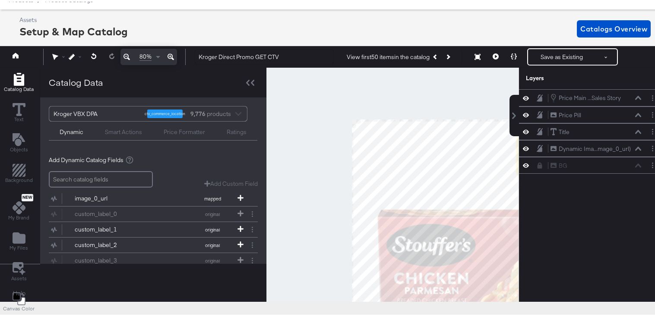
scroll to position [17, 0]
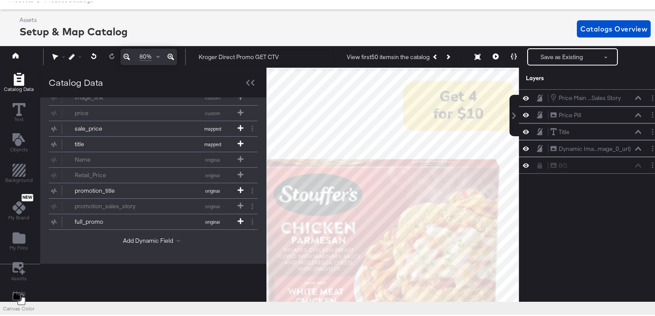
drag, startPoint x: 376, startPoint y: 143, endPoint x: 263, endPoint y: 92, distance: 123.8
click at [263, 88] on div "Catalog Data Text Objects Background New My Brand My Files Assets Canvas Color …" at bounding box center [330, 77] width 665 height 22
click at [120, 47] on button at bounding box center [126, 55] width 13 height 16
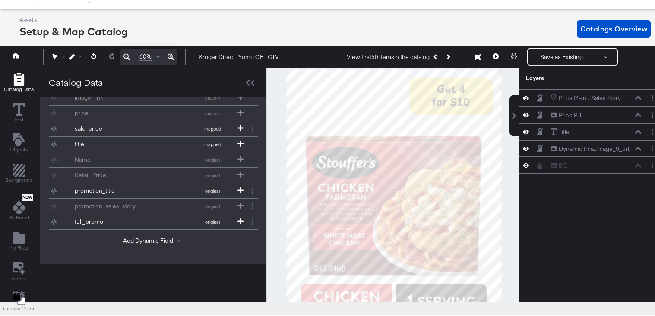
drag, startPoint x: 497, startPoint y: 189, endPoint x: 441, endPoint y: 134, distance: 78.7
click at [441, 134] on div at bounding box center [393, 183] width 252 height 234
click at [120, 47] on button at bounding box center [126, 55] width 13 height 16
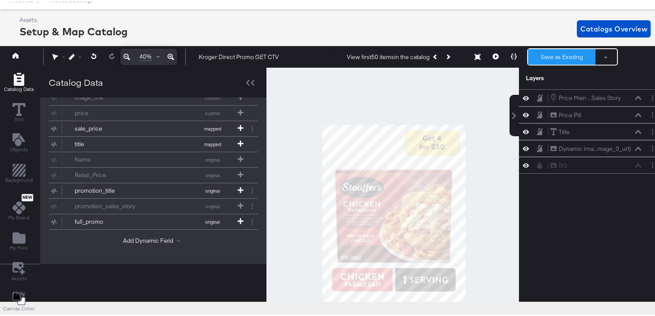
click at [553, 55] on button "Save as Existing" at bounding box center [561, 55] width 67 height 16
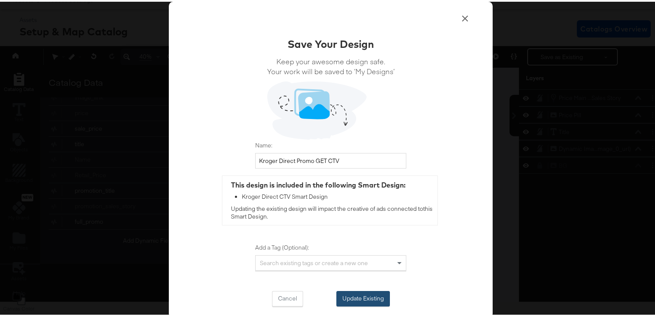
click at [347, 296] on button "Update Existing" at bounding box center [363, 298] width 54 height 16
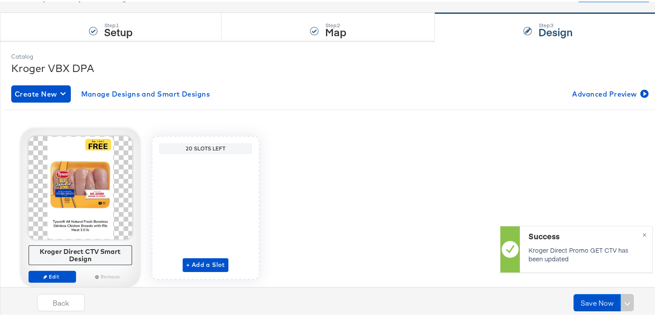
scroll to position [91, 0]
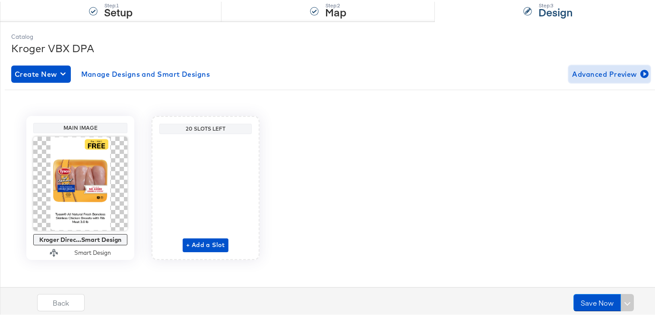
click at [580, 73] on span "Advanced Preview" at bounding box center [609, 72] width 75 height 12
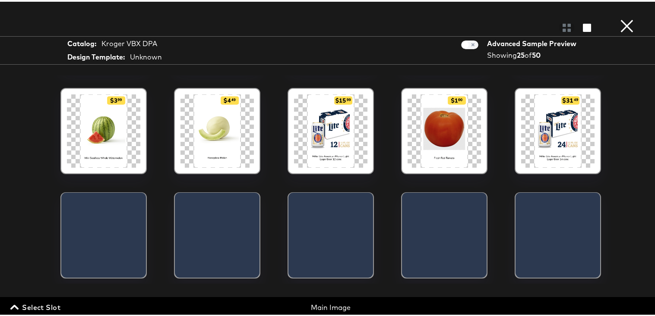
scroll to position [199, 0]
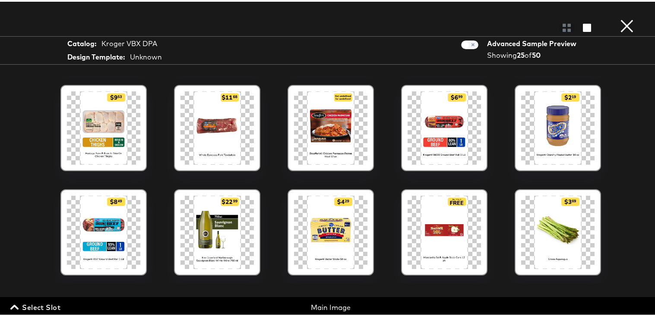
click at [618, 17] on button "×" at bounding box center [626, 8] width 17 height 17
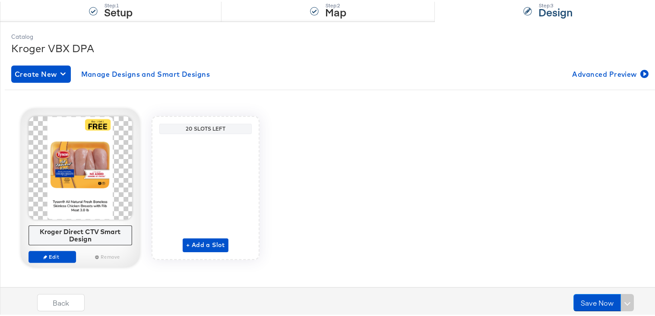
click at [94, 179] on div at bounding box center [80, 167] width 104 height 104
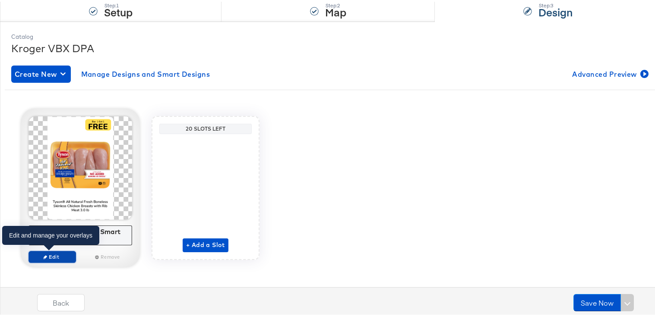
click at [62, 257] on span "Edit" at bounding box center [52, 255] width 40 height 6
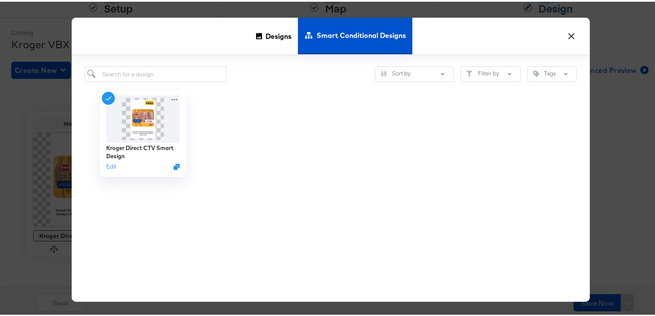
scroll to position [95, 0]
click at [104, 167] on button "Edit" at bounding box center [109, 167] width 10 height 8
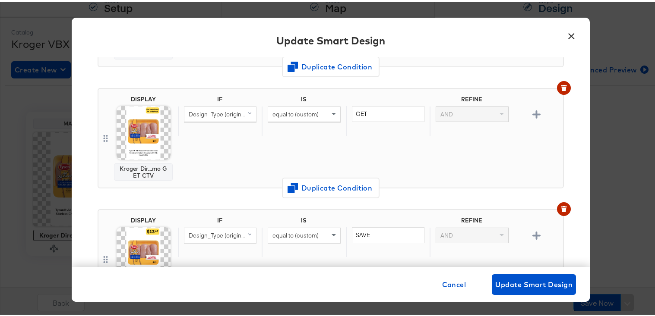
scroll to position [144, 0]
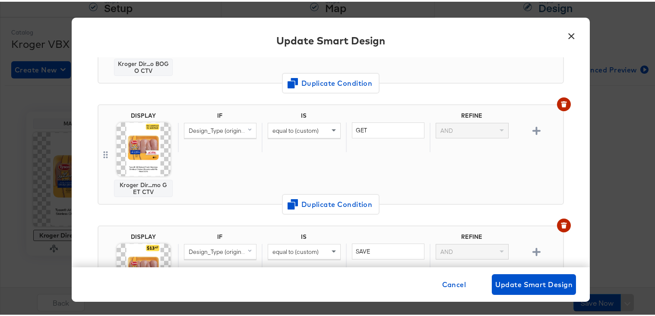
click at [132, 144] on body "Products Products Product Catalogs Enhance Your Product Catalog, Map Them to Pu…" at bounding box center [330, 111] width 661 height 412
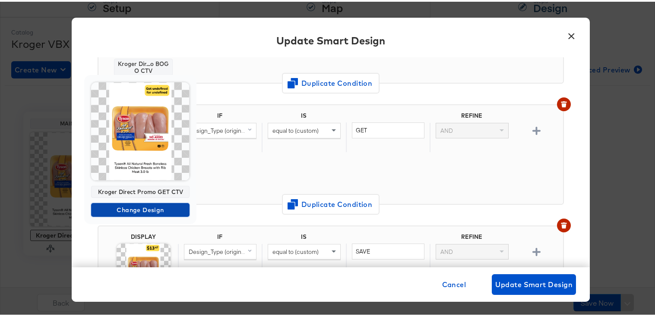
click at [144, 204] on span "Change Design" at bounding box center [140, 208] width 91 height 11
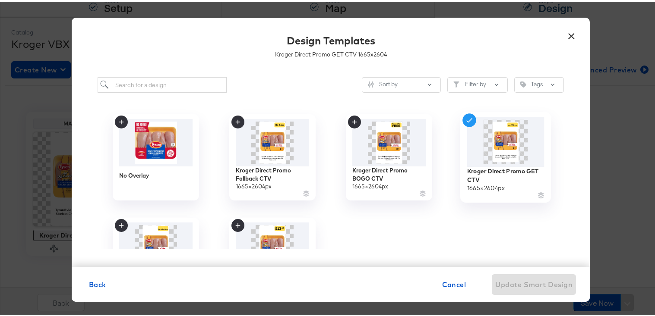
click at [501, 153] on img at bounding box center [505, 141] width 77 height 50
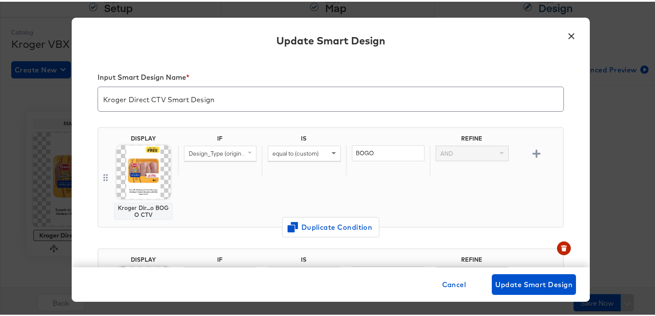
scroll to position [144, 0]
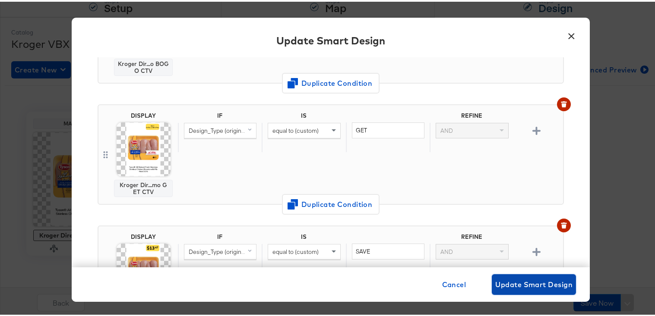
click at [528, 287] on span "Update Smart Design" at bounding box center [533, 283] width 77 height 12
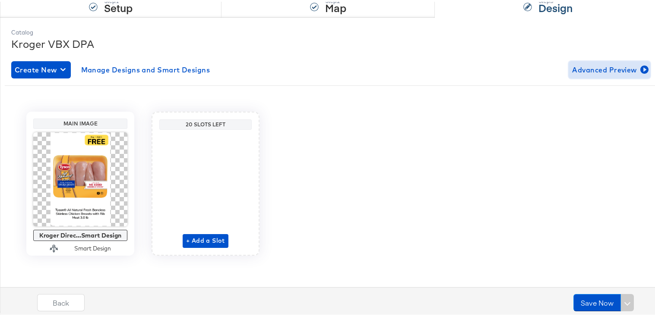
click at [578, 63] on span "Advanced Preview" at bounding box center [609, 68] width 75 height 12
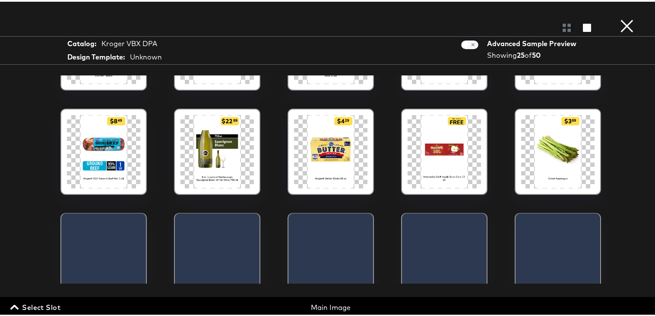
scroll to position [337, 0]
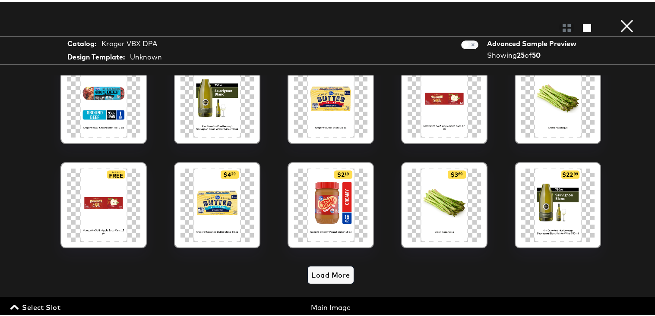
click at [314, 268] on span "Load More" at bounding box center [330, 274] width 38 height 12
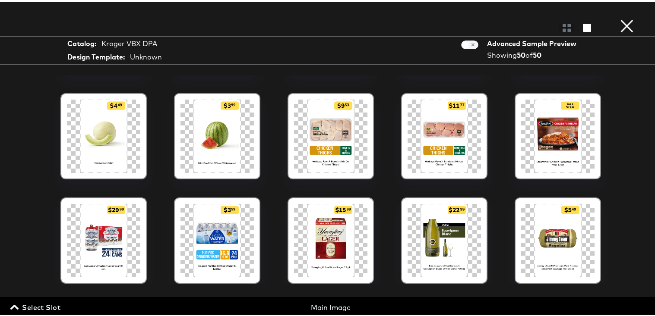
scroll to position [824, 0]
click at [621, 17] on button "×" at bounding box center [626, 8] width 17 height 17
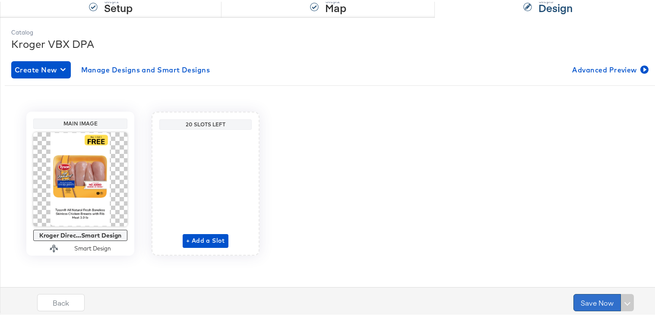
click at [580, 298] on button "Save Now" at bounding box center [596, 301] width 47 height 17
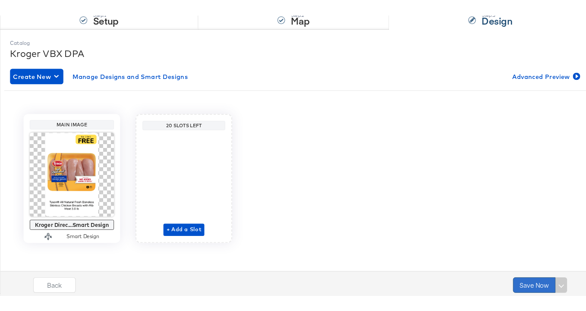
scroll to position [0, 0]
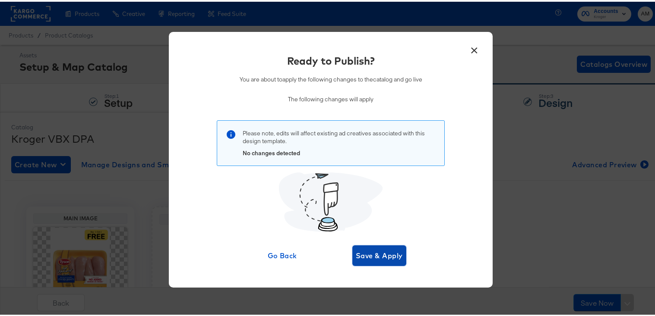
click at [356, 252] on span "Save & Apply" at bounding box center [379, 254] width 47 height 12
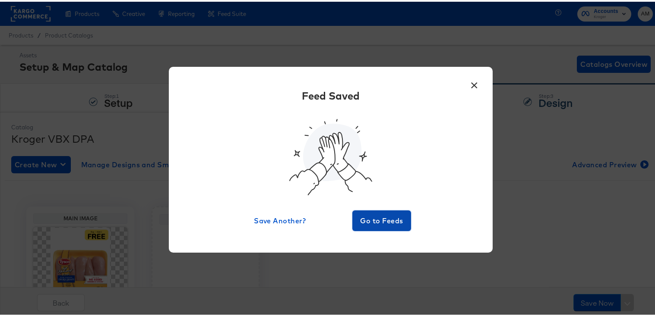
click at [366, 219] on span "Go to Feeds" at bounding box center [382, 219] width 52 height 12
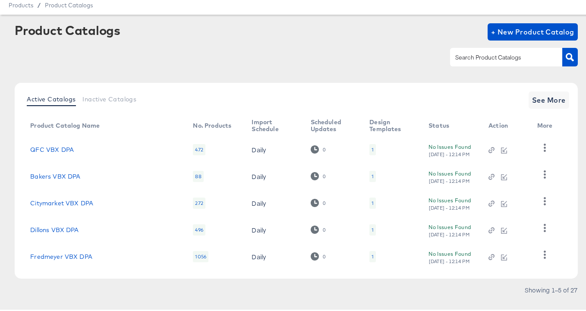
scroll to position [33, 0]
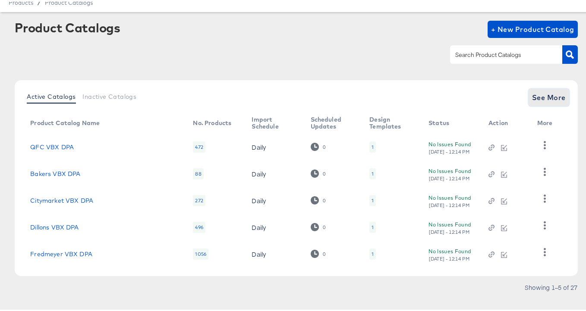
click at [537, 96] on span "See More" at bounding box center [549, 96] width 34 height 12
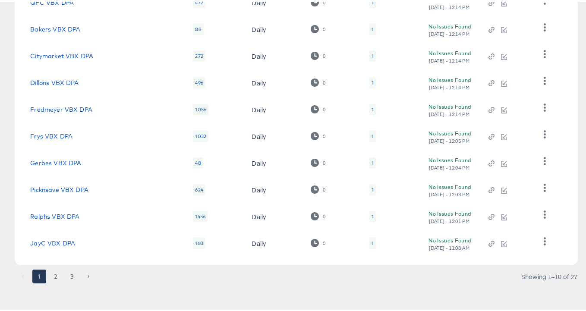
scroll to position [178, 0]
click at [55, 276] on button "2" at bounding box center [56, 274] width 14 height 14
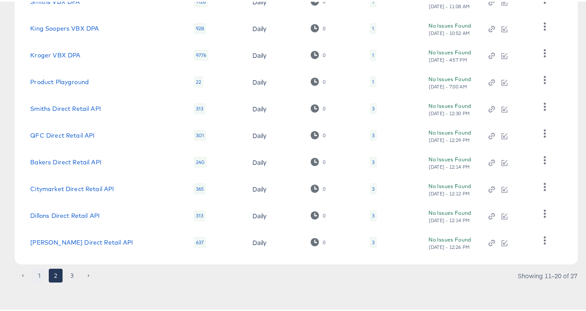
click at [40, 274] on button "1" at bounding box center [39, 274] width 14 height 14
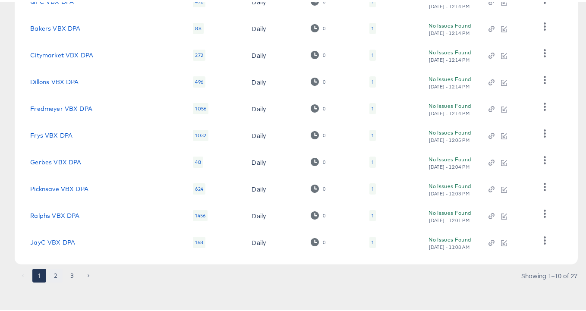
click at [58, 275] on button "2" at bounding box center [56, 274] width 14 height 14
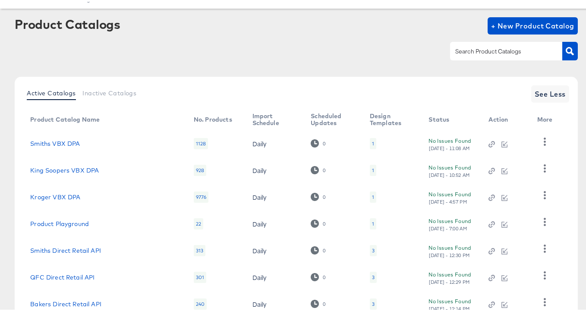
scroll to position [18, 0]
